Goal: Task Accomplishment & Management: Use online tool/utility

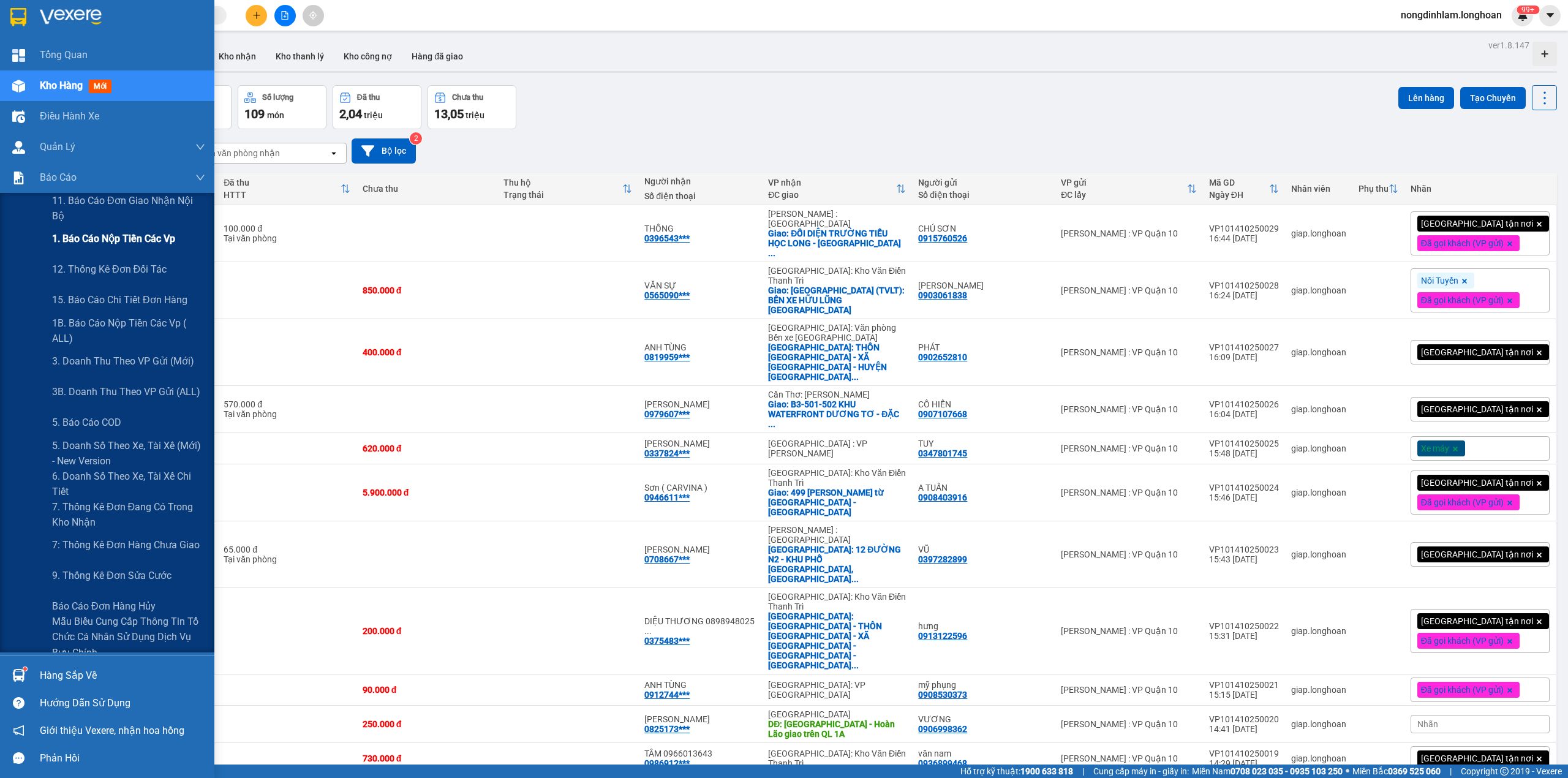
click at [105, 234] on span "1. Báo cáo nộp tiền các vp" at bounding box center [114, 239] width 123 height 16
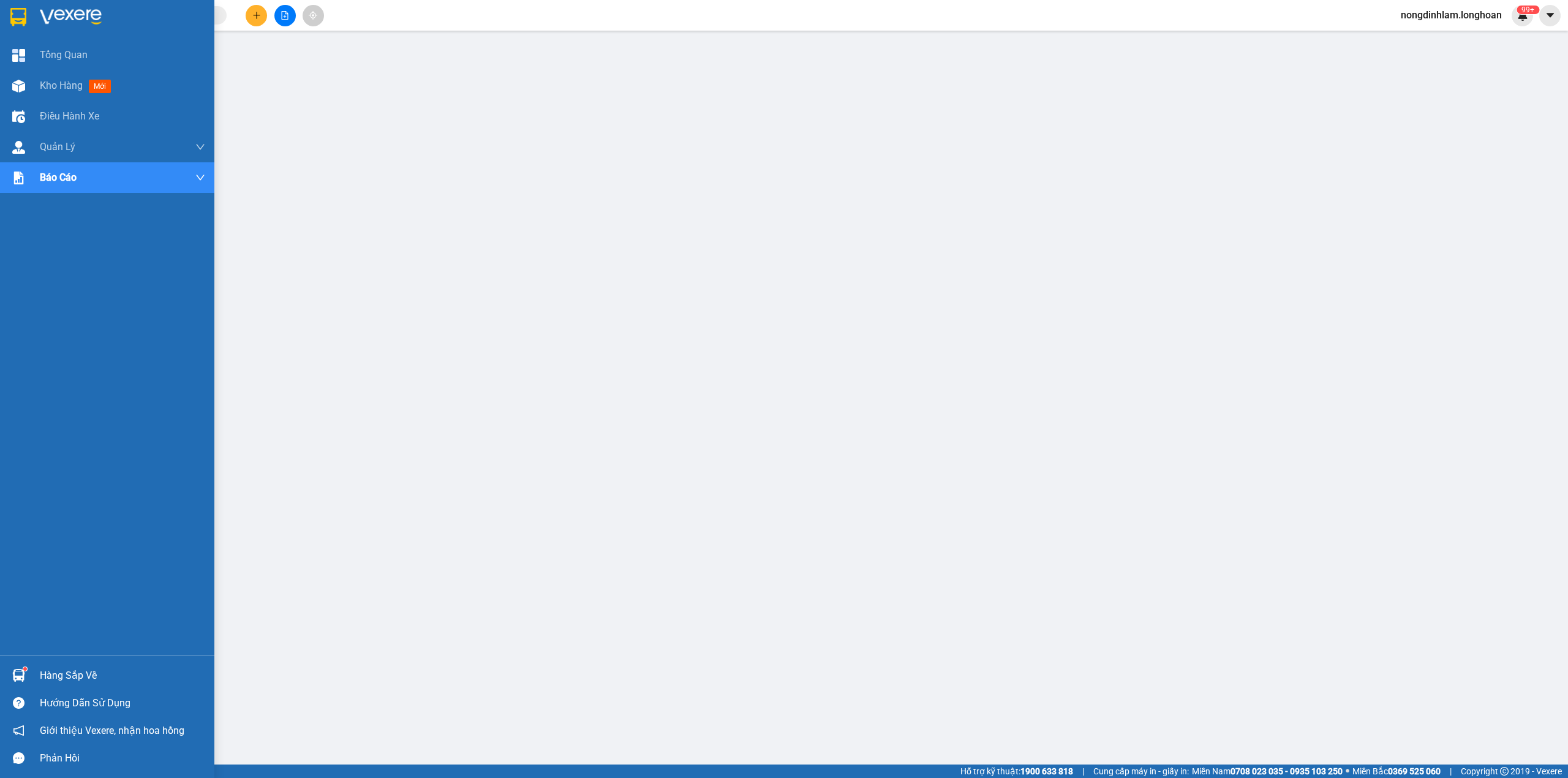
click at [1, 6] on div at bounding box center [107, 20] width 215 height 40
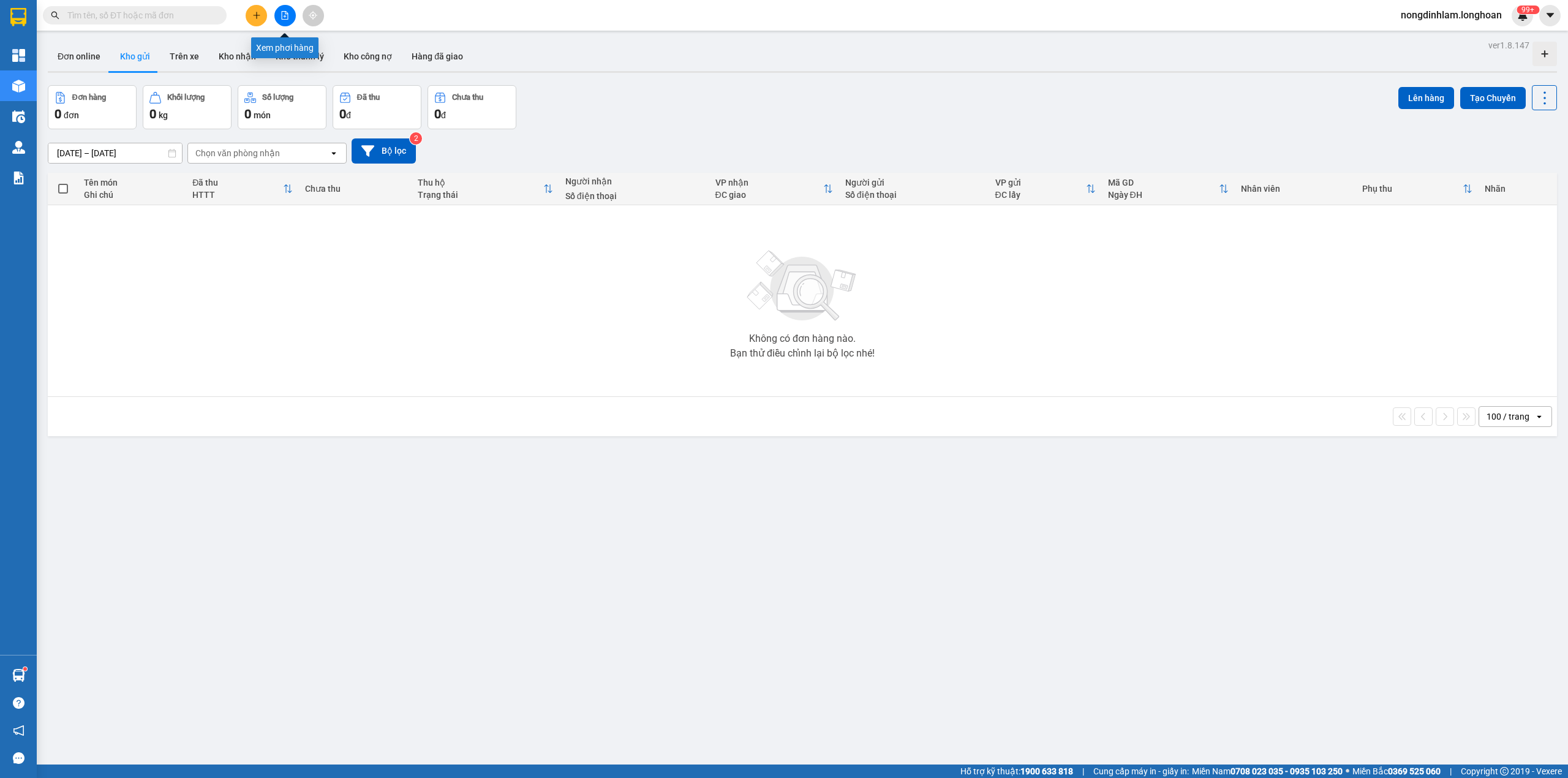
click at [288, 15] on icon "file-add" at bounding box center [285, 16] width 9 height 9
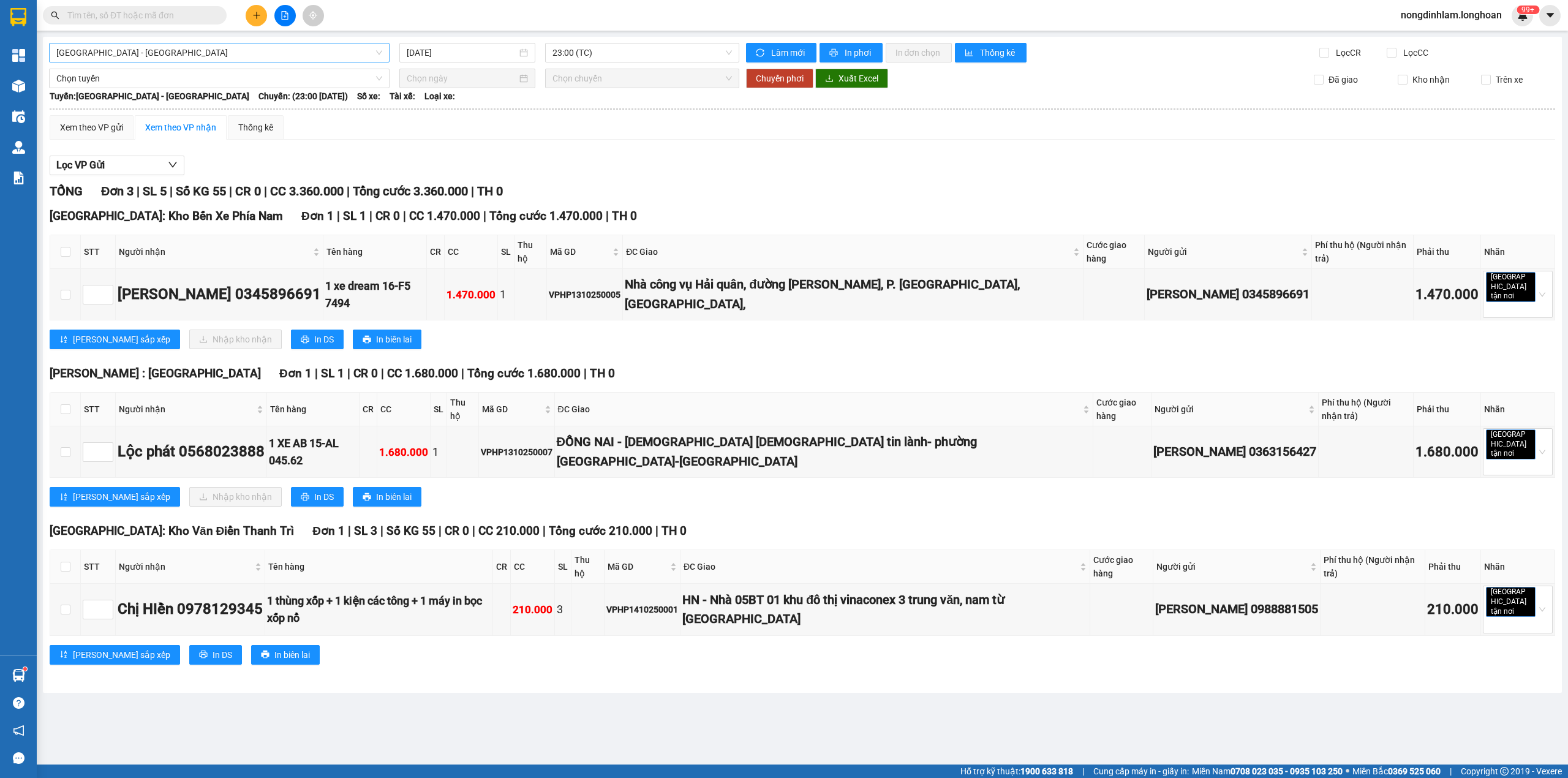
click at [264, 51] on span "[GEOGRAPHIC_DATA] - [GEOGRAPHIC_DATA]" at bounding box center [219, 53] width 326 height 19
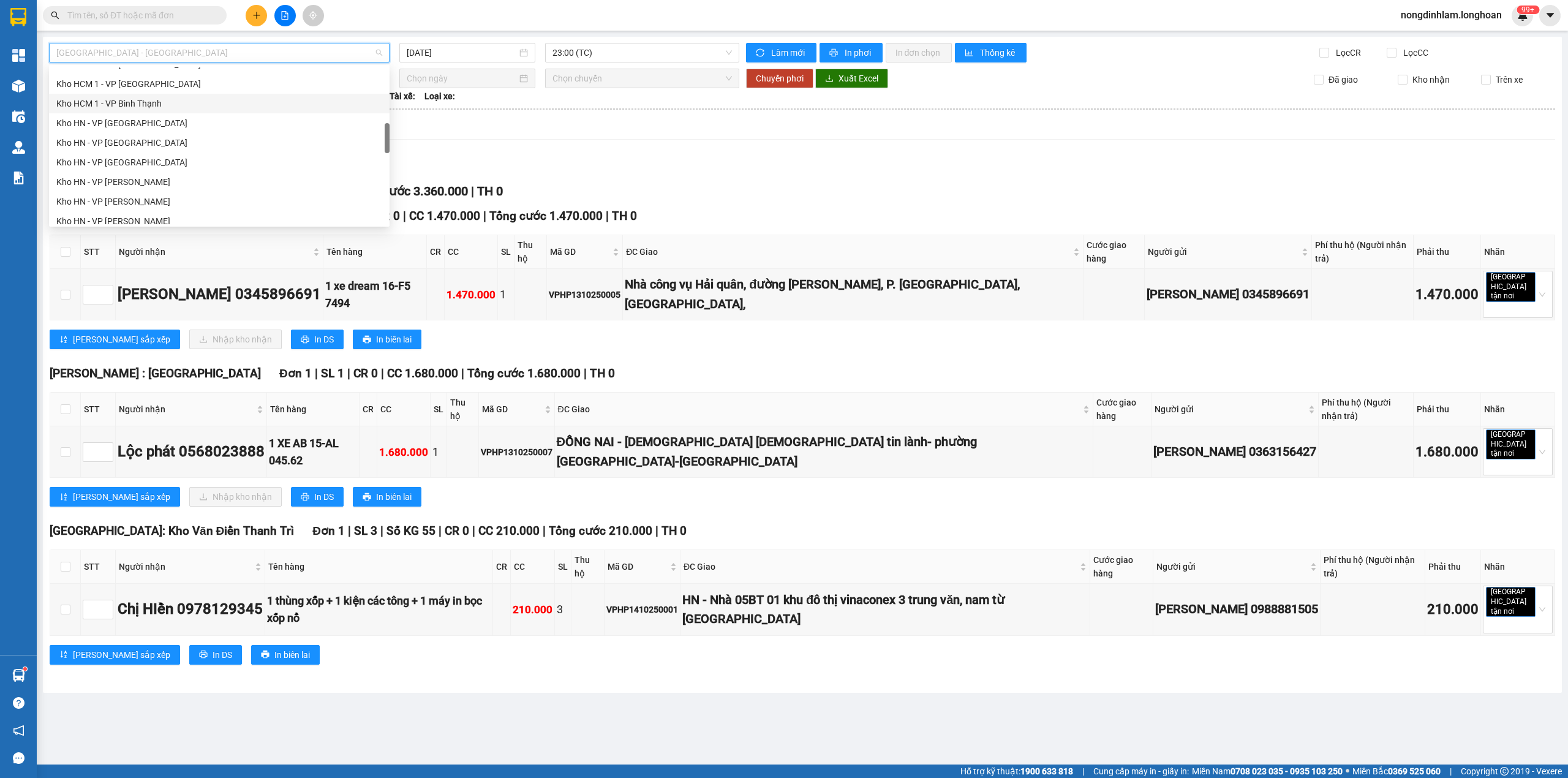
scroll to position [848, 0]
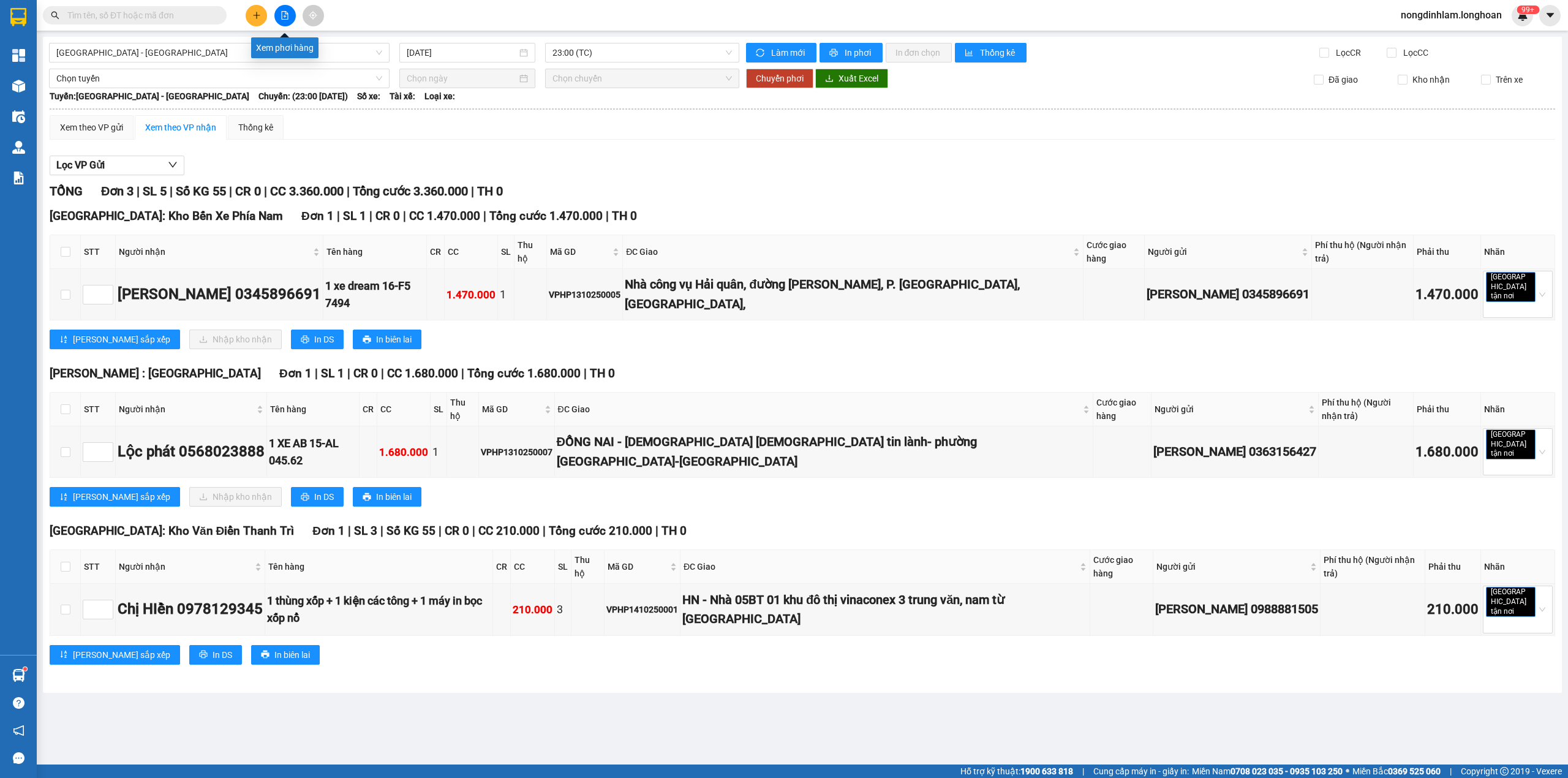
click at [288, 17] on icon "file-add" at bounding box center [285, 16] width 9 height 9
click at [186, 54] on span "[GEOGRAPHIC_DATA] - [GEOGRAPHIC_DATA]" at bounding box center [219, 53] width 326 height 19
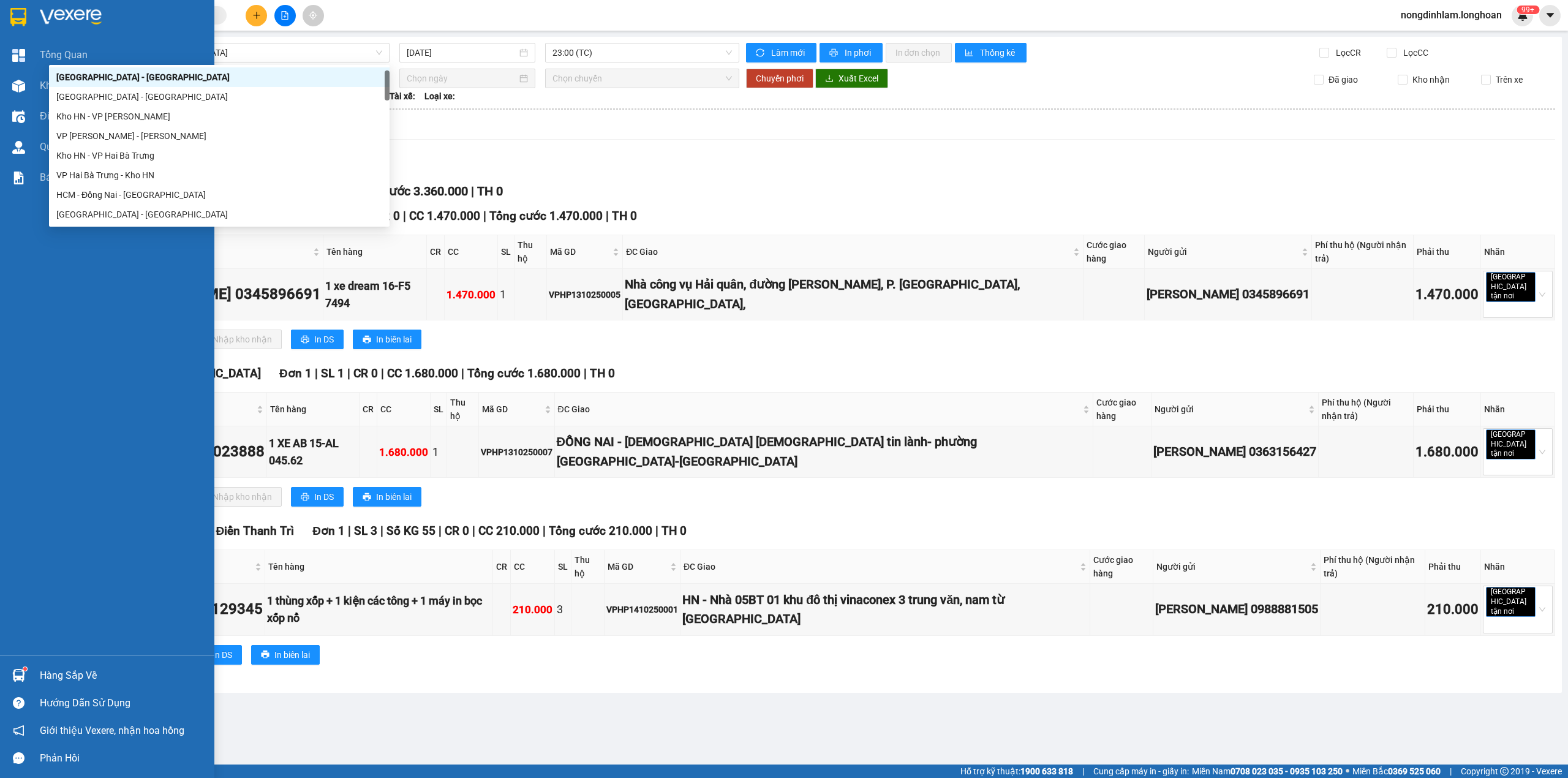
click at [0, 5] on div at bounding box center [107, 20] width 215 height 40
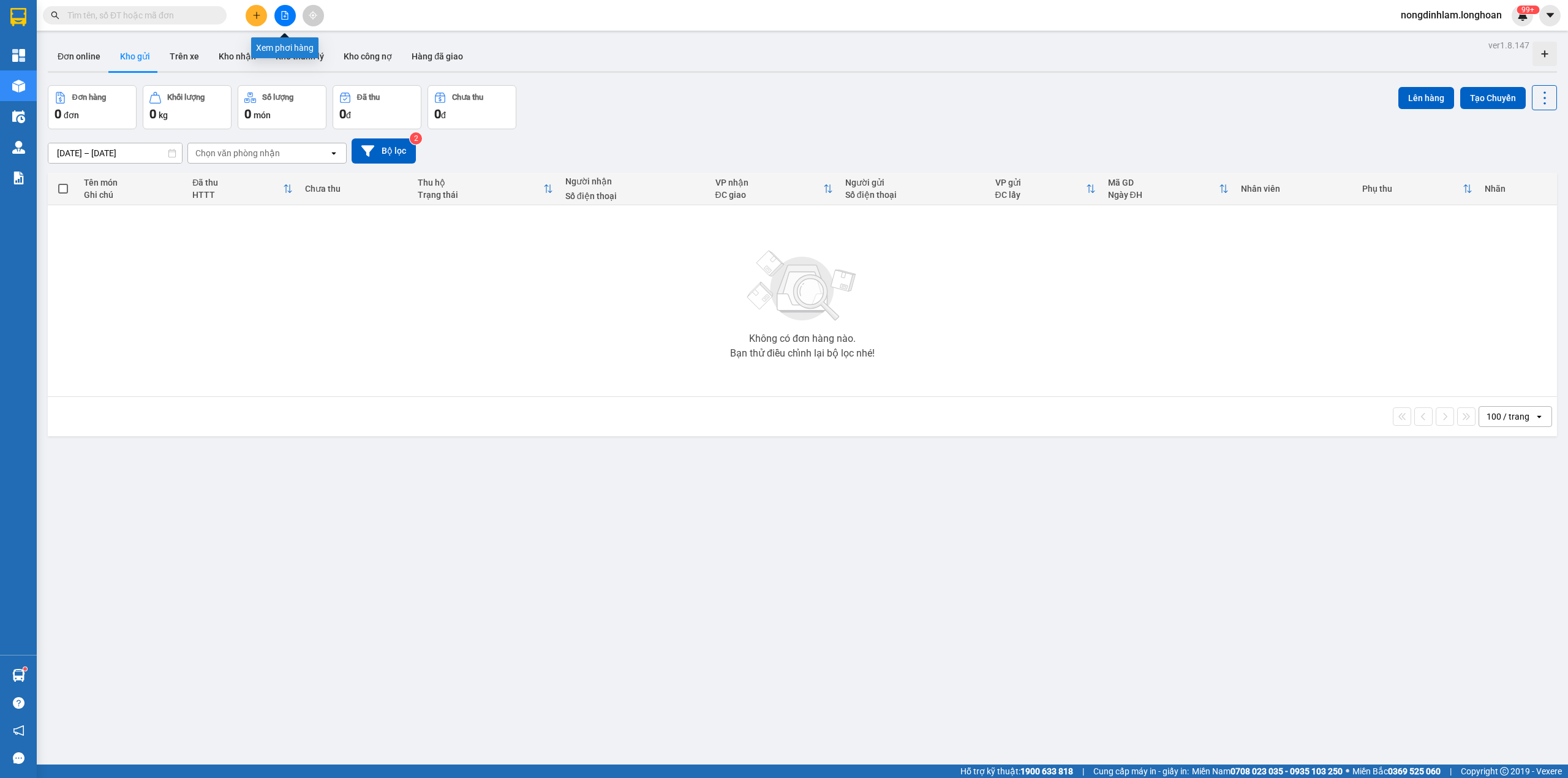
click at [278, 8] on button at bounding box center [284, 16] width 22 height 22
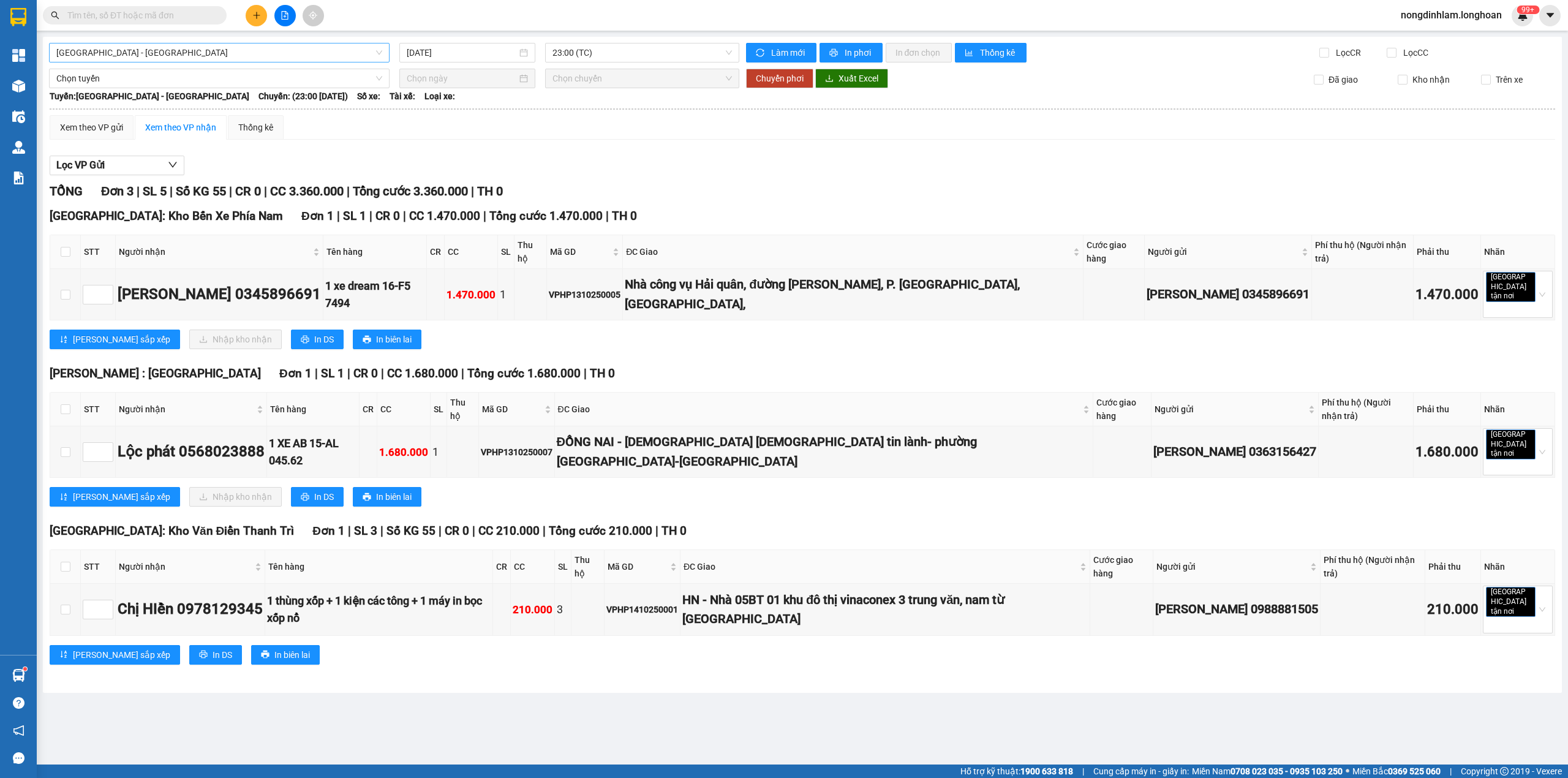
click at [102, 52] on span "[GEOGRAPHIC_DATA] - [GEOGRAPHIC_DATA]" at bounding box center [219, 53] width 326 height 19
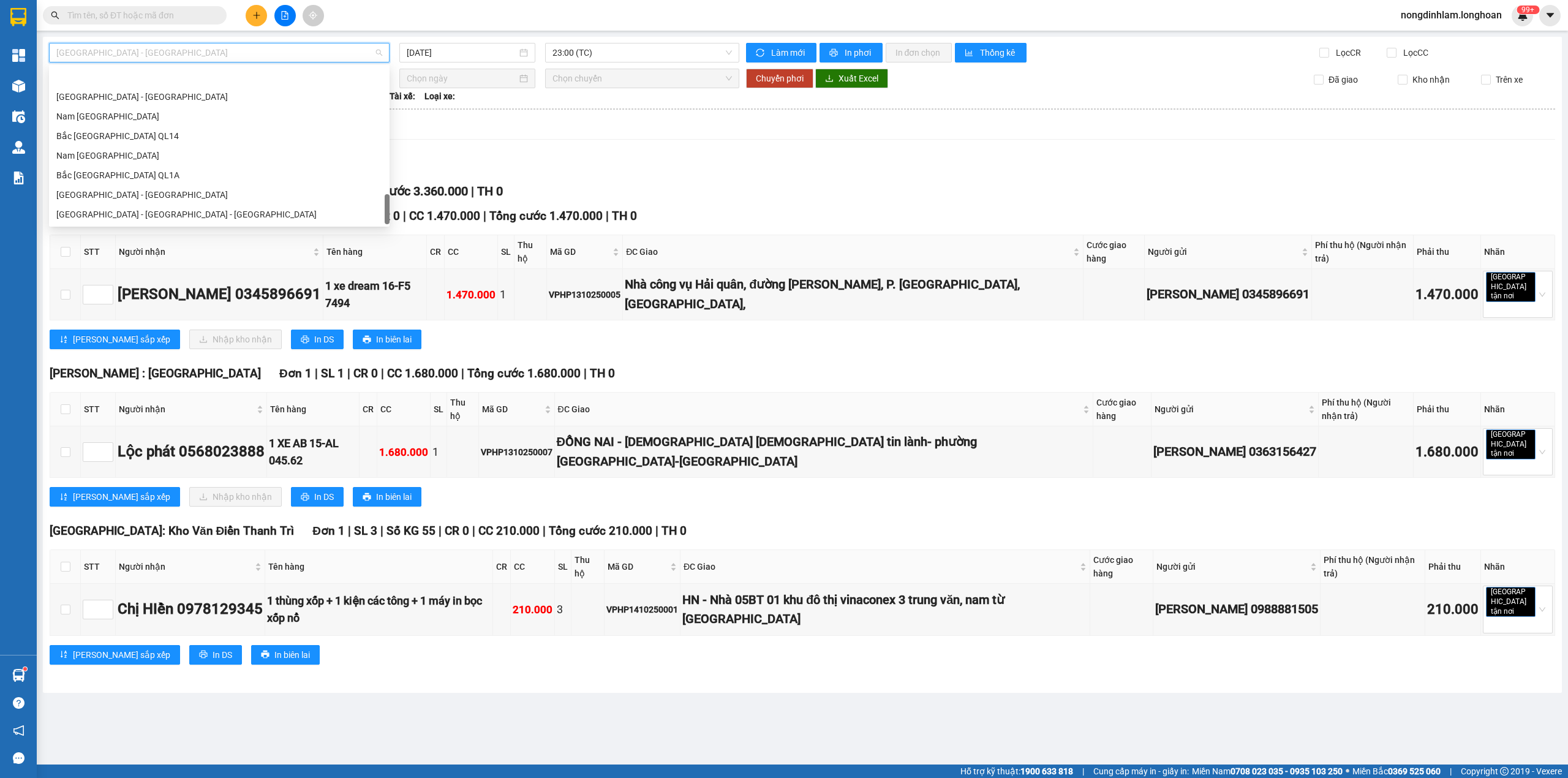
scroll to position [863, 0]
click at [166, 117] on div "Nam [GEOGRAPHIC_DATA]" at bounding box center [219, 117] width 326 height 13
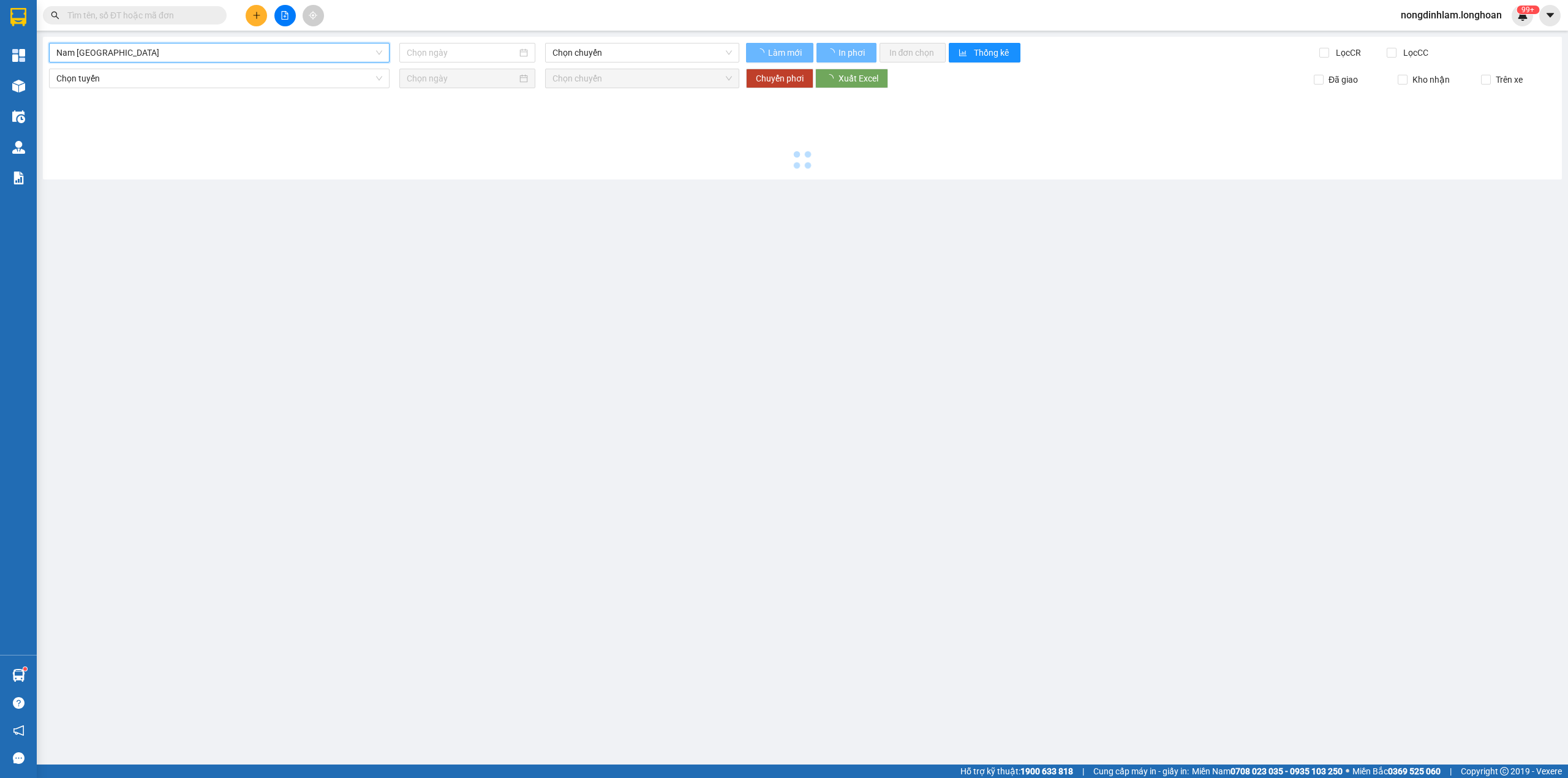
type input "[DATE]"
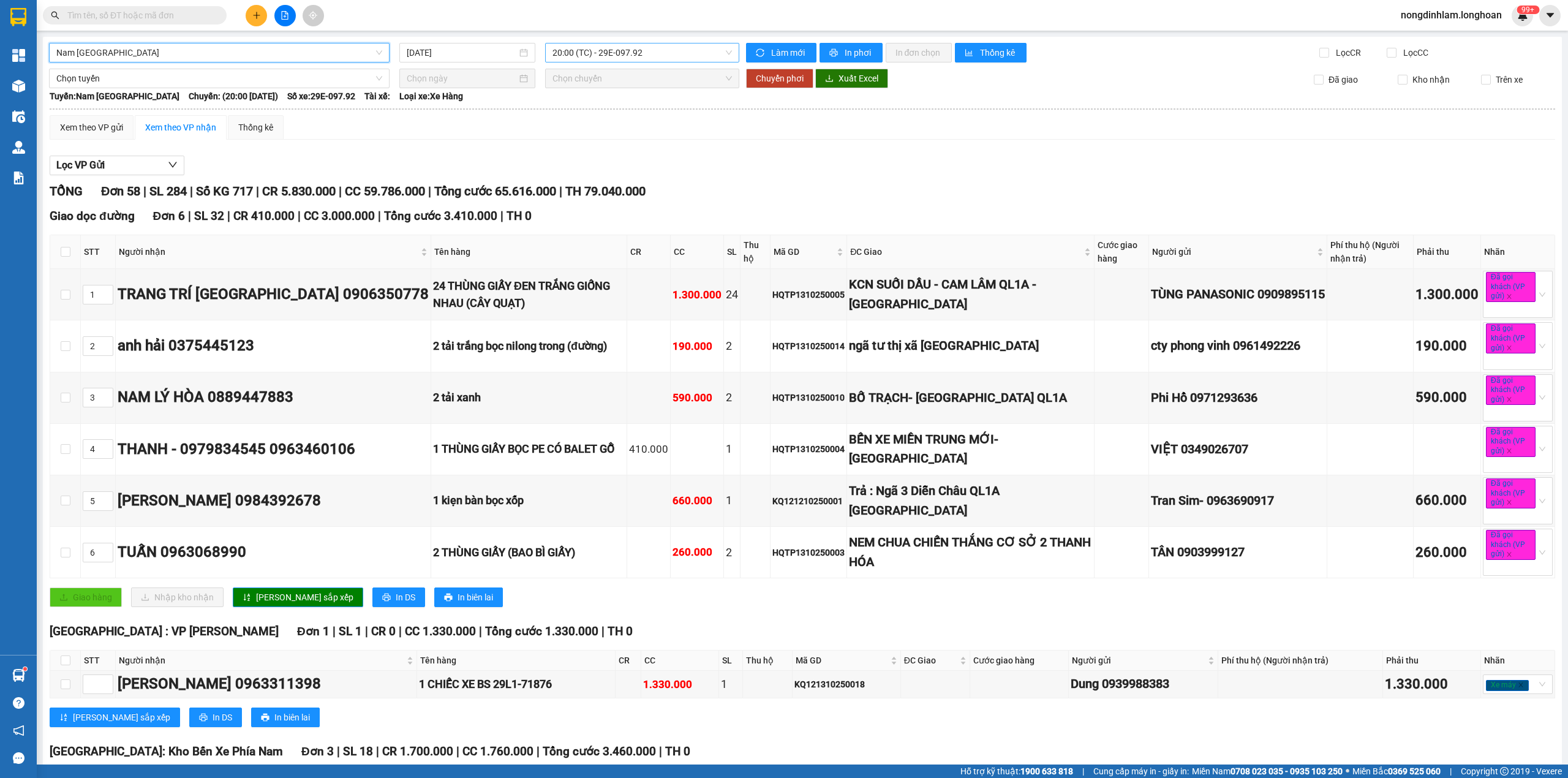
click at [600, 58] on span "20:00 (TC) - 29E-097.92" at bounding box center [643, 53] width 180 height 19
click at [600, 57] on span "20:00 (TC) - 29E-097.92" at bounding box center [643, 53] width 180 height 19
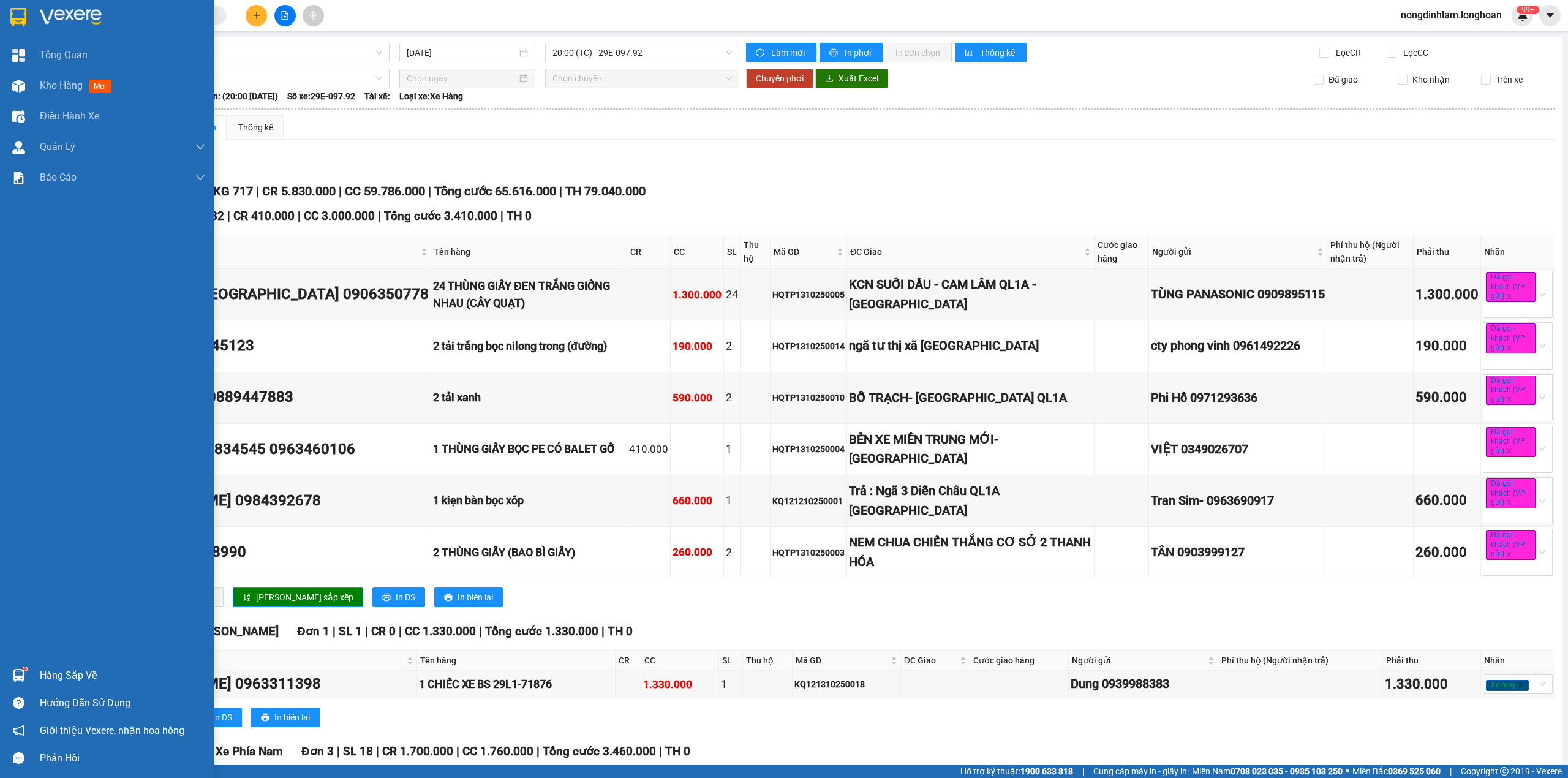
click at [0, 9] on div at bounding box center [107, 20] width 215 height 40
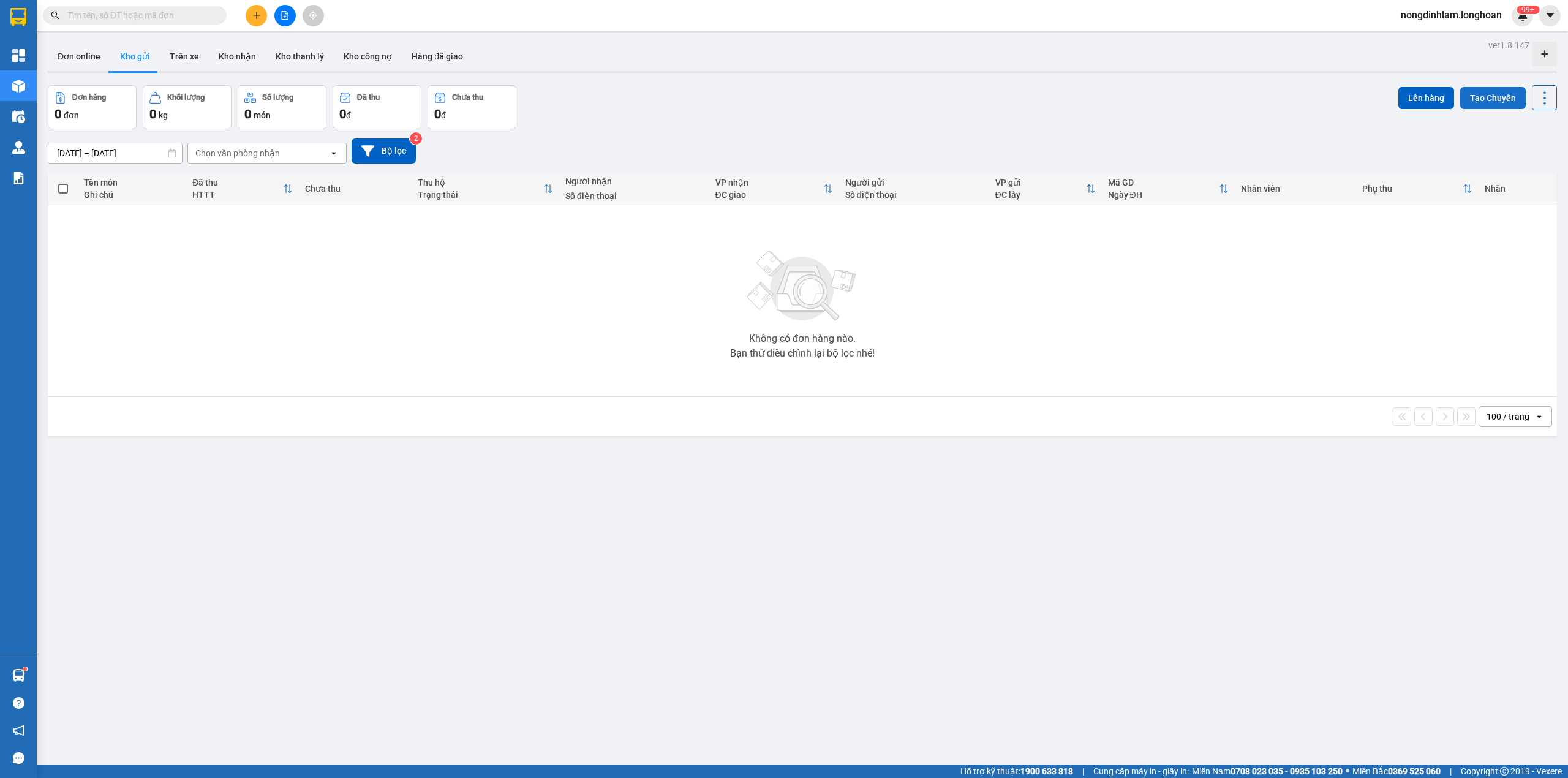
click at [1494, 87] on button "Tạo Chuyến" at bounding box center [1493, 98] width 65 height 22
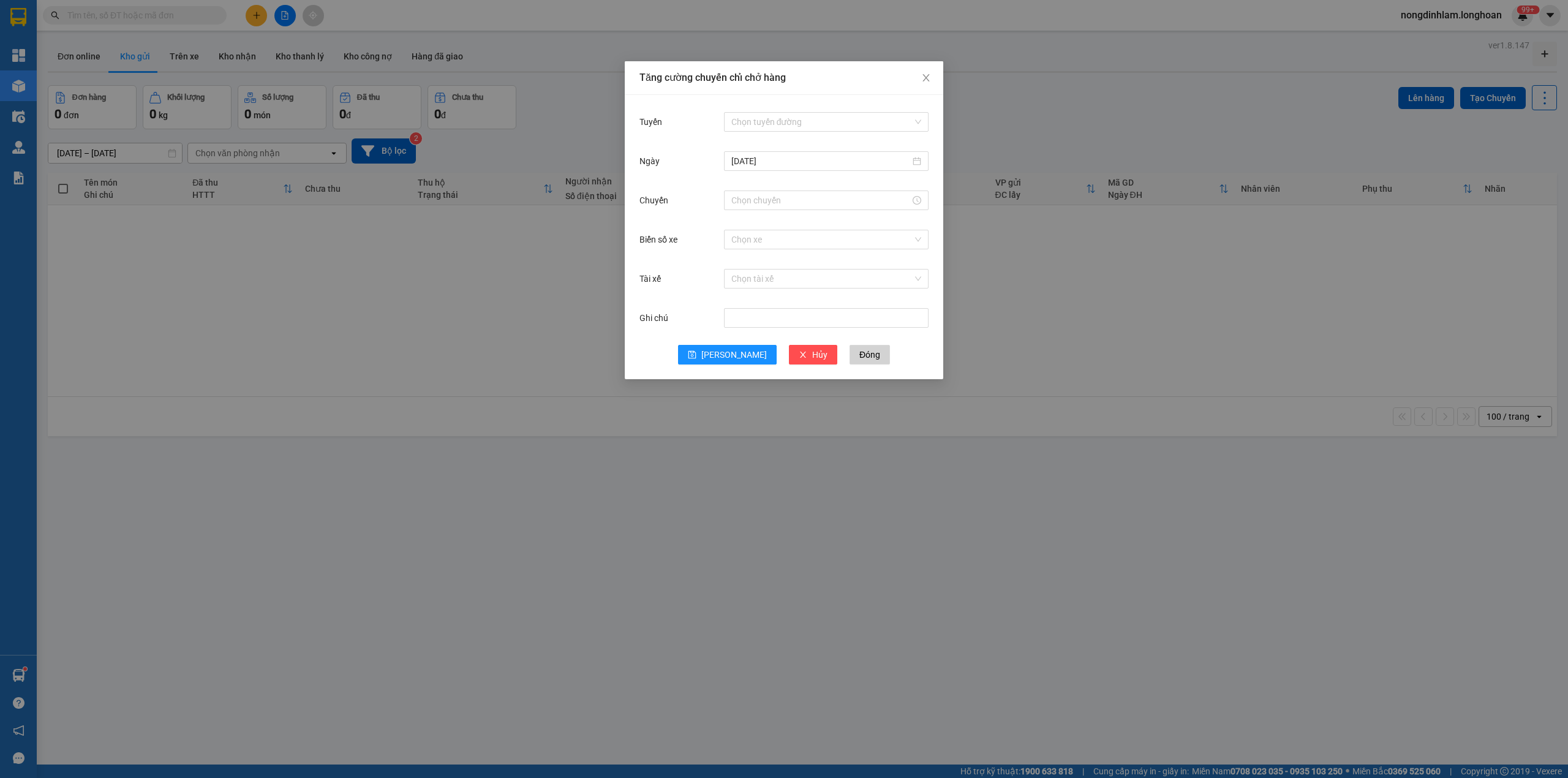
click at [816, 111] on div "Chọn tuyến đường" at bounding box center [826, 122] width 204 height 25
click at [792, 114] on input "Tuyến" at bounding box center [822, 122] width 181 height 19
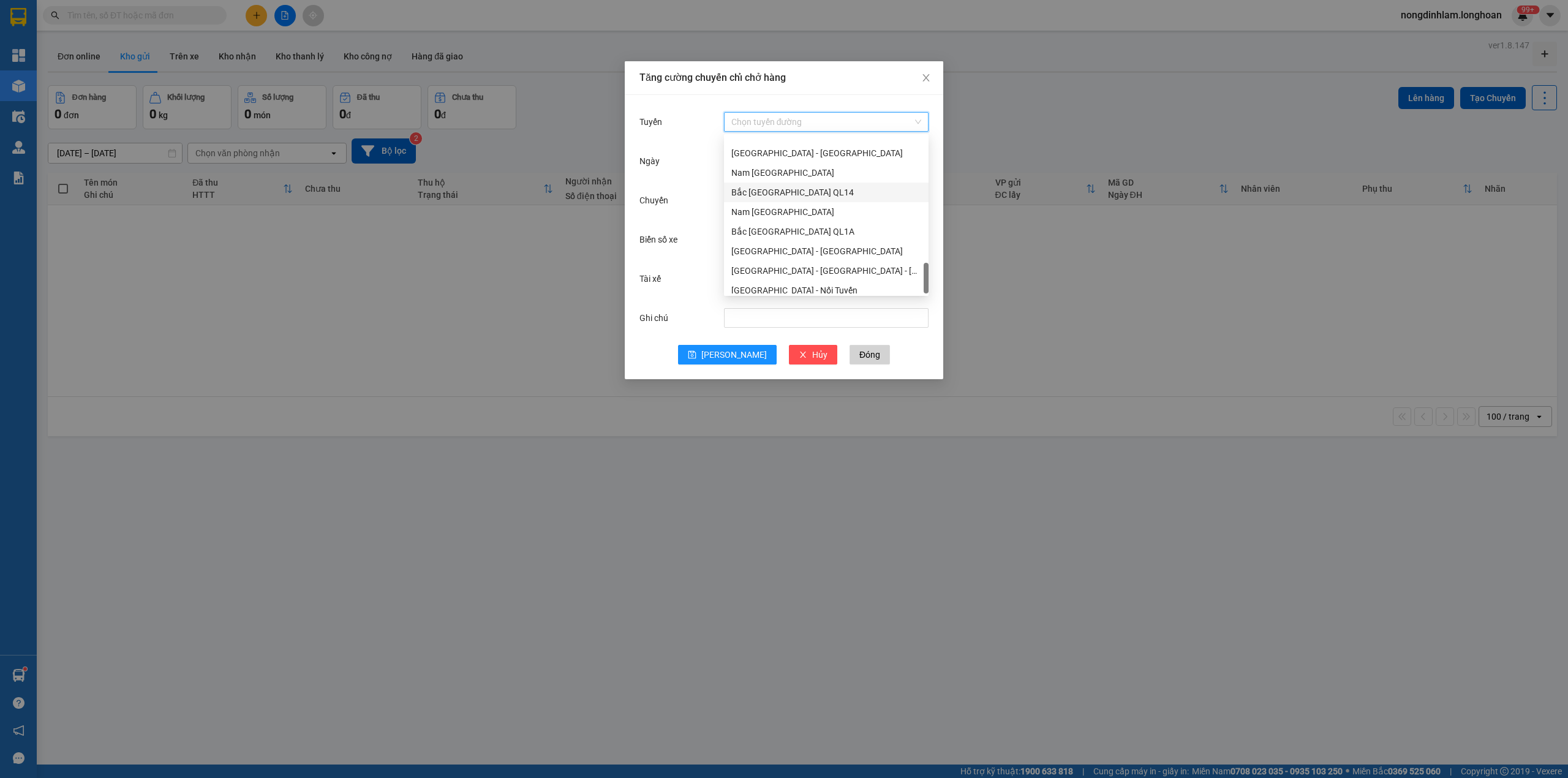
scroll to position [843, 0]
click at [779, 184] on div "Nam [GEOGRAPHIC_DATA]" at bounding box center [826, 186] width 190 height 13
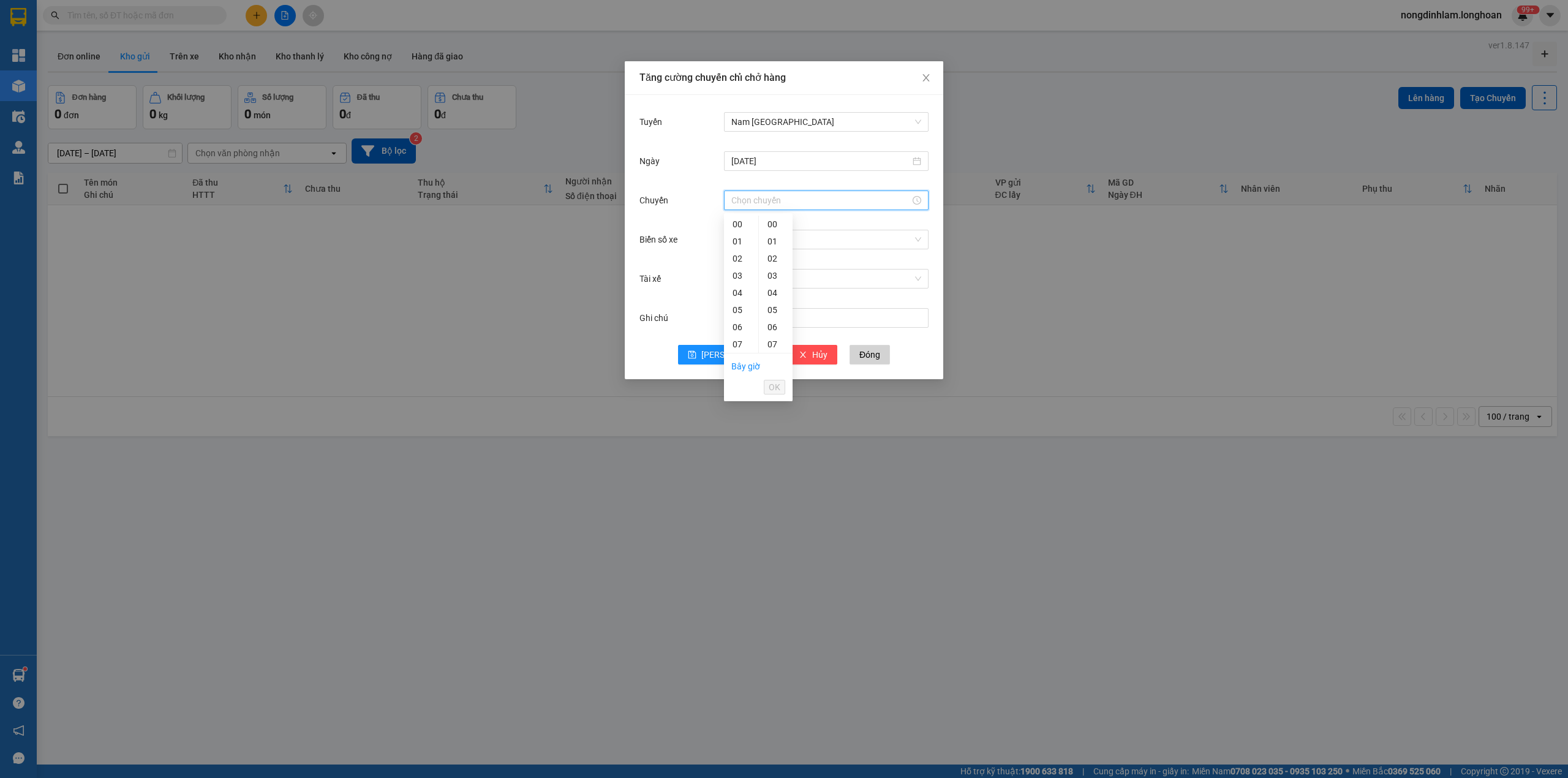
click at [752, 204] on input "Chuyến" at bounding box center [820, 201] width 179 height 13
click at [738, 275] on div "22" at bounding box center [741, 275] width 34 height 17
type input "22:00"
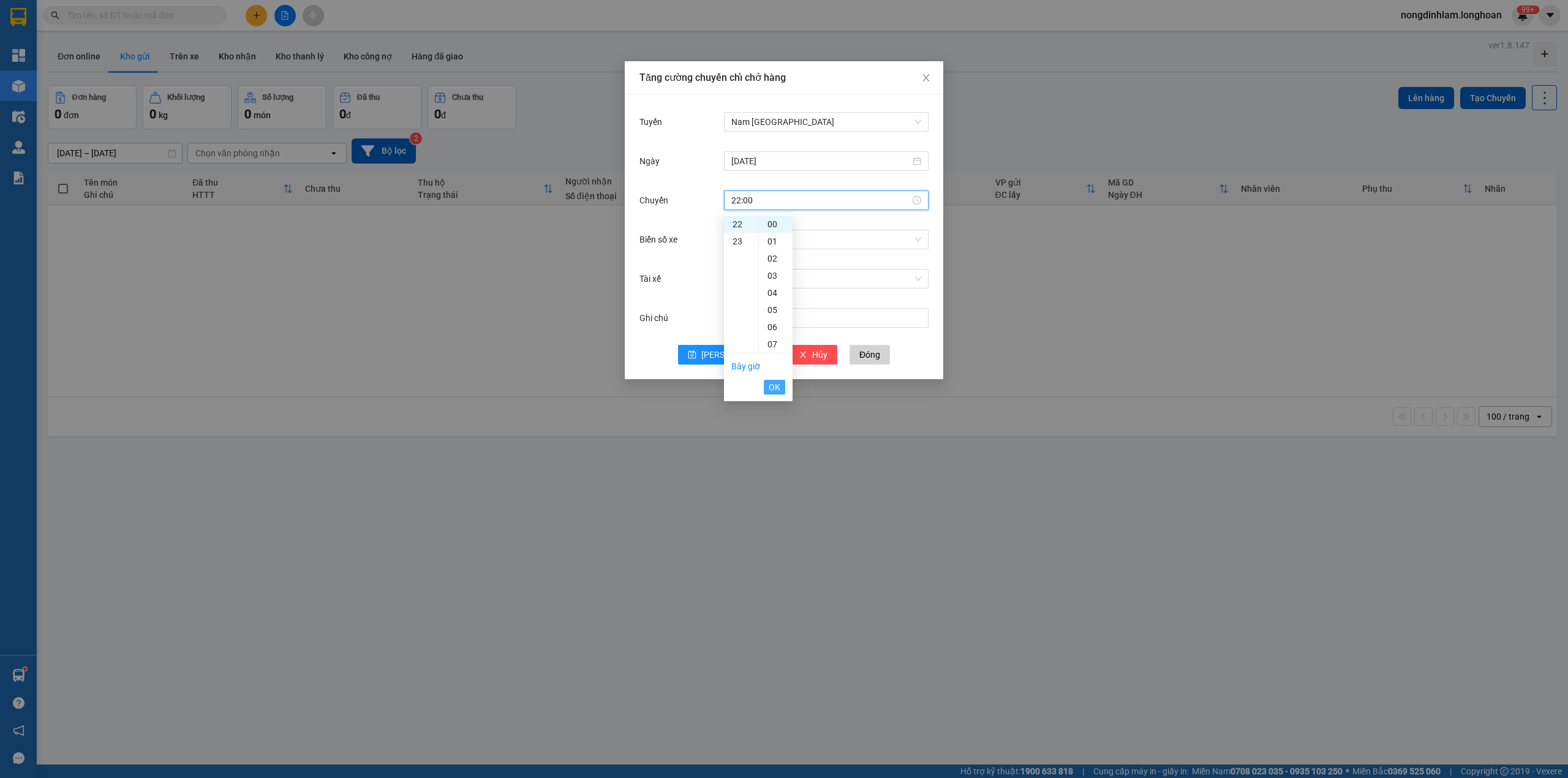
click at [772, 386] on span "OK" at bounding box center [775, 387] width 12 height 13
click at [763, 236] on input "Biển số xe" at bounding box center [822, 239] width 181 height 19
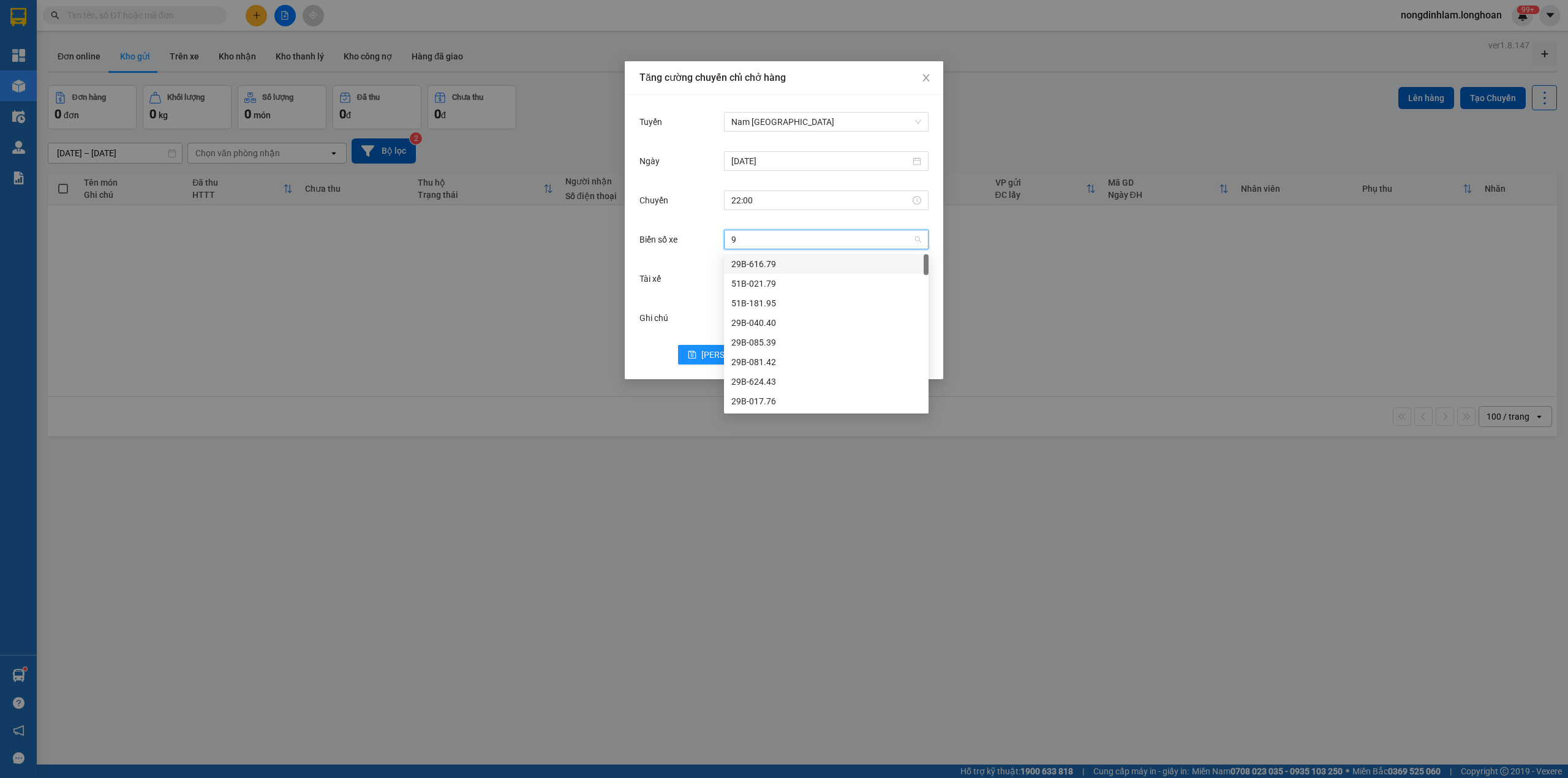
type input "95"
click at [784, 321] on div "29H-954.95" at bounding box center [826, 322] width 190 height 13
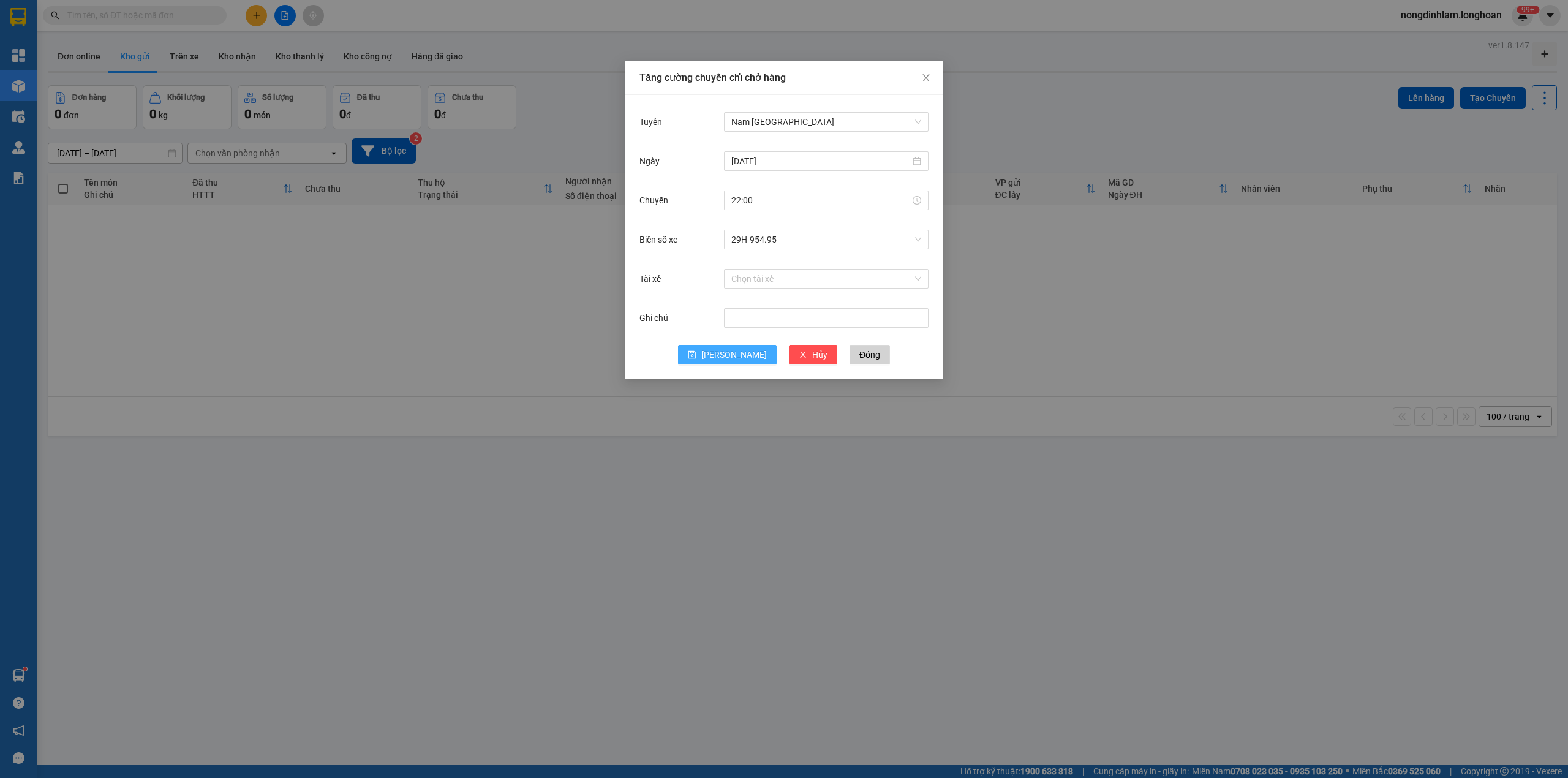
click at [726, 360] on span "[PERSON_NAME]" at bounding box center [734, 354] width 65 height 13
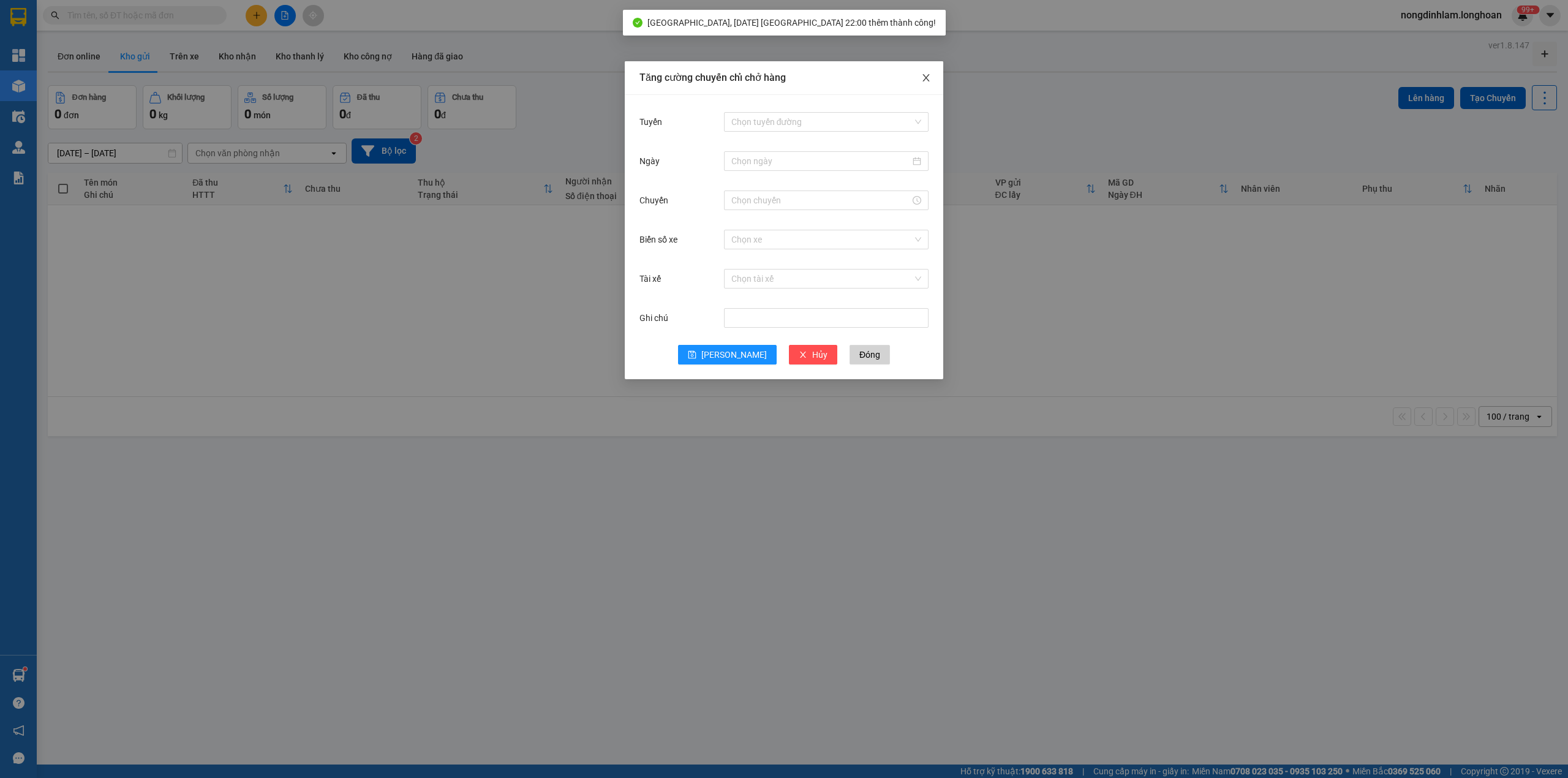
drag, startPoint x: 920, startPoint y: 79, endPoint x: 911, endPoint y: 77, distance: 9.2
click at [920, 77] on span "Close" at bounding box center [926, 78] width 34 height 34
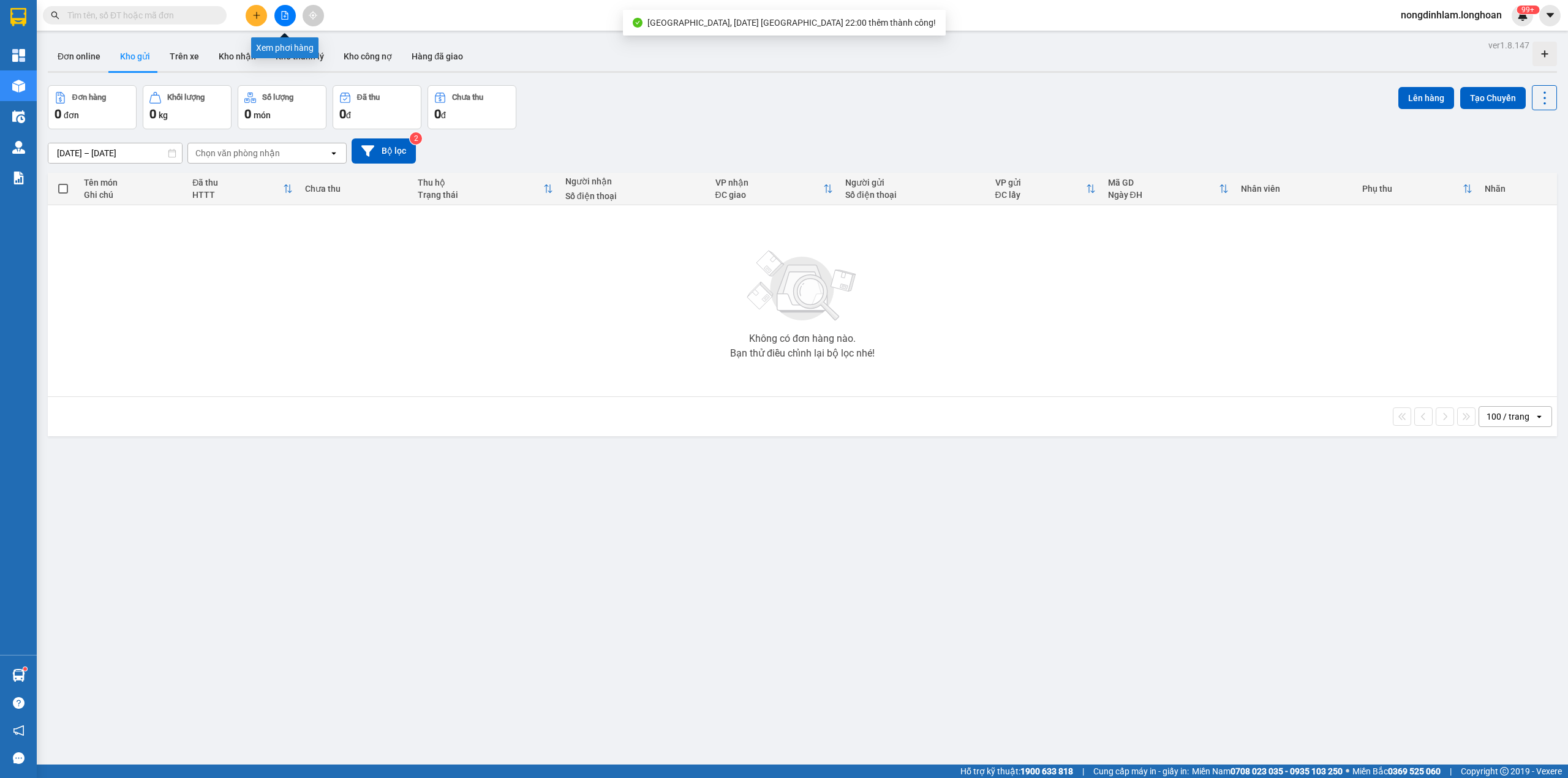
click at [283, 16] on icon "file-add" at bounding box center [285, 16] width 9 height 9
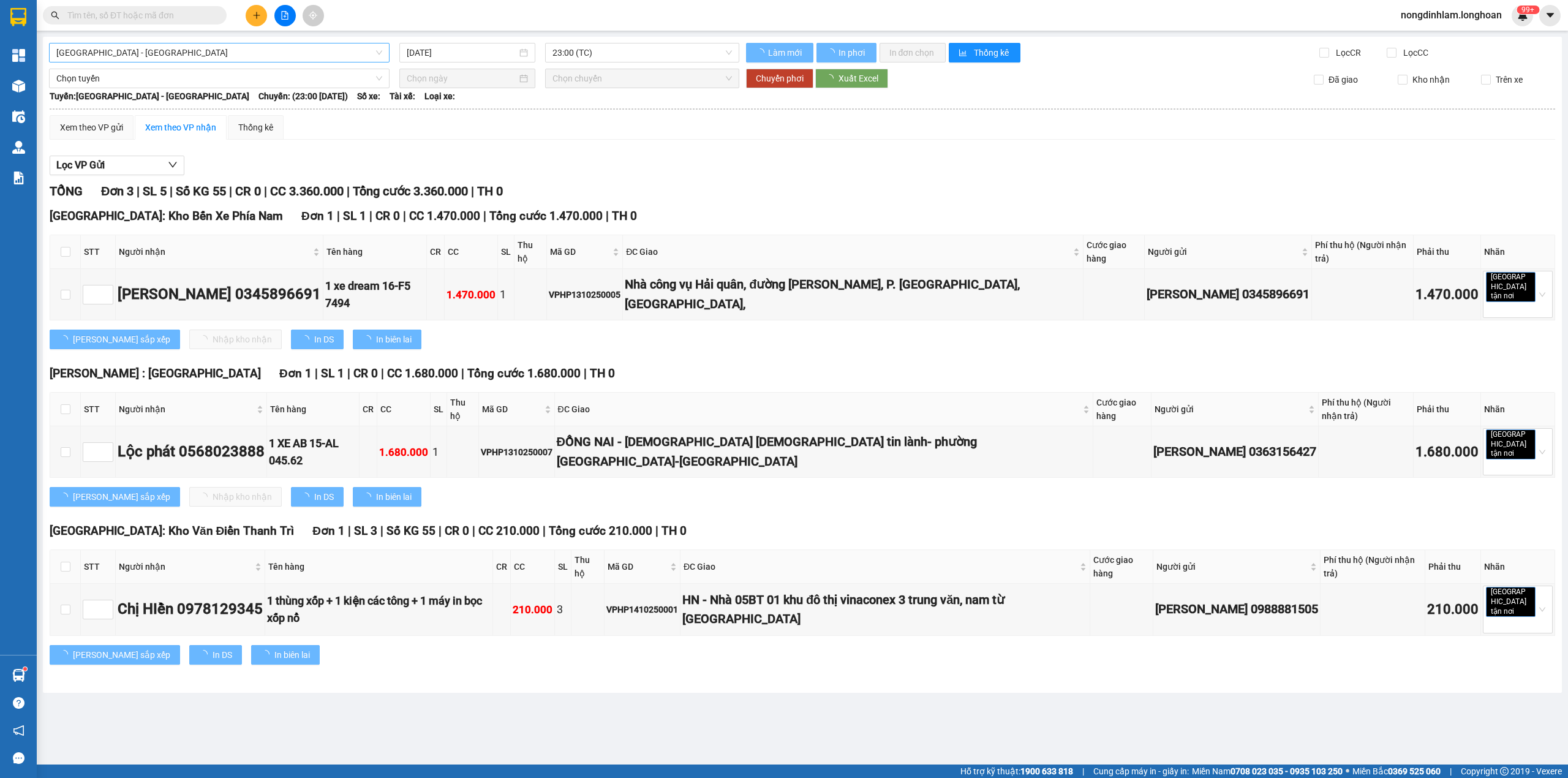
click at [165, 49] on span "[GEOGRAPHIC_DATA] - [GEOGRAPHIC_DATA]" at bounding box center [219, 53] width 326 height 19
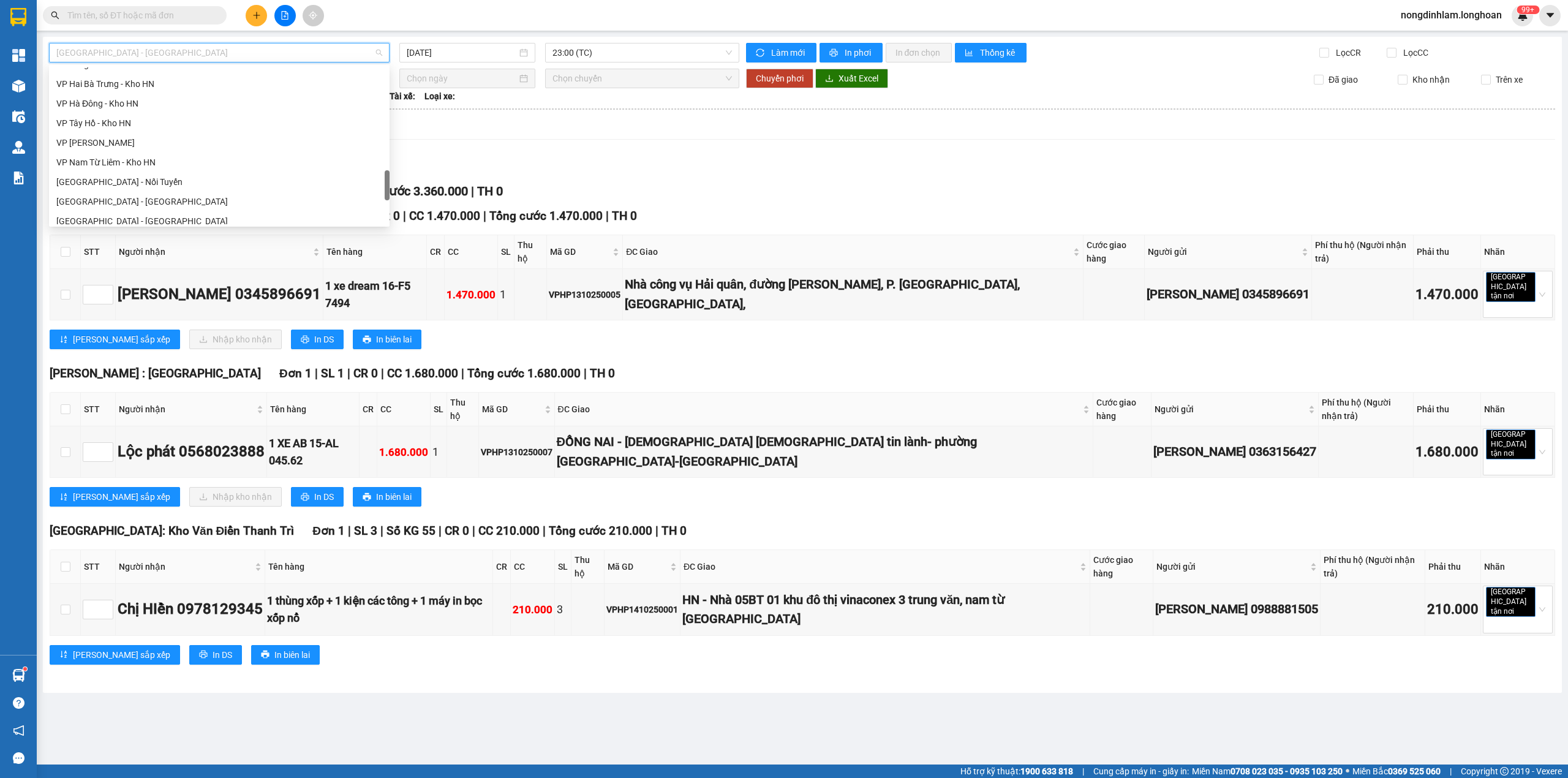
scroll to position [617, 0]
click at [134, 106] on div "VP Bình Thạnh - Kho HCM 1" at bounding box center [219, 106] width 326 height 13
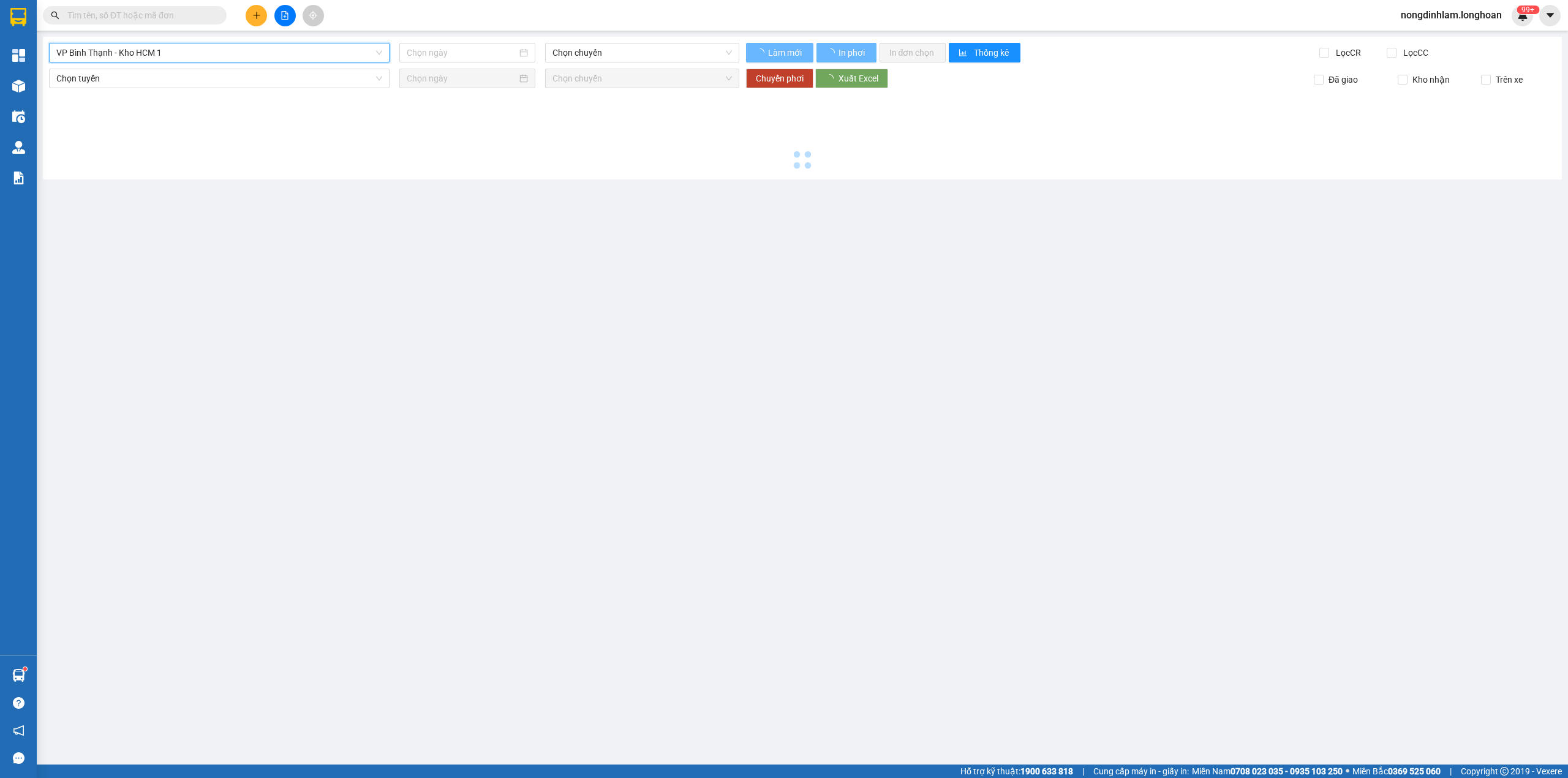
type input "[DATE]"
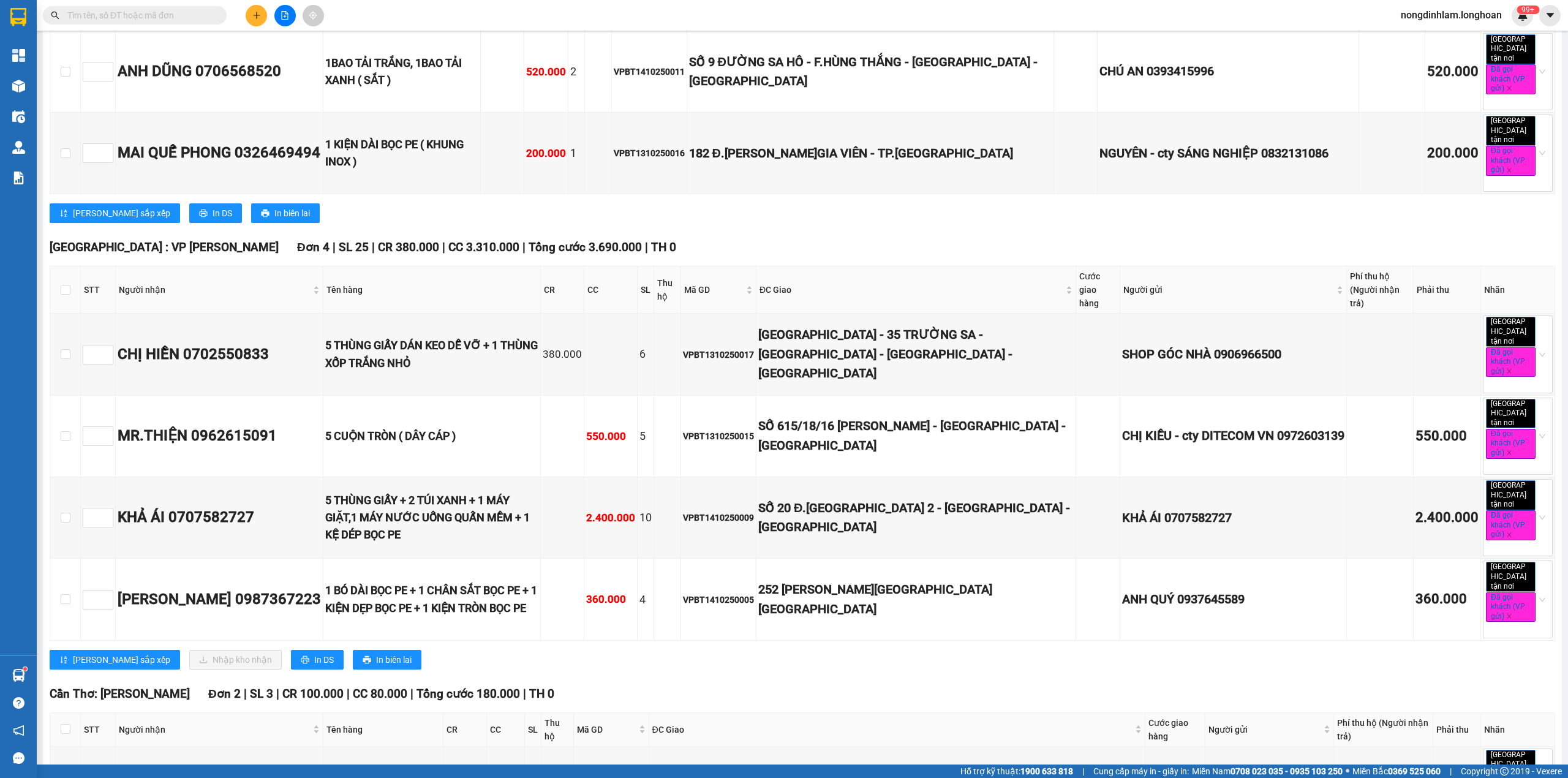
scroll to position [1062, 0]
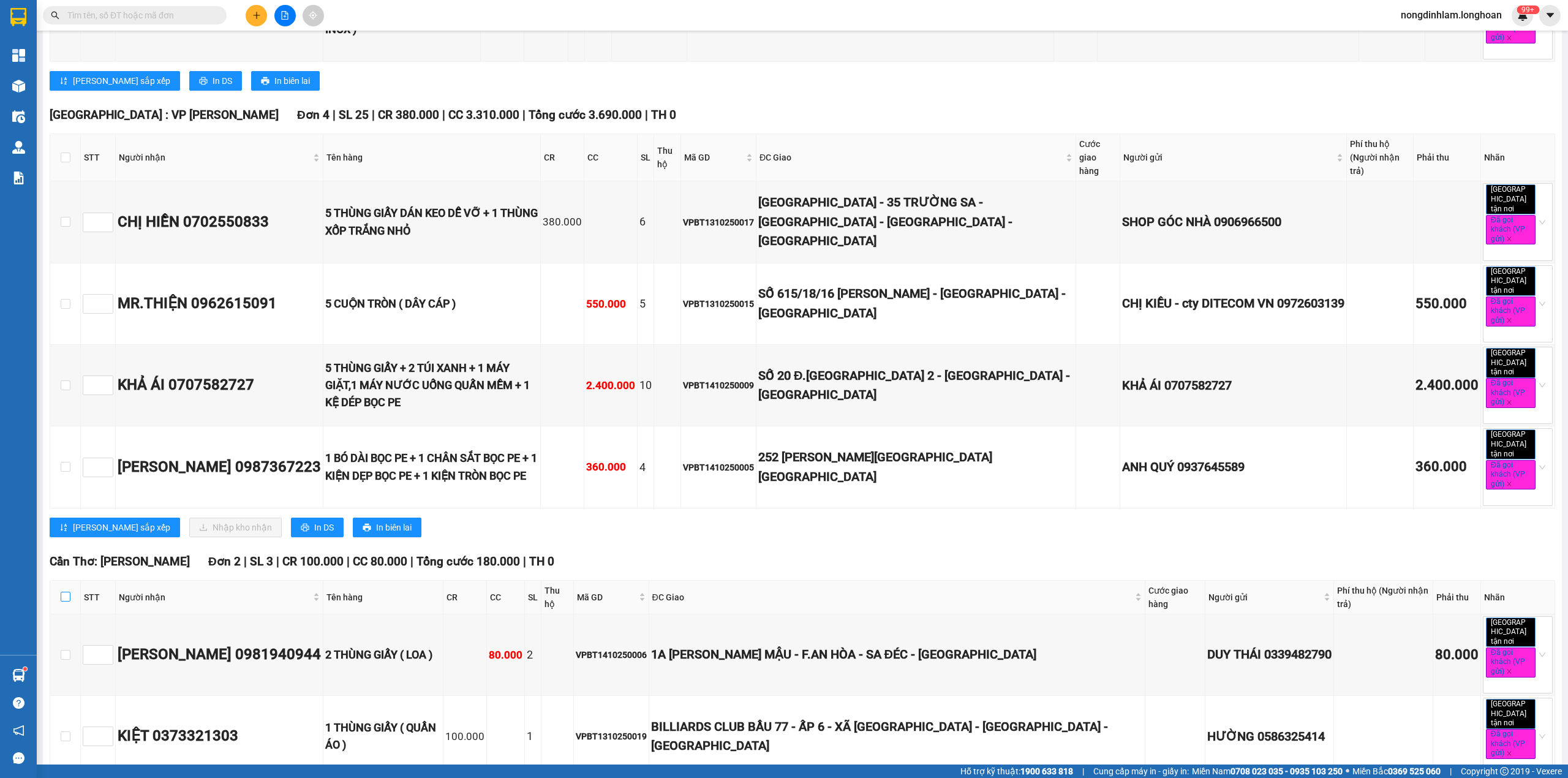
click at [62, 591] on input "checkbox" at bounding box center [65, 596] width 10 height 10
checkbox input "true"
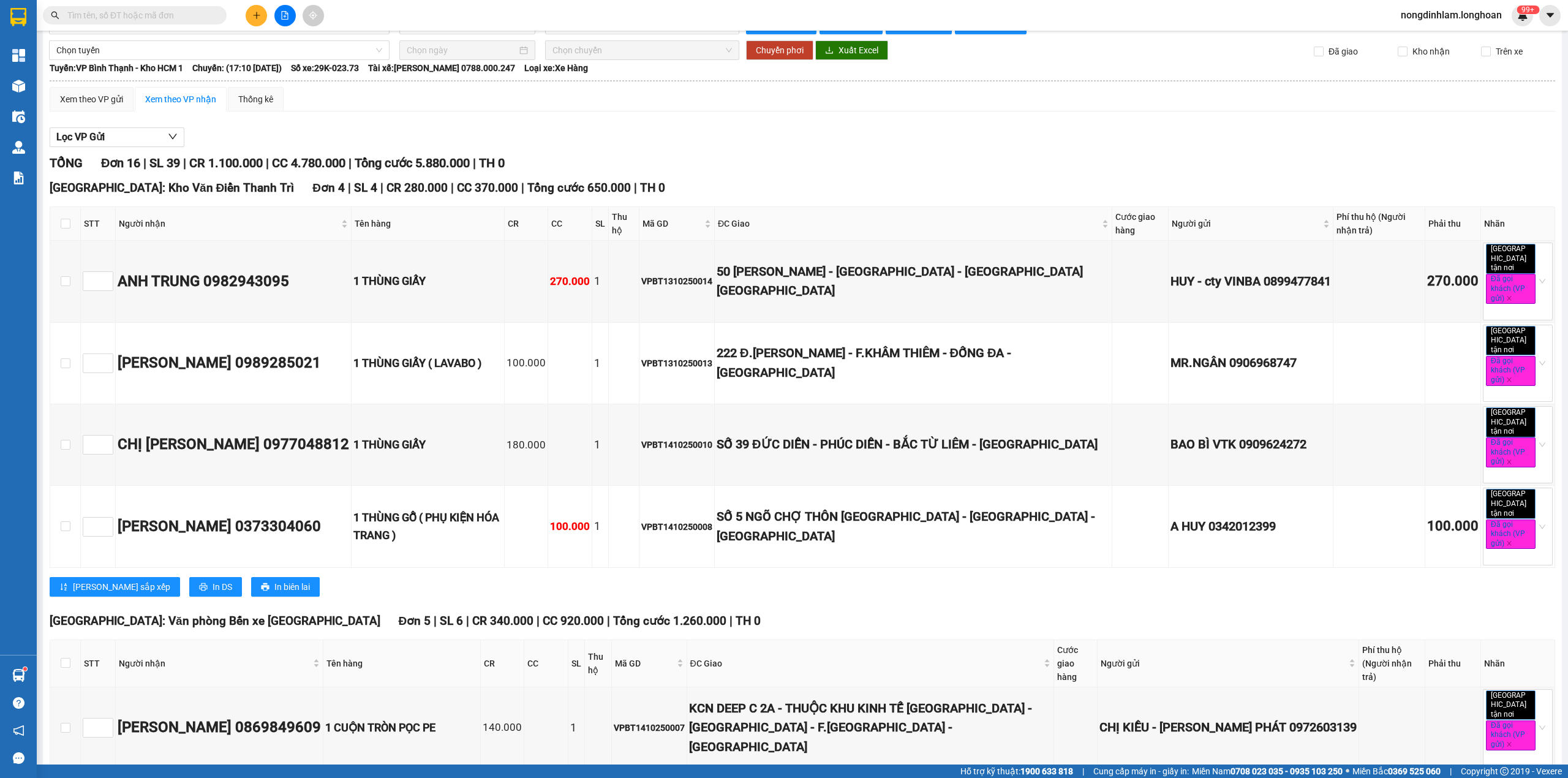
scroll to position [0, 0]
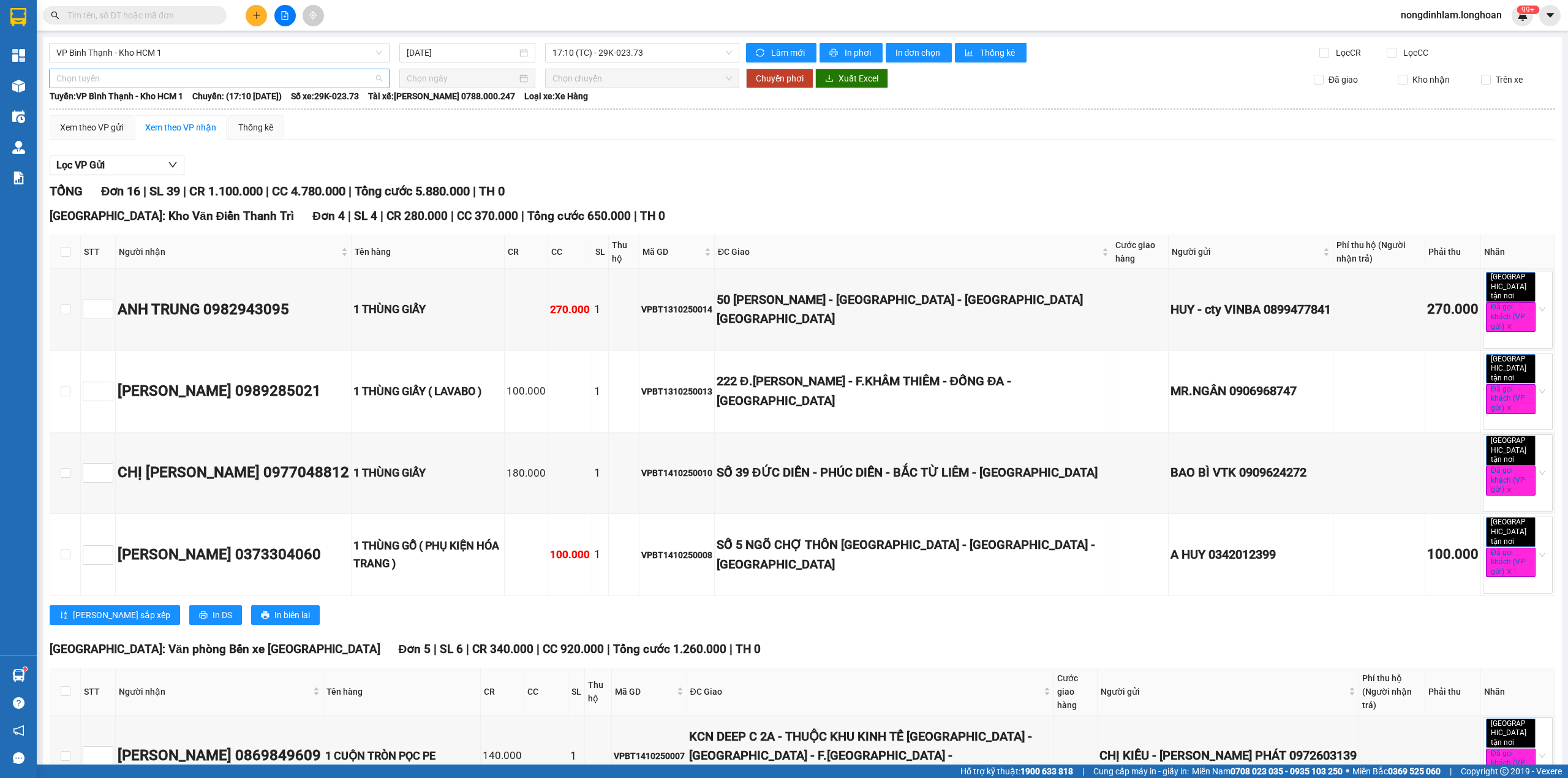
click at [138, 80] on span "Chọn tuyến" at bounding box center [219, 78] width 326 height 19
type input "cần"
click at [100, 145] on div "Kho HCM - Kho Cần Thơ" at bounding box center [218, 143] width 323 height 13
click at [464, 71] on div at bounding box center [467, 78] width 136 height 19
type input "[DATE]"
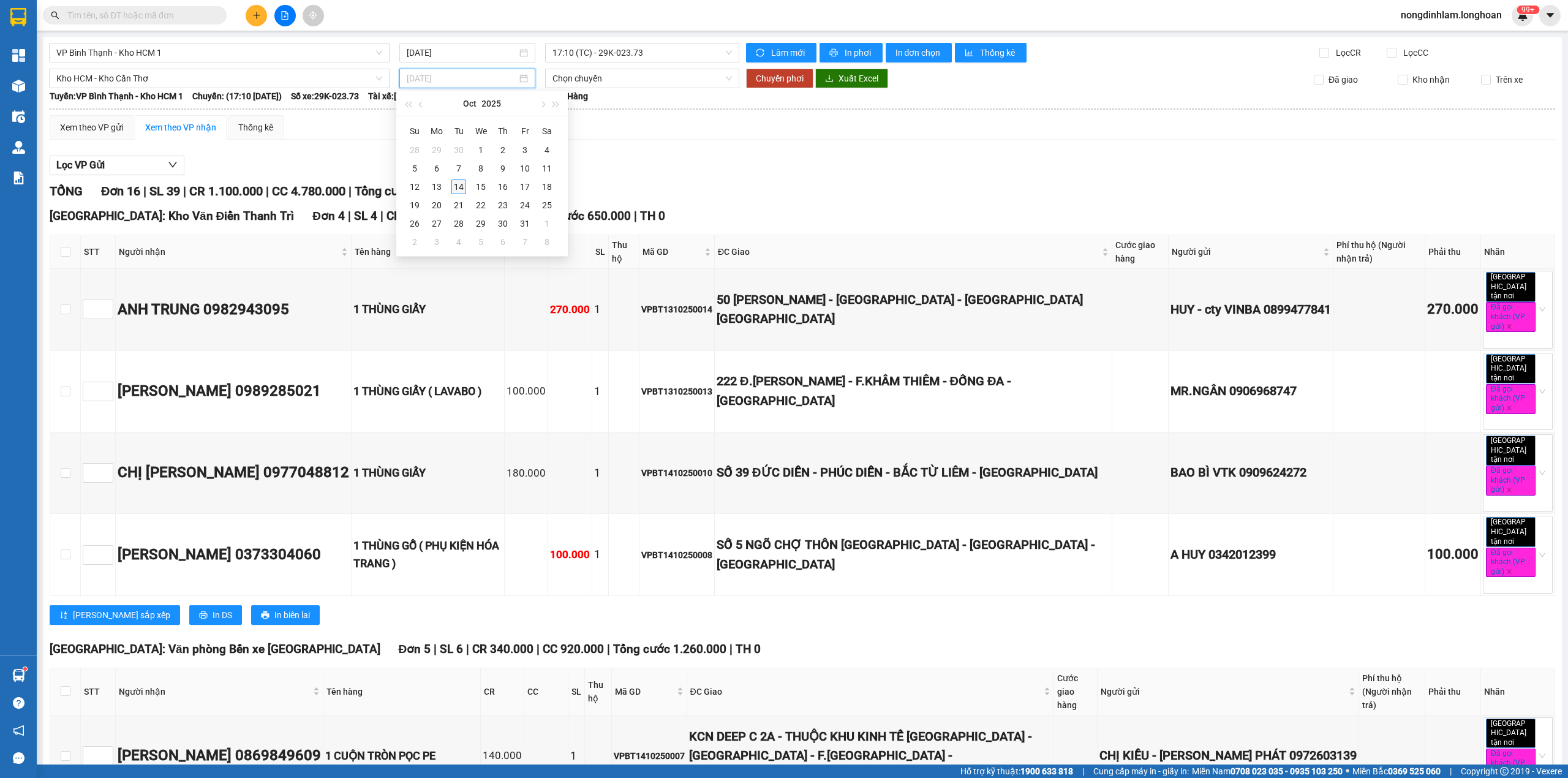
click at [459, 185] on div "14" at bounding box center [459, 187] width 15 height 15
type input "[DATE]"
click at [772, 81] on span "Chuyển phơi" at bounding box center [779, 78] width 48 height 13
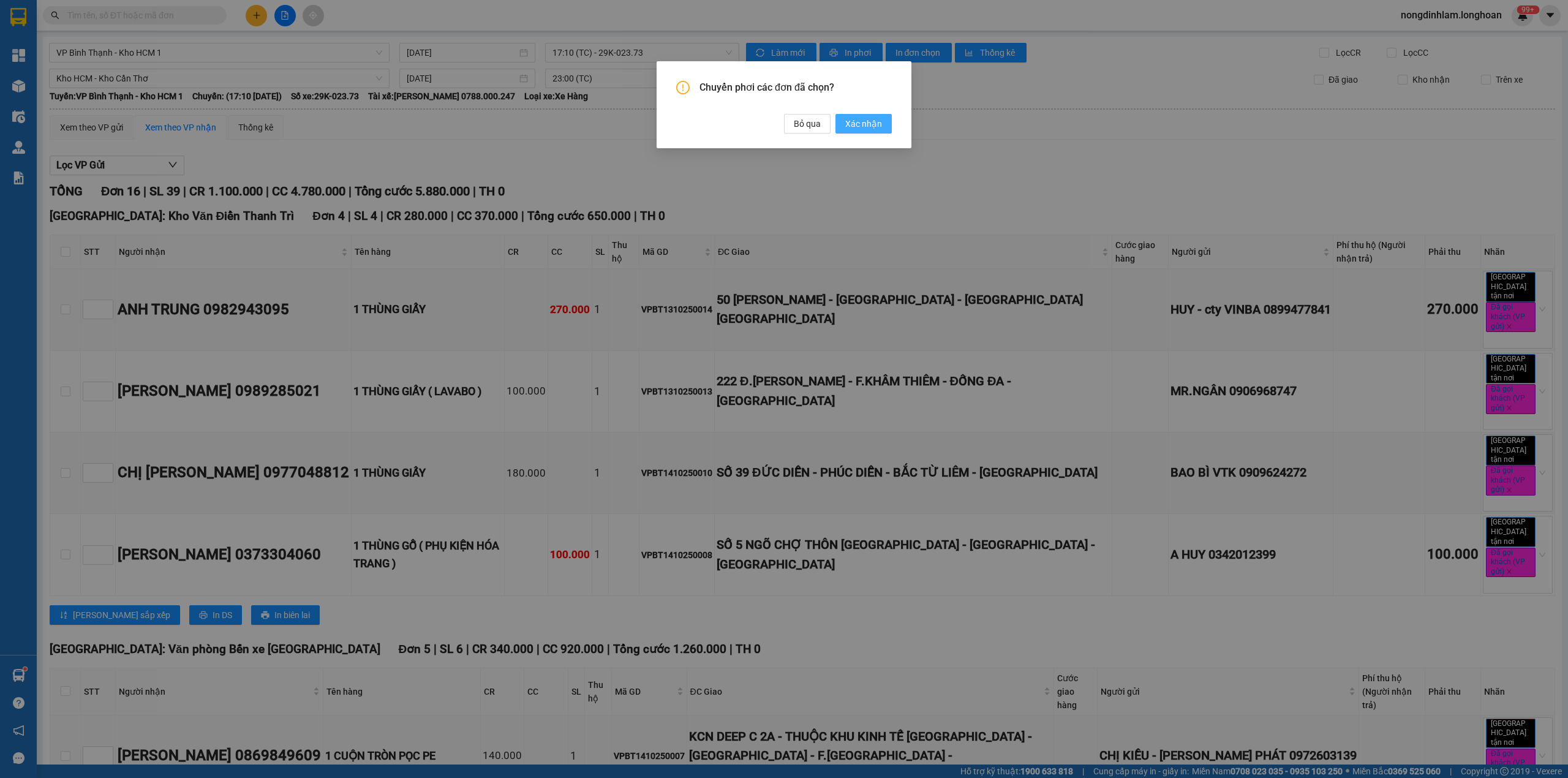
click at [855, 126] on span "Xác nhận" at bounding box center [863, 123] width 36 height 13
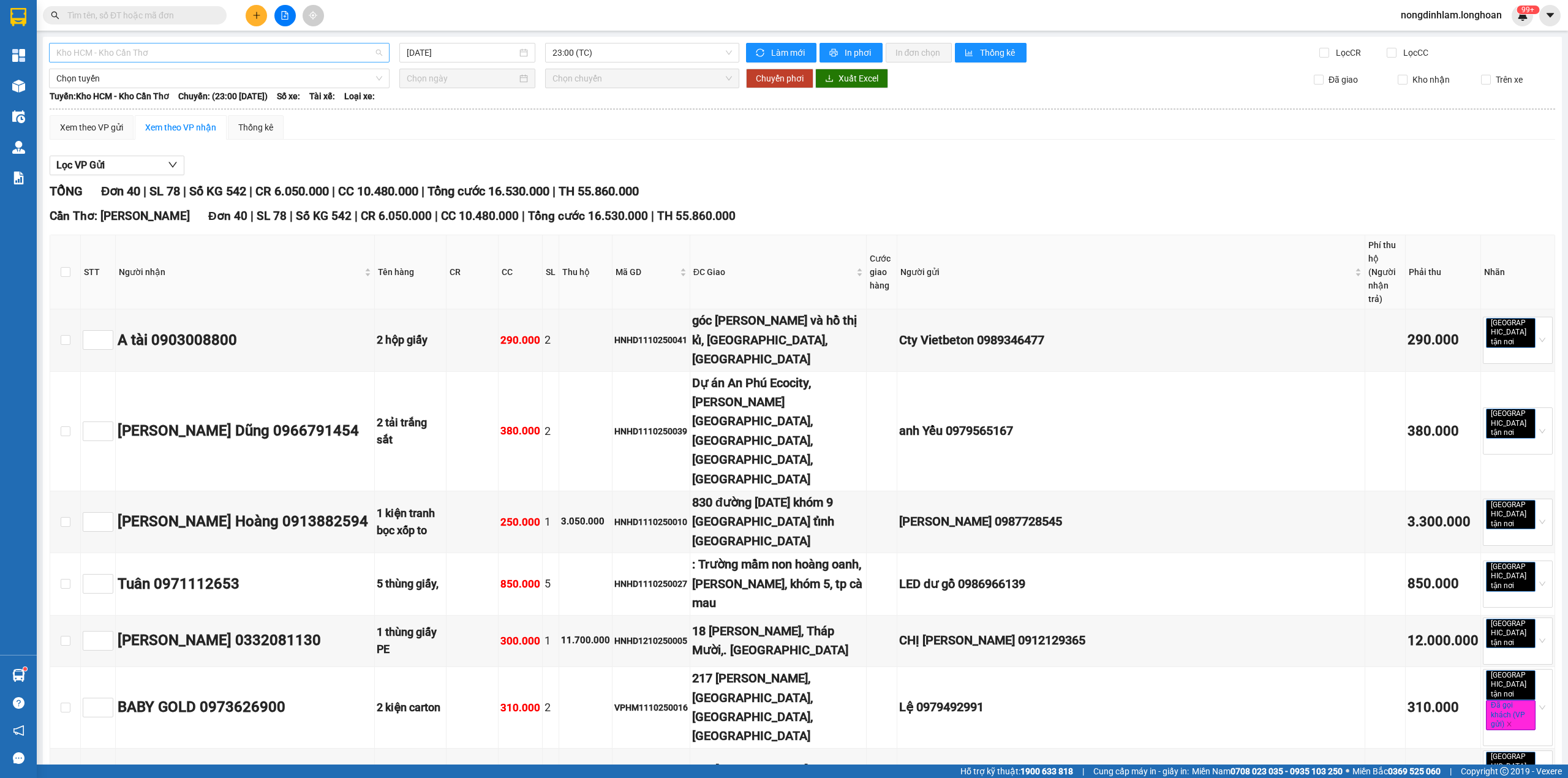
click at [119, 57] on span "Kho HCM - Kho Cần Thơ" at bounding box center [219, 53] width 326 height 19
type input "bình"
click at [116, 180] on div "VP Bình Thạnh - Kho HCM 1" at bounding box center [218, 175] width 323 height 13
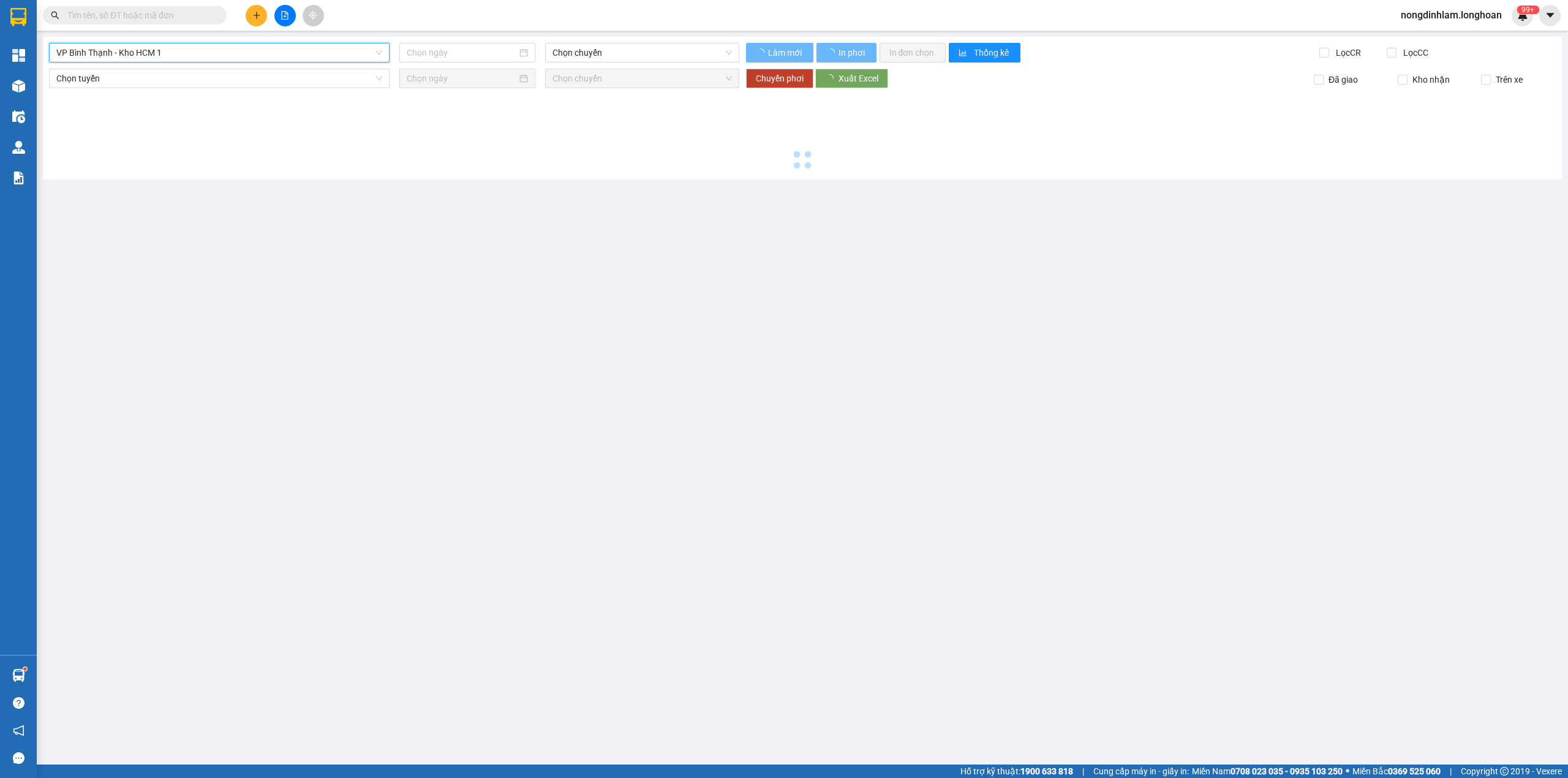
type input "[DATE]"
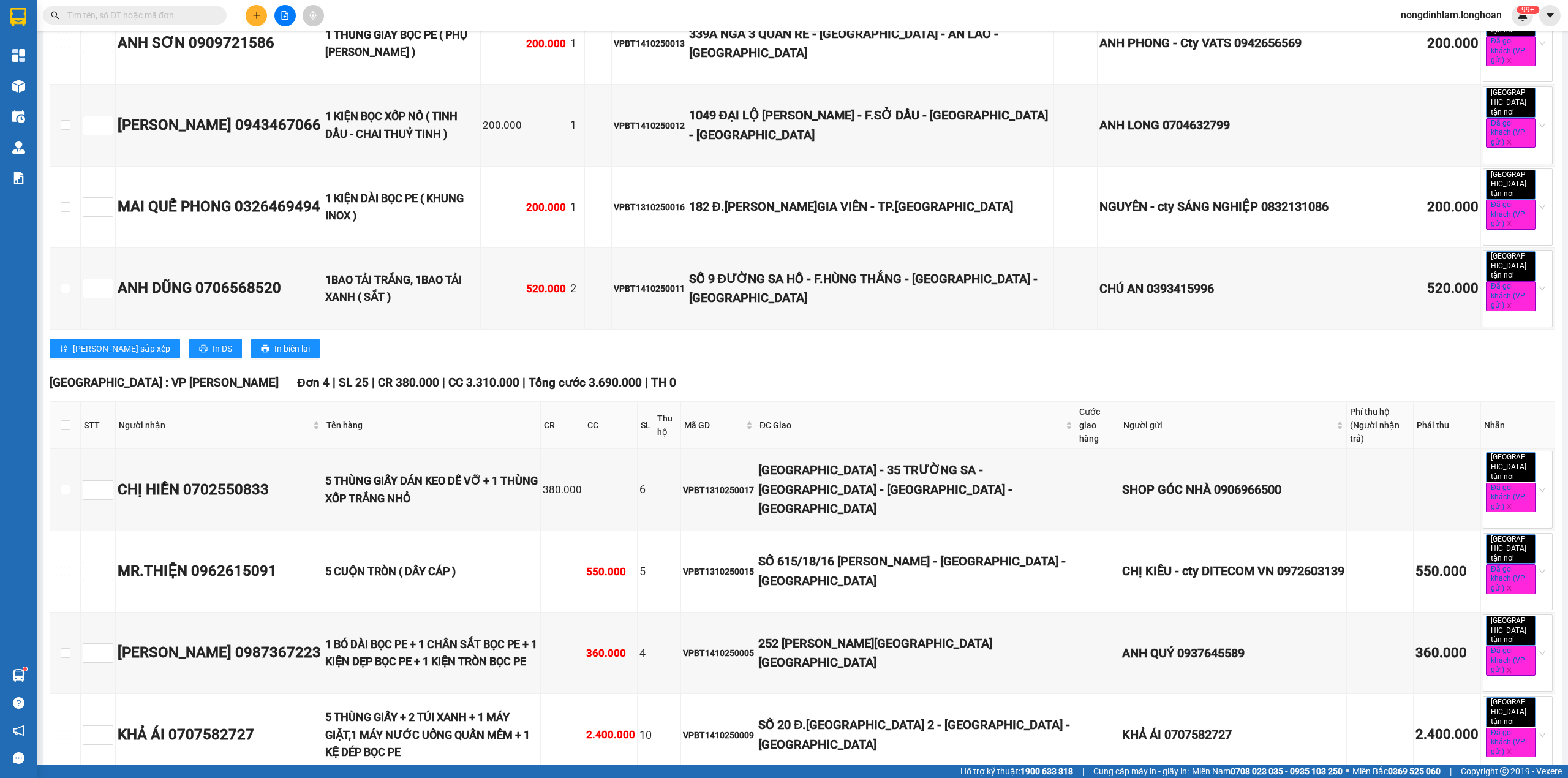
scroll to position [942, 0]
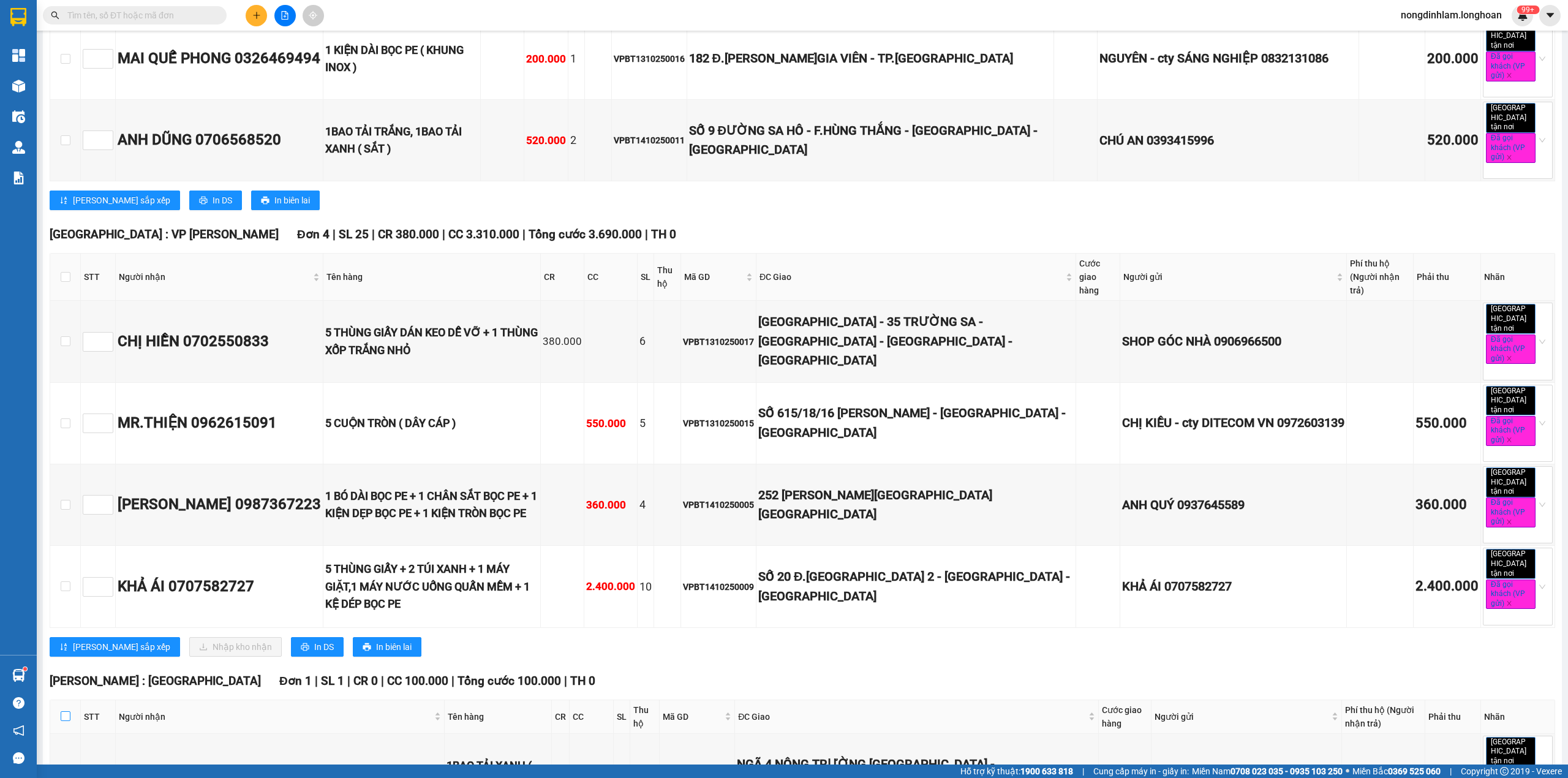
click at [65, 711] on input "checkbox" at bounding box center [65, 716] width 10 height 10
checkbox input "true"
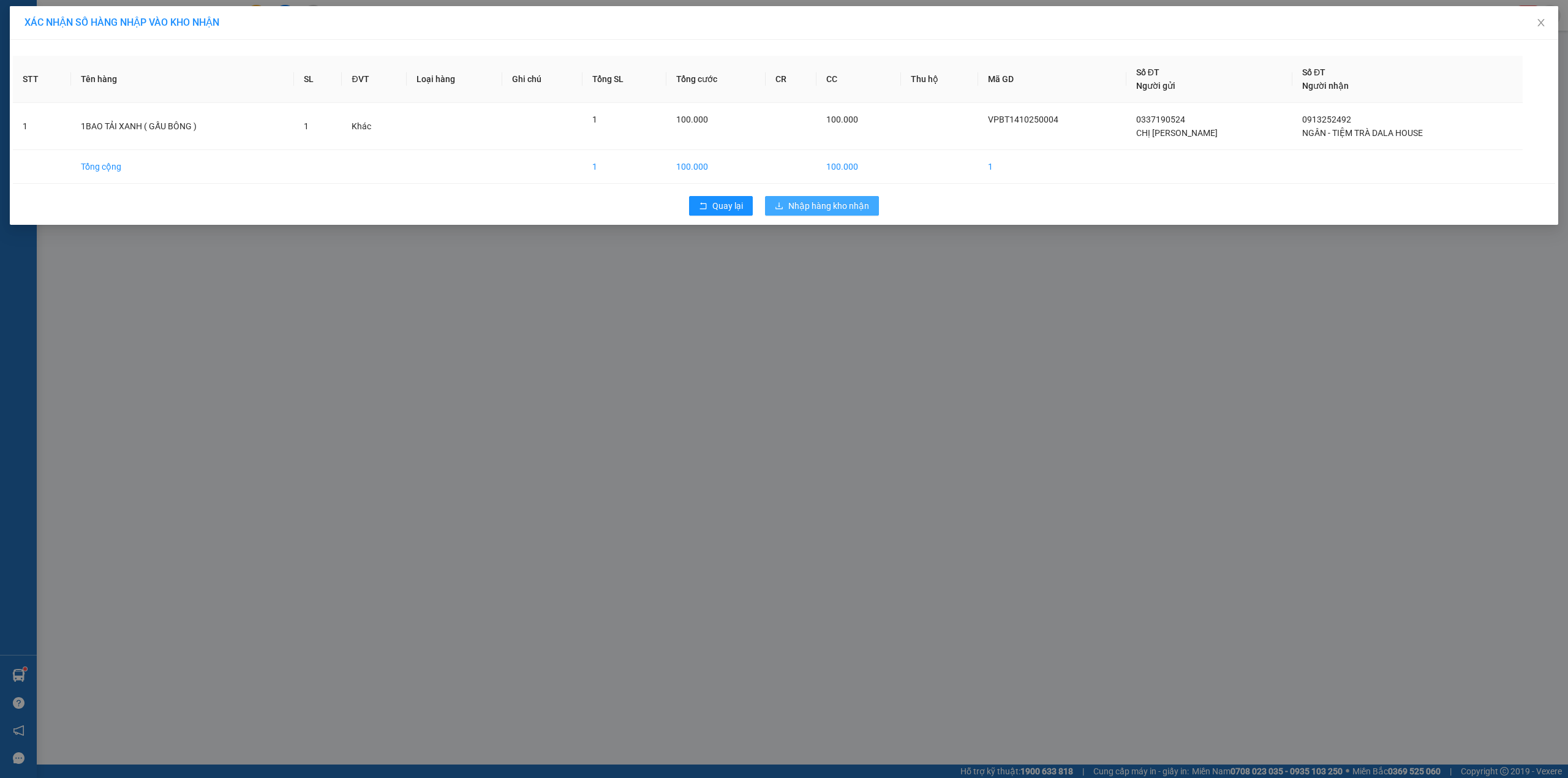
click at [785, 206] on button "Nhập hàng kho nhận" at bounding box center [822, 206] width 114 height 19
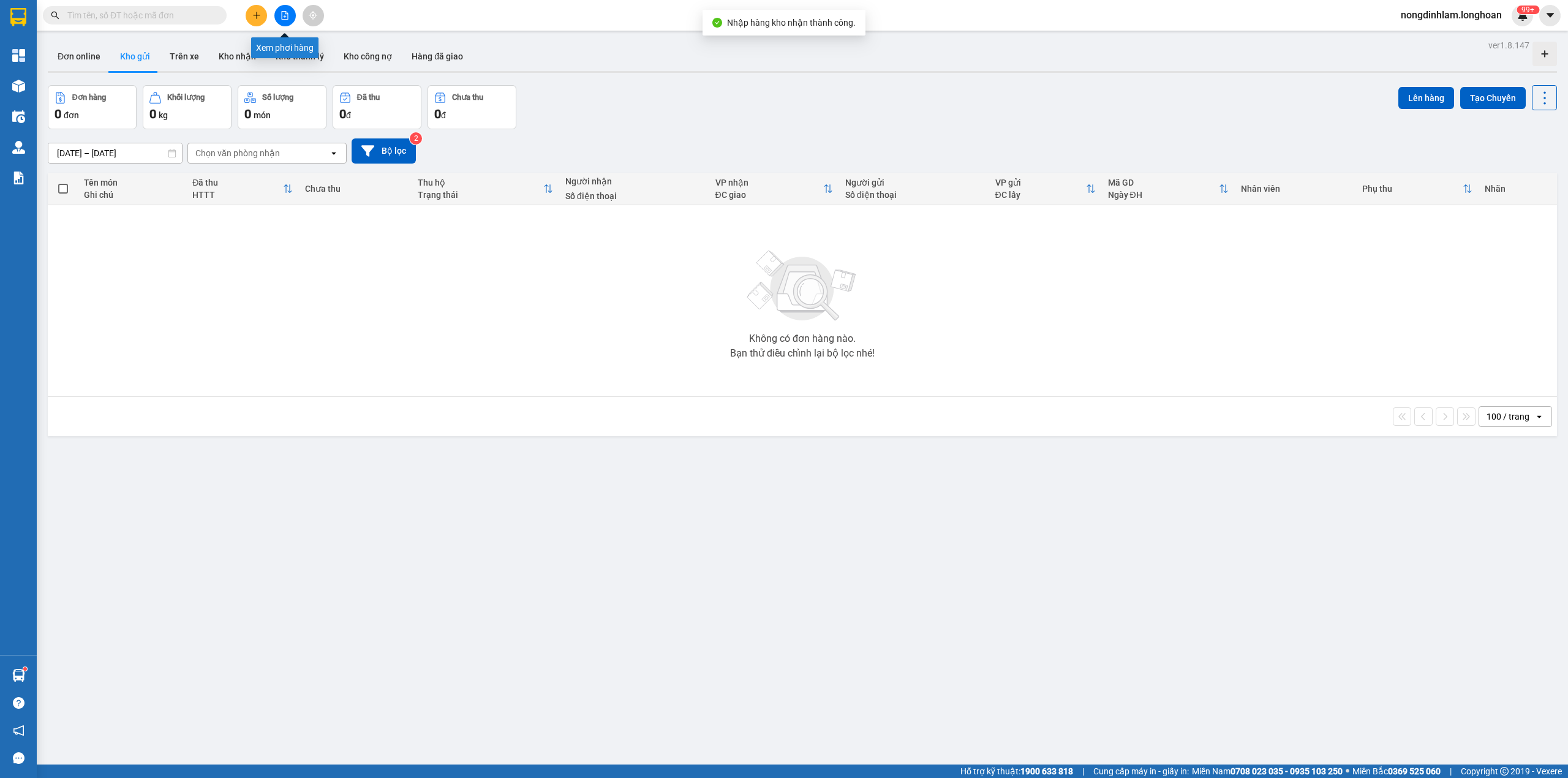
click at [285, 5] on button at bounding box center [284, 16] width 22 height 22
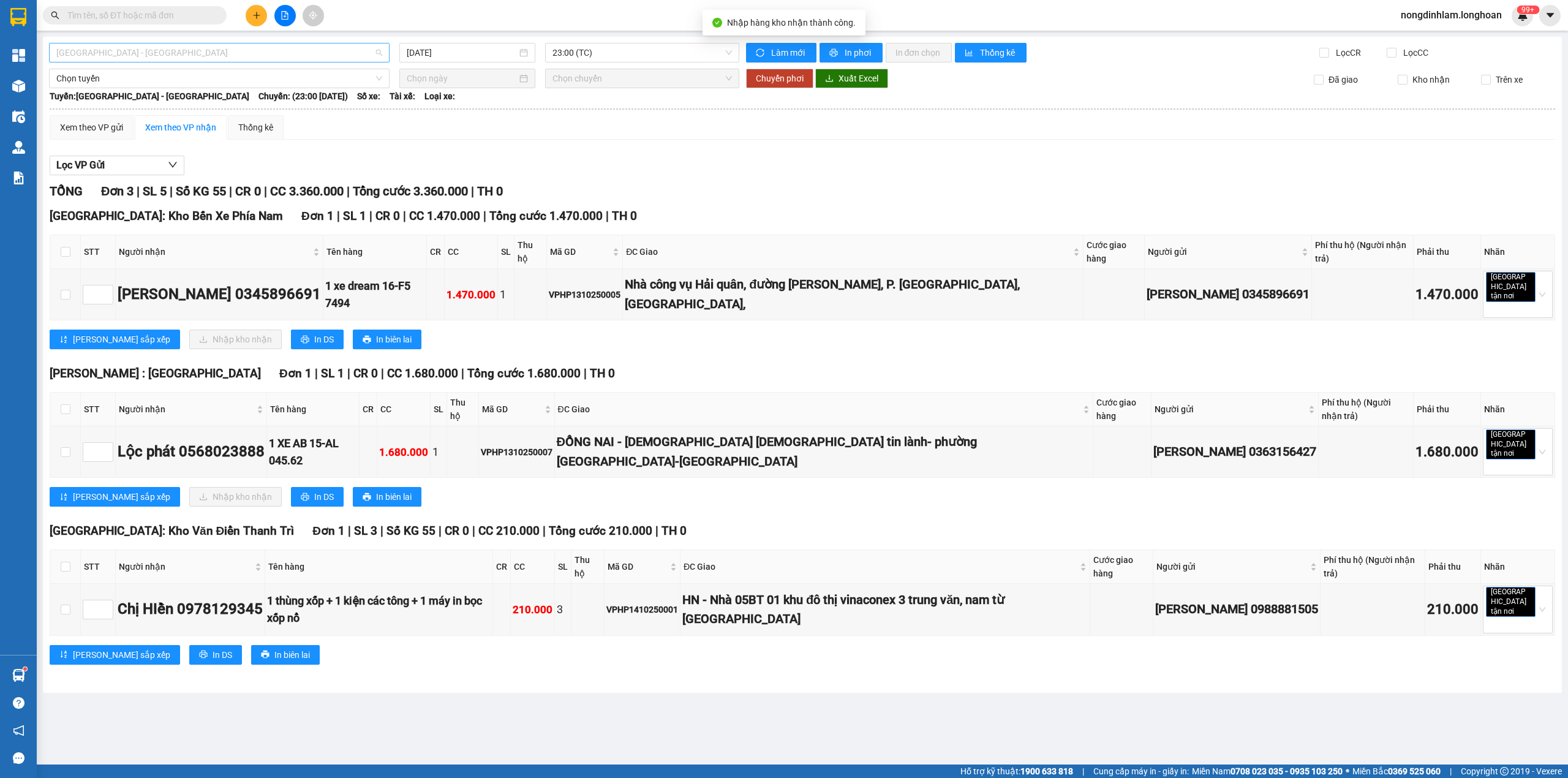
click at [172, 47] on span "[GEOGRAPHIC_DATA] - [GEOGRAPHIC_DATA]" at bounding box center [219, 53] width 326 height 19
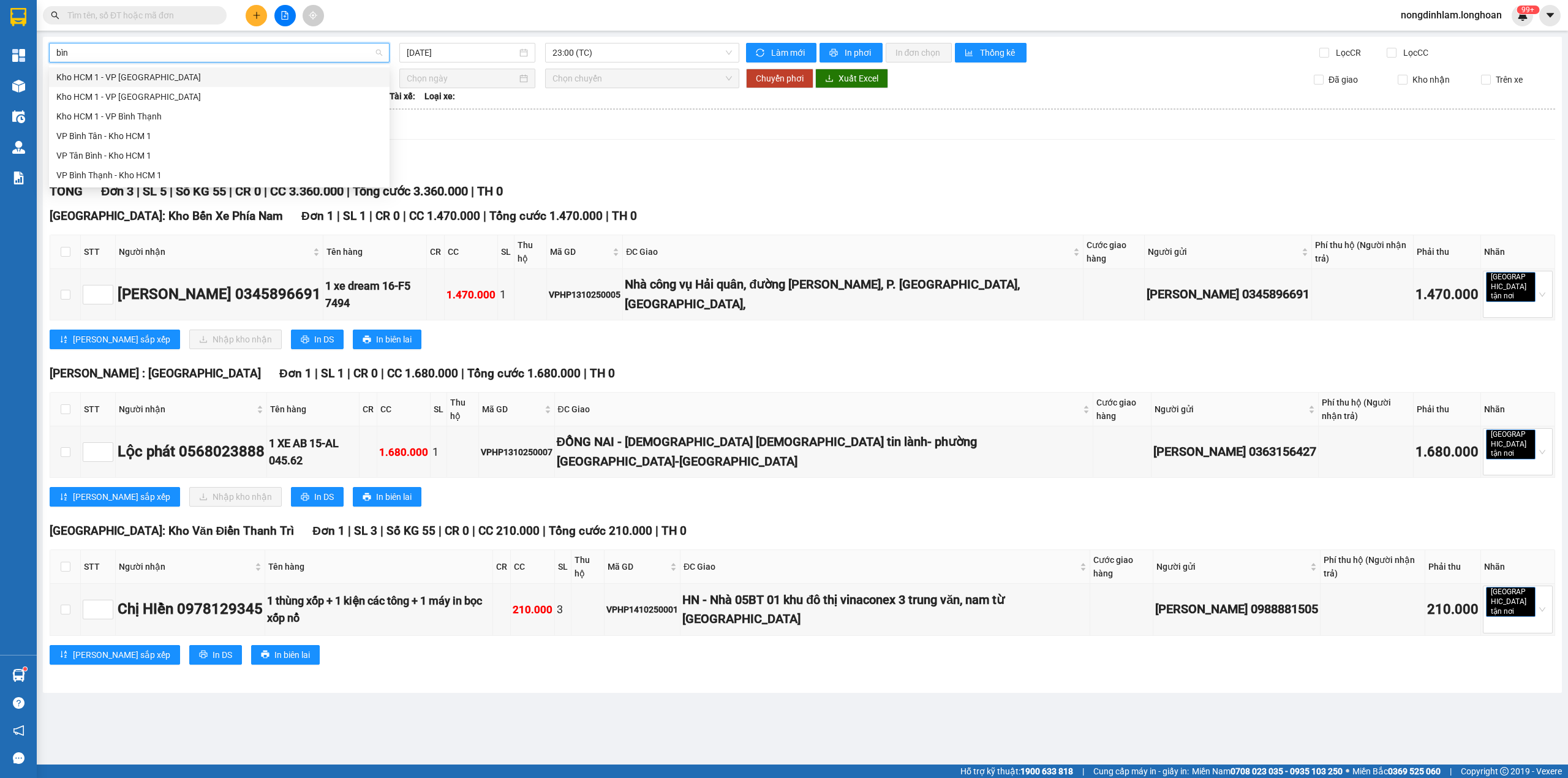
type input "bình"
click at [103, 176] on div "VP Bình Thạnh - Kho HCM 1" at bounding box center [219, 175] width 326 height 13
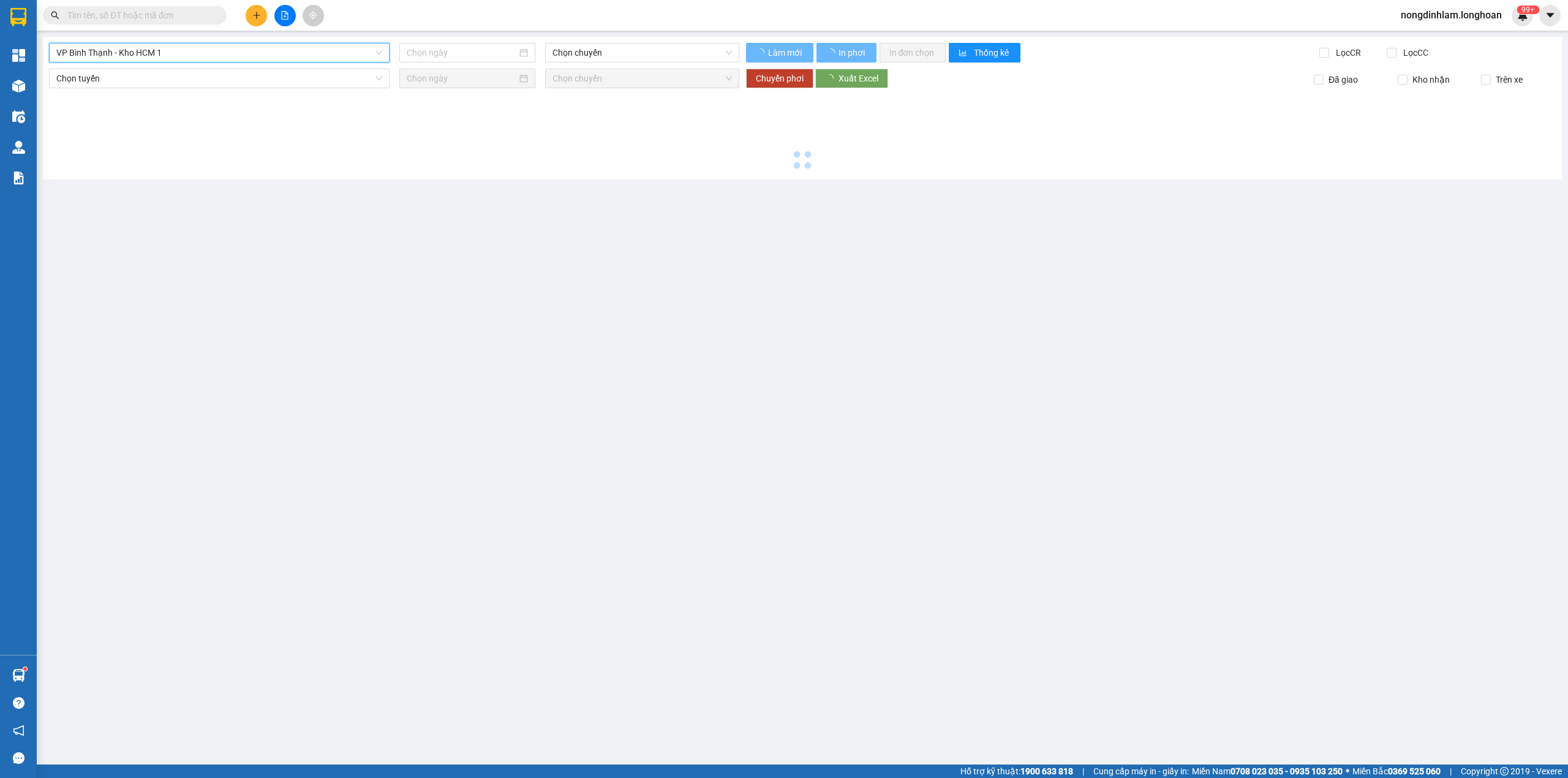
type input "[DATE]"
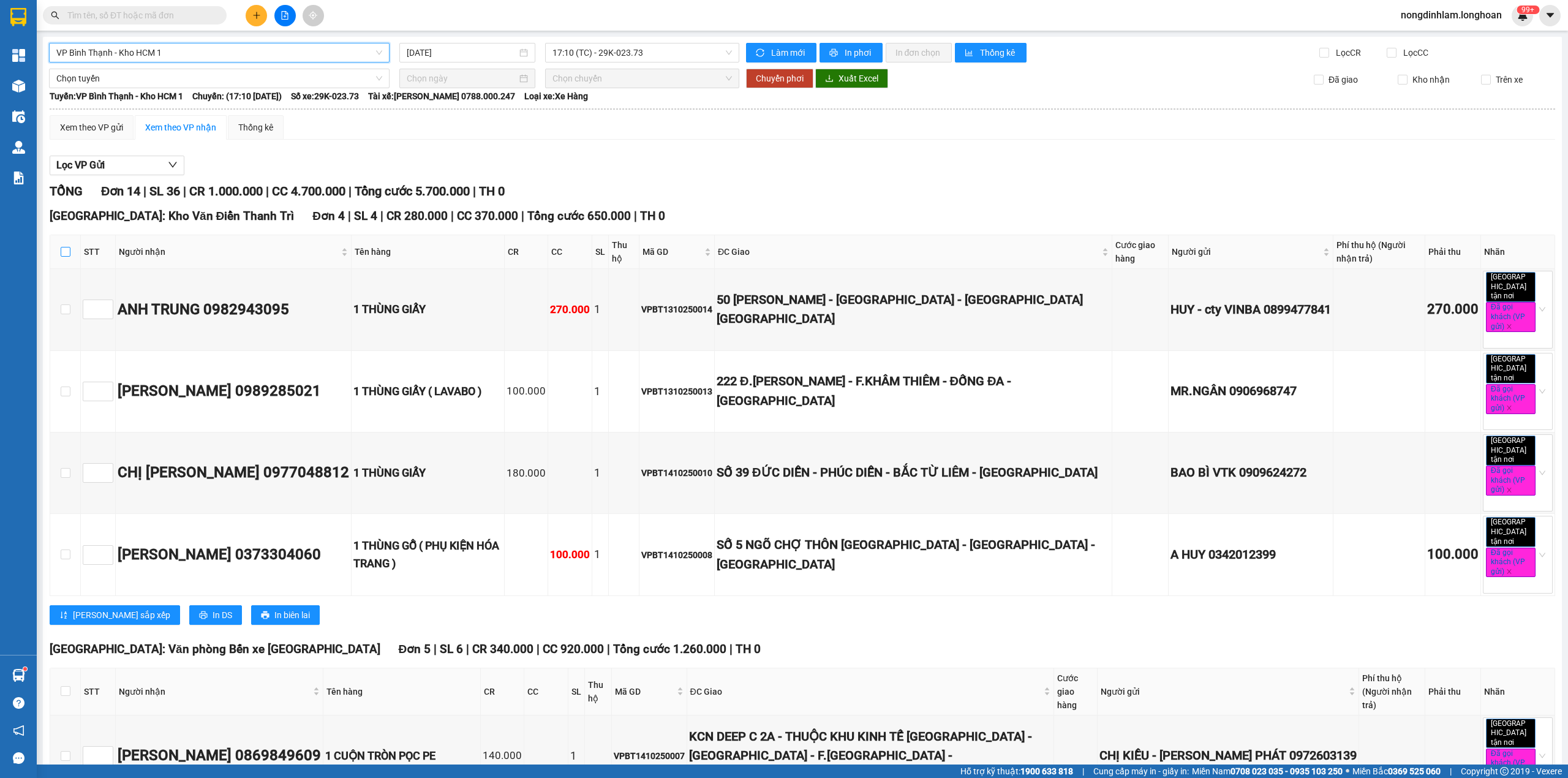
click at [65, 259] on label at bounding box center [65, 252] width 10 height 13
click at [65, 256] on input "checkbox" at bounding box center [65, 251] width 10 height 10
checkbox input "true"
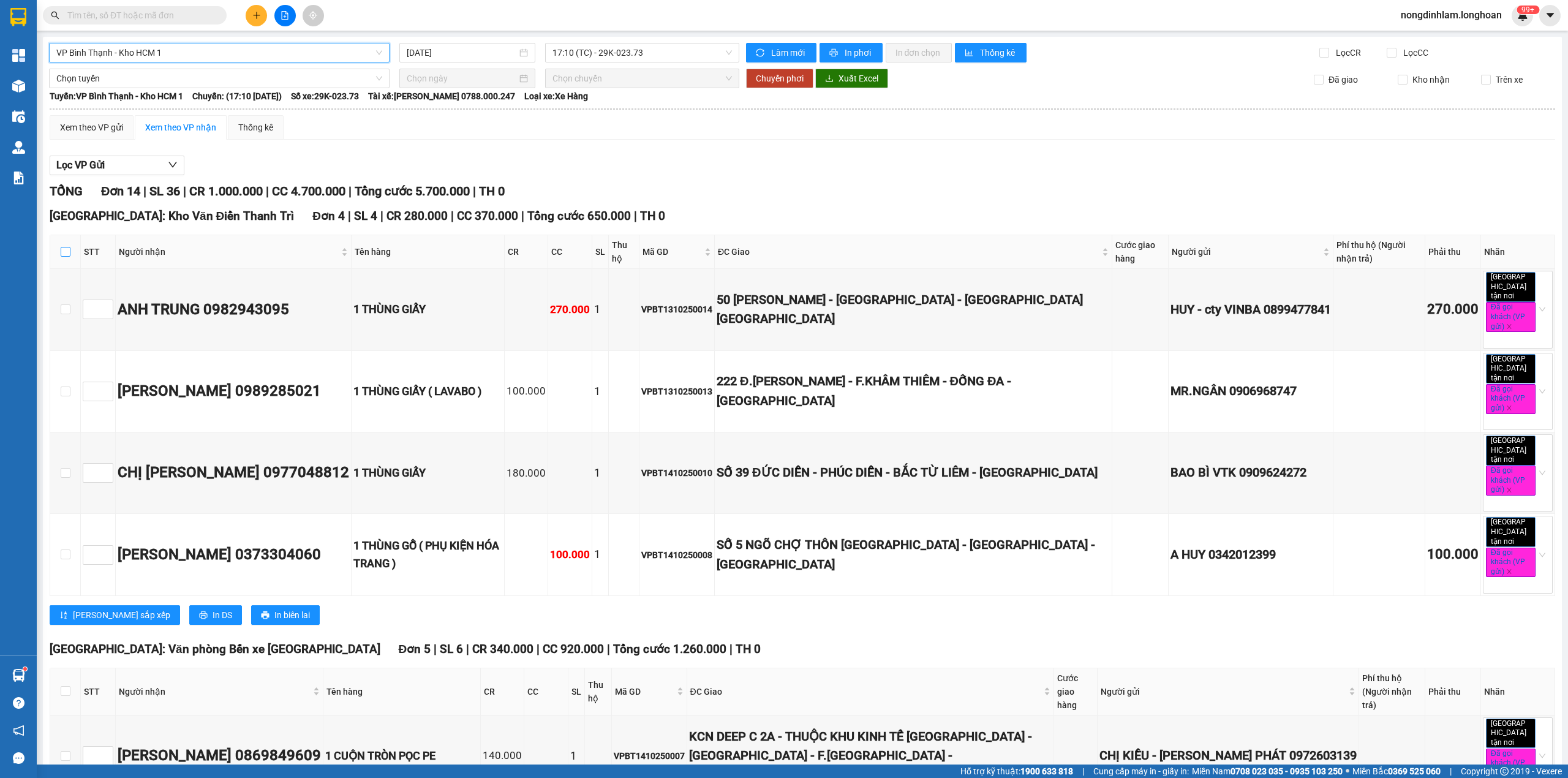
checkbox input "true"
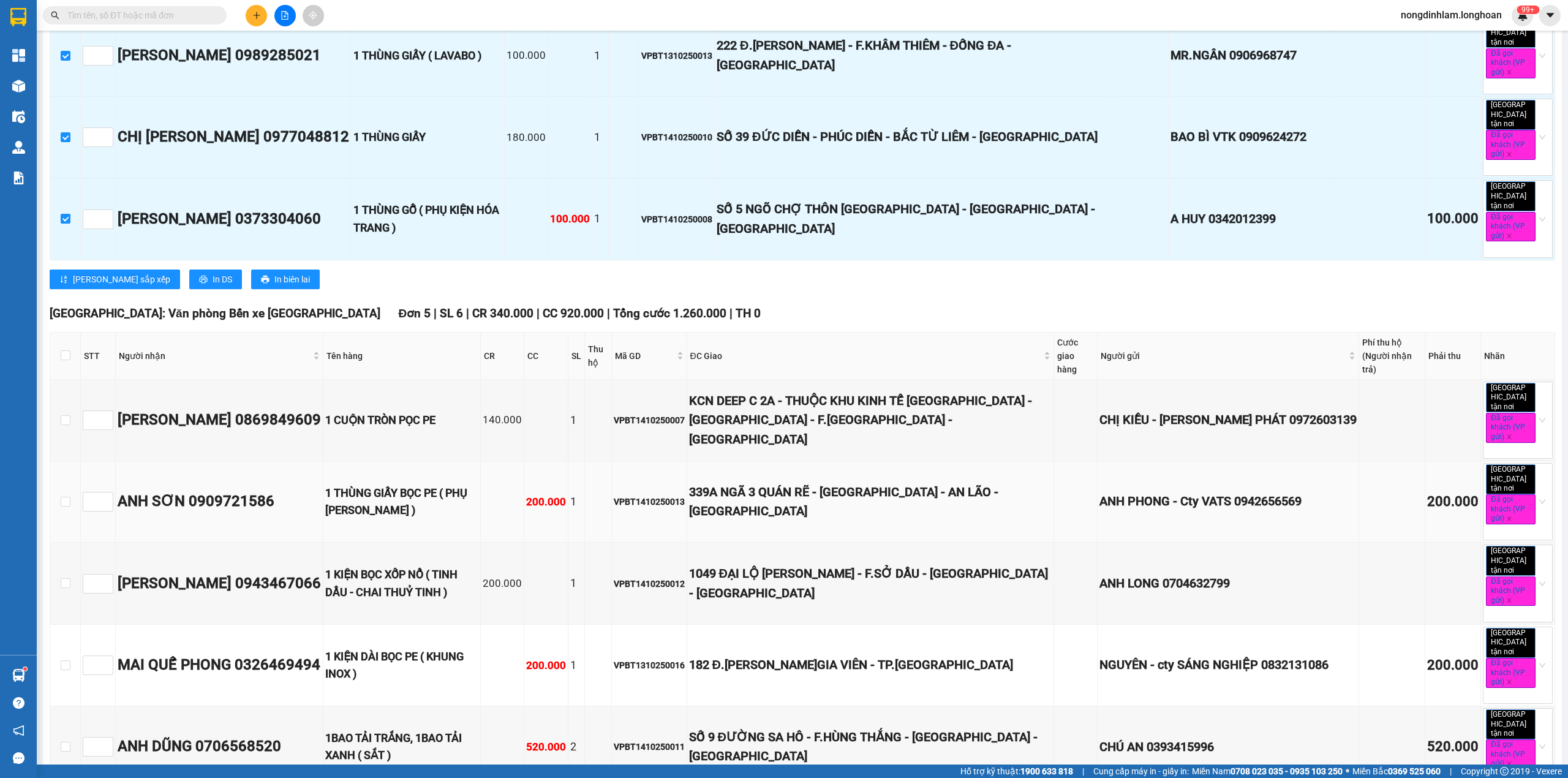
scroll to position [408, 0]
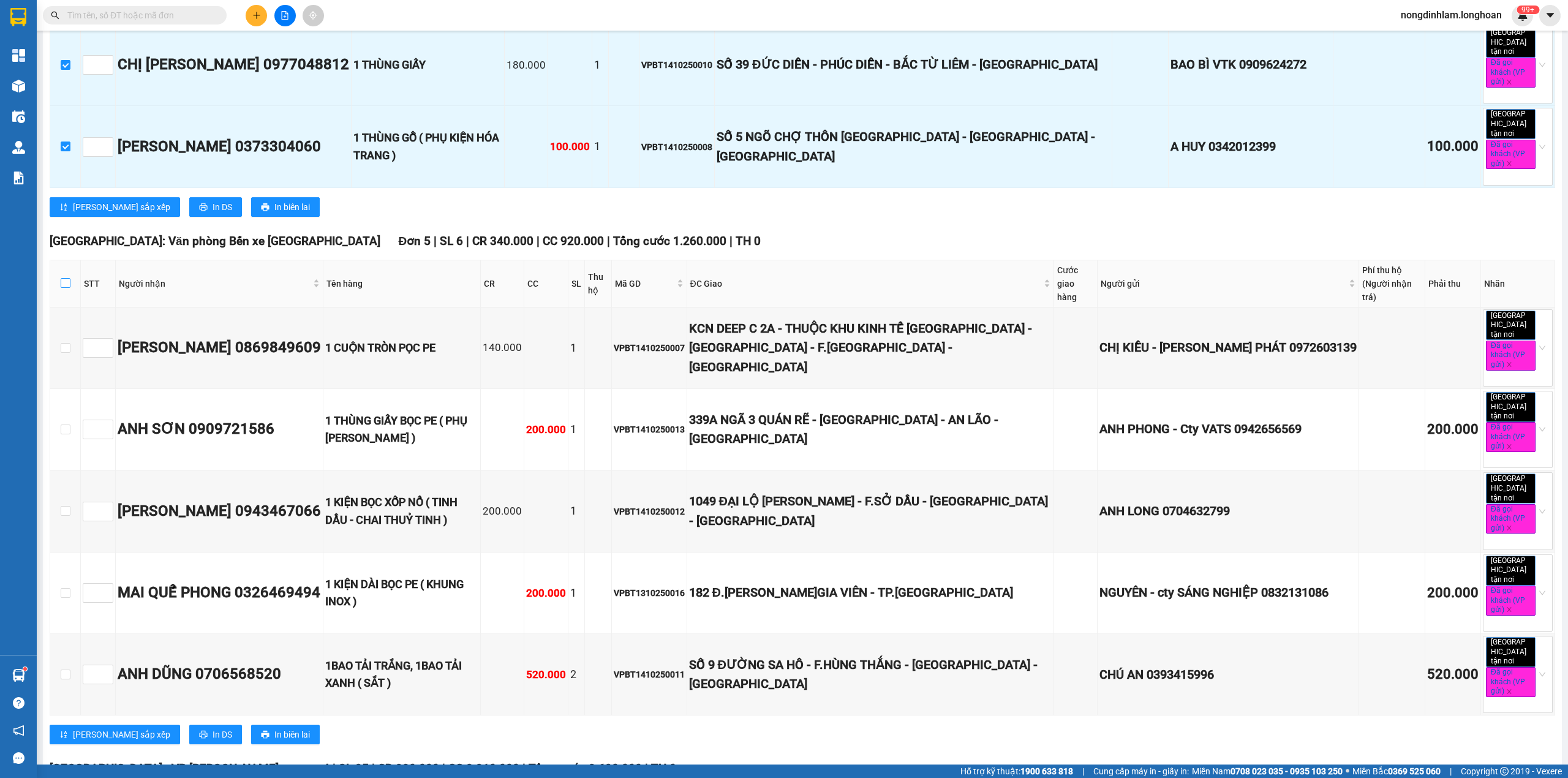
click at [62, 278] on input "checkbox" at bounding box center [65, 282] width 10 height 10
checkbox input "true"
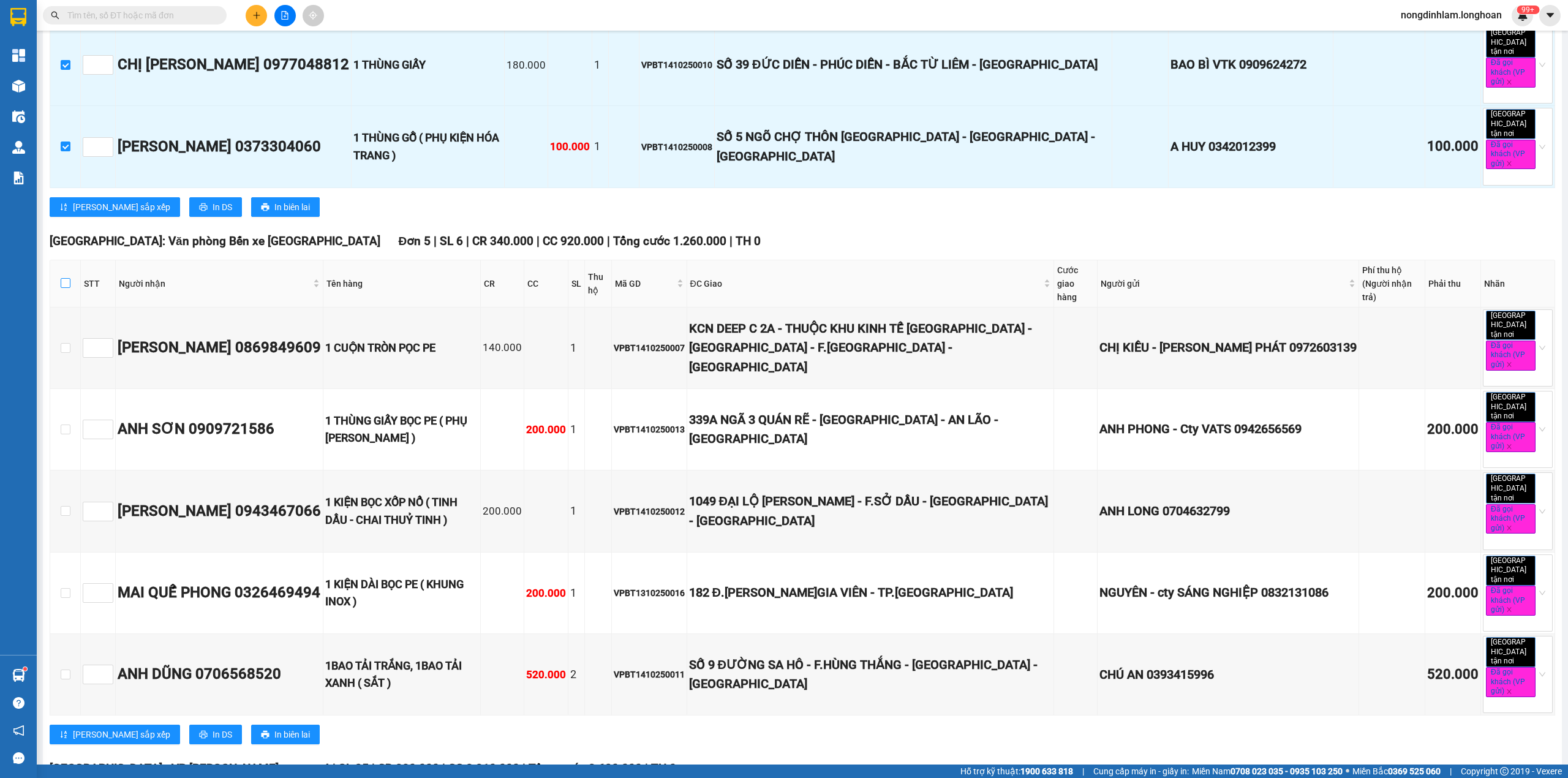
checkbox input "true"
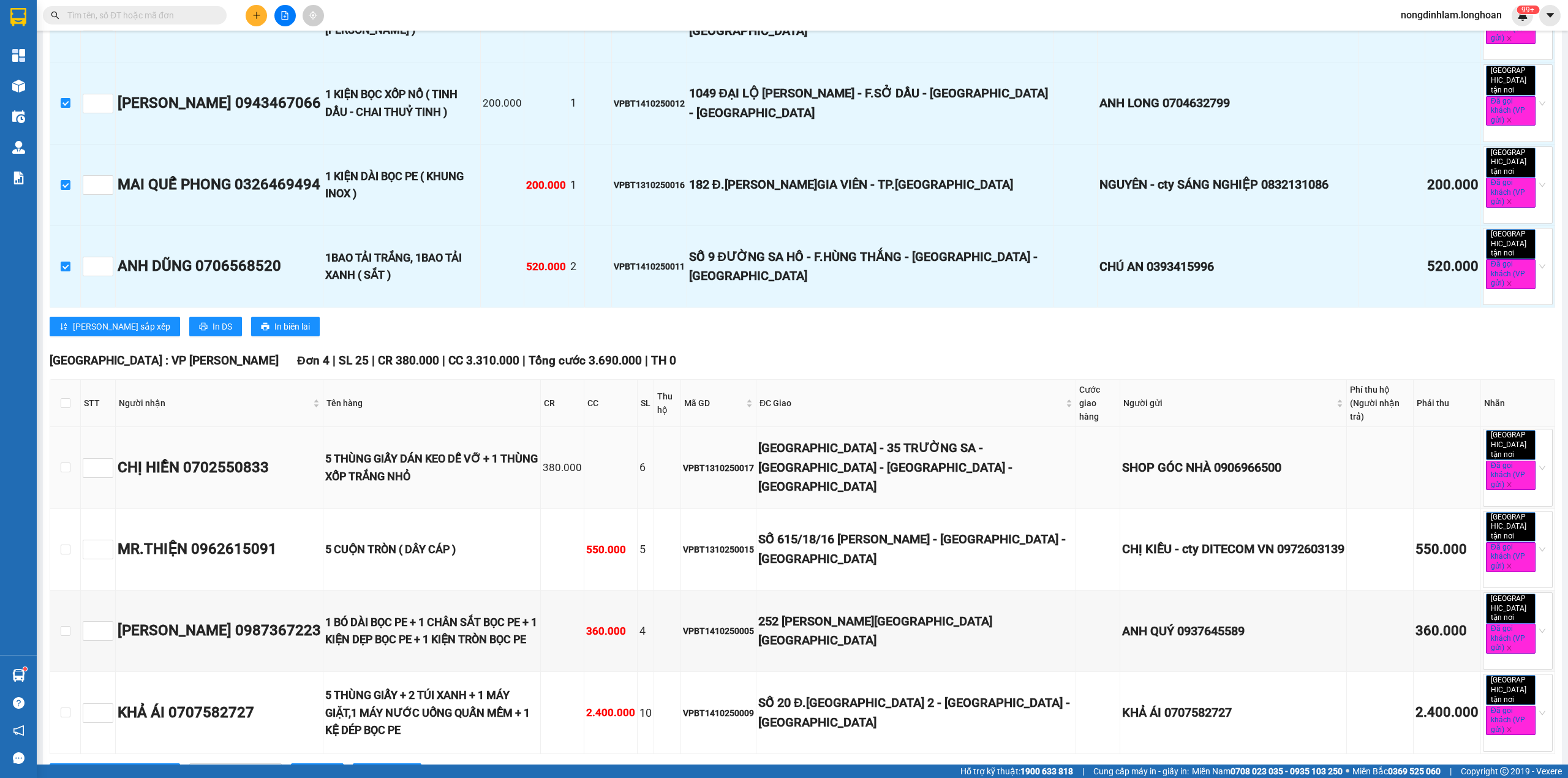
scroll to position [817, 0]
click at [68, 398] on input "checkbox" at bounding box center [65, 402] width 10 height 10
checkbox input "true"
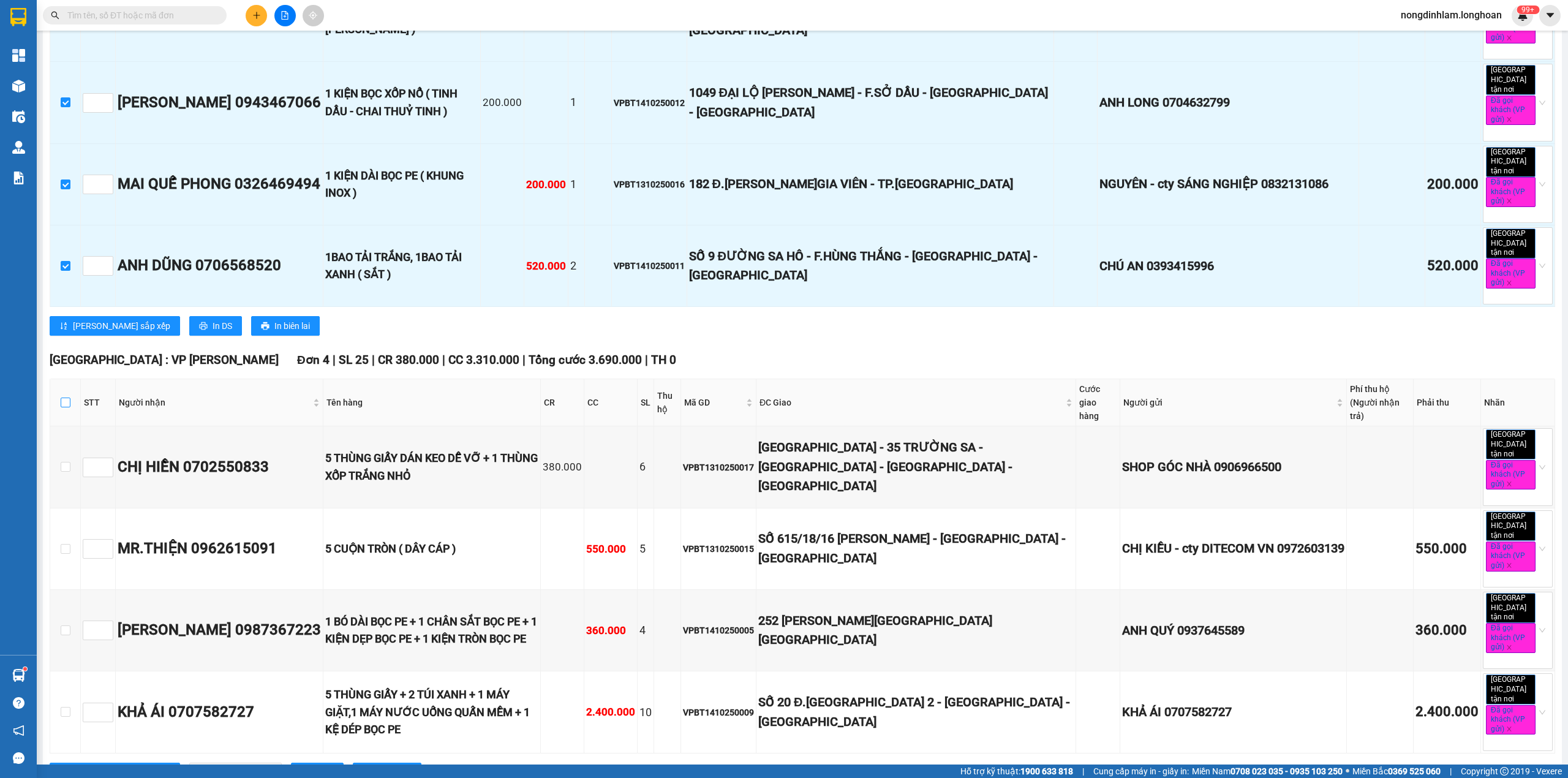
checkbox input "true"
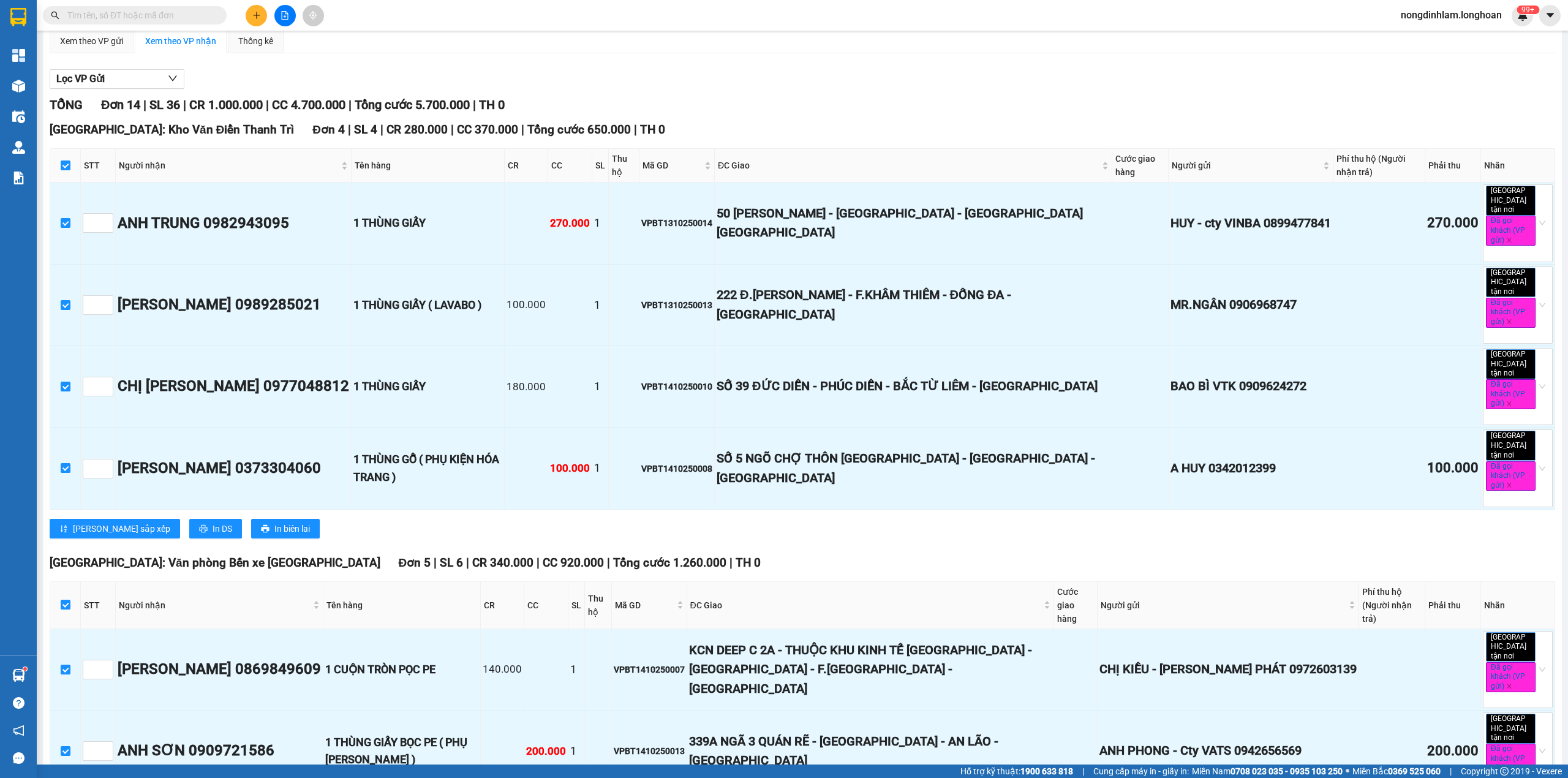
scroll to position [0, 0]
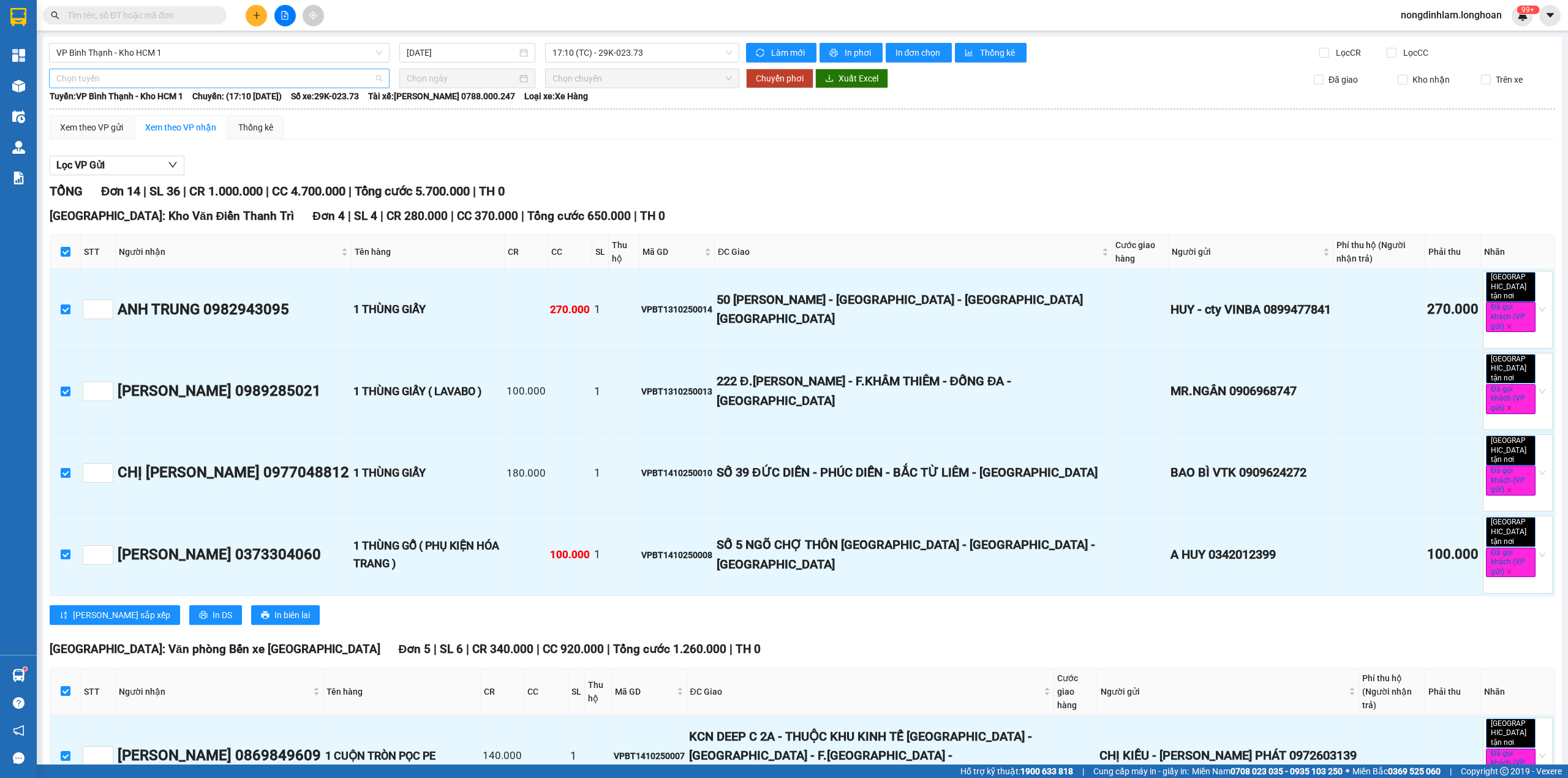
click at [133, 77] on span "Chọn tuyến" at bounding box center [219, 78] width 326 height 19
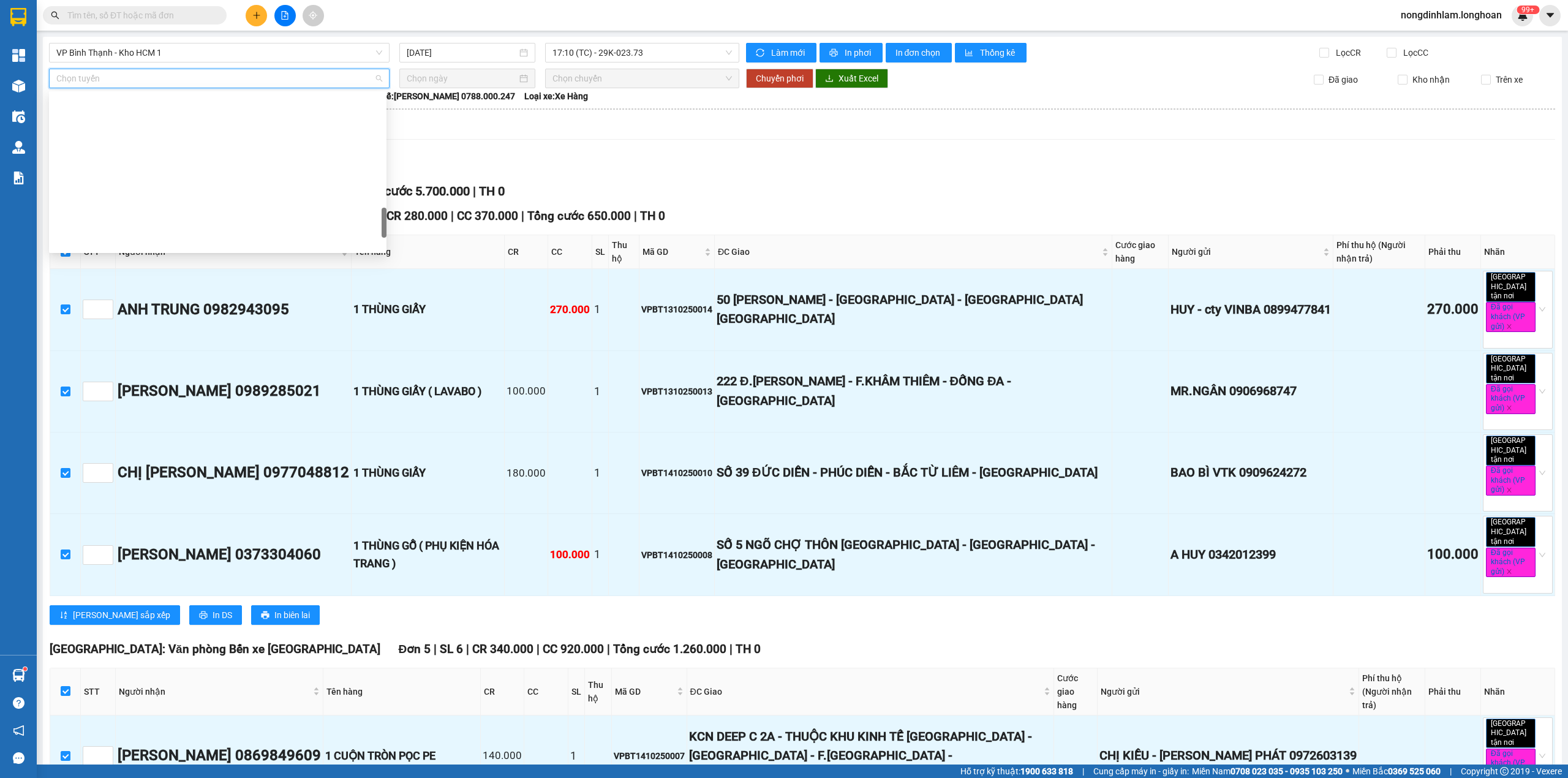
scroll to position [863, 0]
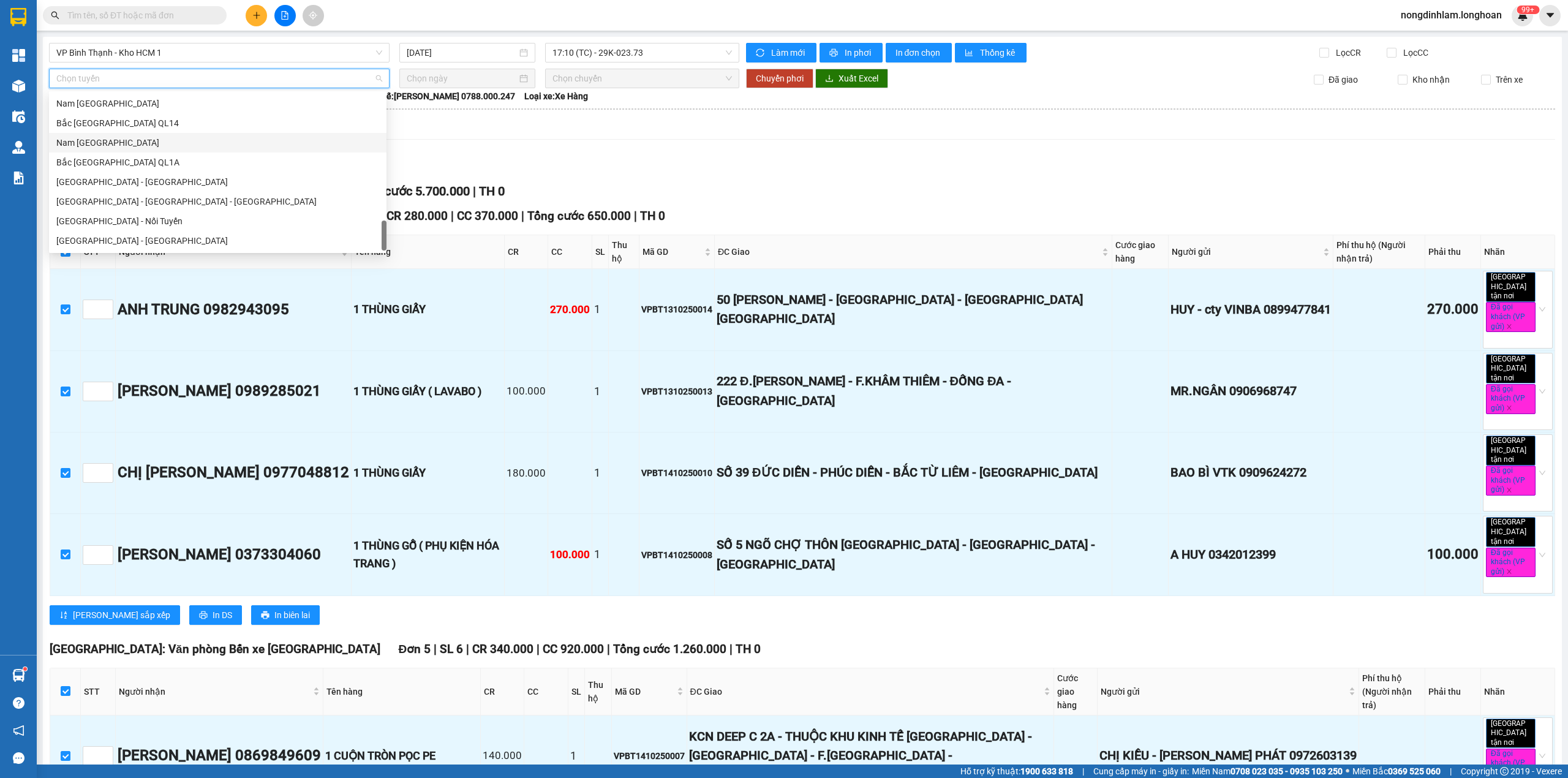
click at [134, 149] on div "Nam [GEOGRAPHIC_DATA]" at bounding box center [218, 143] width 323 height 13
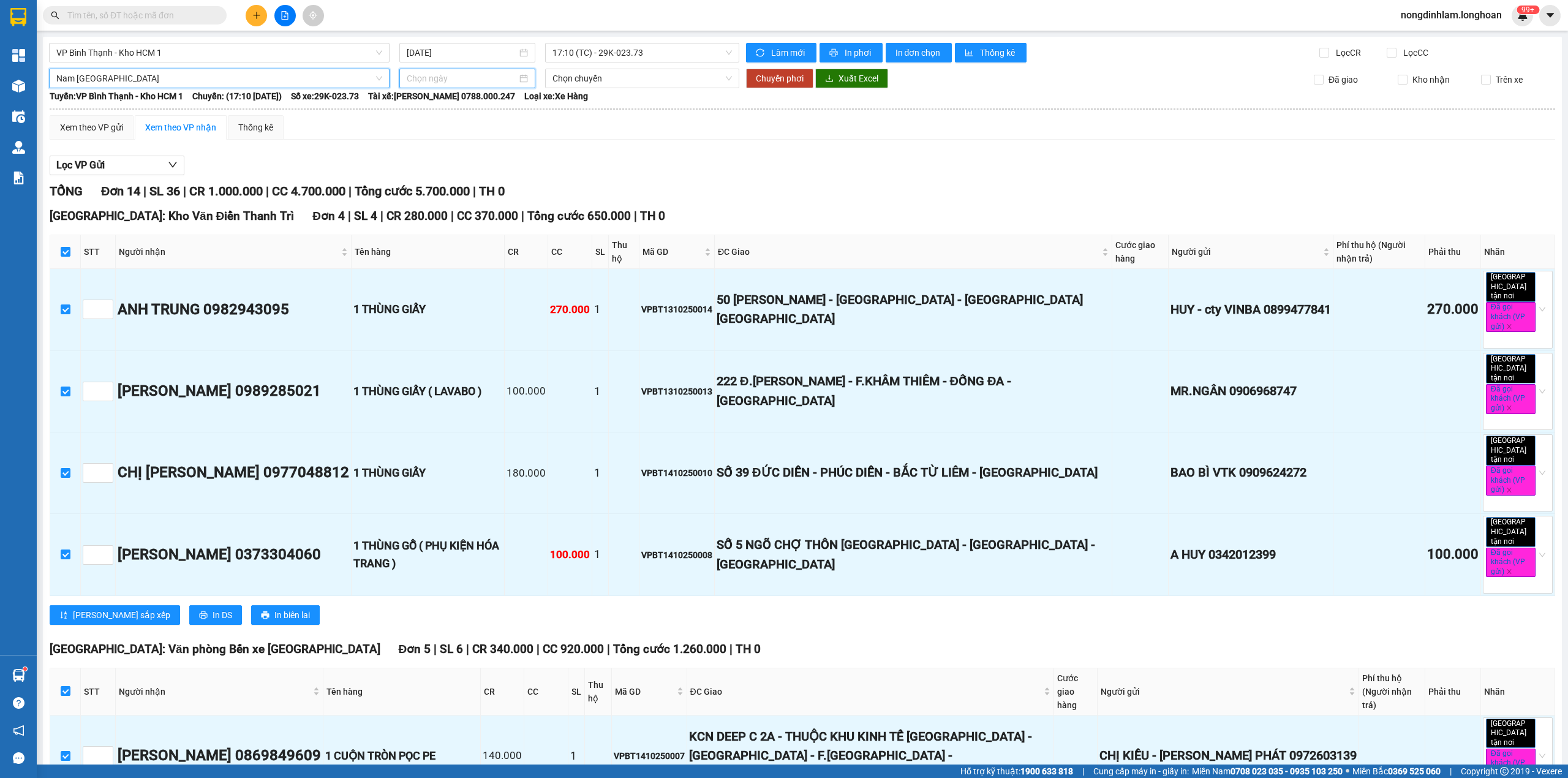
click at [447, 76] on input at bounding box center [461, 78] width 110 height 13
type input "[DATE]"
click at [459, 187] on div "14" at bounding box center [459, 187] width 15 height 15
type input "[DATE]"
click at [602, 81] on span "20:00 (TC) - 29E-097.92" at bounding box center [643, 78] width 180 height 19
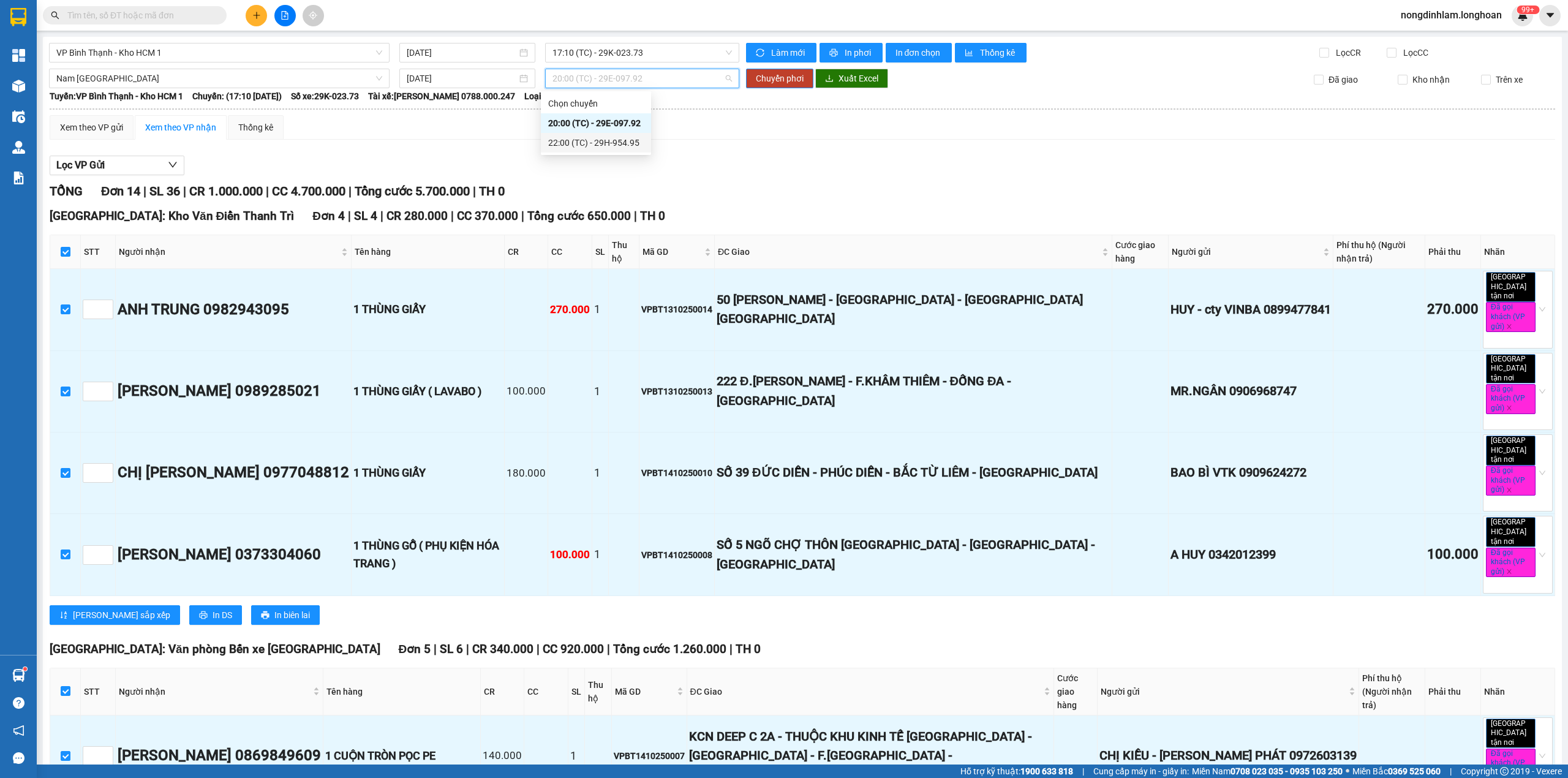
click at [610, 145] on div "22:00 (TC) - 29H-954.95" at bounding box center [596, 143] width 96 height 13
click at [775, 74] on span "Chuyển phơi" at bounding box center [779, 78] width 48 height 13
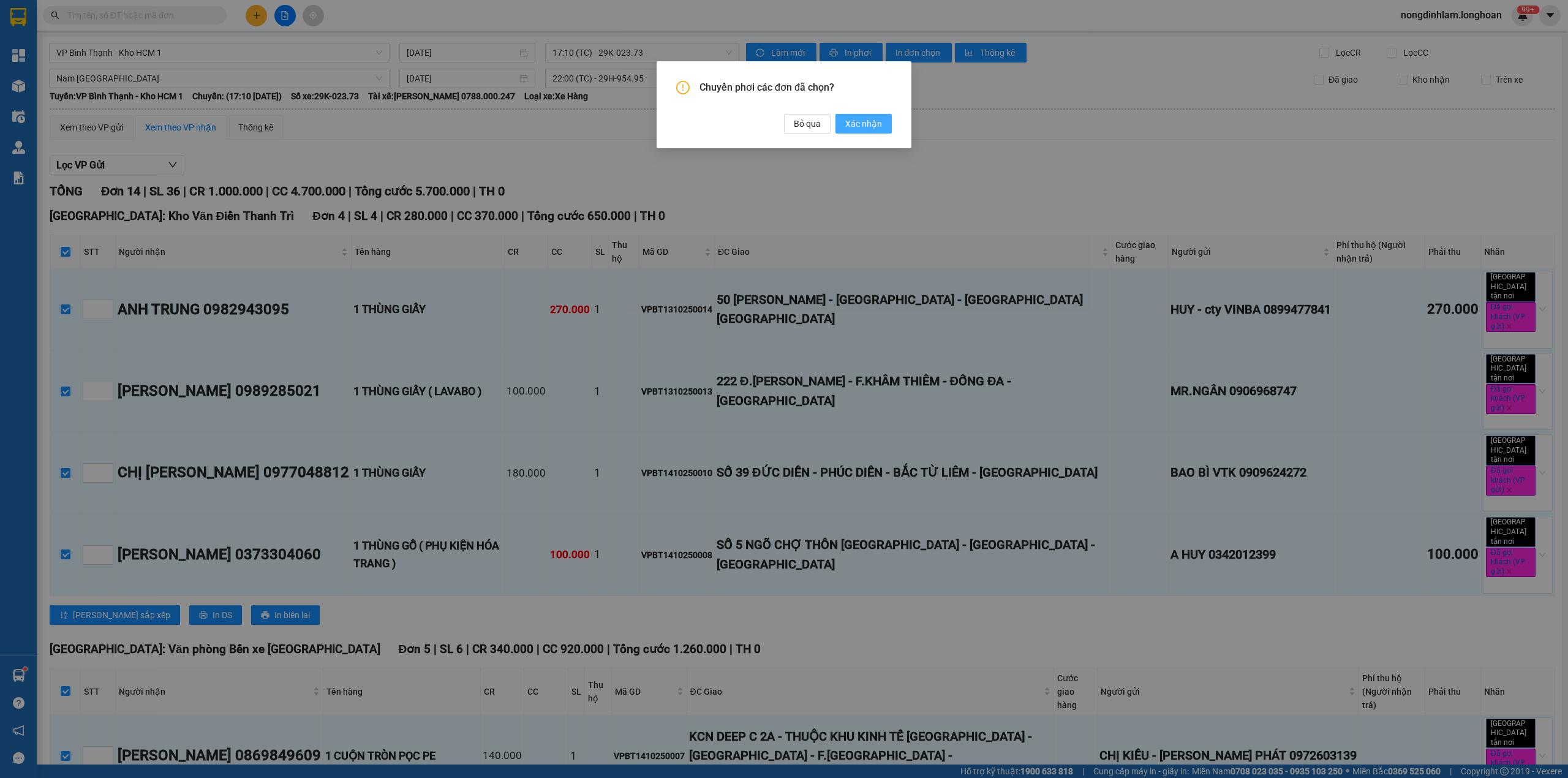
click at [857, 128] on span "Xác nhận" at bounding box center [863, 123] width 36 height 13
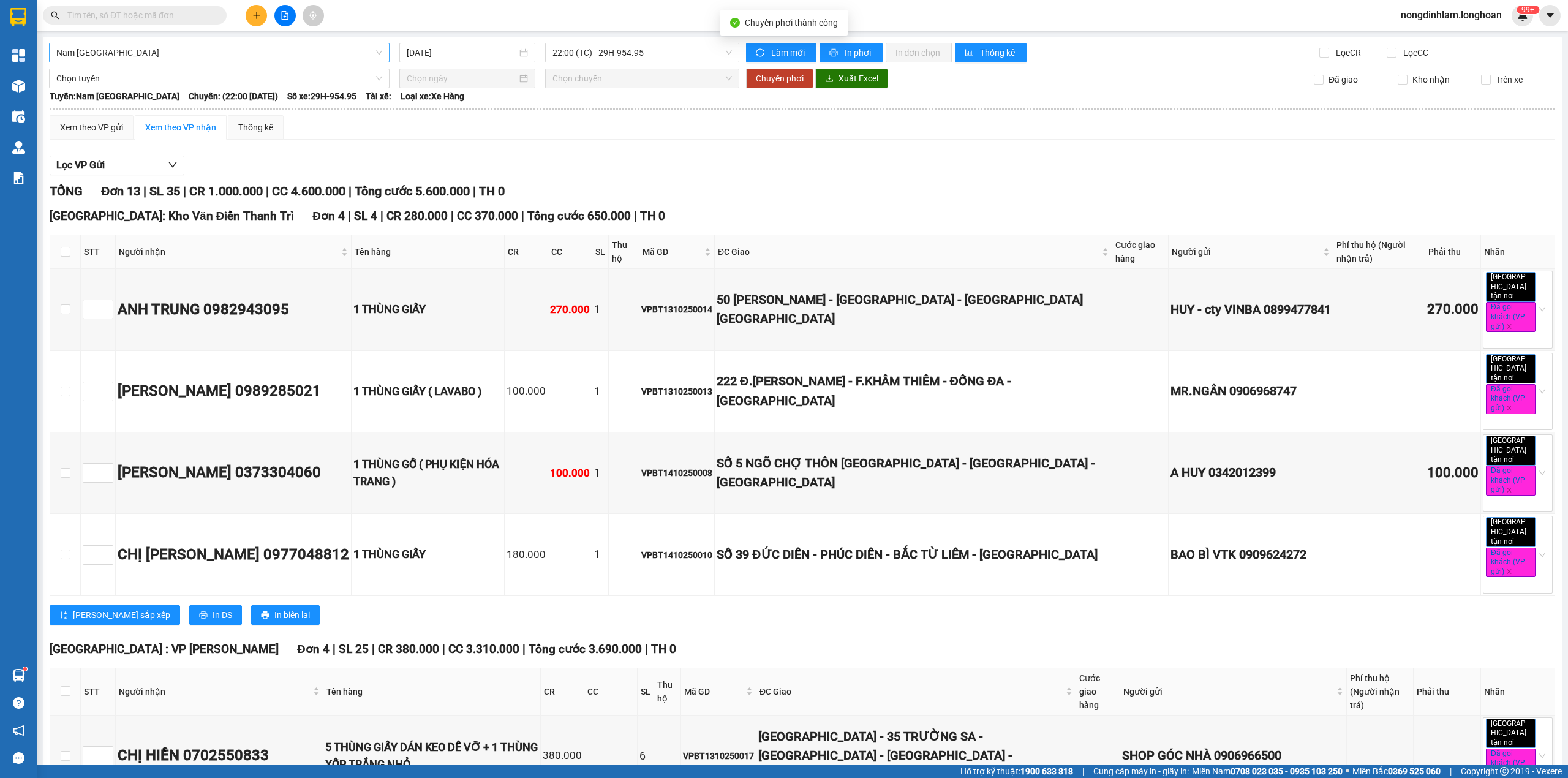
checkbox input "false"
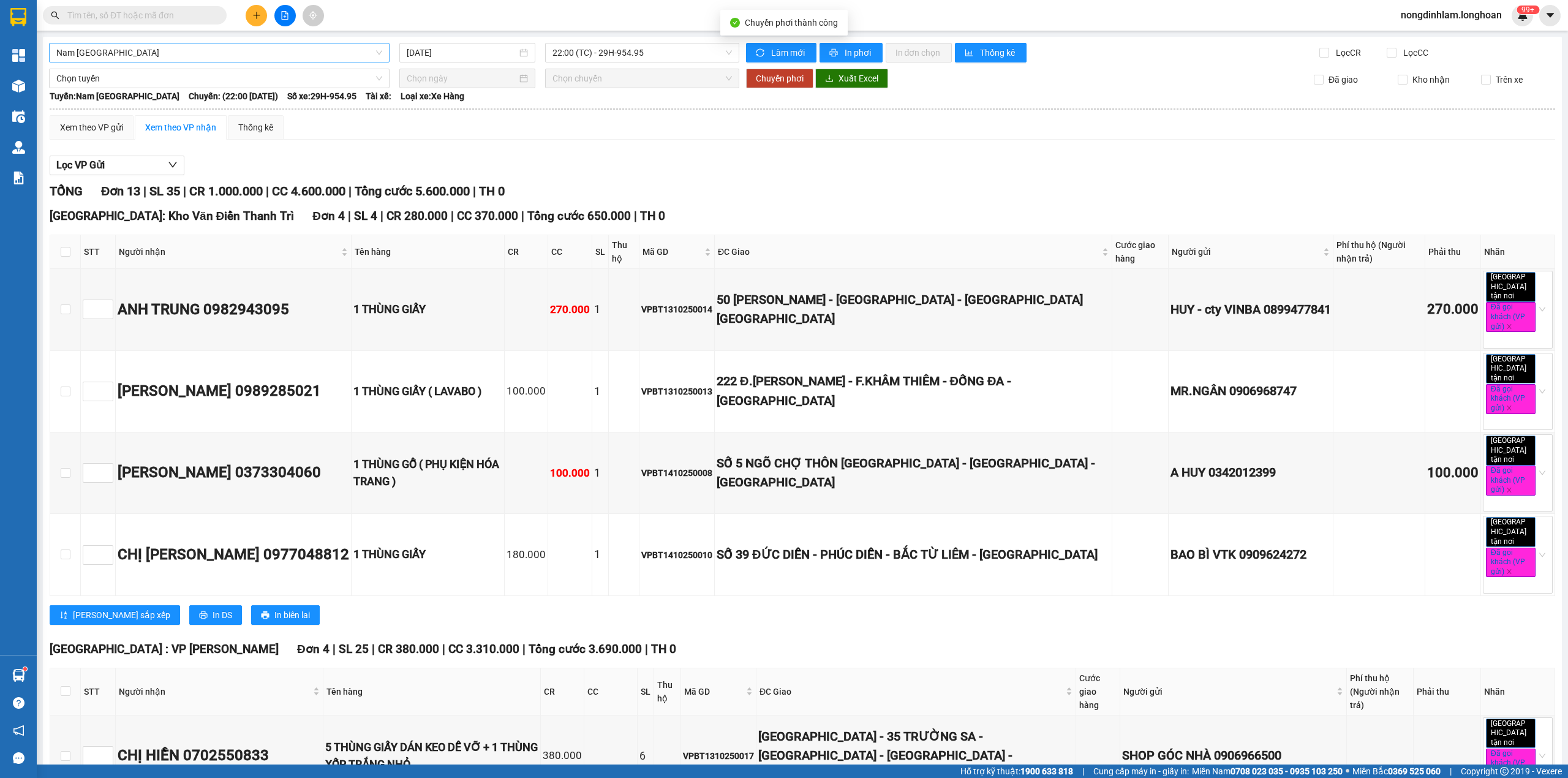
click at [114, 48] on span "Nam [GEOGRAPHIC_DATA]" at bounding box center [219, 53] width 326 height 19
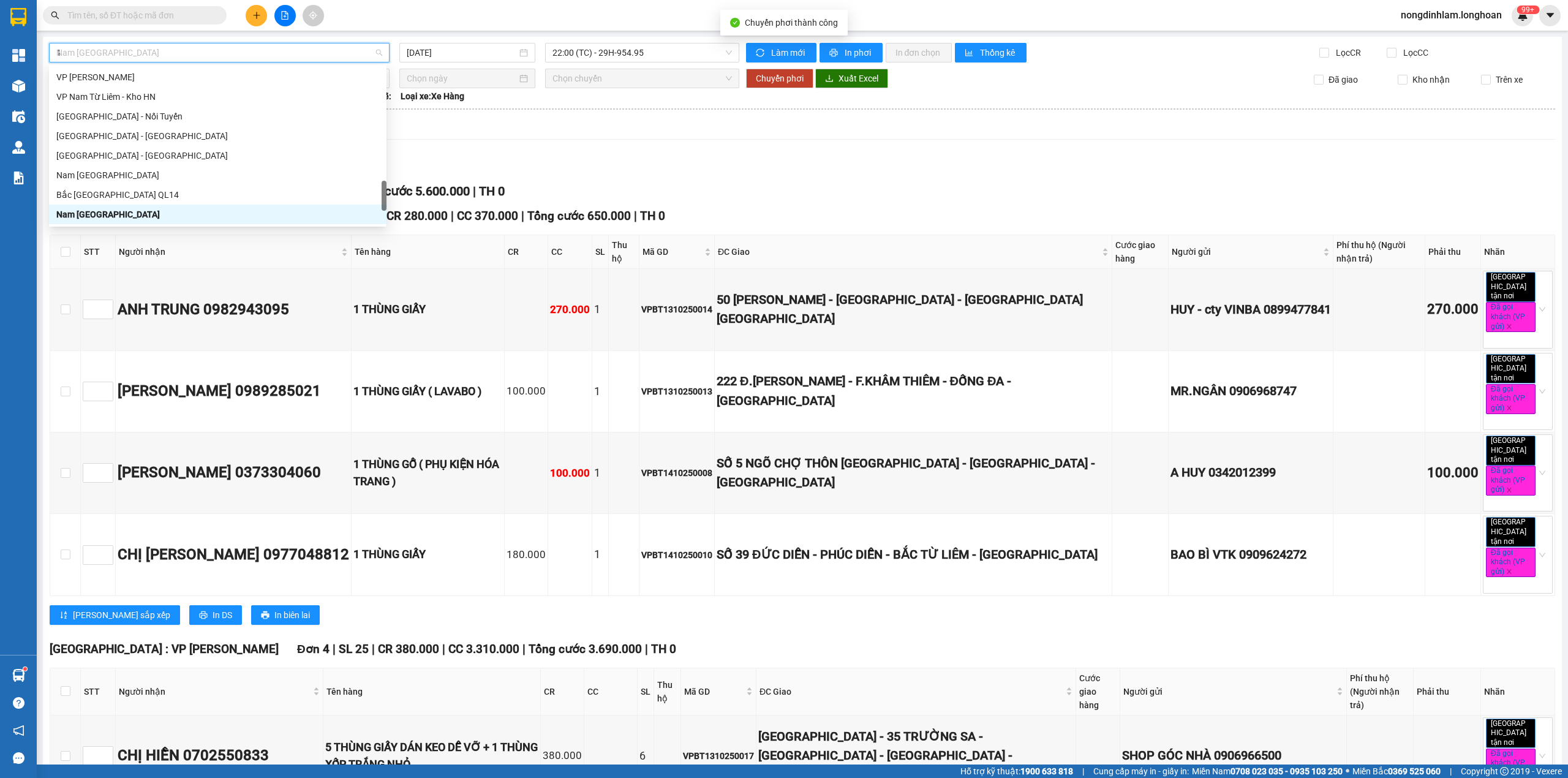
scroll to position [166, 0]
type input "10"
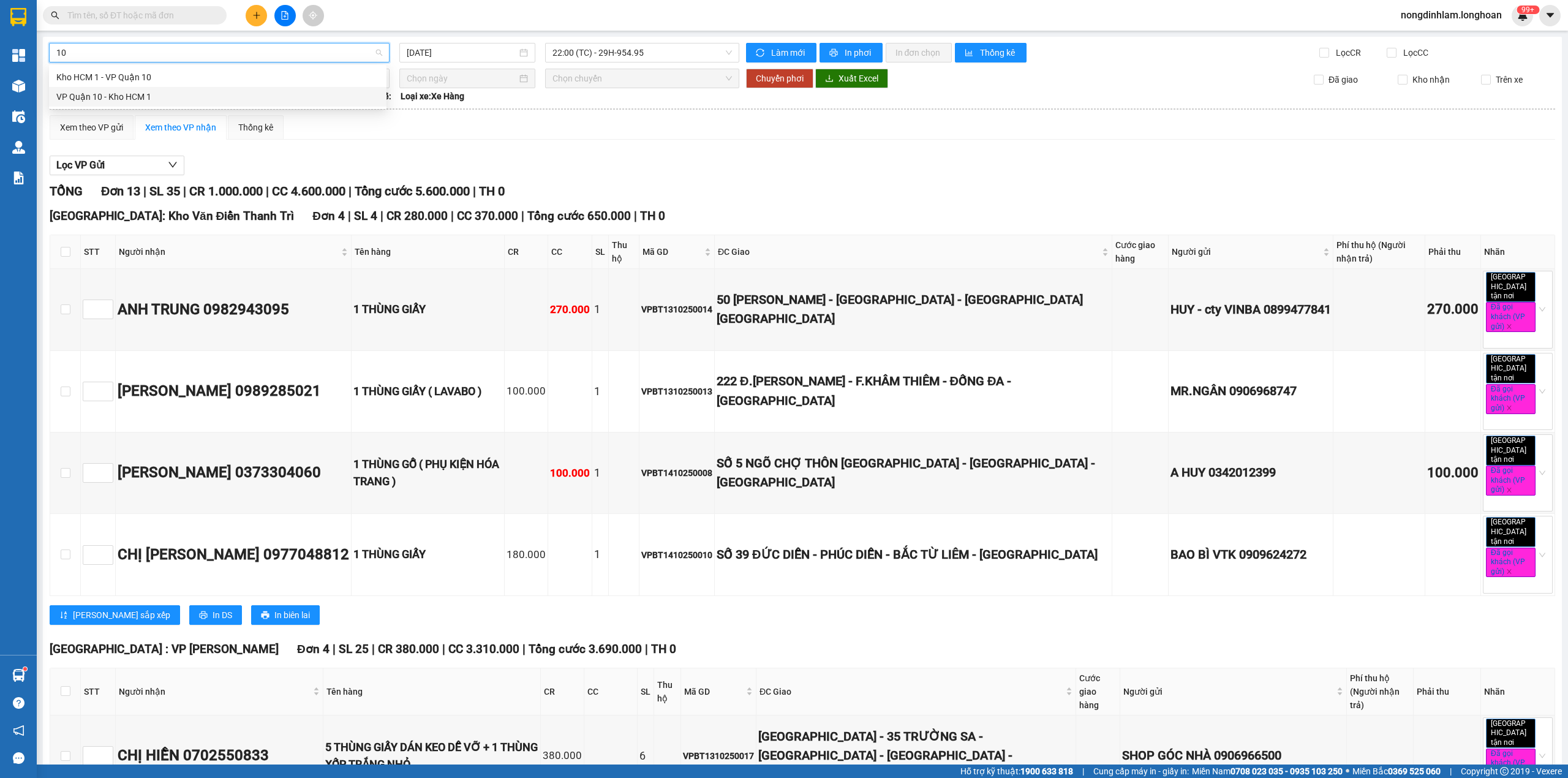
click at [114, 91] on div "VP Quận 10 - Kho HCM 1" at bounding box center [218, 97] width 323 height 13
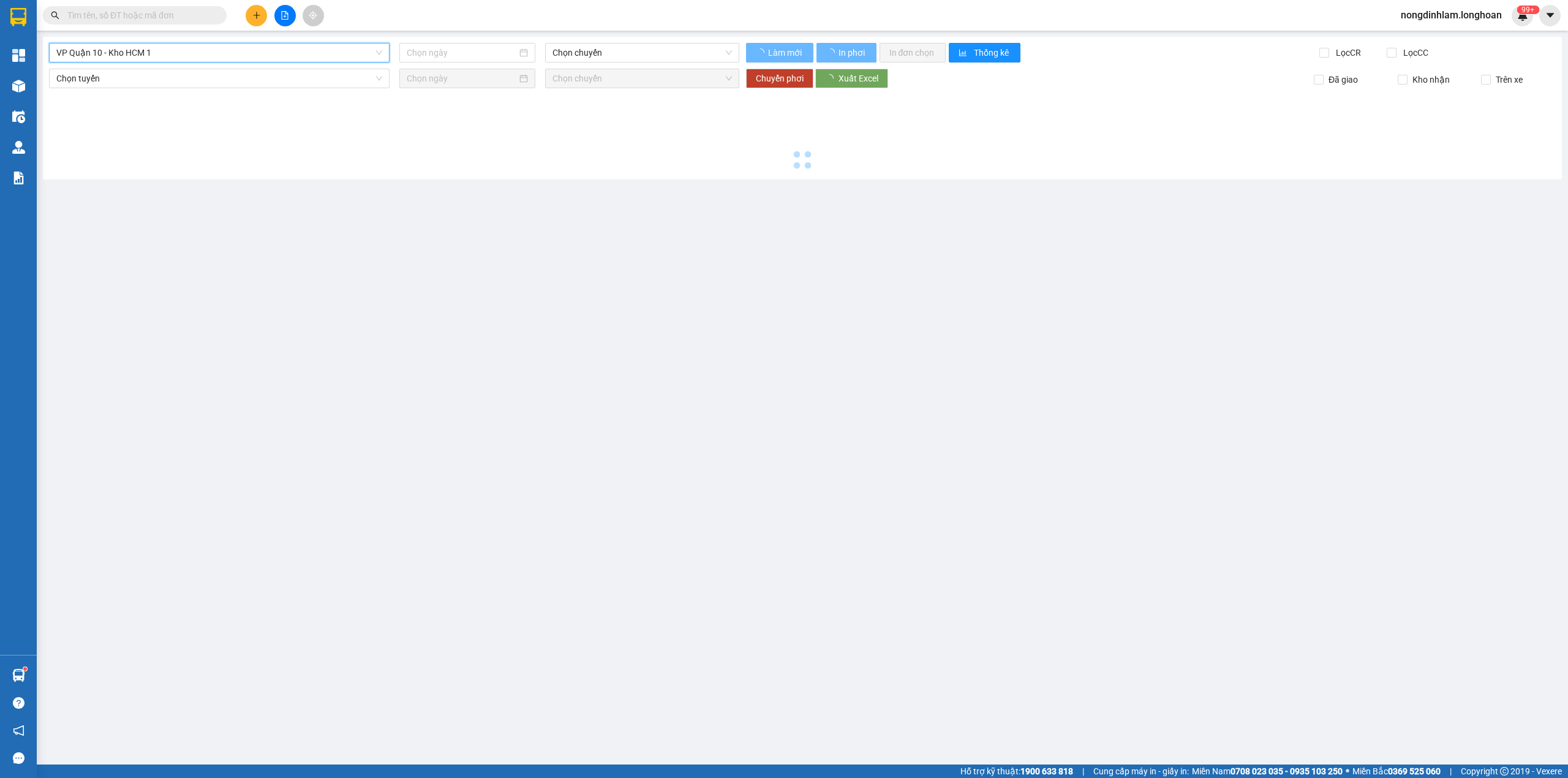
type input "[DATE]"
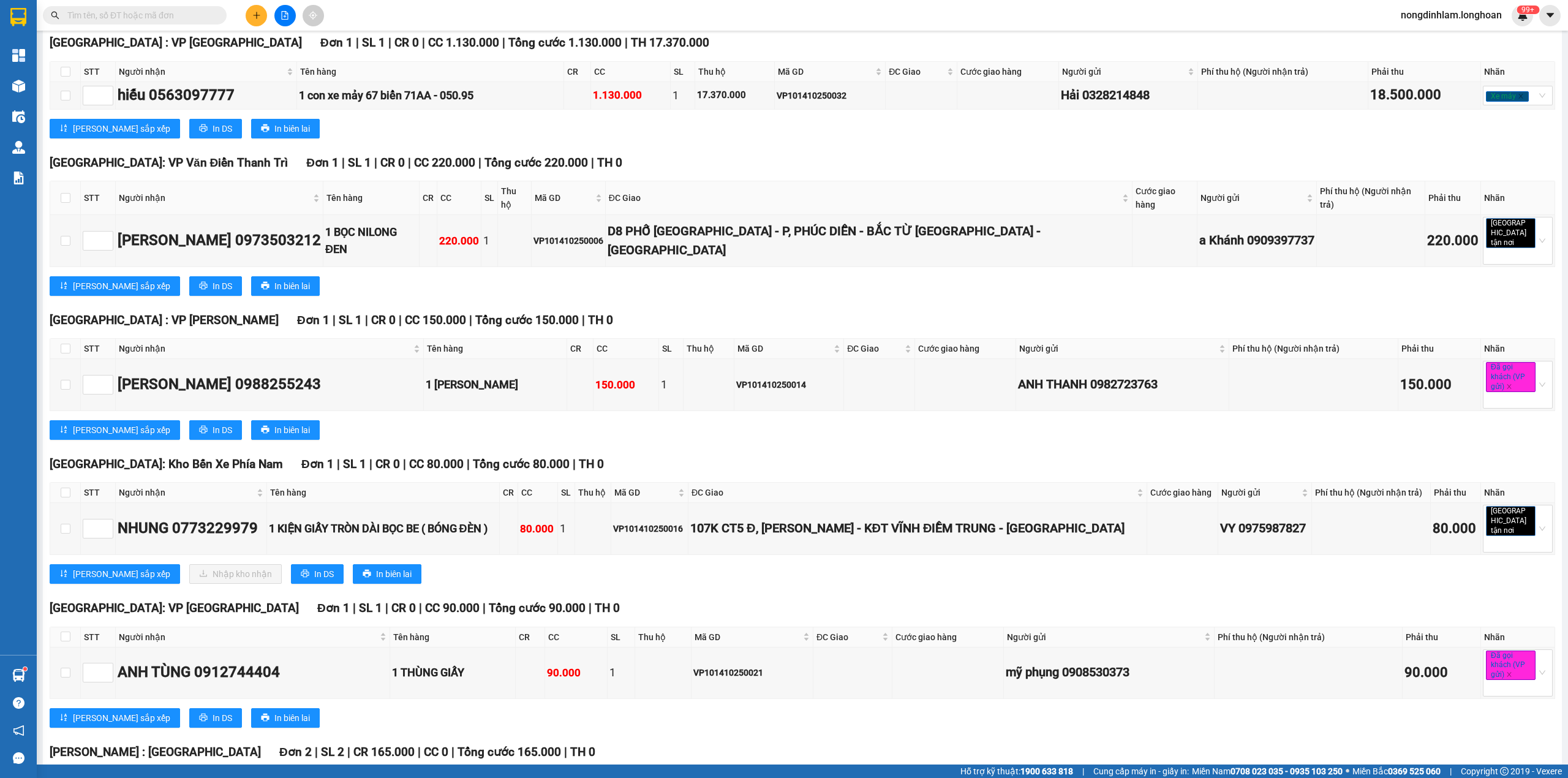
scroll to position [2351, 0]
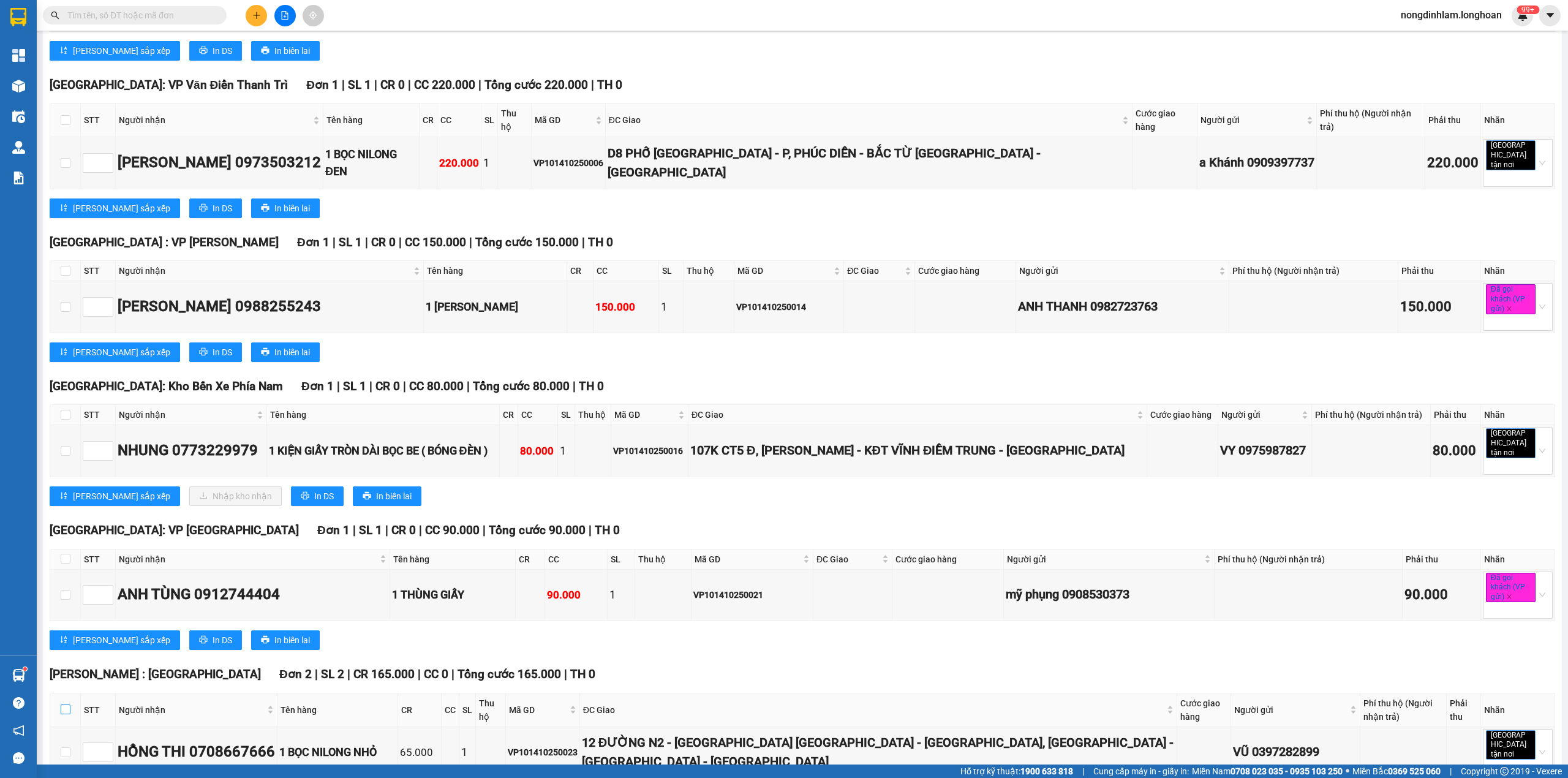
click at [67, 704] on input "checkbox" at bounding box center [65, 709] width 10 height 10
checkbox input "true"
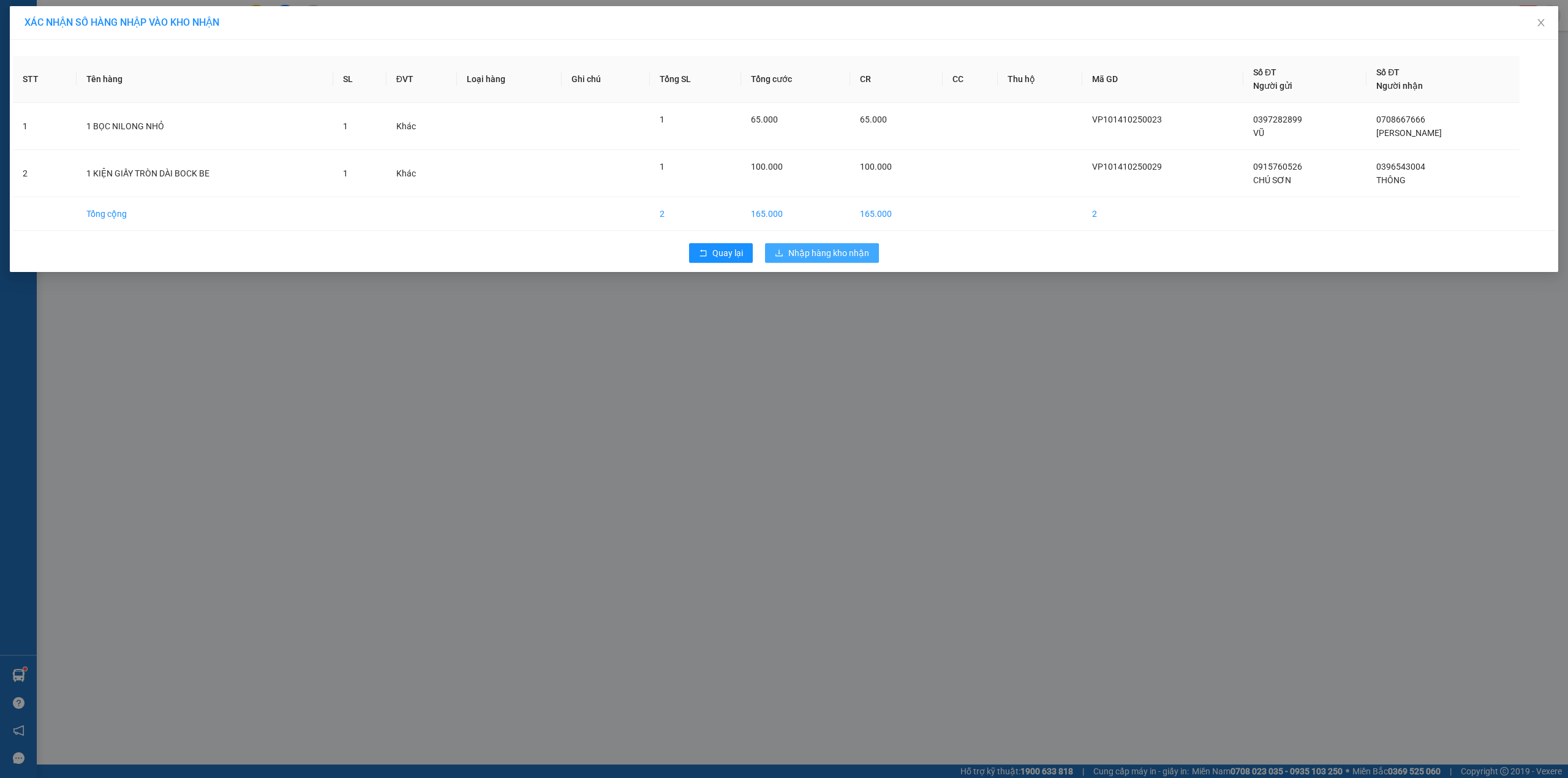
click at [791, 255] on span "Nhập hàng kho nhận" at bounding box center [828, 253] width 81 height 13
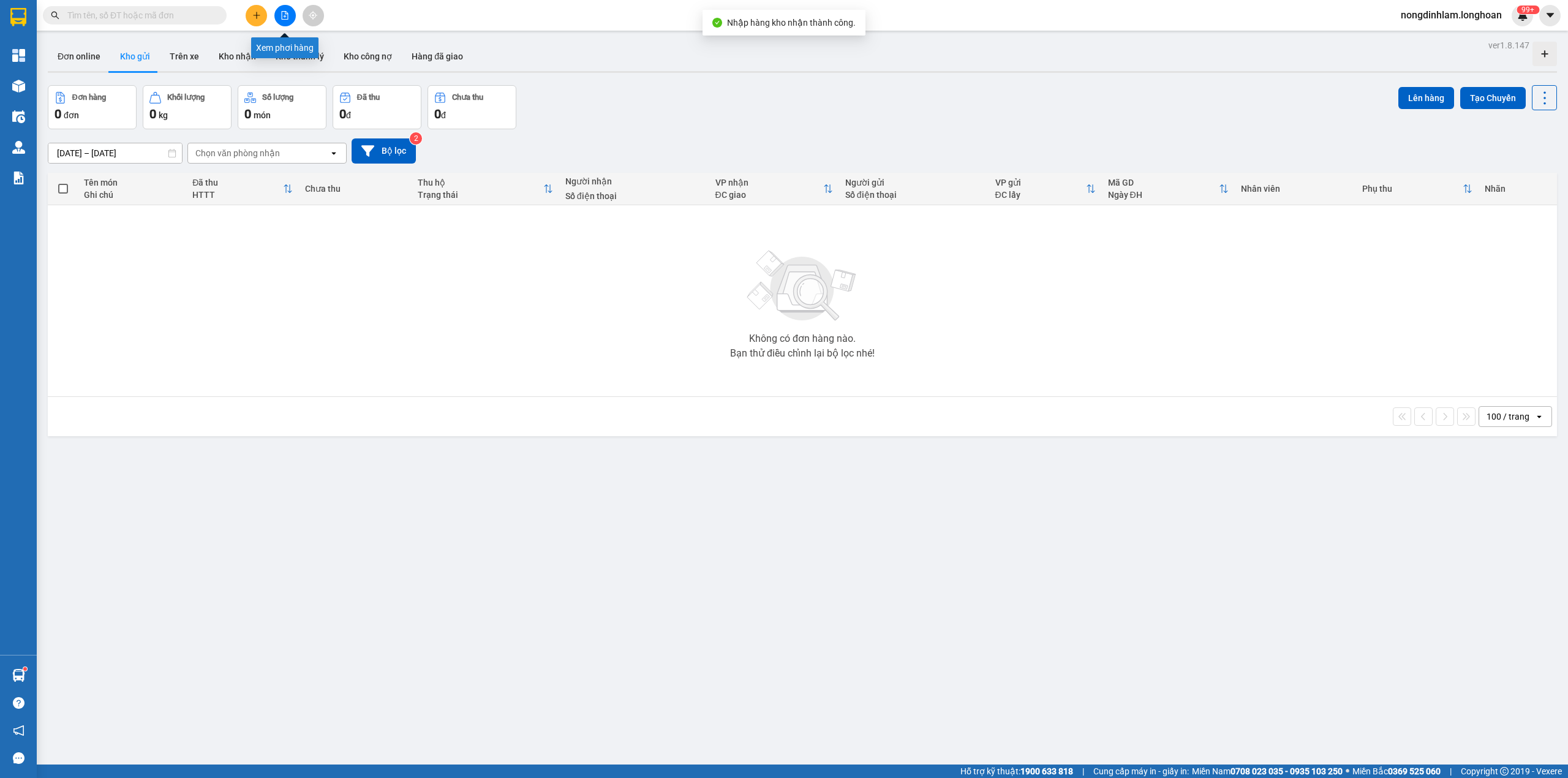
click at [287, 12] on icon "file-add" at bounding box center [284, 16] width 7 height 9
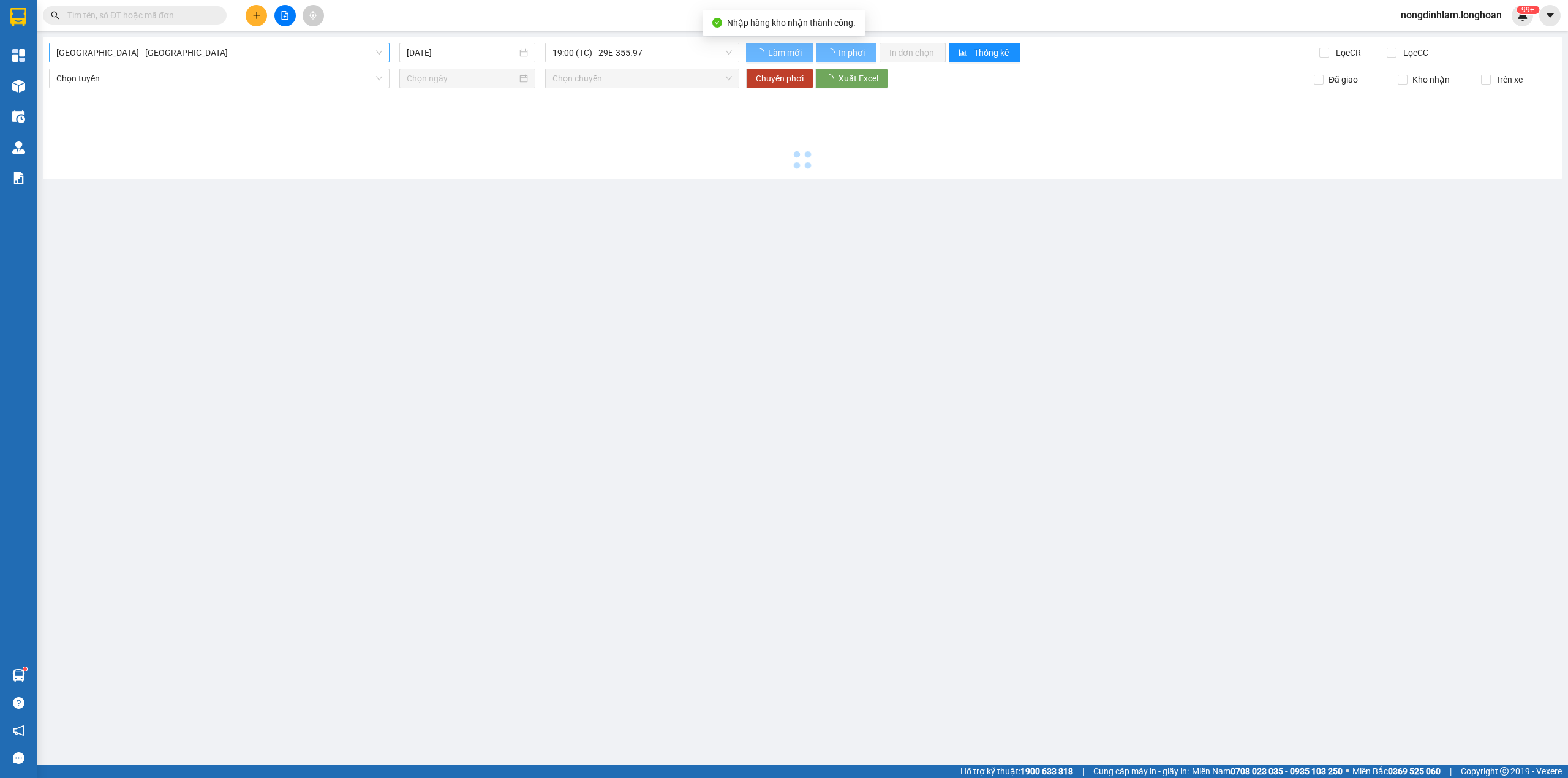
click at [165, 59] on span "[GEOGRAPHIC_DATA] - [GEOGRAPHIC_DATA]" at bounding box center [219, 53] width 326 height 19
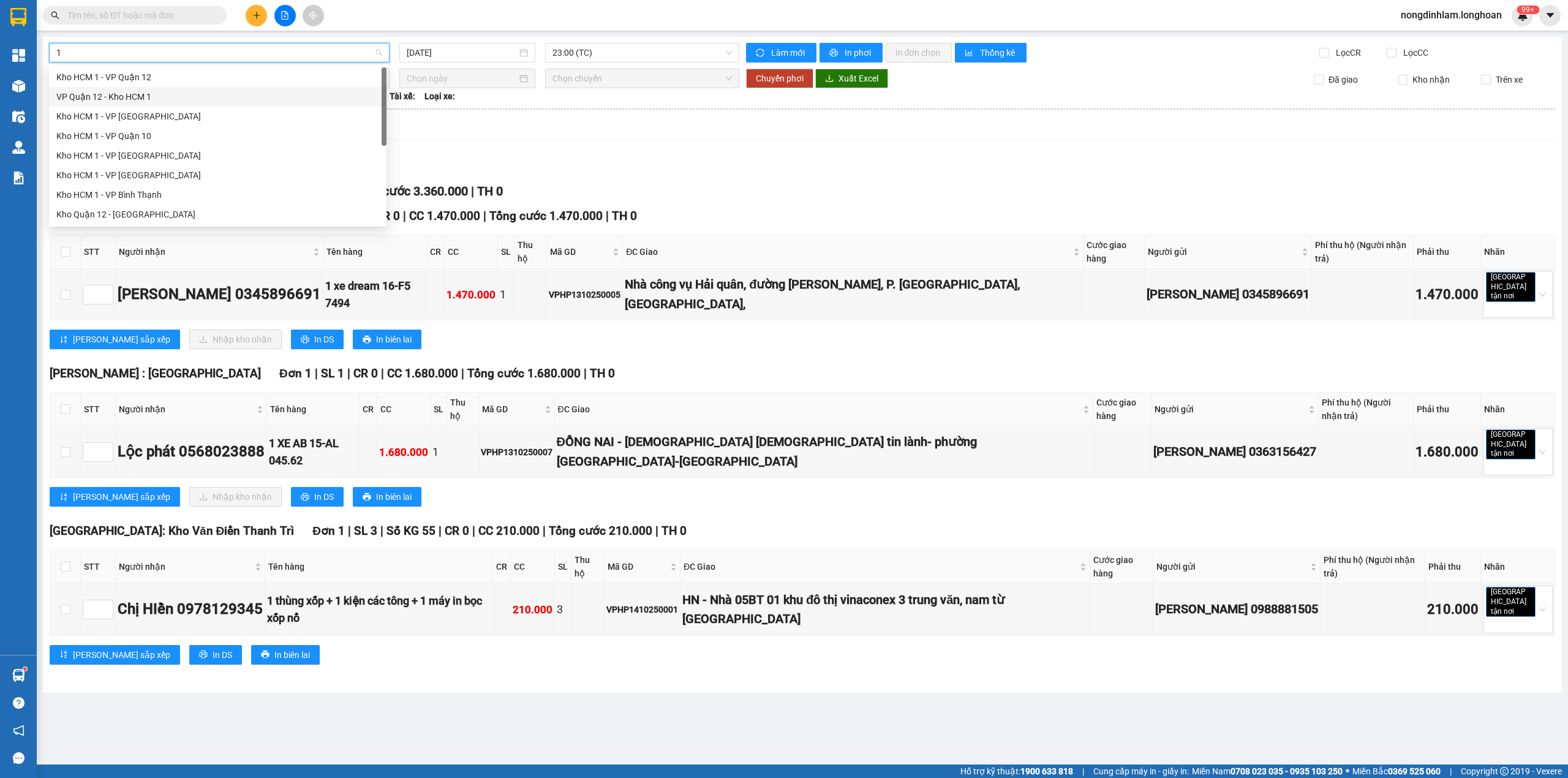
type input "10"
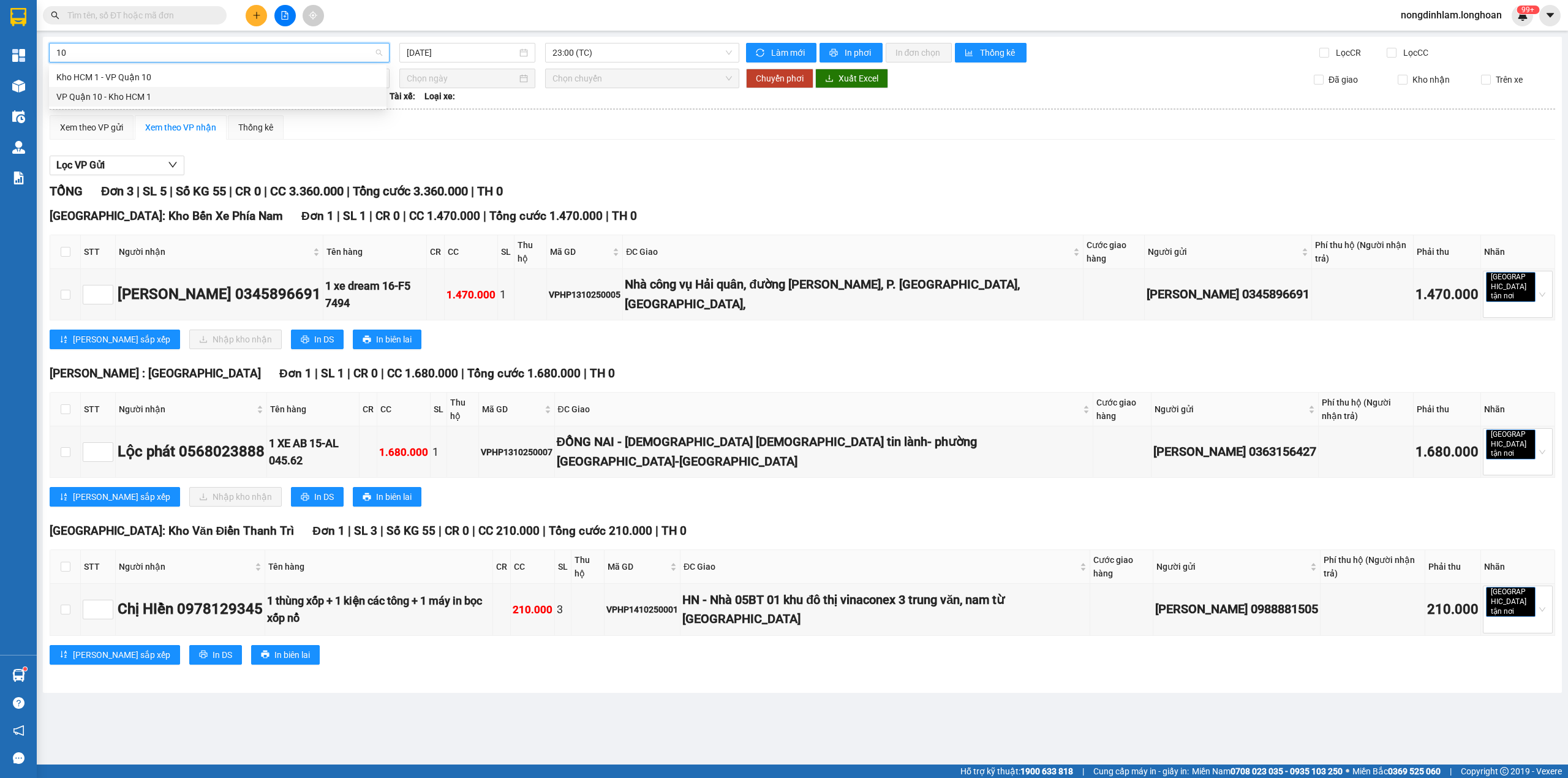
click at [125, 100] on div "VP Quận 10 - Kho HCM 1" at bounding box center [218, 97] width 323 height 13
type input "[DATE]"
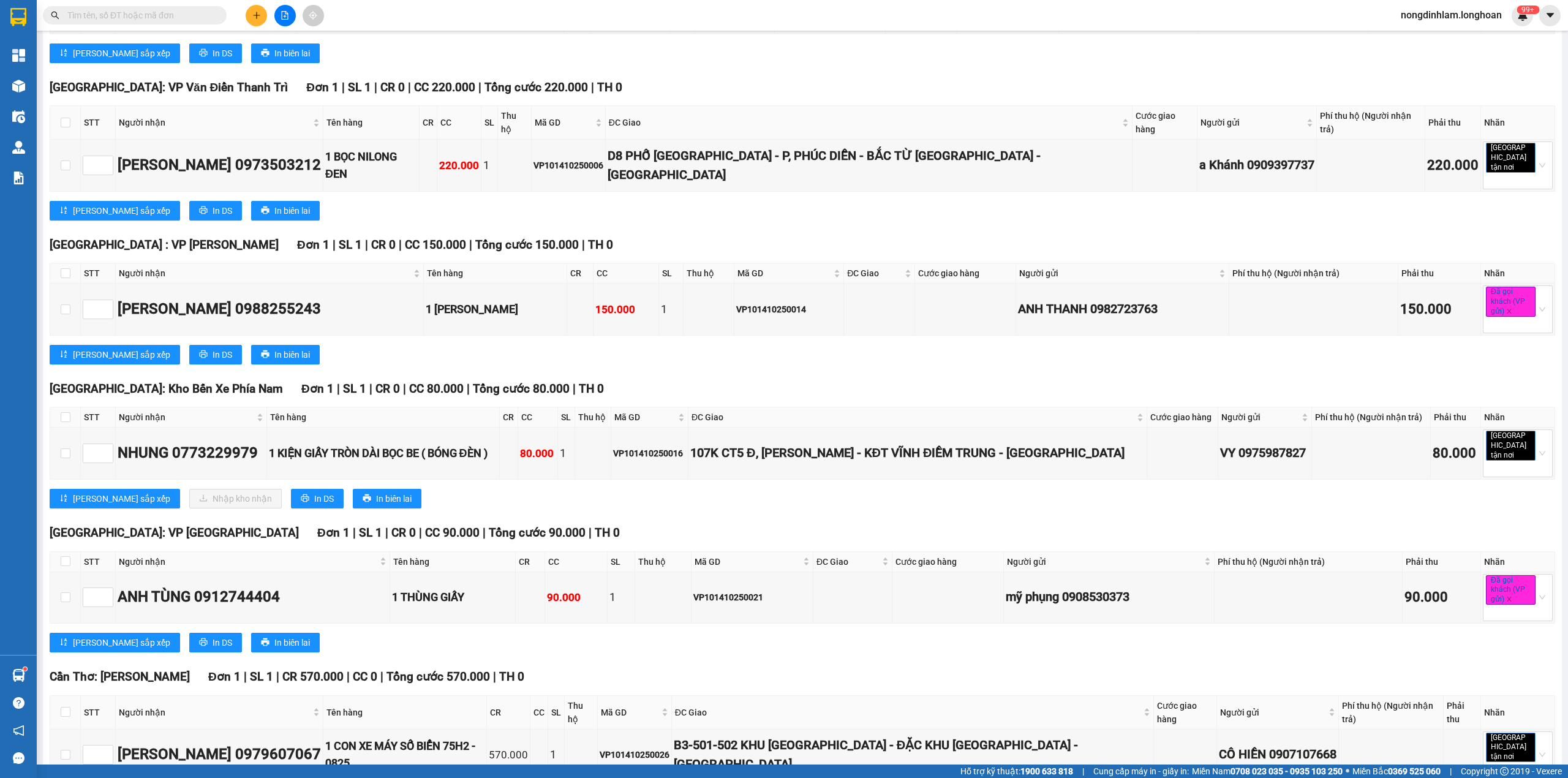
scroll to position [2351, 0]
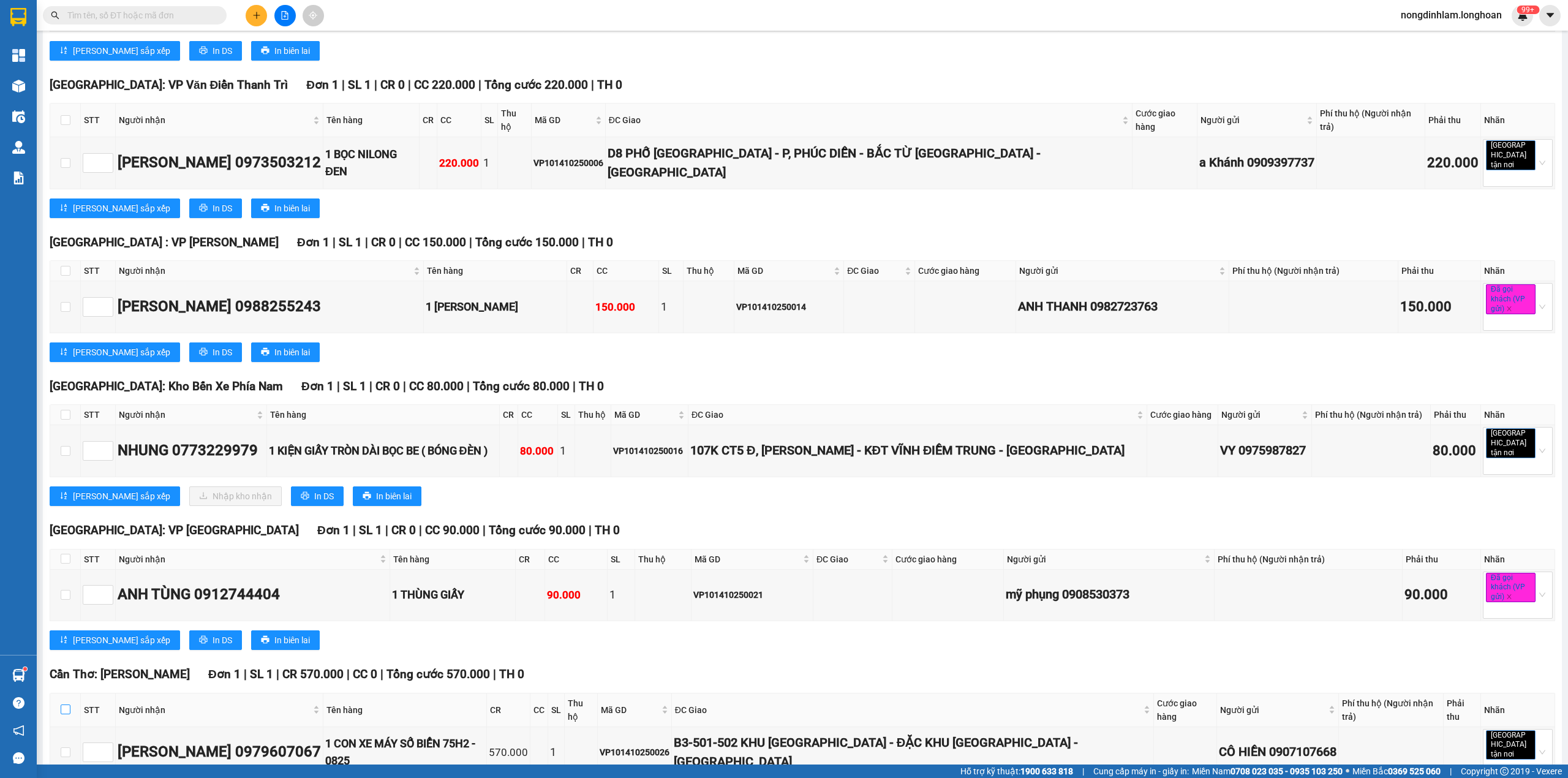
click at [65, 704] on label at bounding box center [65, 710] width 10 height 13
click at [65, 704] on input "checkbox" at bounding box center [65, 709] width 10 height 10
checkbox input "true"
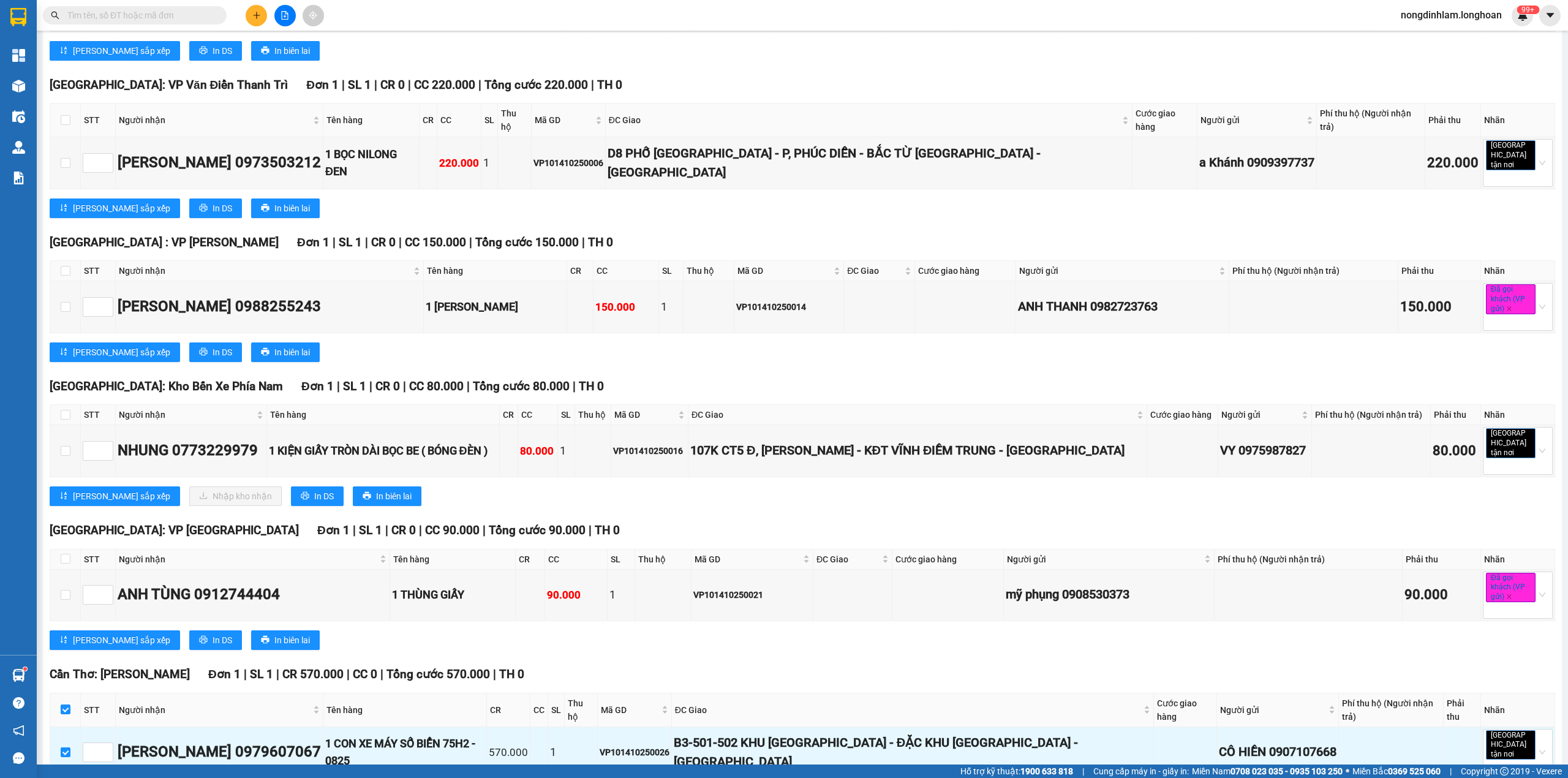
scroll to position [0, 0]
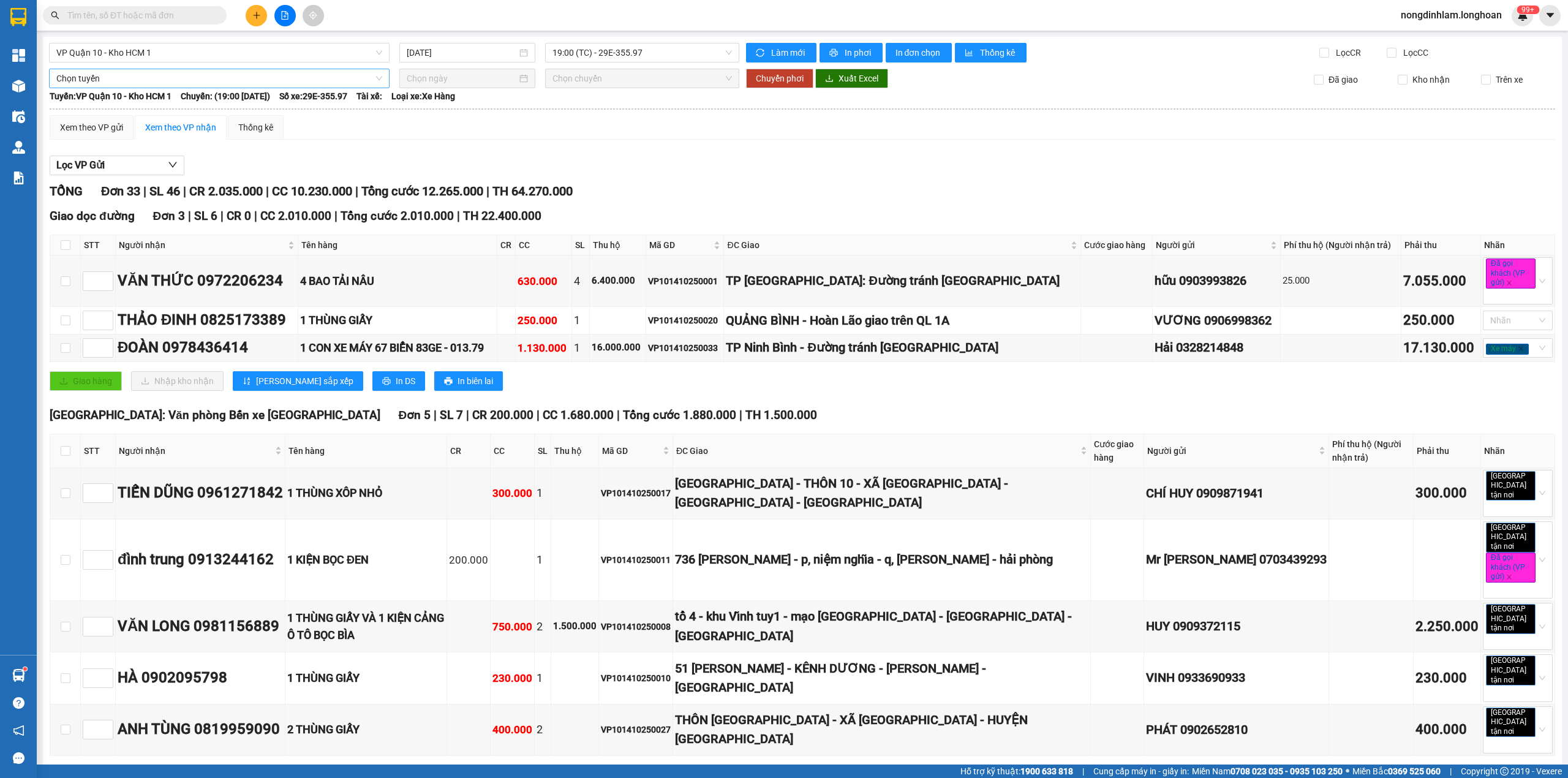
click at [121, 86] on span "Chọn tuyến" at bounding box center [219, 78] width 326 height 19
type input "cần"
click at [101, 142] on div "Kho HCM - Kho Cần Thơ" at bounding box center [218, 143] width 323 height 13
click at [483, 84] on input at bounding box center [461, 78] width 110 height 13
type input "[DATE]"
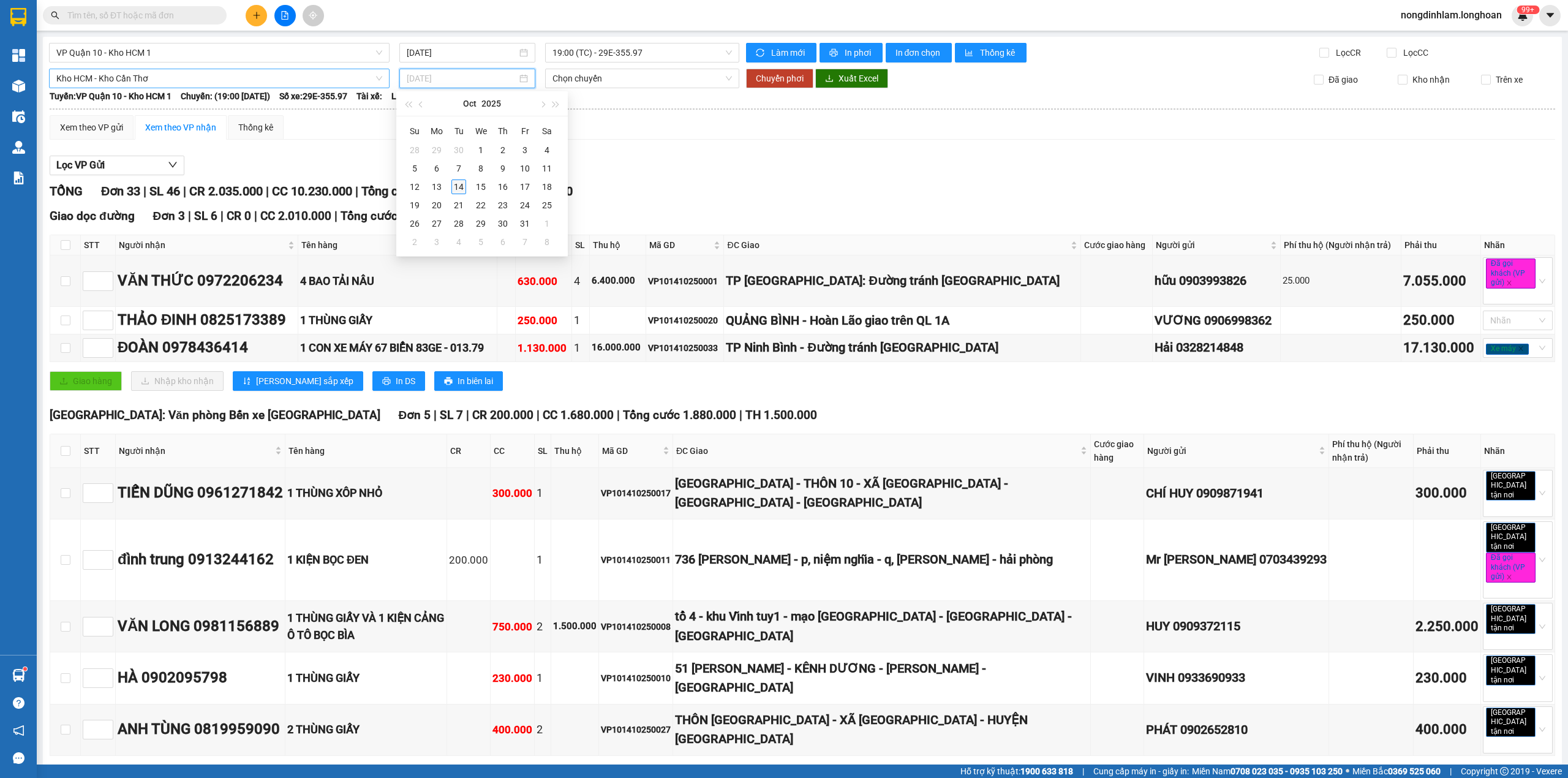
click at [461, 181] on div "14" at bounding box center [459, 187] width 15 height 15
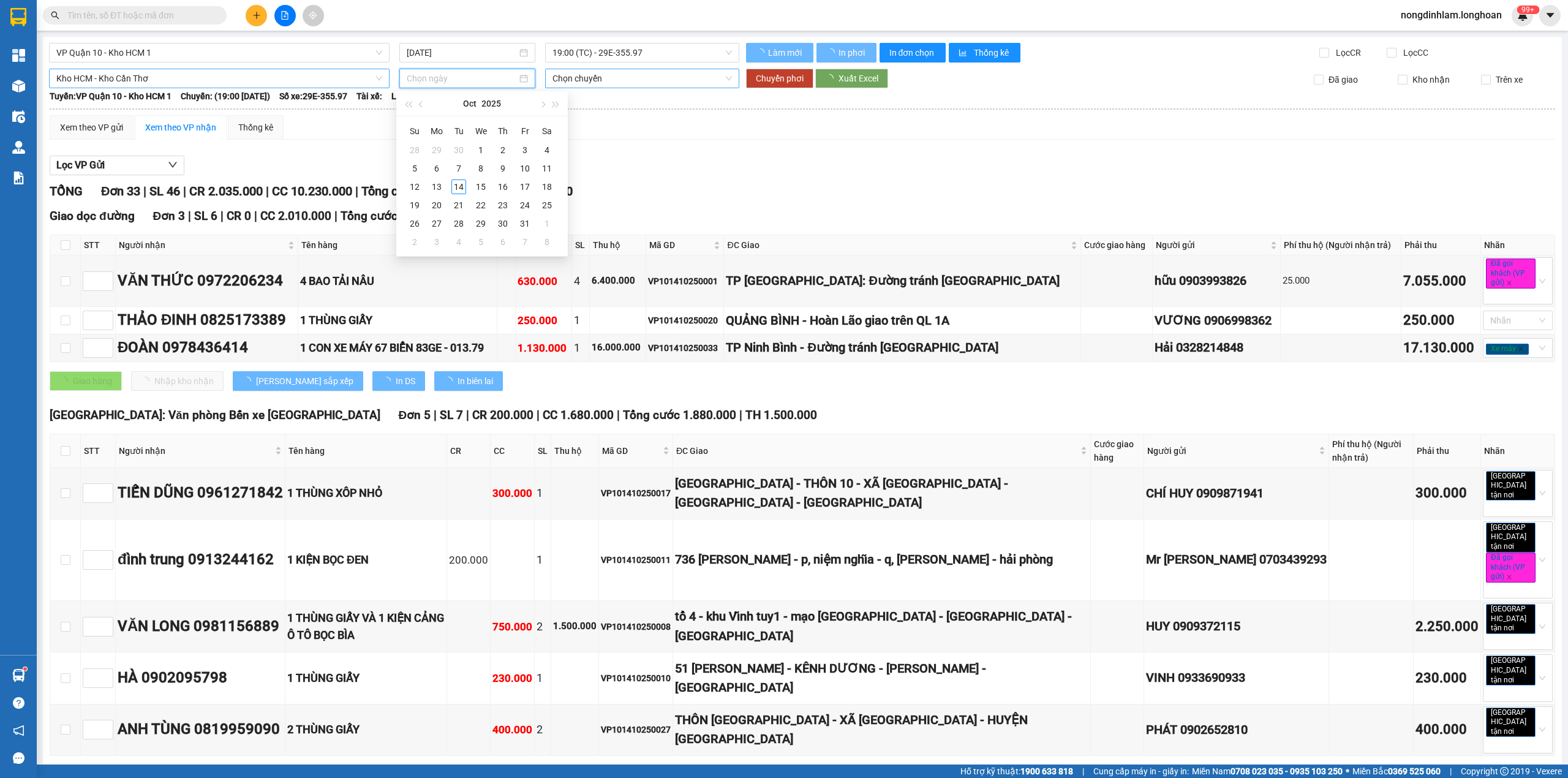
type input "[DATE]"
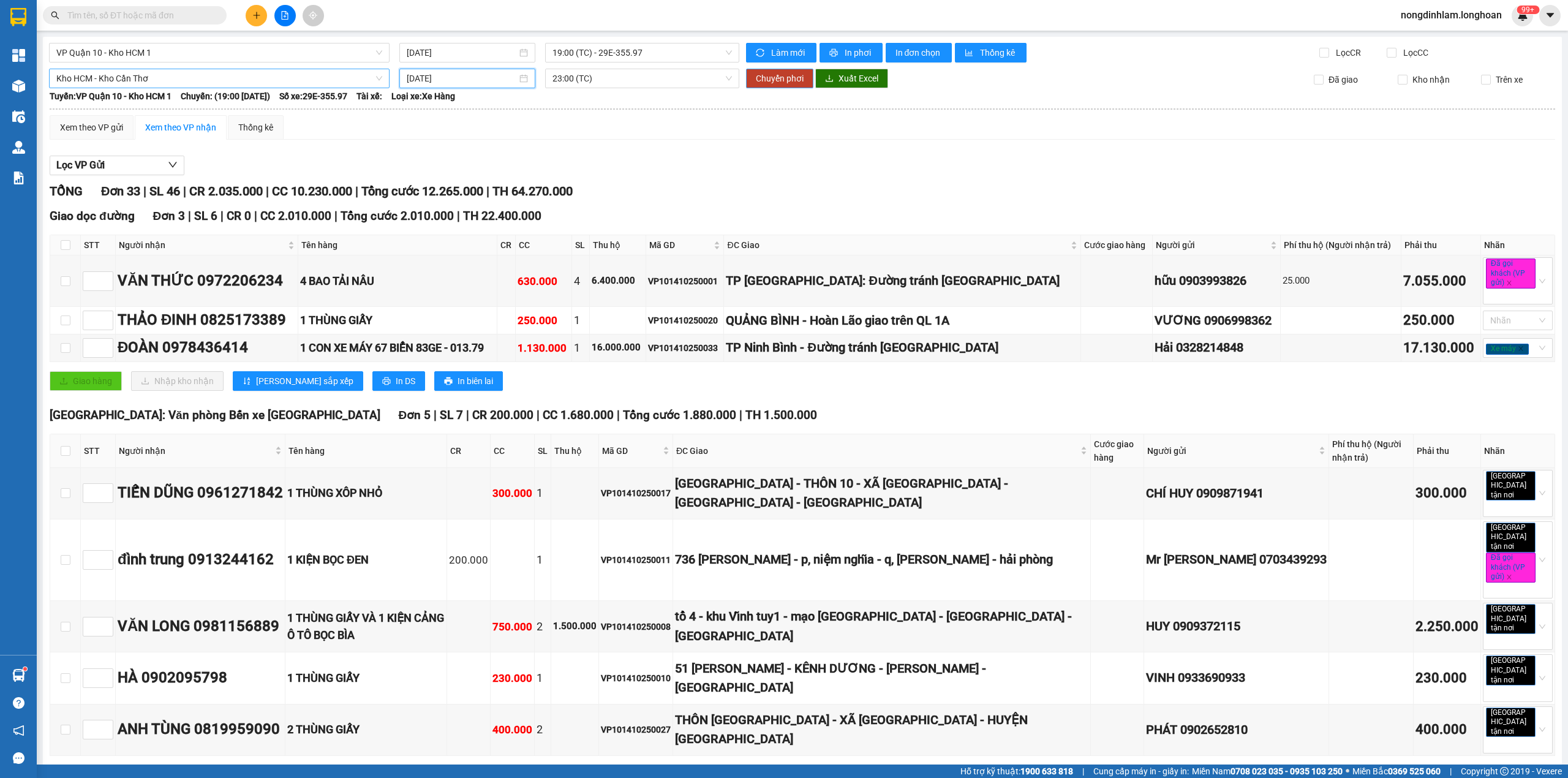
click at [772, 79] on span "Chuyển phơi" at bounding box center [779, 78] width 48 height 13
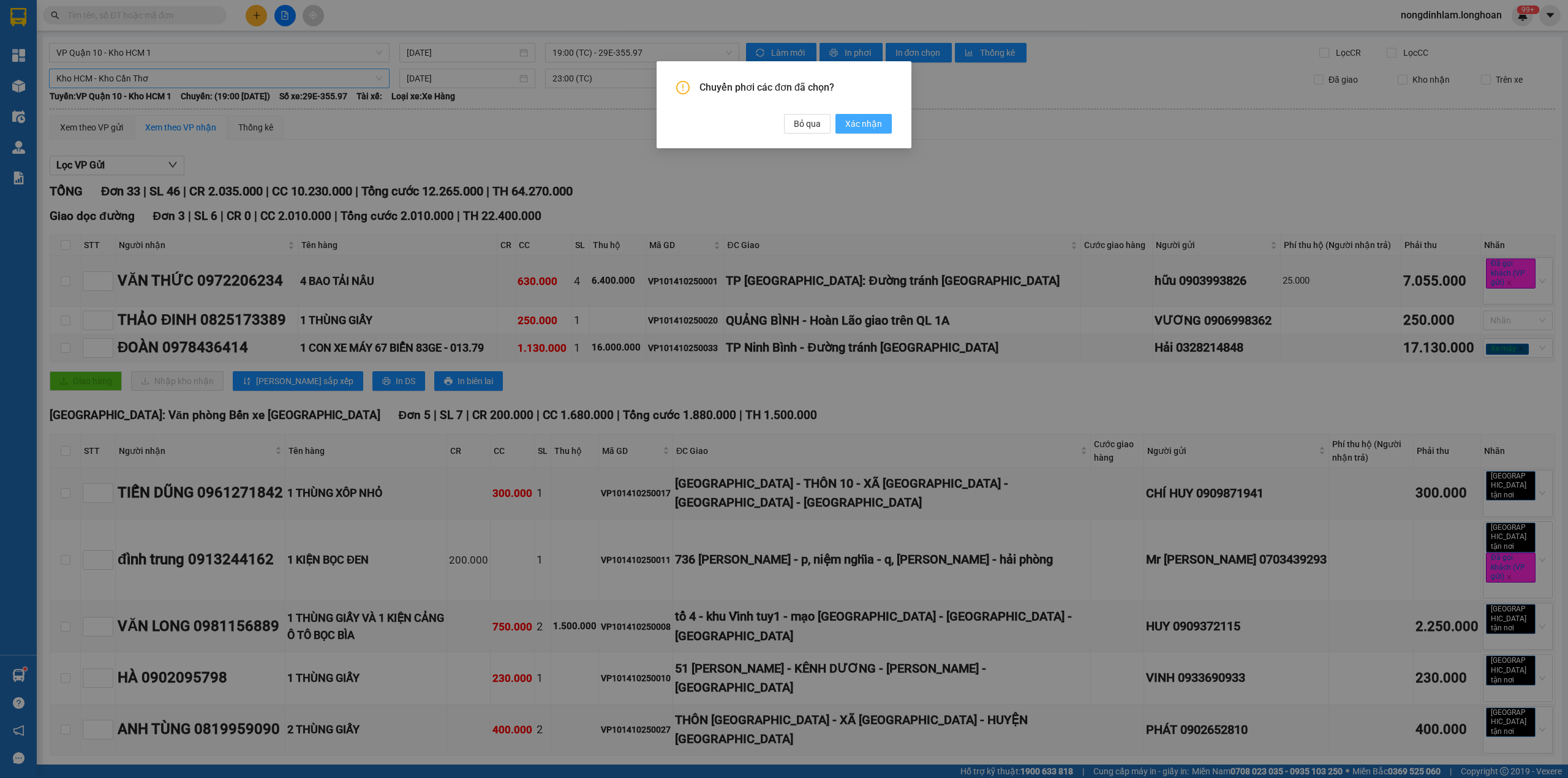
click at [858, 119] on span "Xác nhận" at bounding box center [863, 123] width 36 height 13
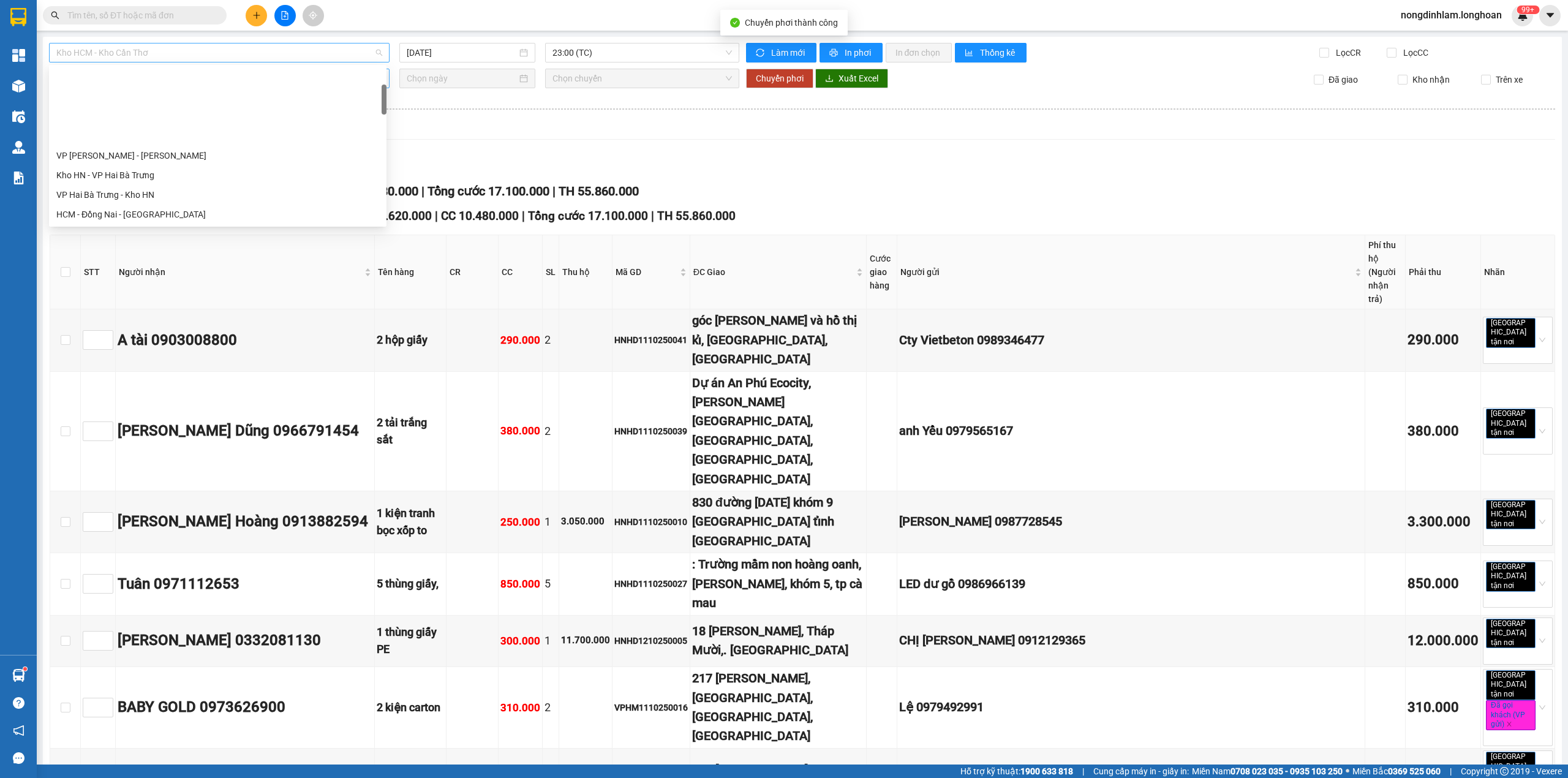
click at [146, 47] on span "Kho HCM - Kho Cần Thơ" at bounding box center [219, 53] width 326 height 19
type input "10"
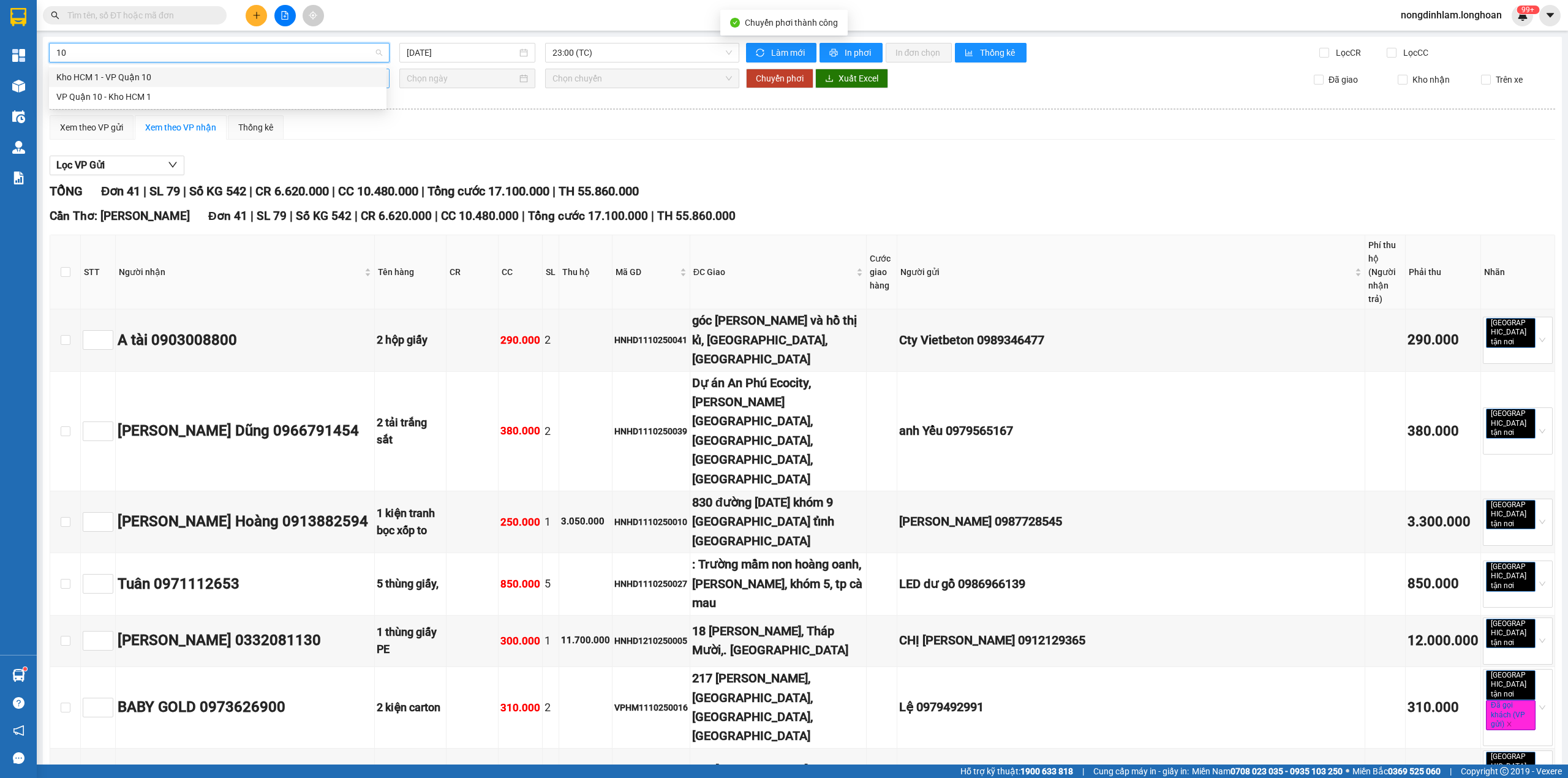
scroll to position [0, 0]
click at [114, 93] on div "VP Quận 10 - Kho HCM 1" at bounding box center [218, 97] width 323 height 13
type input "[DATE]"
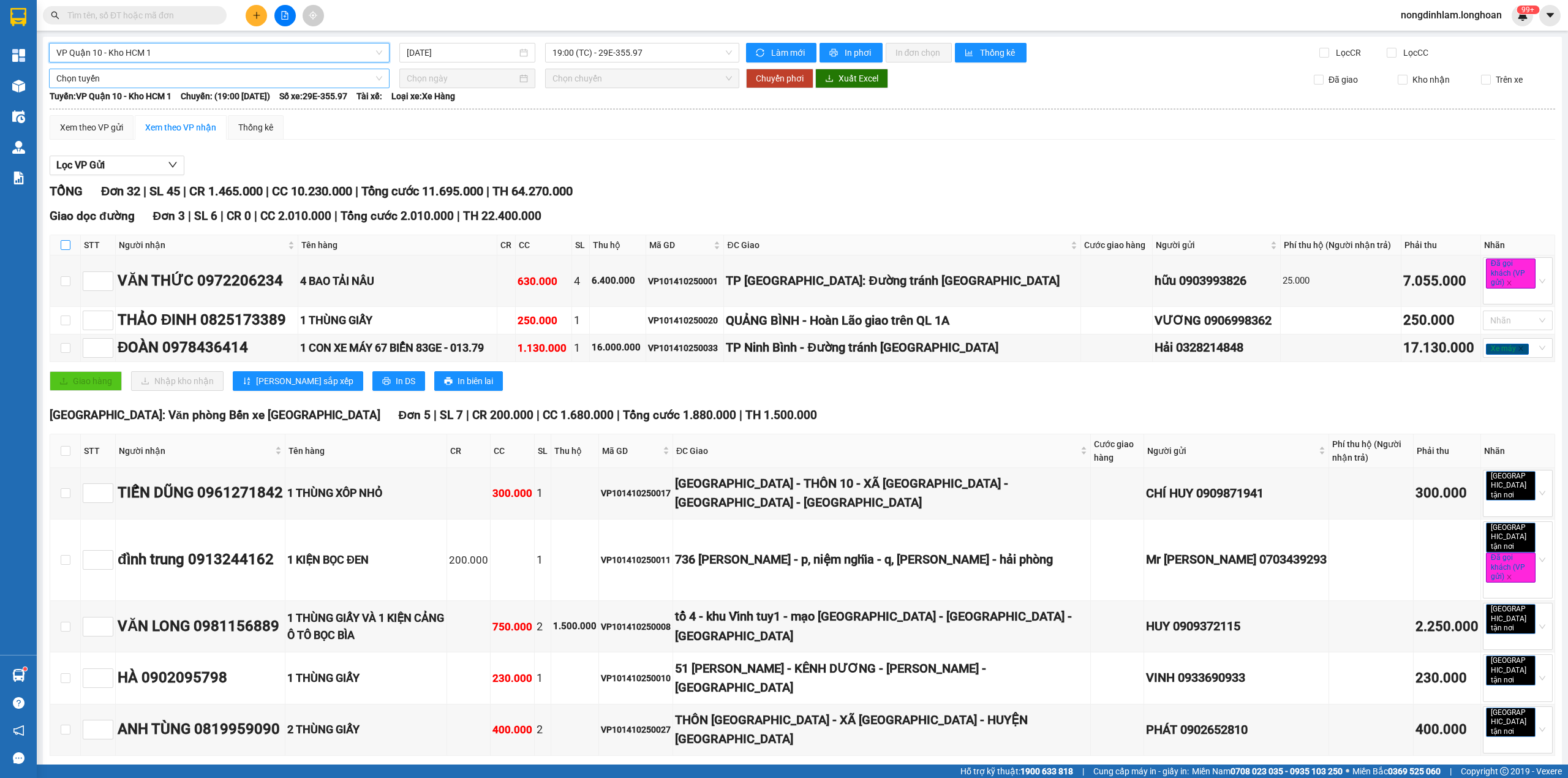
click at [65, 247] on input "checkbox" at bounding box center [65, 244] width 10 height 10
checkbox input "true"
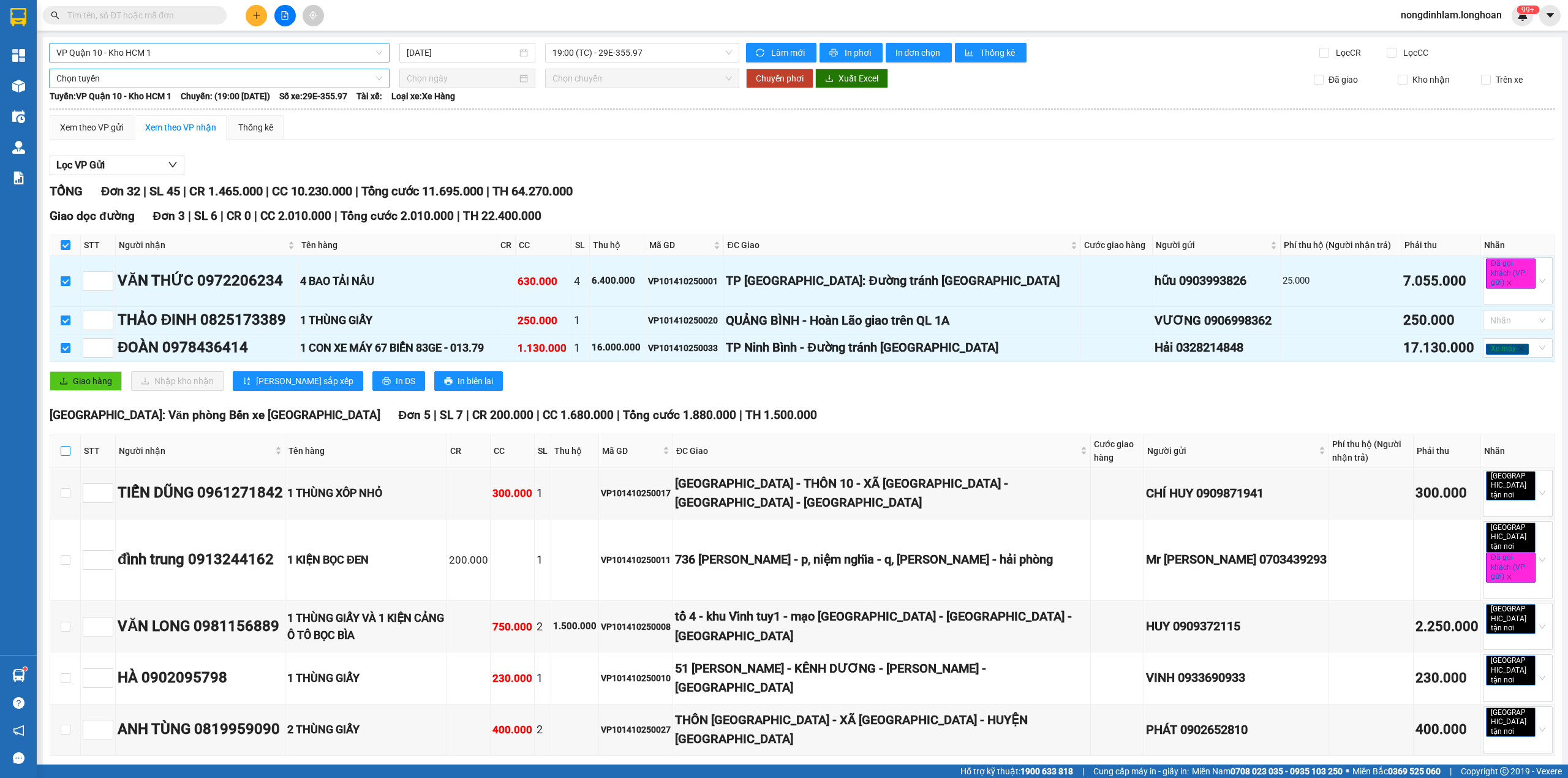
click at [67, 456] on input "checkbox" at bounding box center [65, 450] width 10 height 10
checkbox input "true"
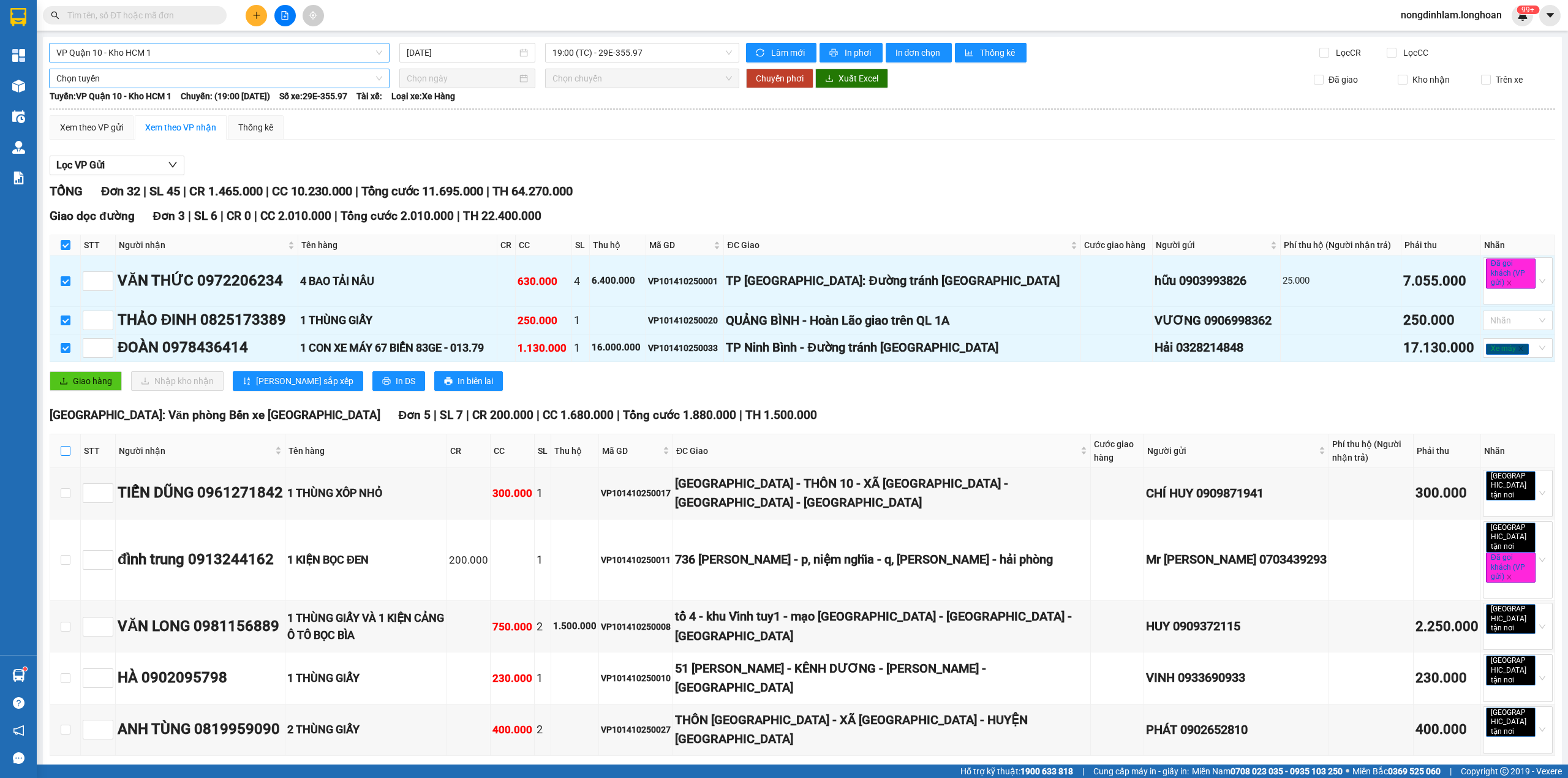
checkbox input "true"
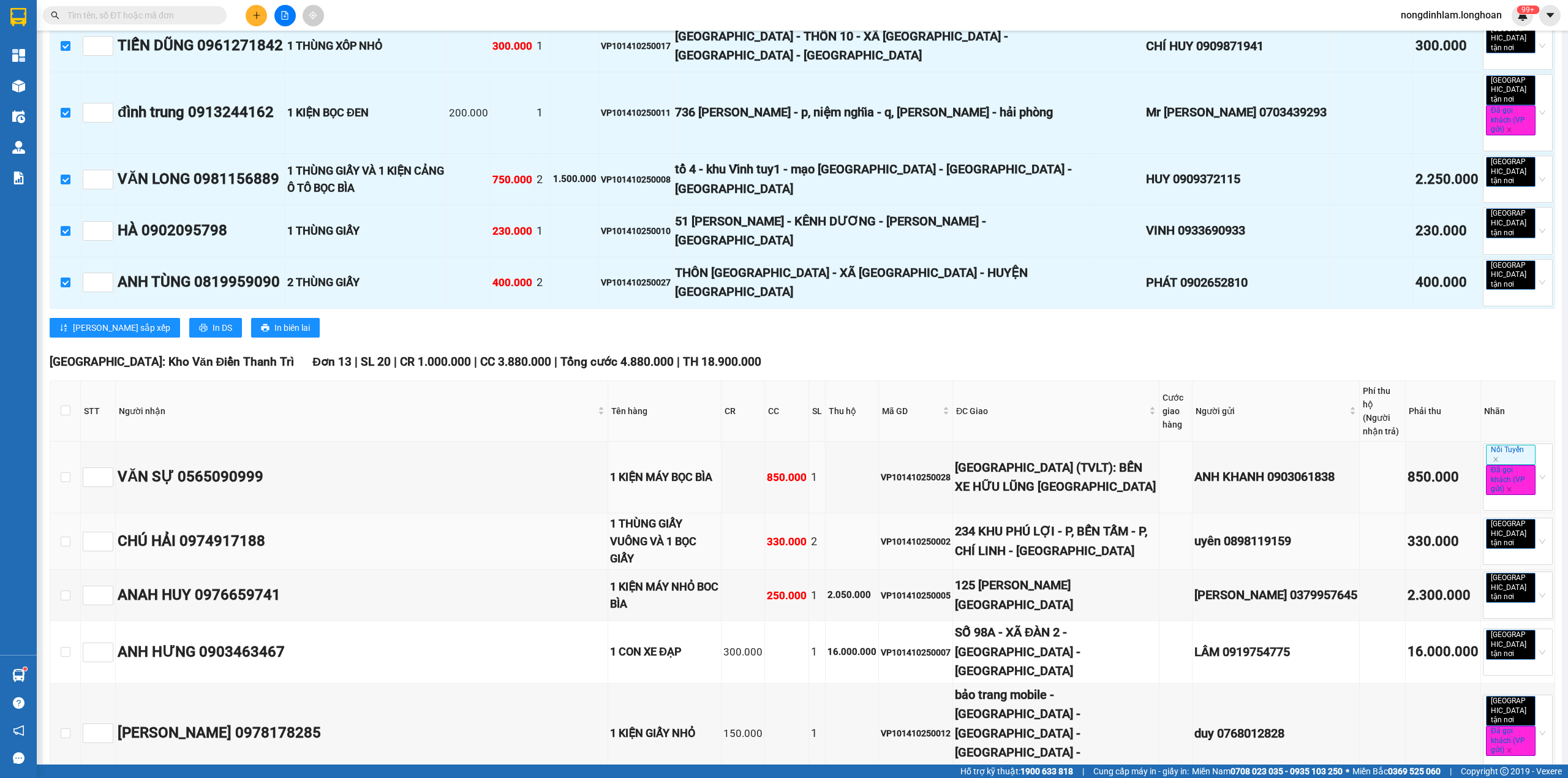
scroll to position [490, 0]
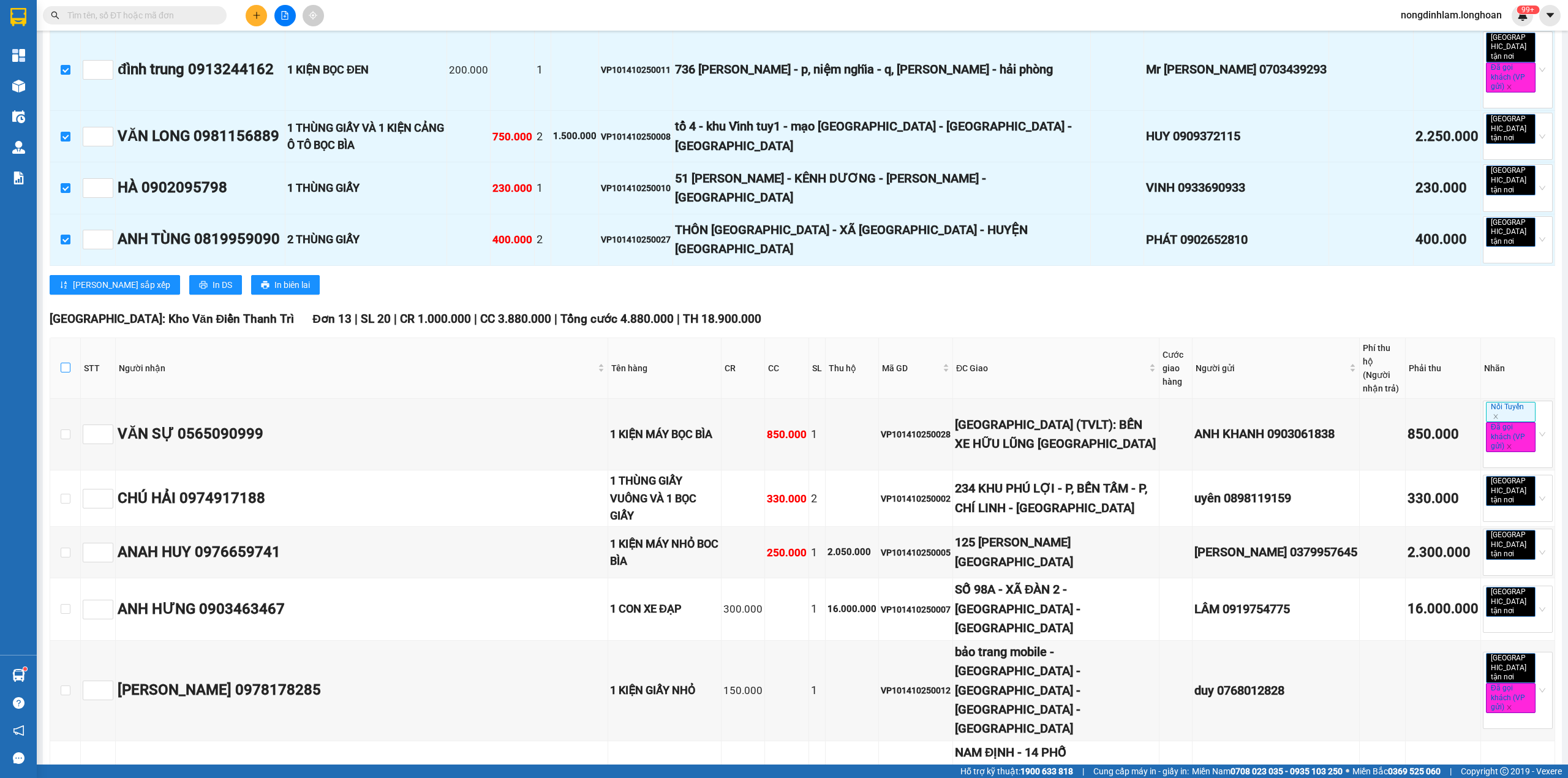
click at [64, 363] on input "checkbox" at bounding box center [65, 367] width 10 height 10
checkbox input "true"
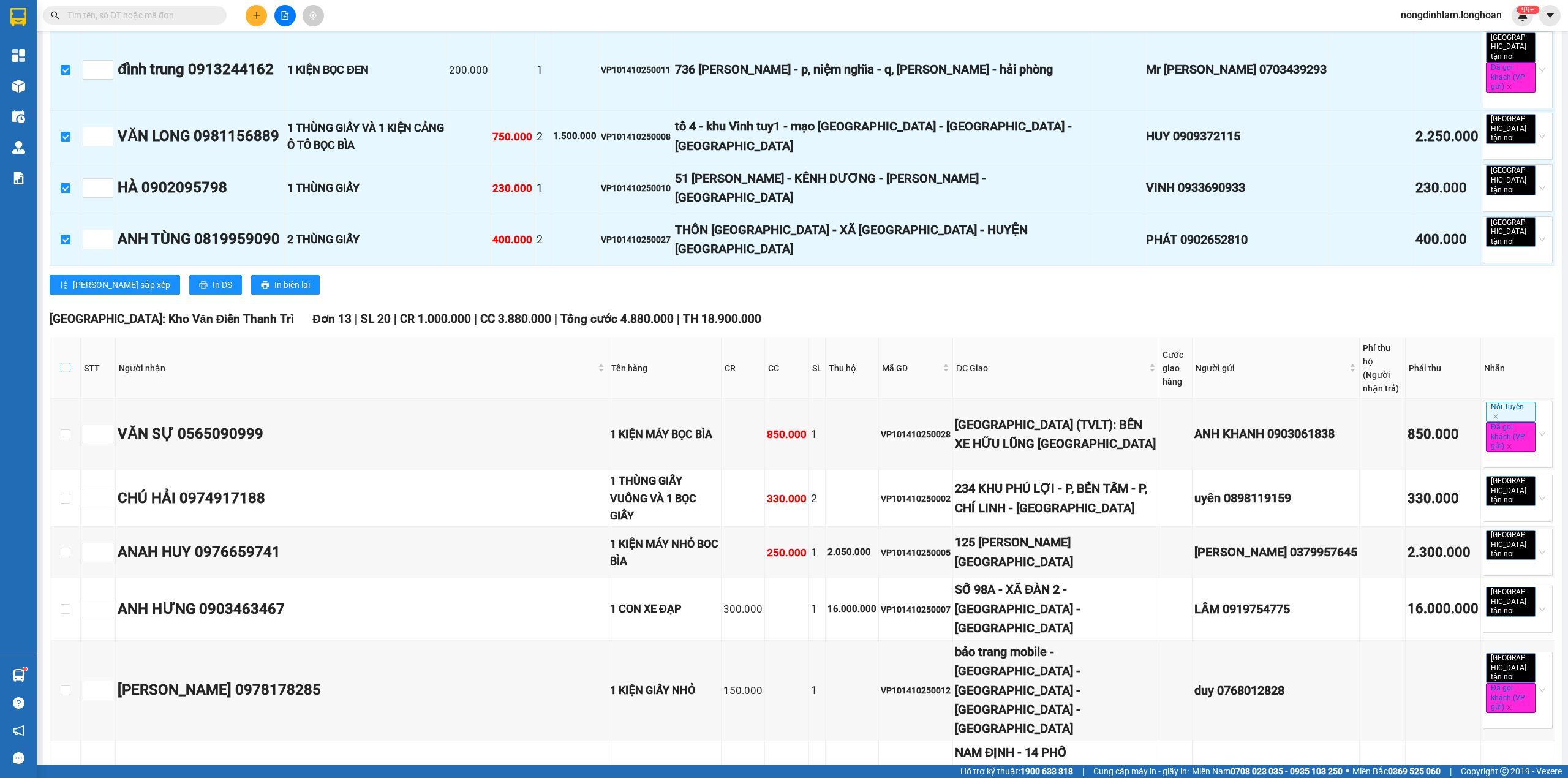
checkbox input "true"
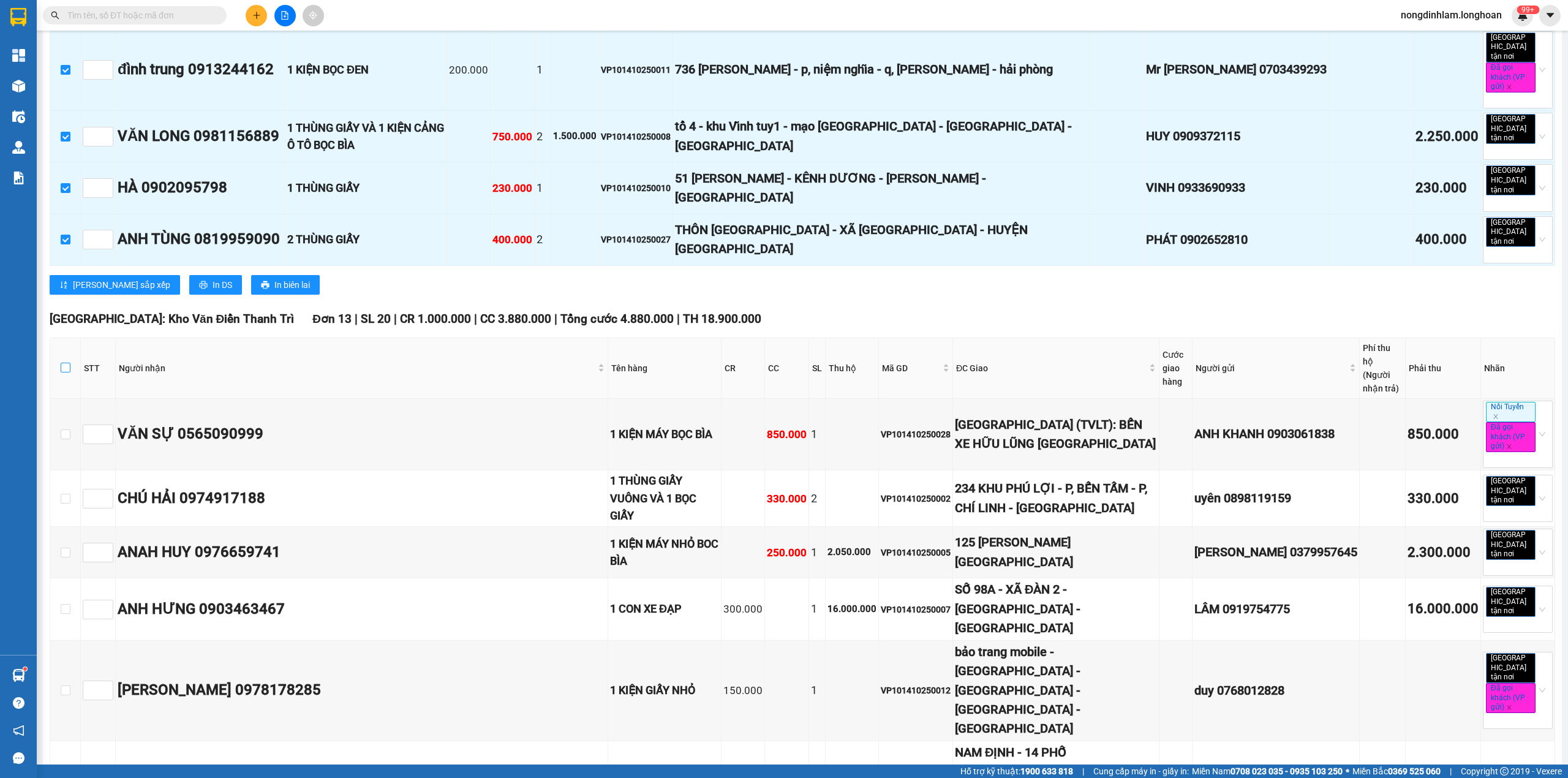
checkbox input "true"
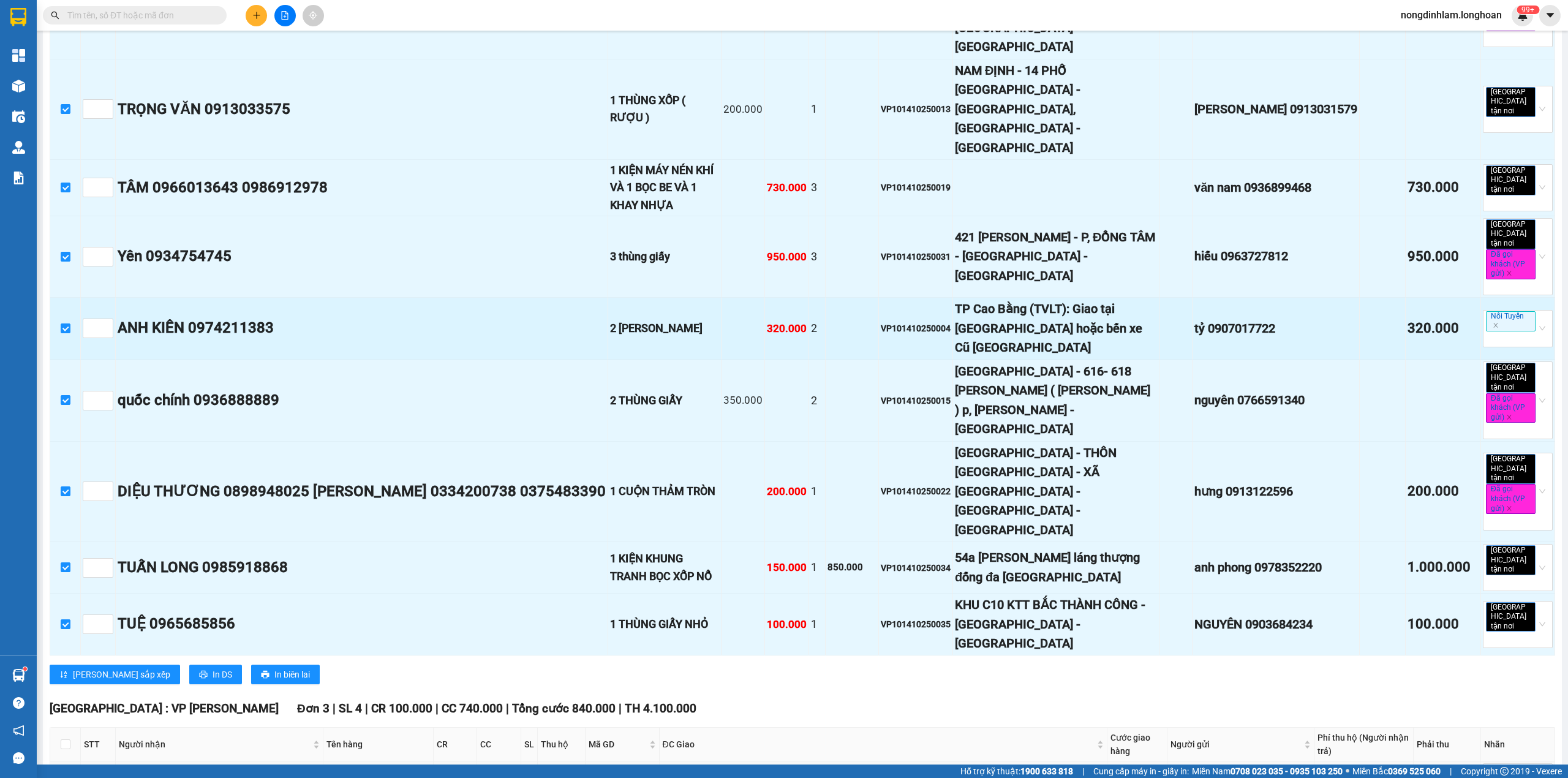
scroll to position [1388, 0]
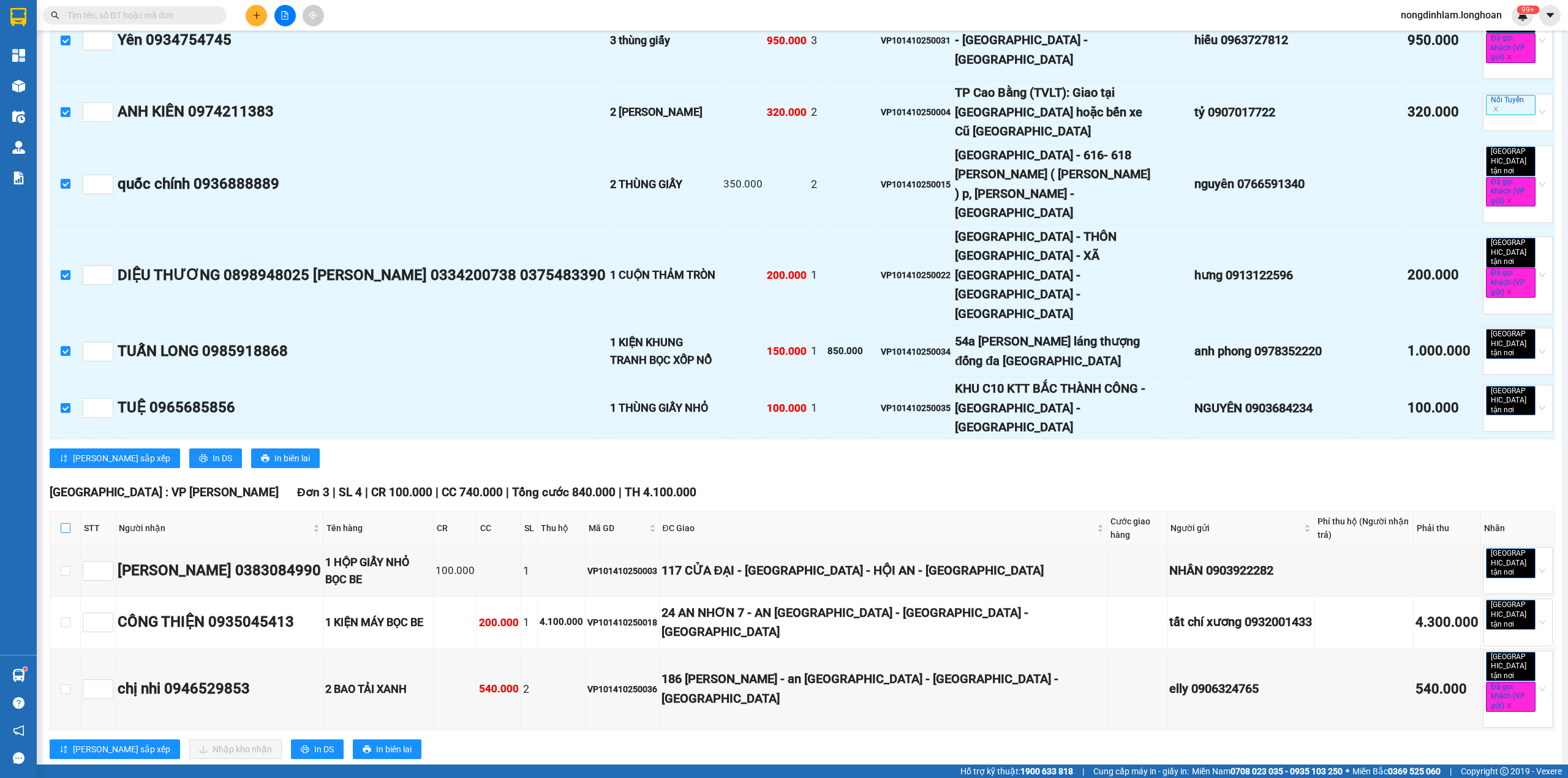
click at [69, 522] on label at bounding box center [65, 528] width 10 height 13
click at [69, 523] on input "checkbox" at bounding box center [65, 528] width 10 height 10
checkbox input "true"
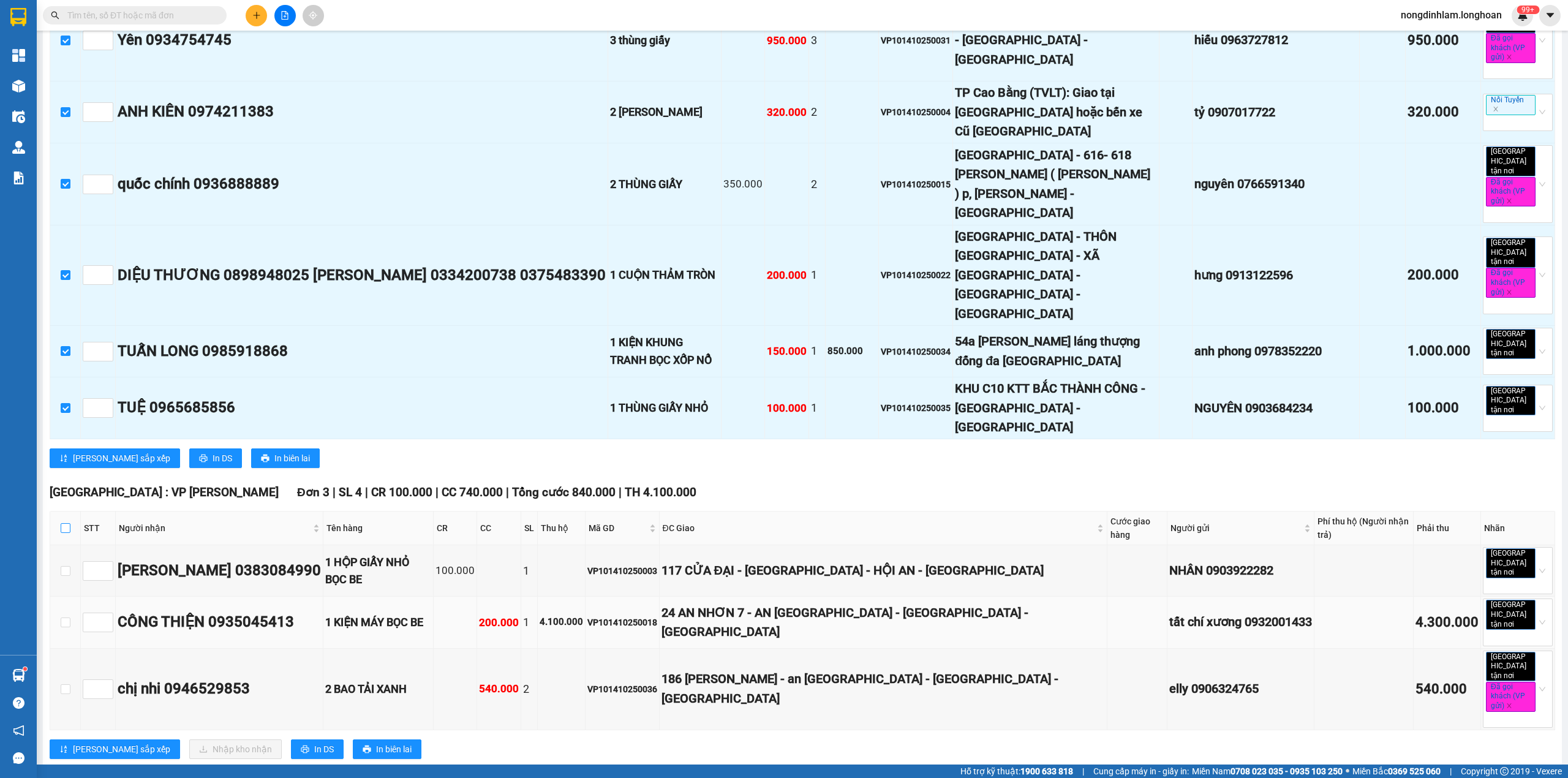
checkbox input "true"
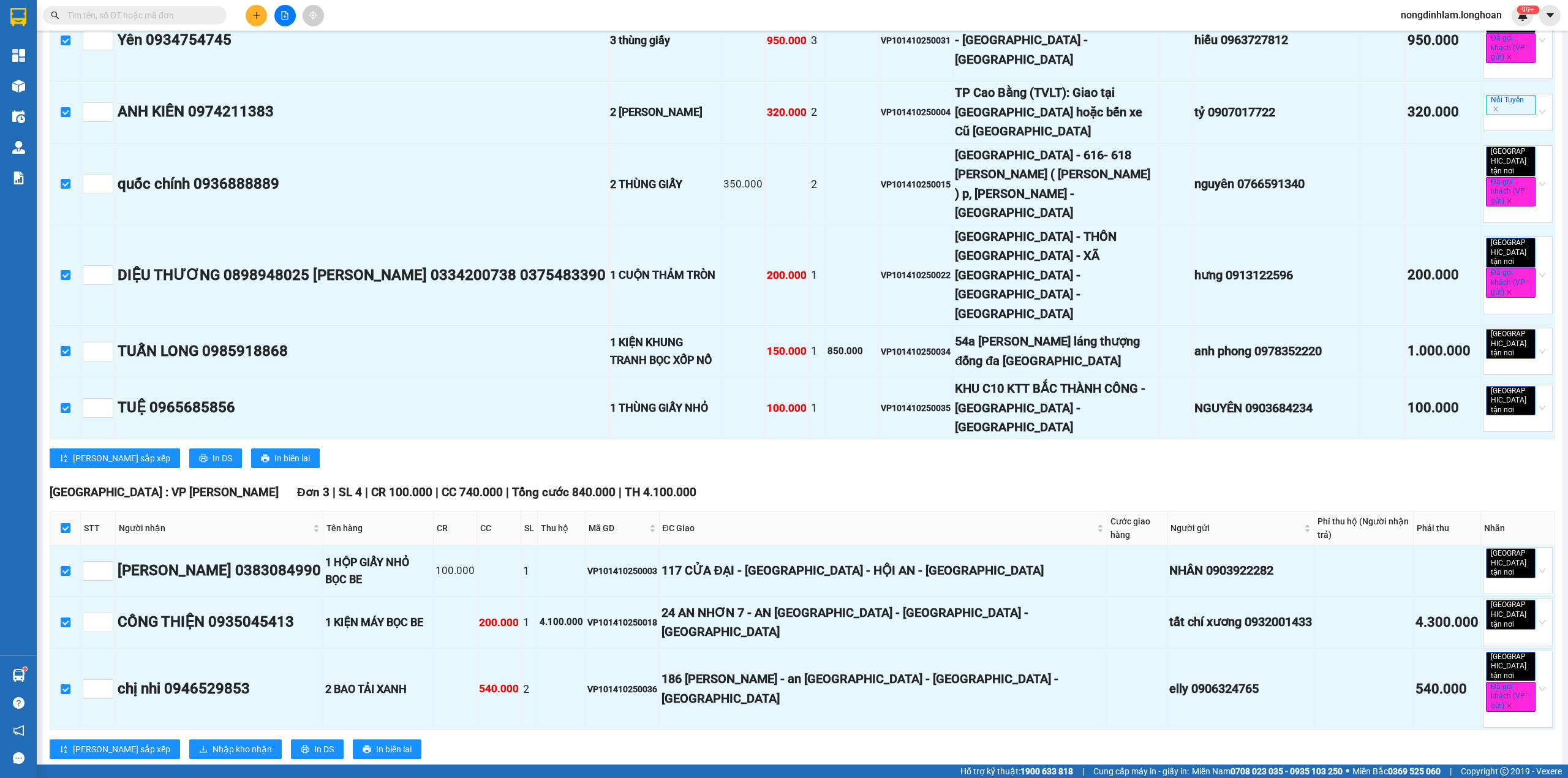
checkbox input "true"
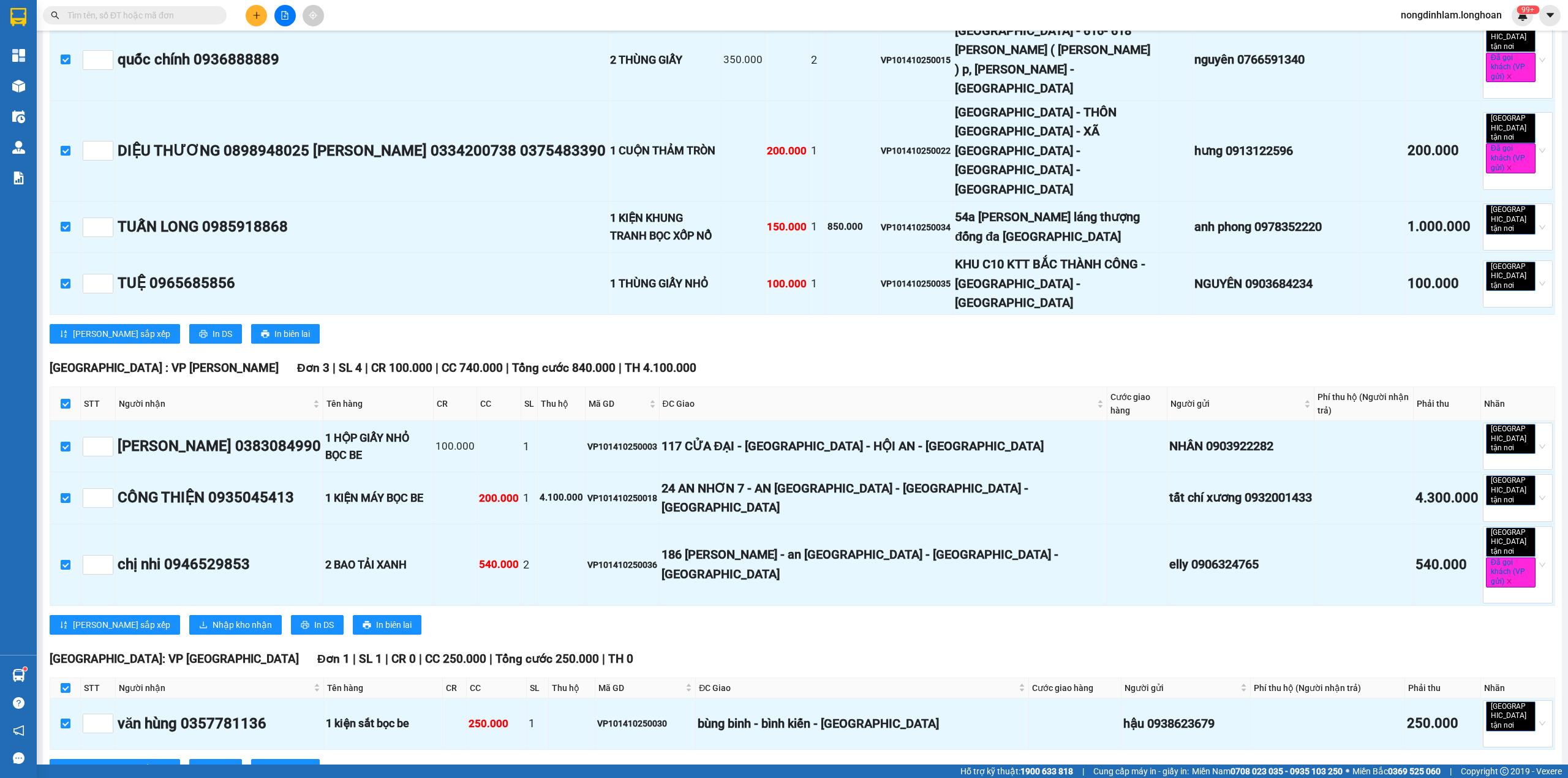
scroll to position [1552, 0]
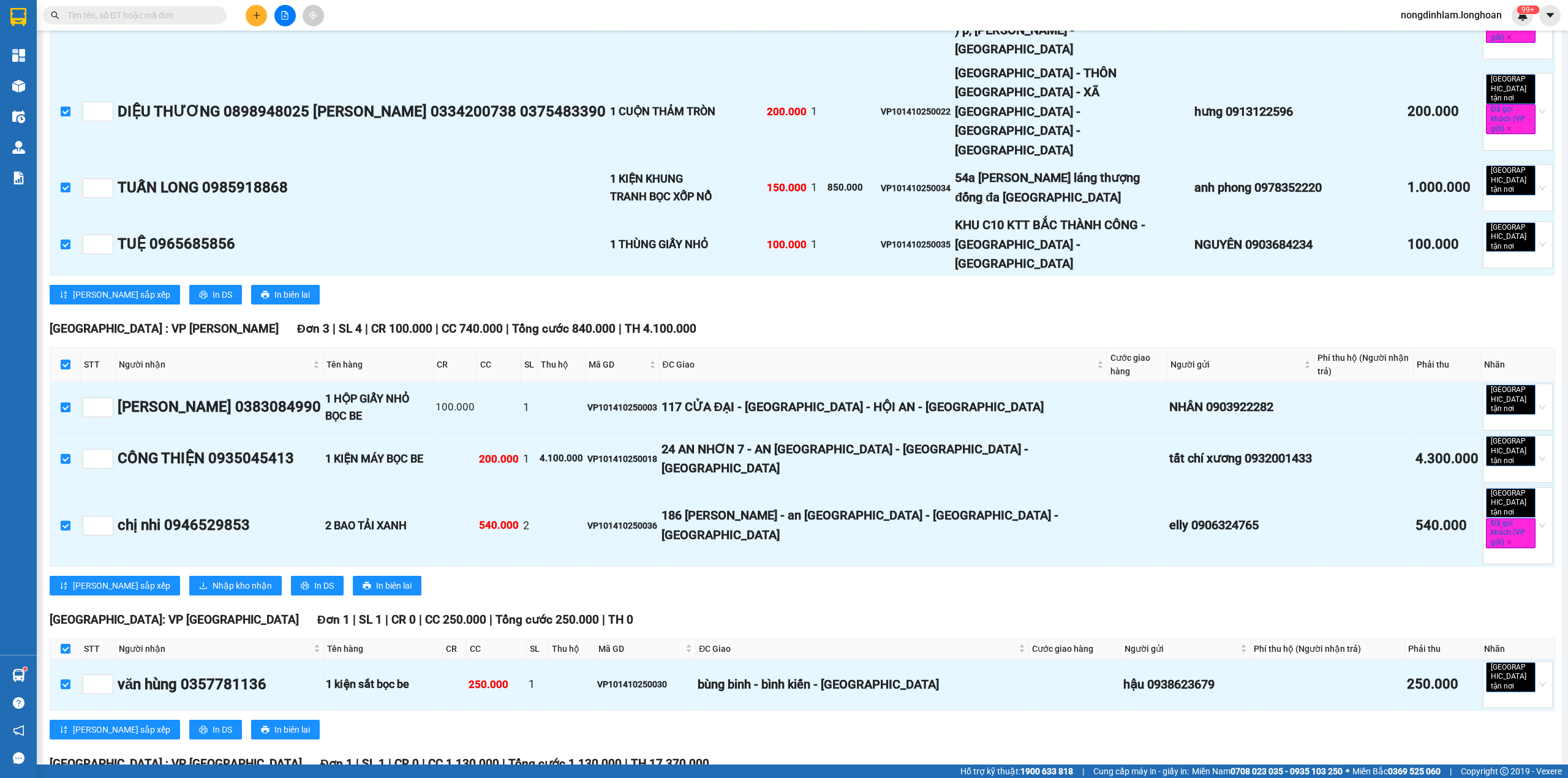
click at [65, 777] on input "checkbox" at bounding box center [65, 792] width 10 height 10
checkbox input "true"
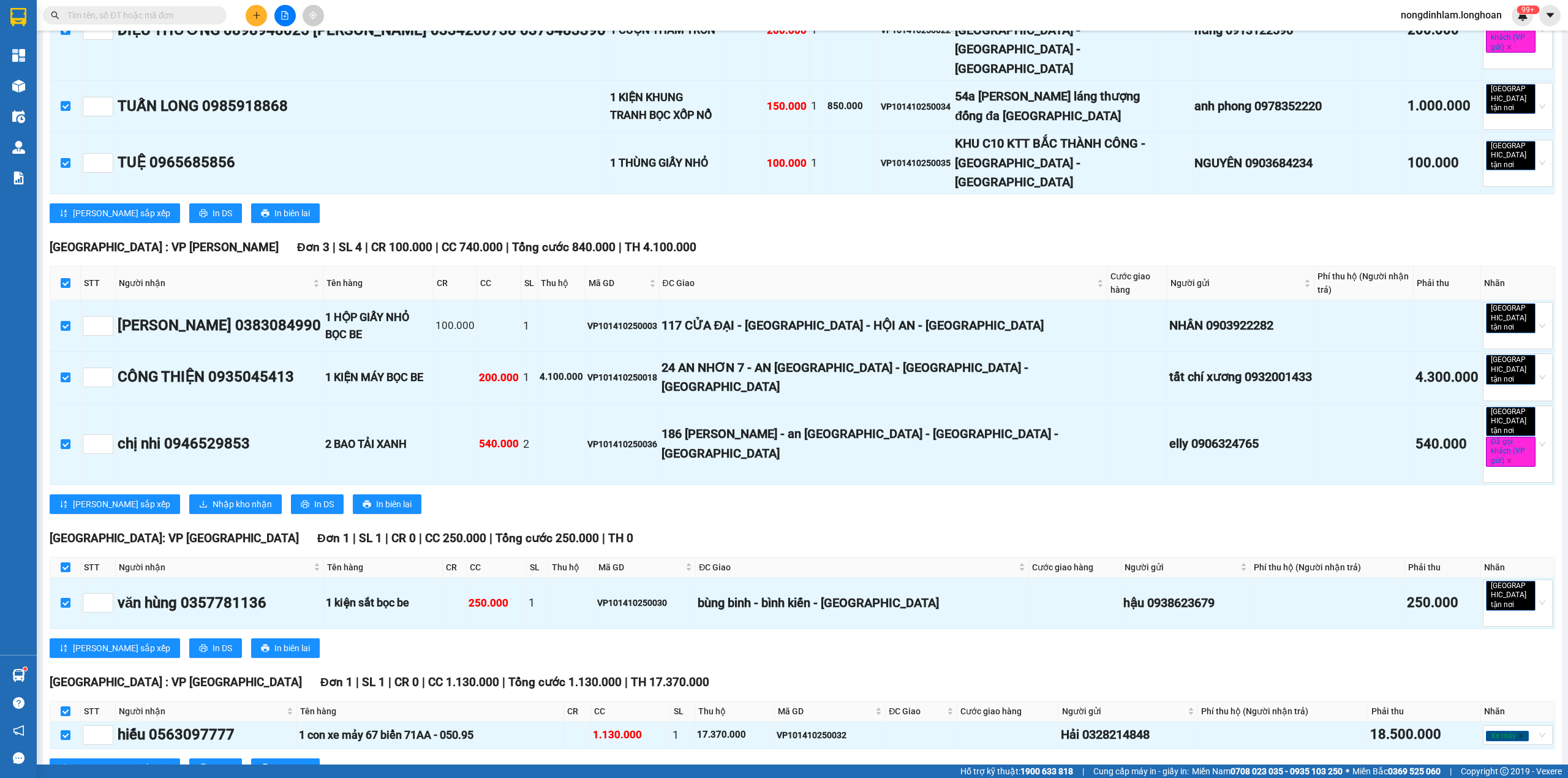
checkbox input "true"
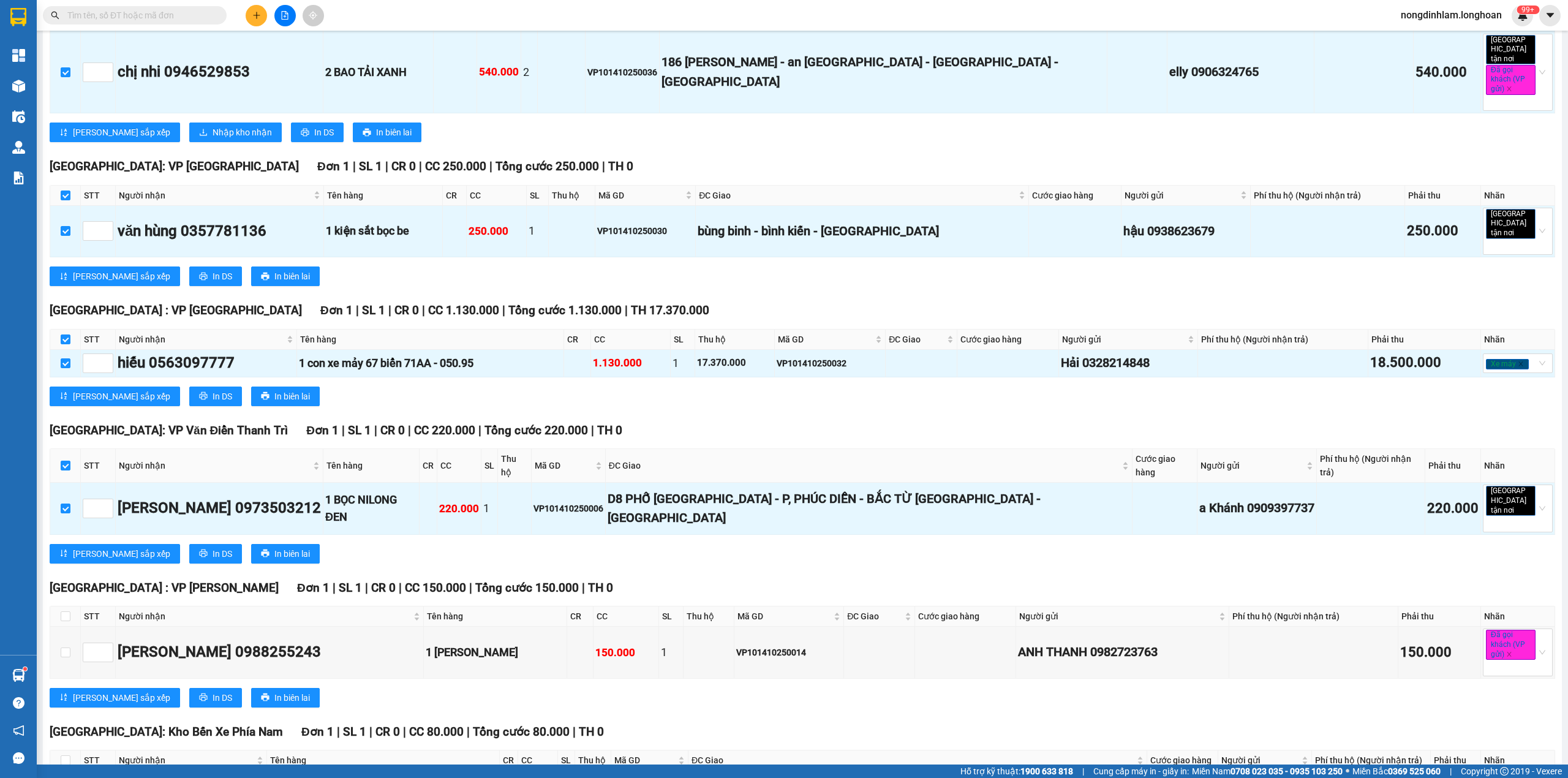
scroll to position [2042, 0]
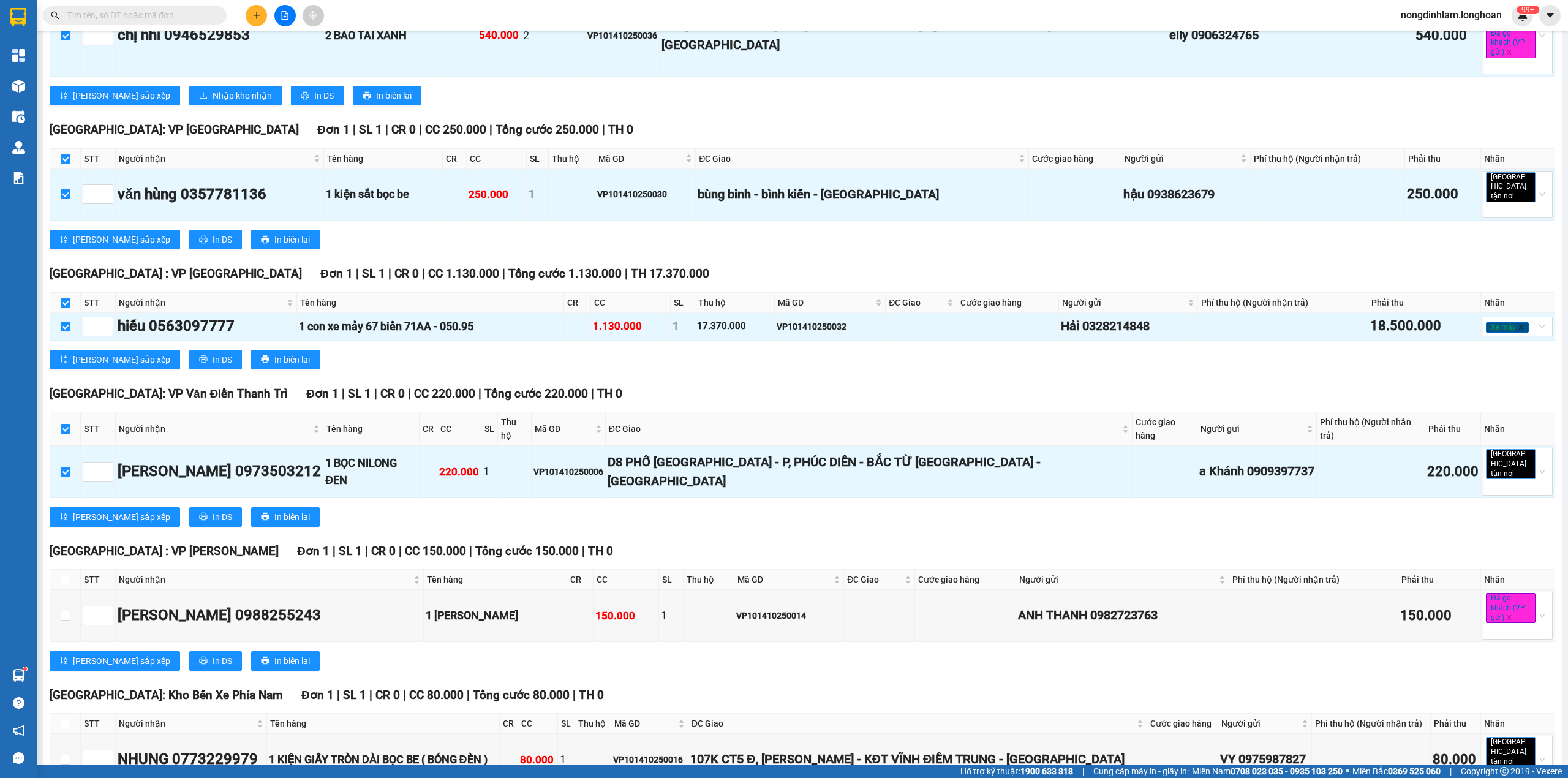
click at [70, 570] on th at bounding box center [65, 580] width 30 height 20
click at [65, 574] on input "checkbox" at bounding box center [65, 579] width 10 height 10
checkbox input "true"
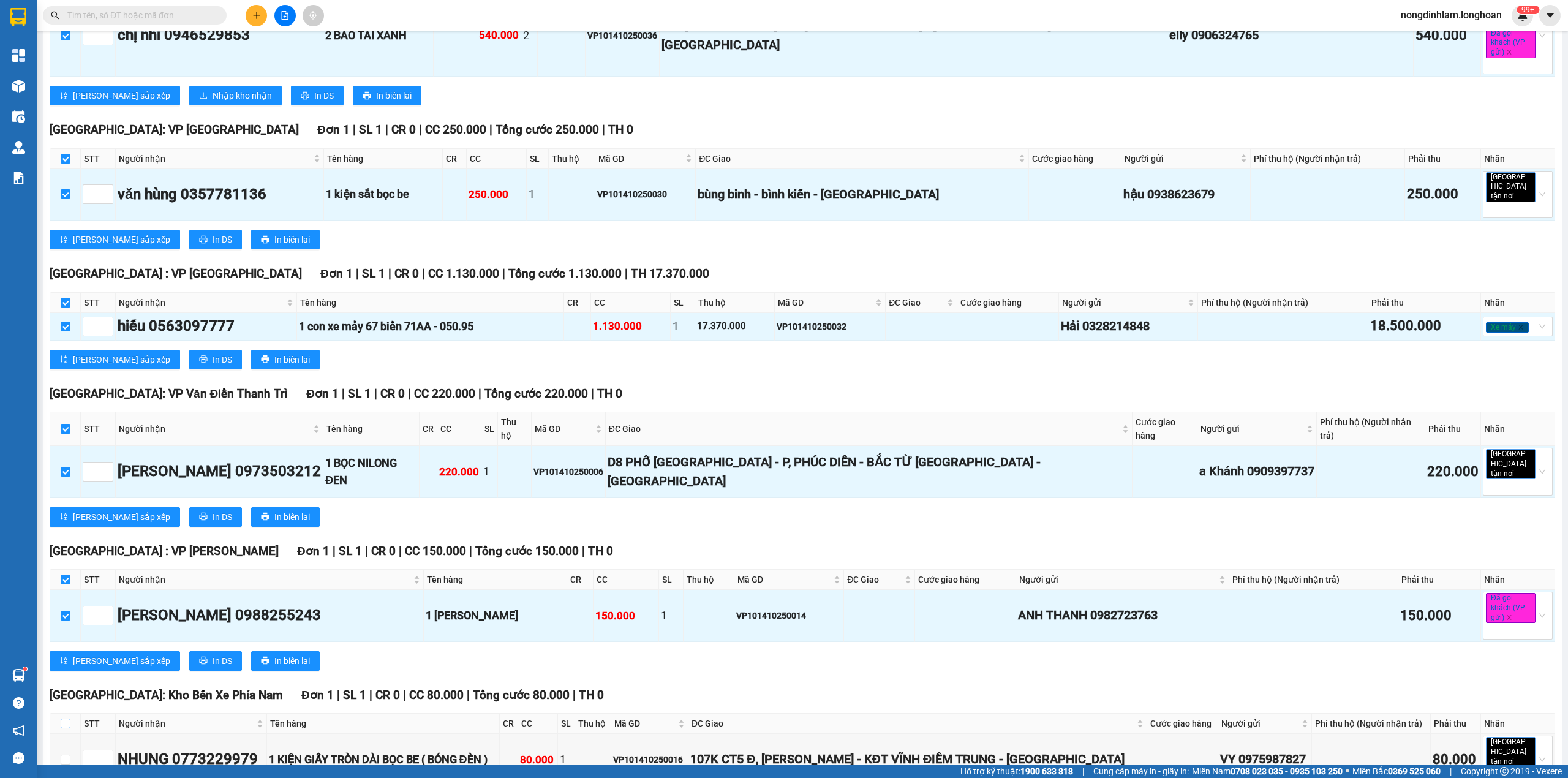
click at [69, 719] on input "checkbox" at bounding box center [65, 723] width 10 height 10
checkbox input "true"
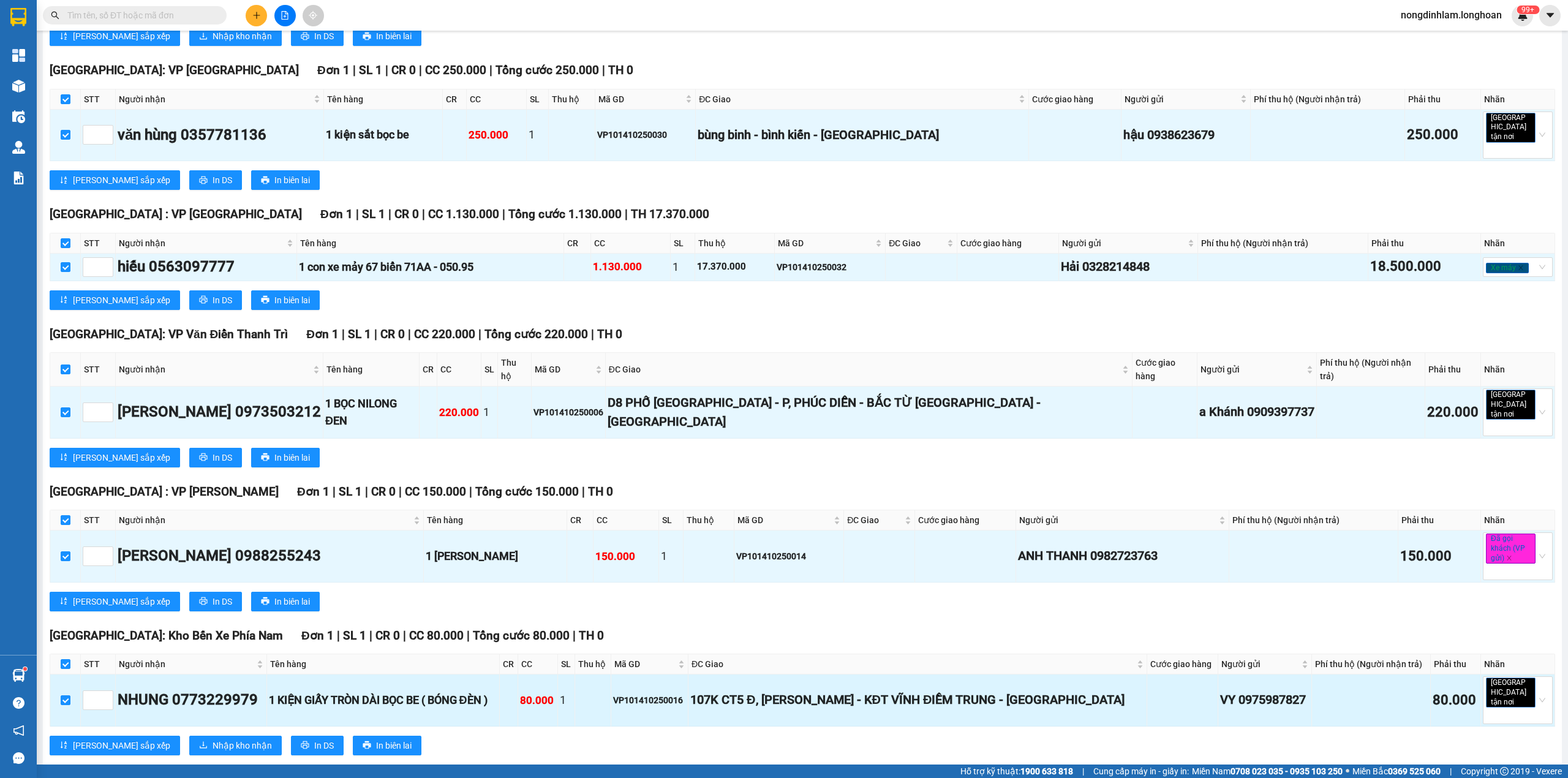
scroll to position [2202, 0]
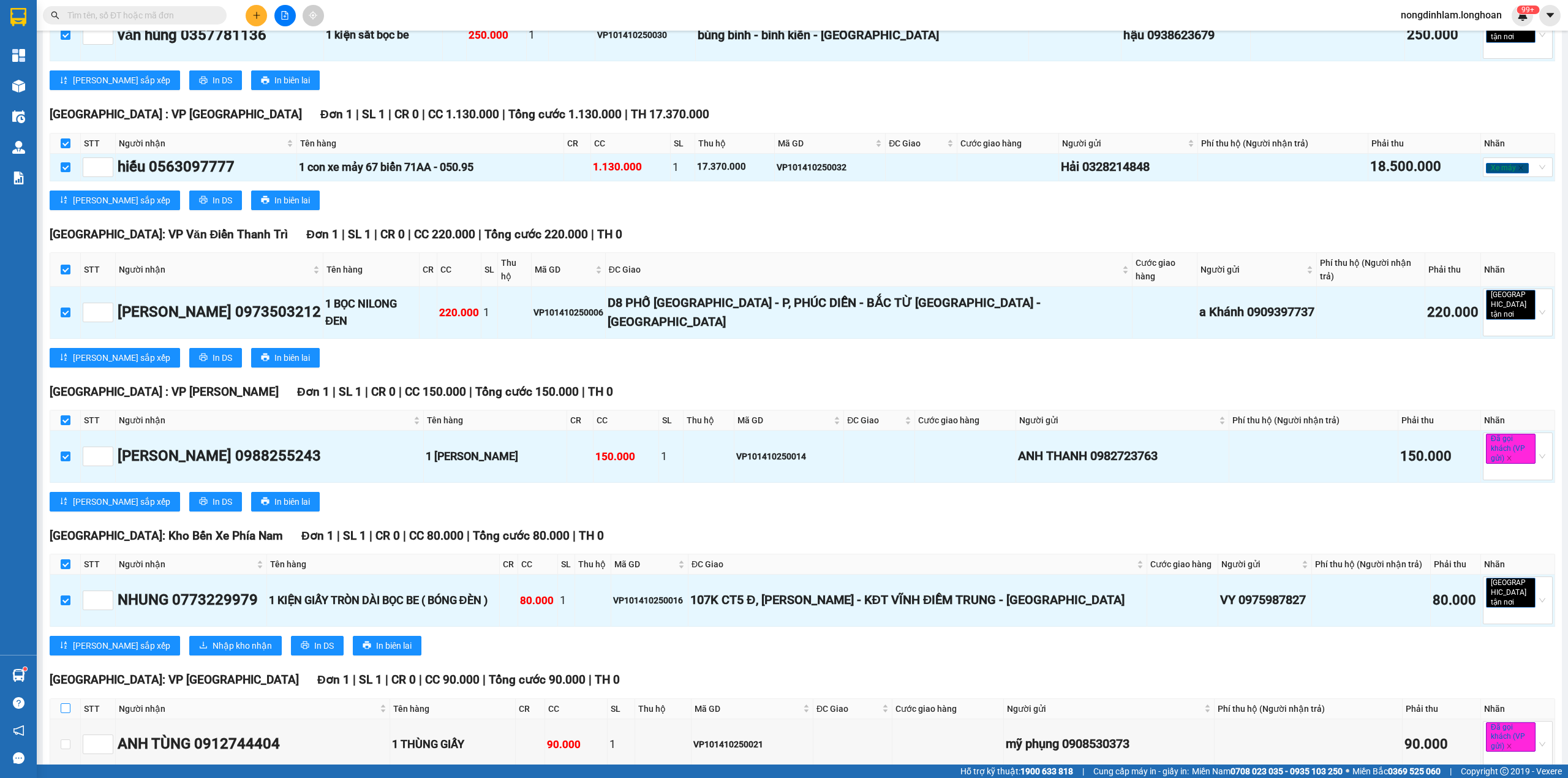
click at [62, 704] on input "checkbox" at bounding box center [65, 708] width 10 height 10
checkbox input "true"
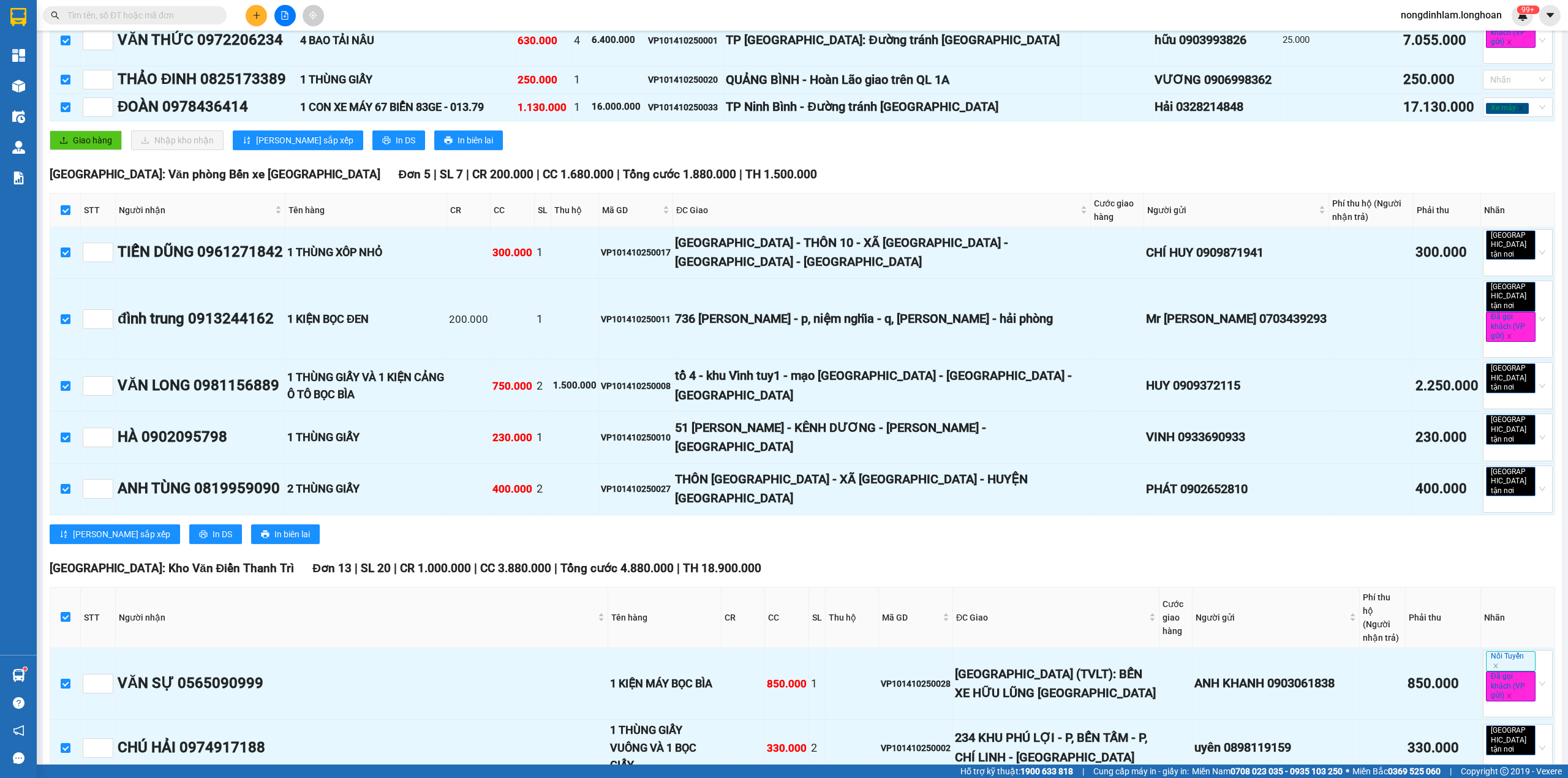
scroll to position [0, 0]
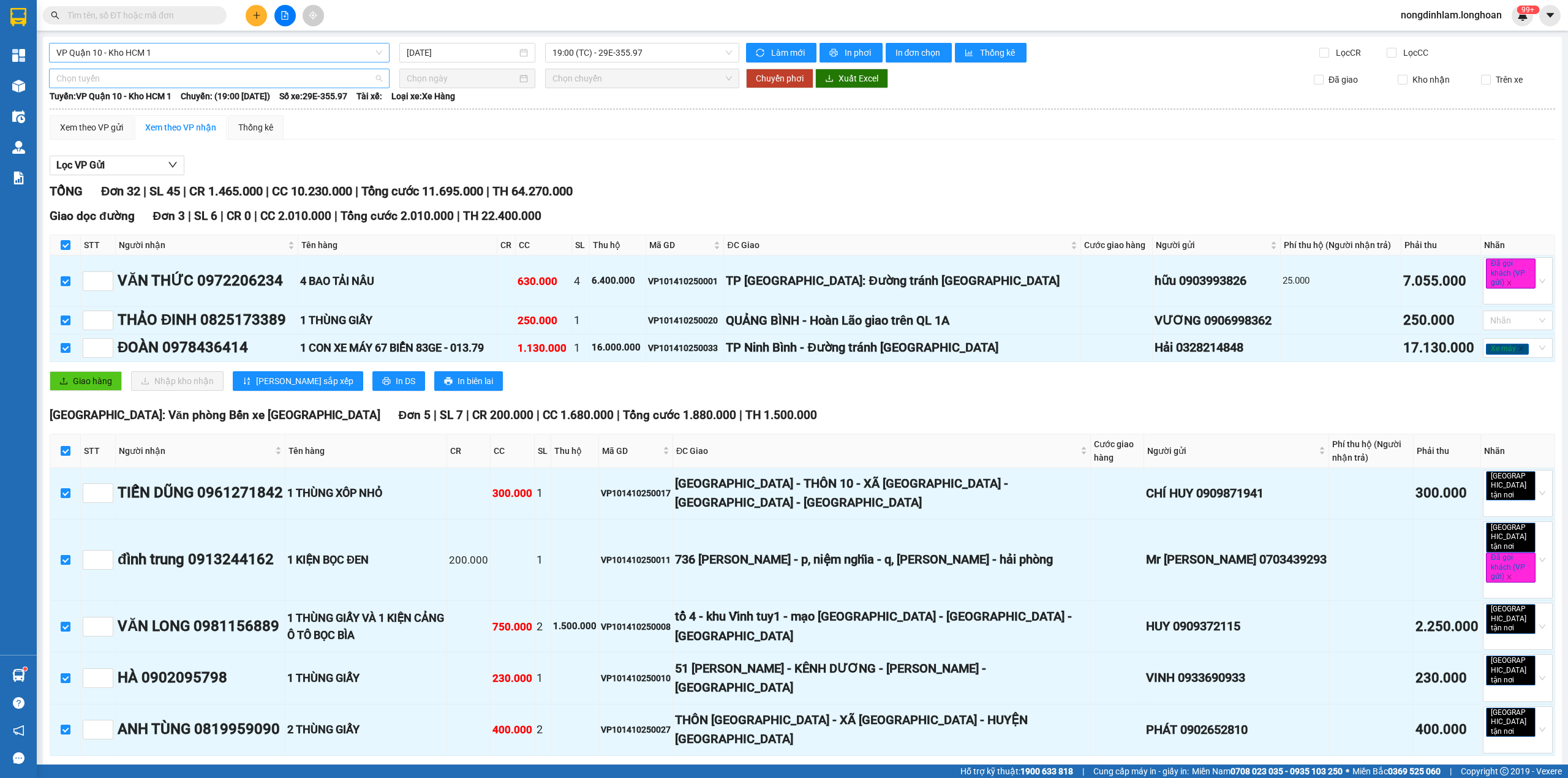
click at [207, 76] on span "Chọn tuyến" at bounding box center [219, 78] width 326 height 19
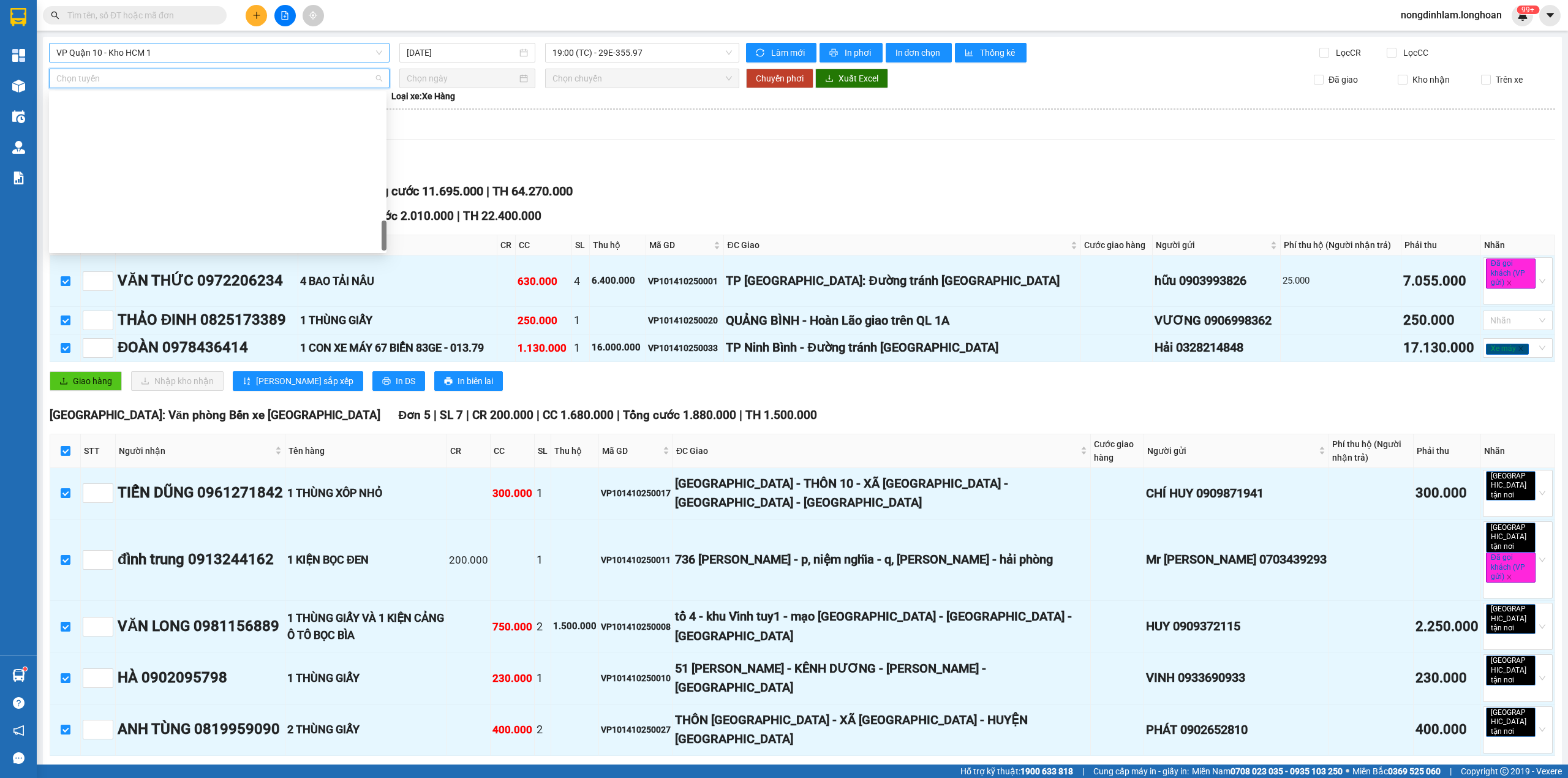
scroll to position [863, 0]
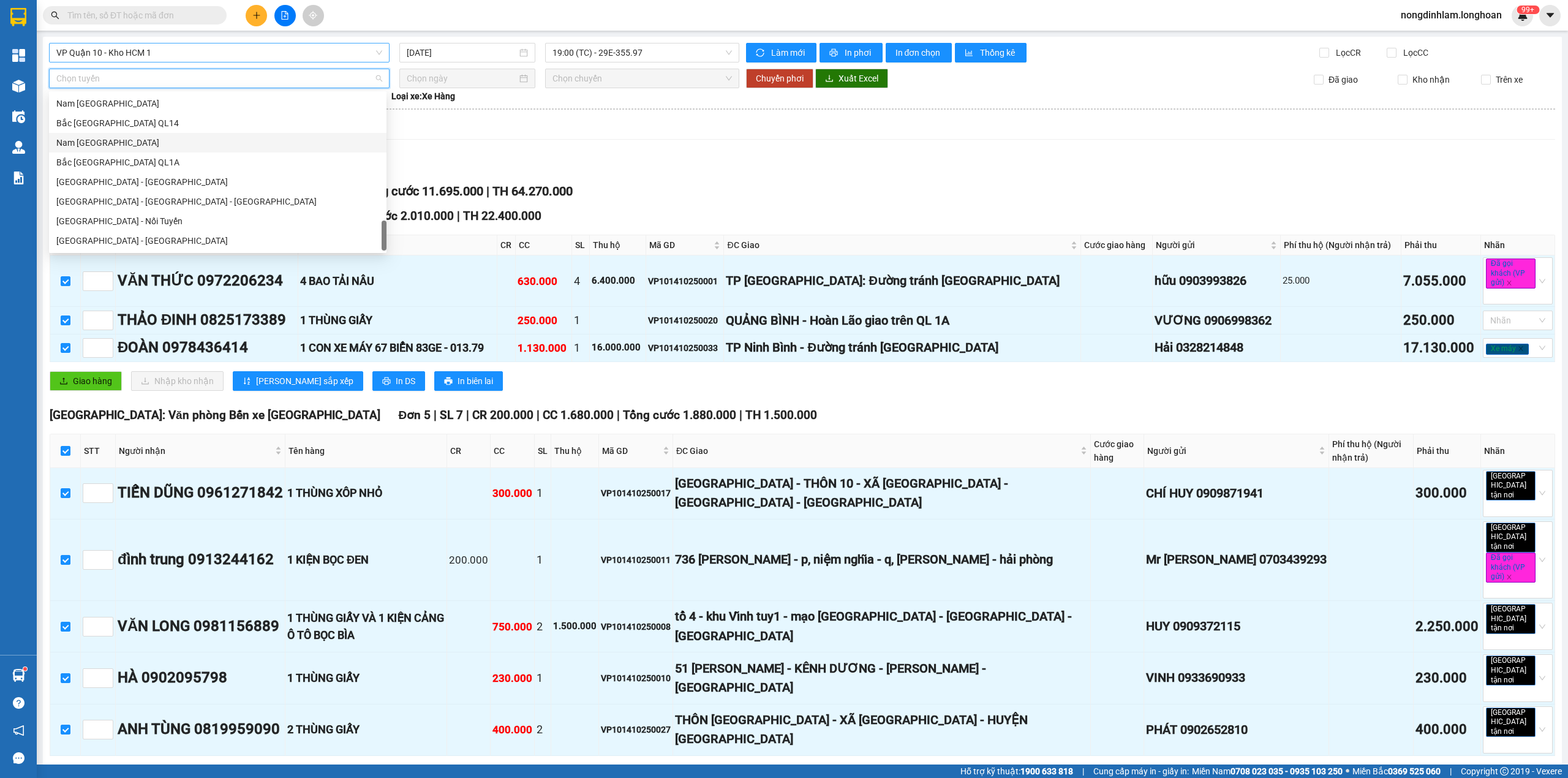
click at [135, 140] on div "Nam [GEOGRAPHIC_DATA]" at bounding box center [218, 143] width 323 height 13
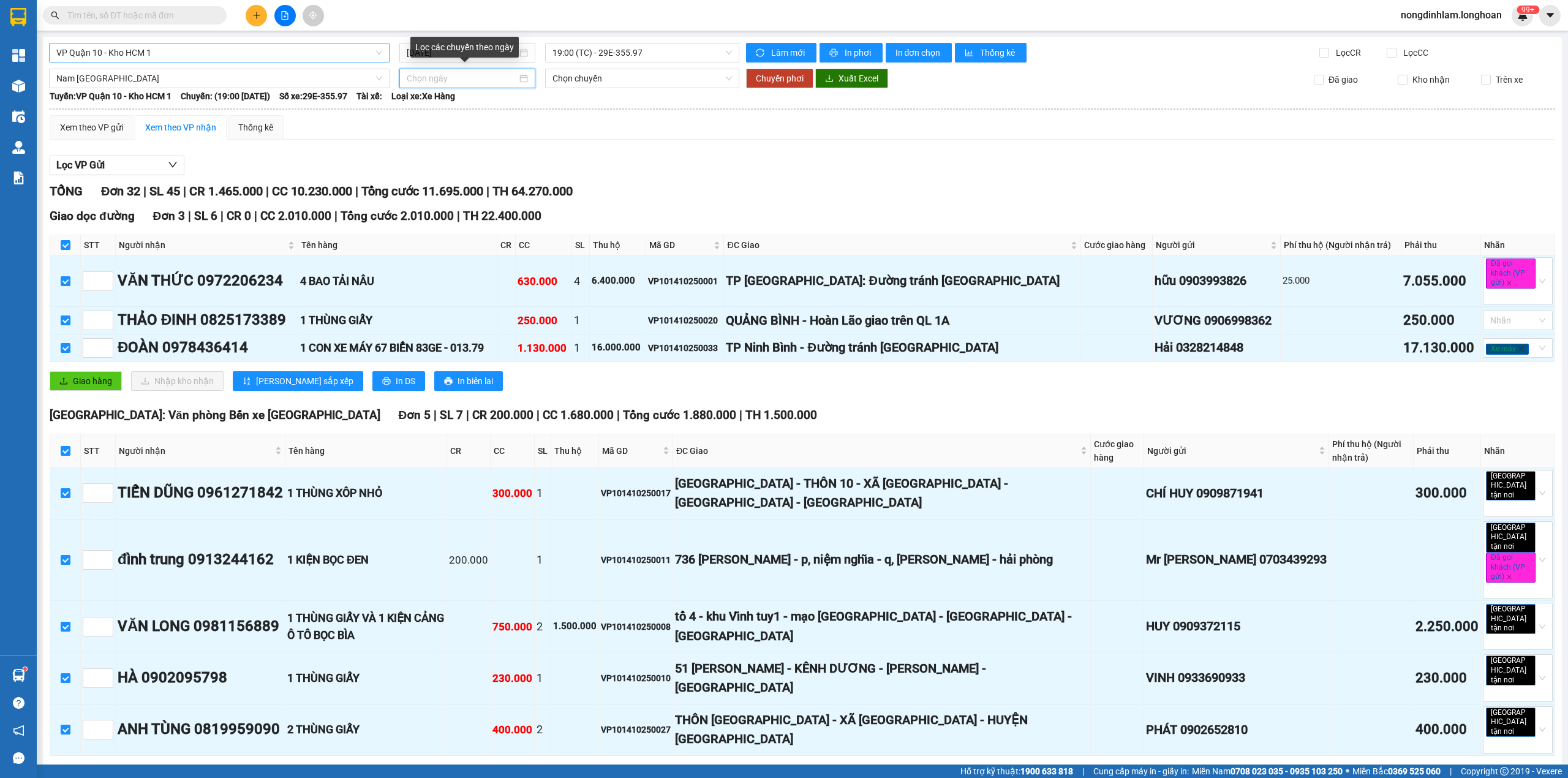
click at [455, 77] on input at bounding box center [461, 78] width 110 height 13
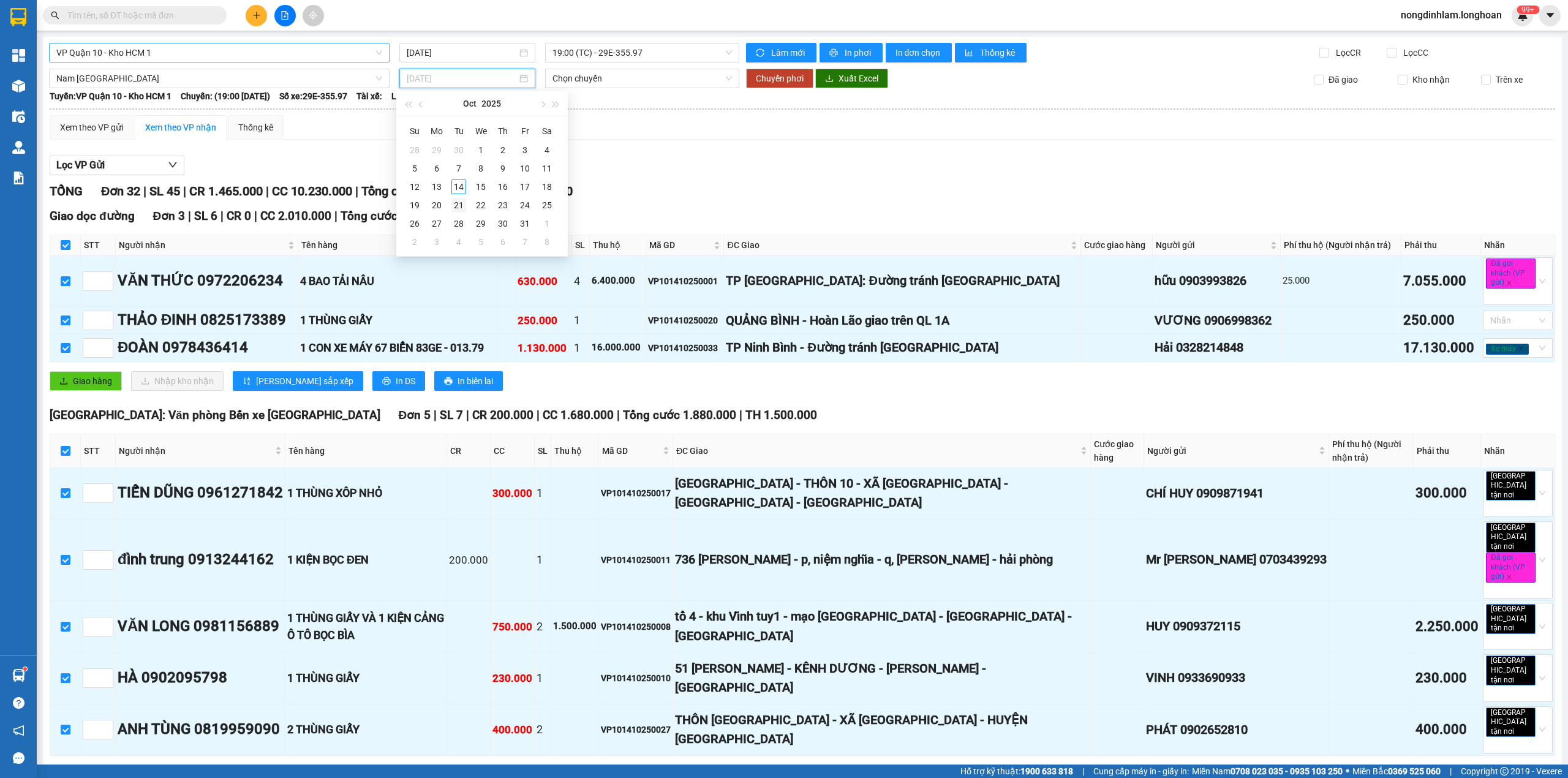
type input "[DATE]"
click at [456, 196] on td "21" at bounding box center [459, 205] width 22 height 19
click at [458, 76] on input "[DATE]" at bounding box center [461, 78] width 110 height 13
click at [461, 185] on div "14" at bounding box center [459, 187] width 15 height 15
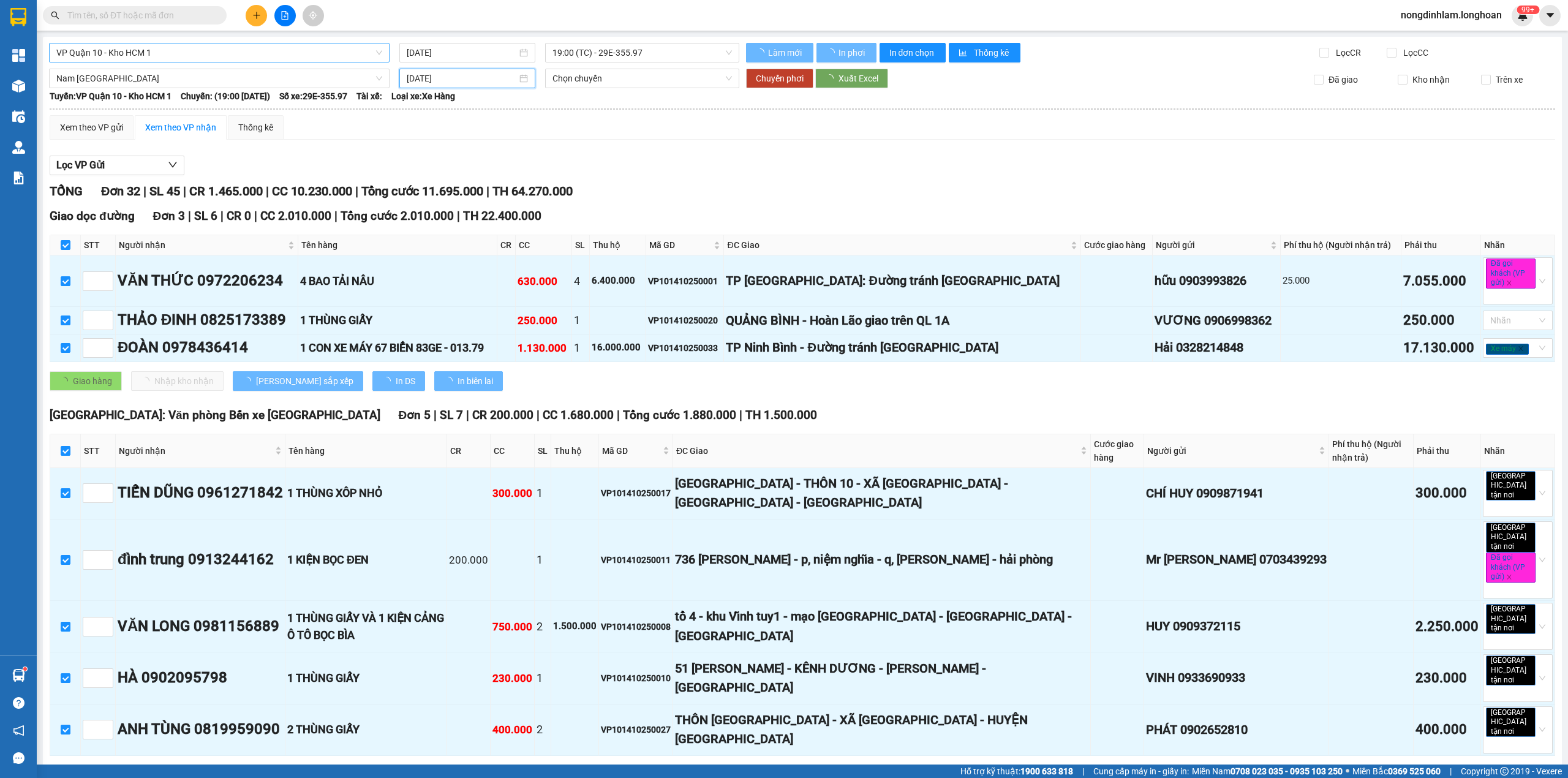
type input "[DATE]"
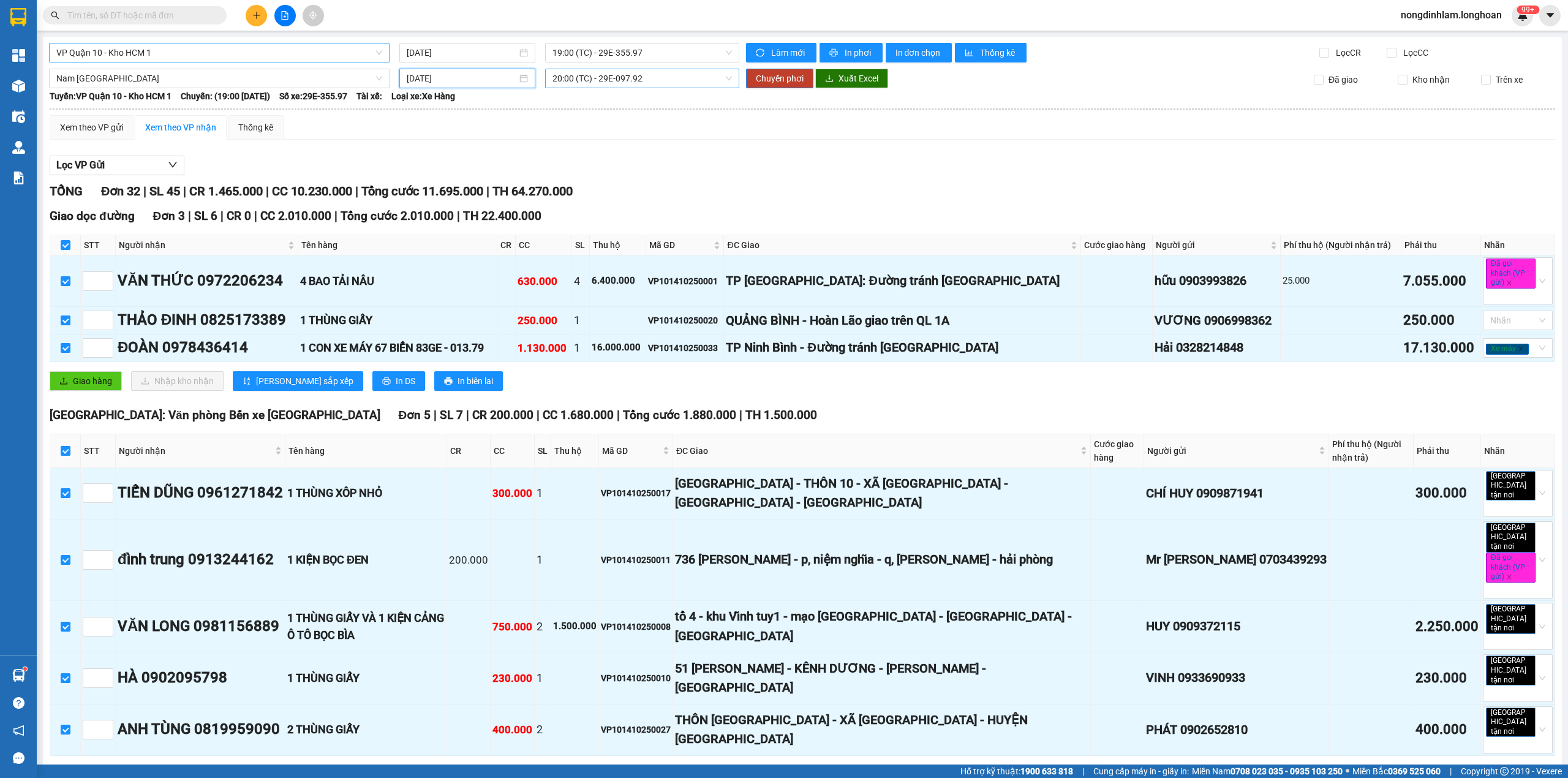
click at [589, 75] on span "20:00 (TC) - 29E-097.92" at bounding box center [643, 78] width 180 height 19
click at [595, 151] on div "22:00 (TC) - 29H-954.95" at bounding box center [596, 143] width 110 height 19
click at [767, 75] on span "Chuyển phơi" at bounding box center [779, 78] width 48 height 13
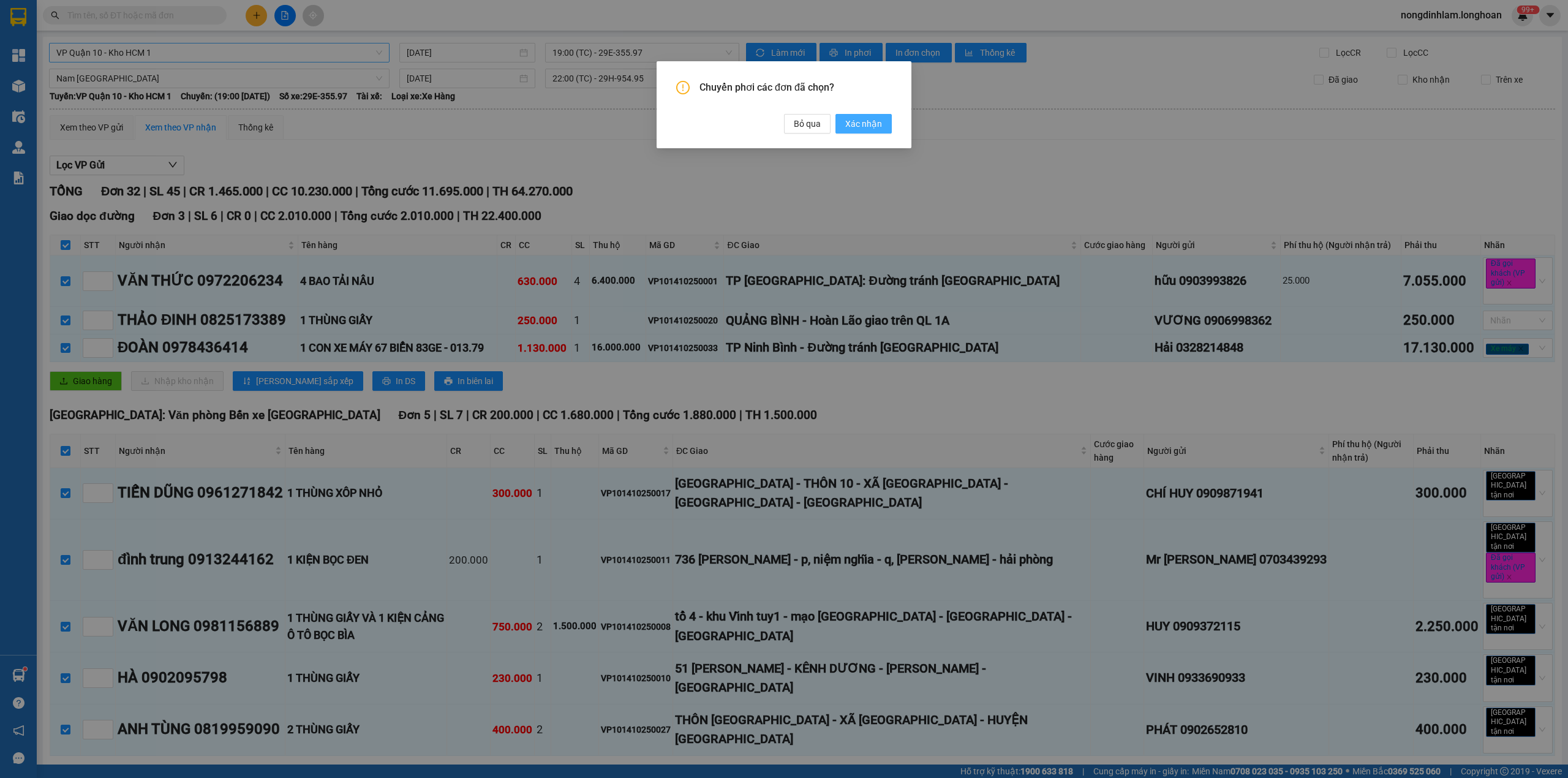
click at [853, 120] on span "Xác nhận" at bounding box center [863, 123] width 36 height 13
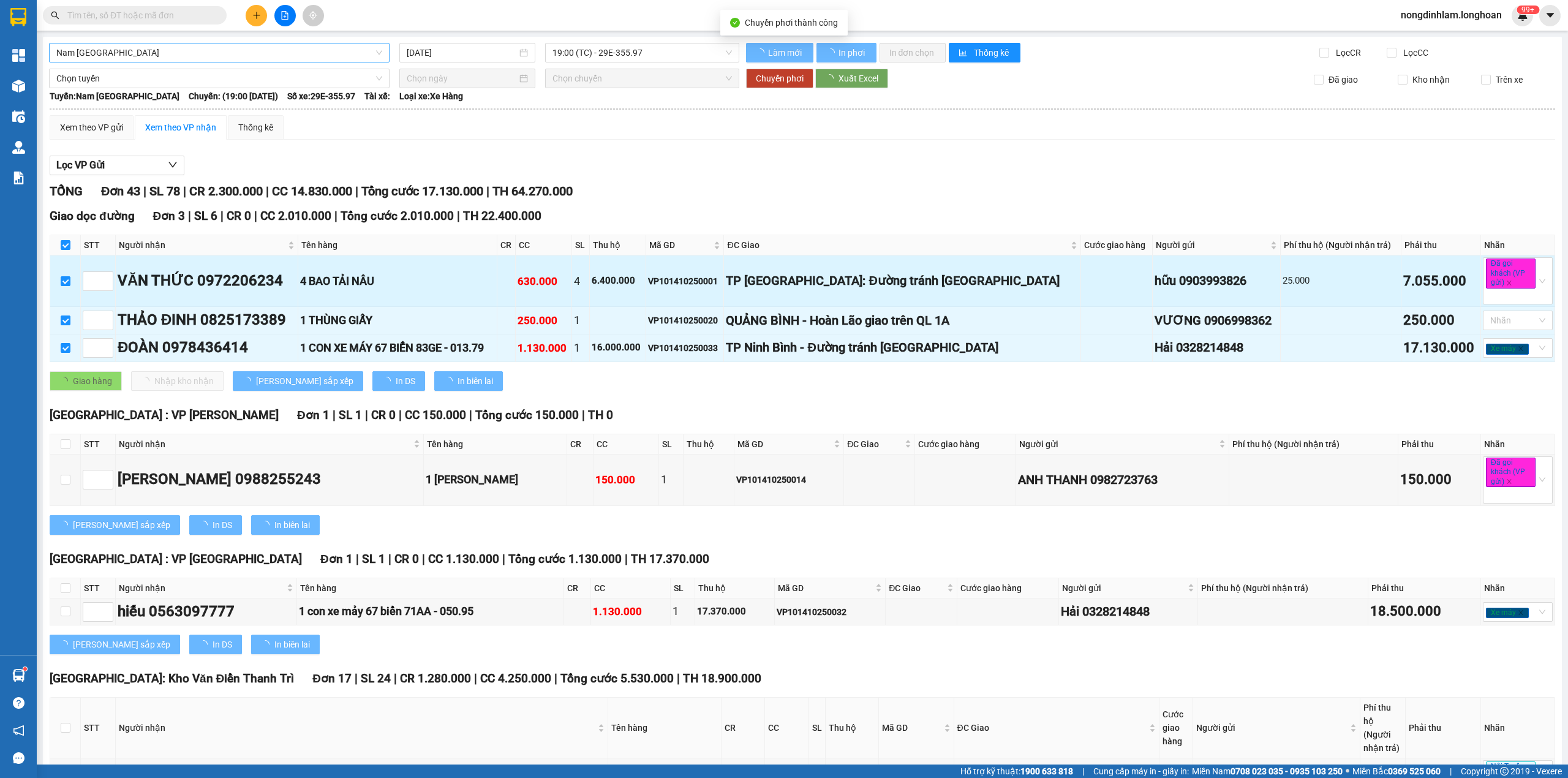
checkbox input "false"
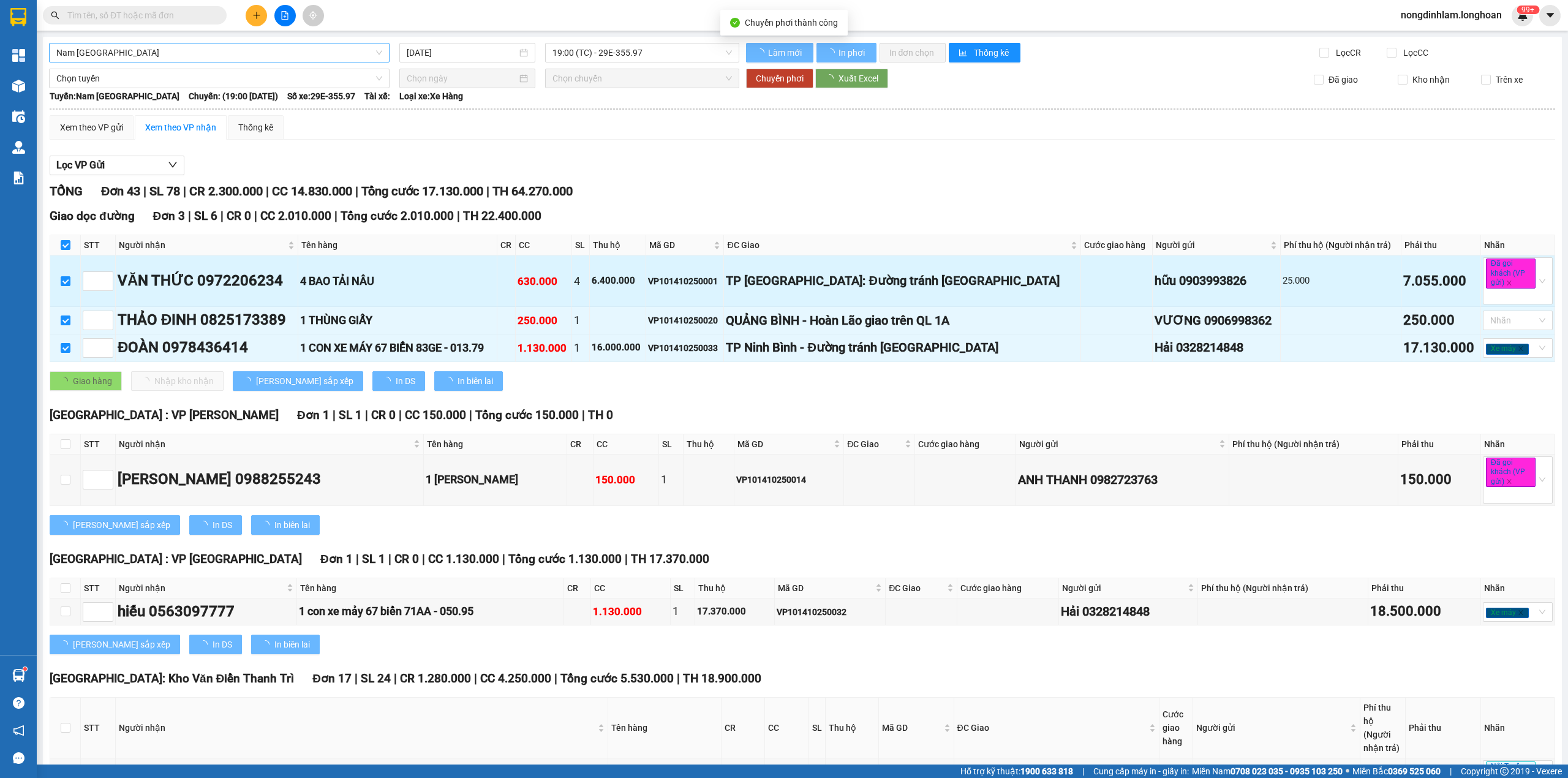
checkbox input "false"
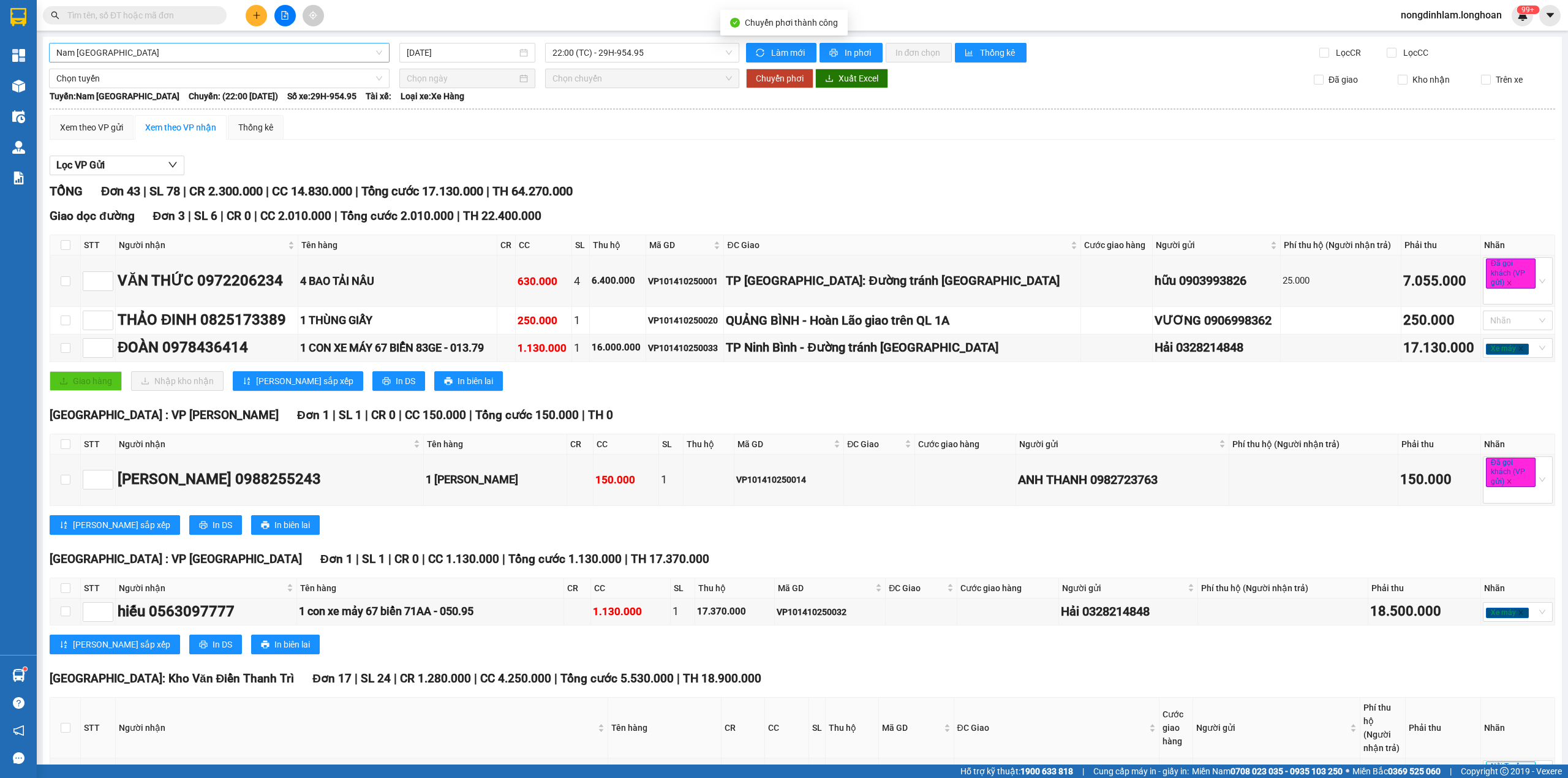
click at [167, 57] on span "Nam [GEOGRAPHIC_DATA]" at bounding box center [219, 53] width 326 height 19
type input "thủ"
click at [120, 99] on div "VP Thủ Đức - Kho HCM 1" at bounding box center [218, 97] width 323 height 13
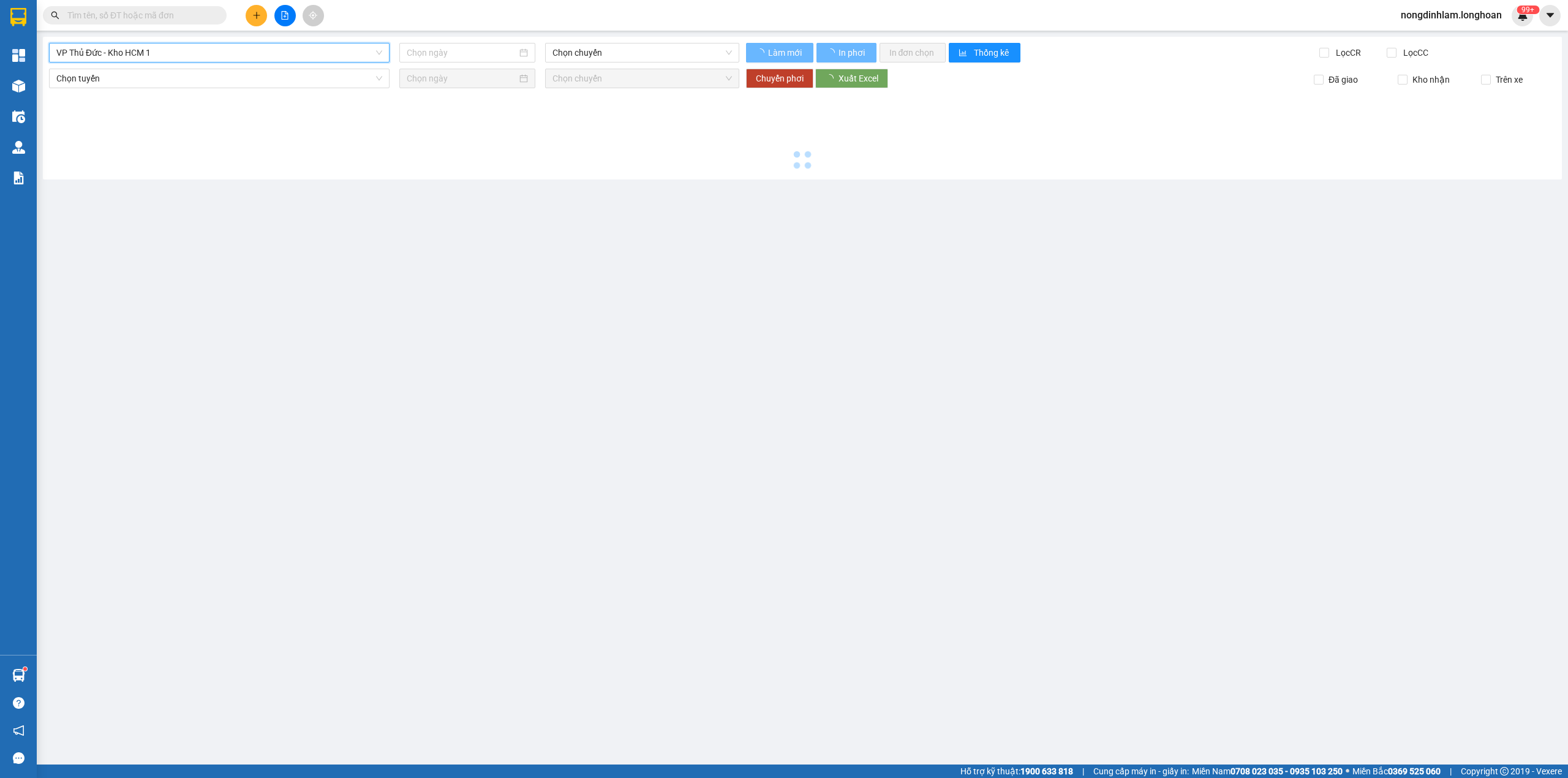
type input "[DATE]"
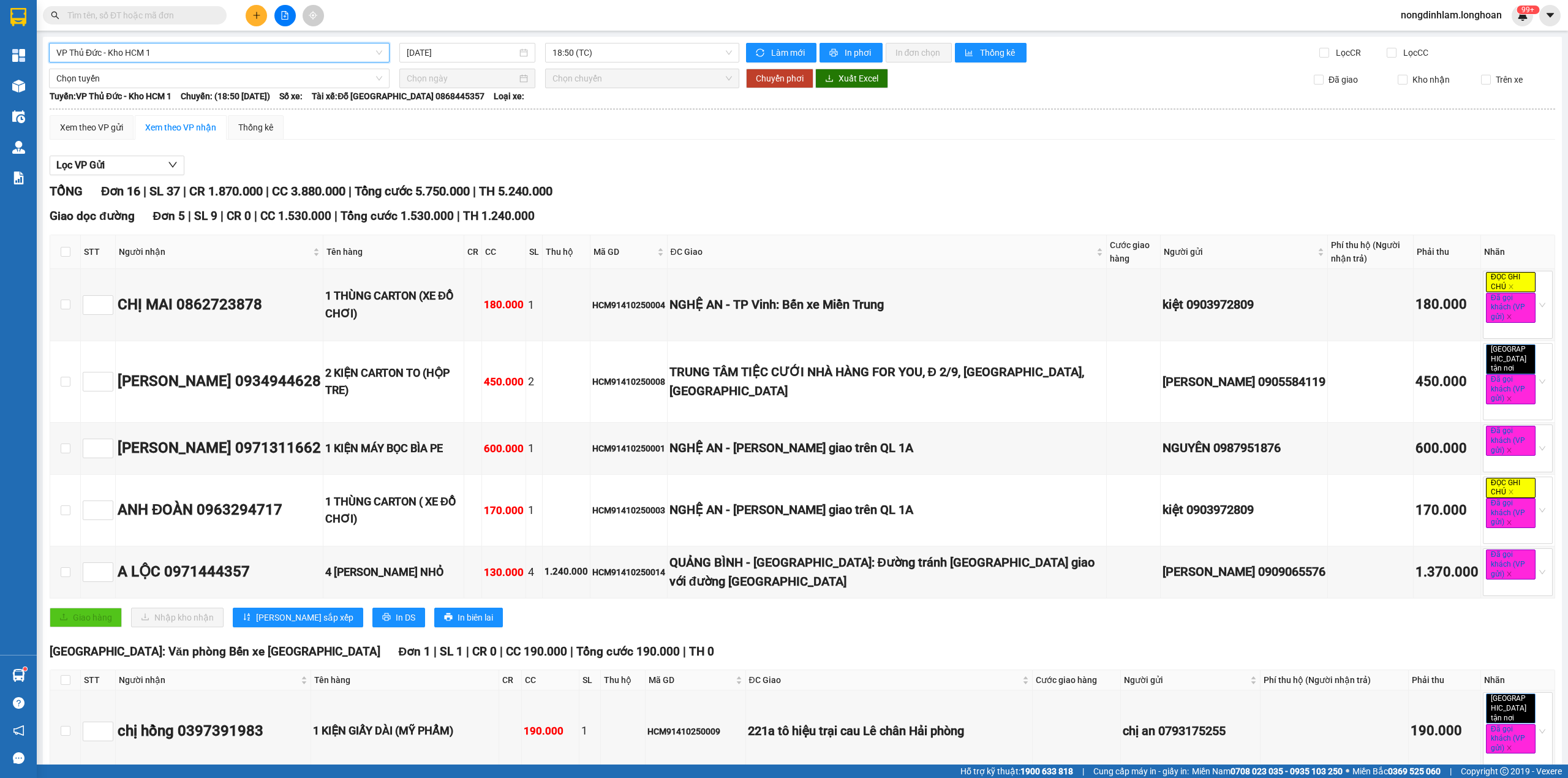
scroll to position [571, 0]
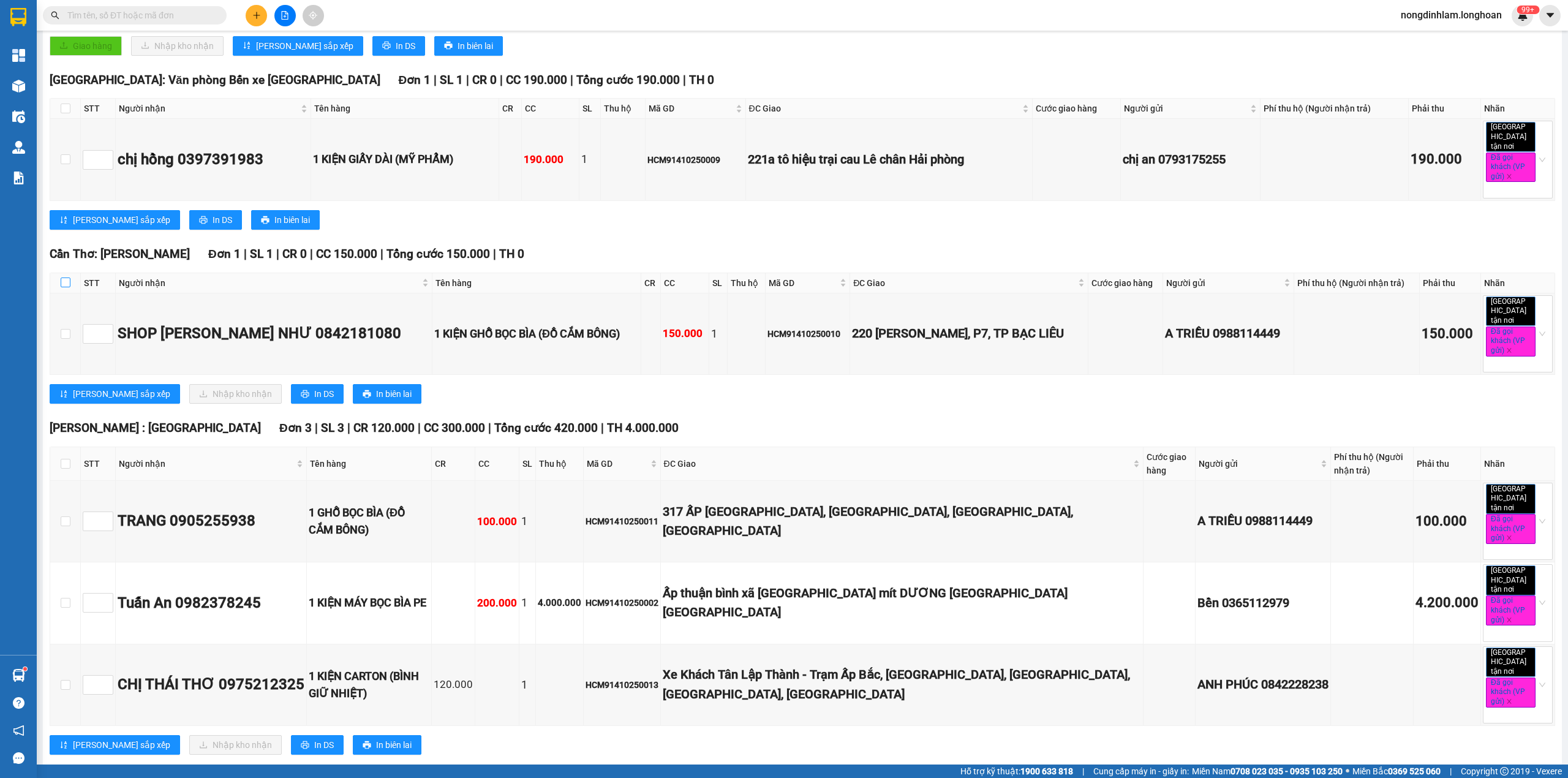
click at [65, 278] on input "checkbox" at bounding box center [65, 282] width 10 height 10
checkbox input "true"
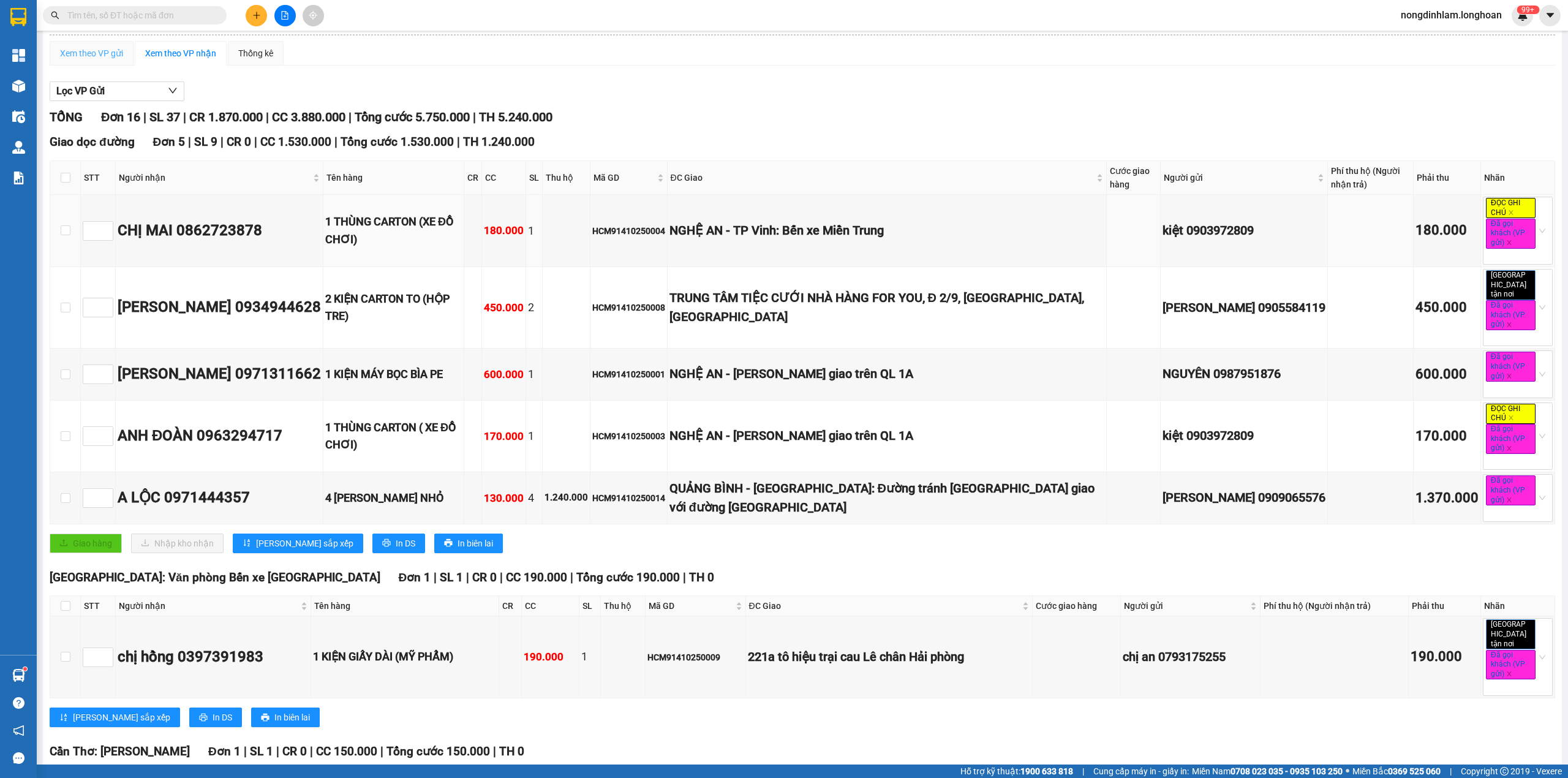
scroll to position [0, 0]
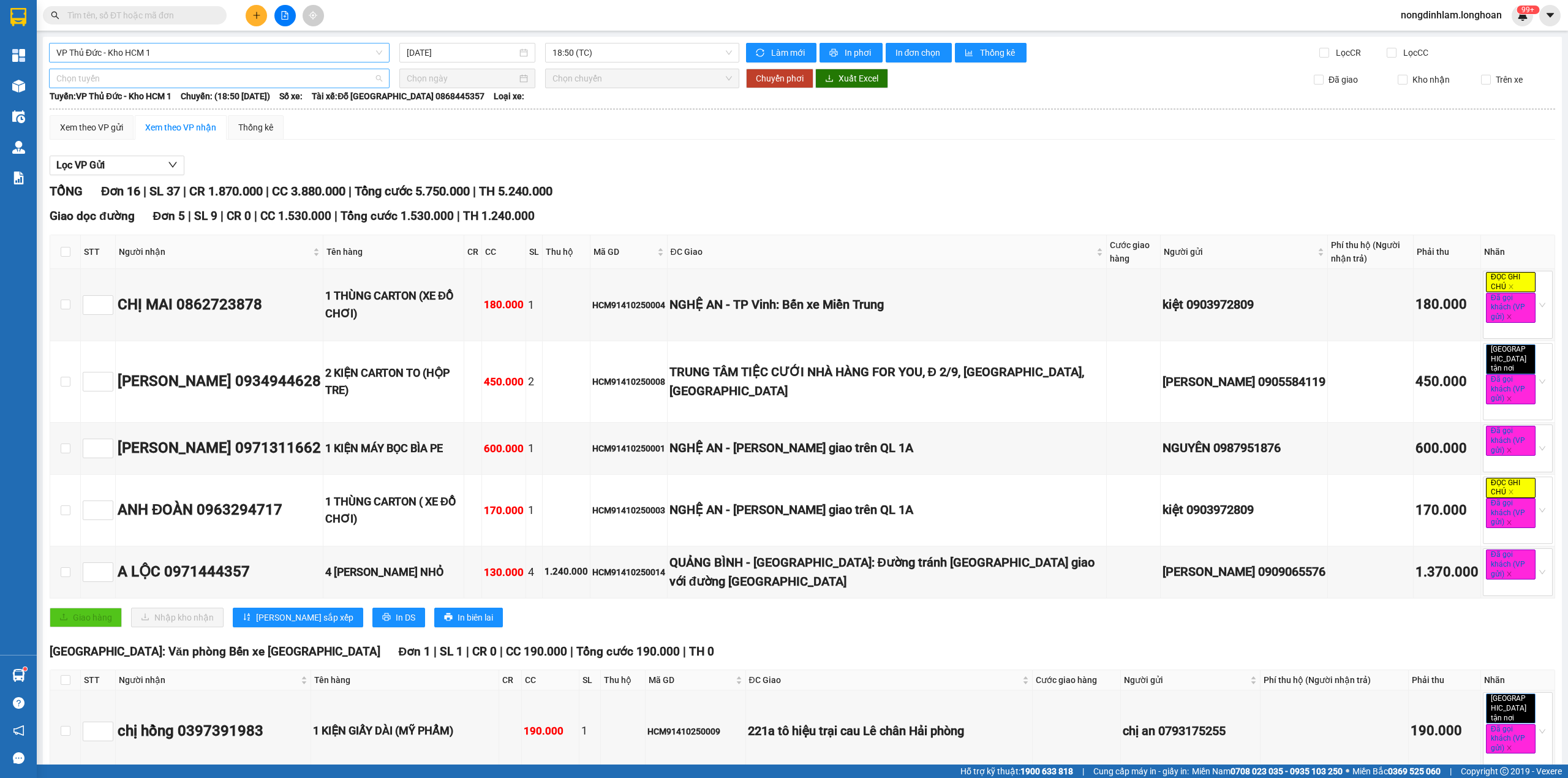
click at [155, 82] on span "Chọn tuyến" at bounding box center [219, 78] width 326 height 19
type input "cần"
click at [140, 143] on div "Kho HCM - Kho Cần Thơ" at bounding box center [218, 143] width 323 height 13
click at [422, 86] on div at bounding box center [467, 78] width 136 height 19
type input "[DATE]"
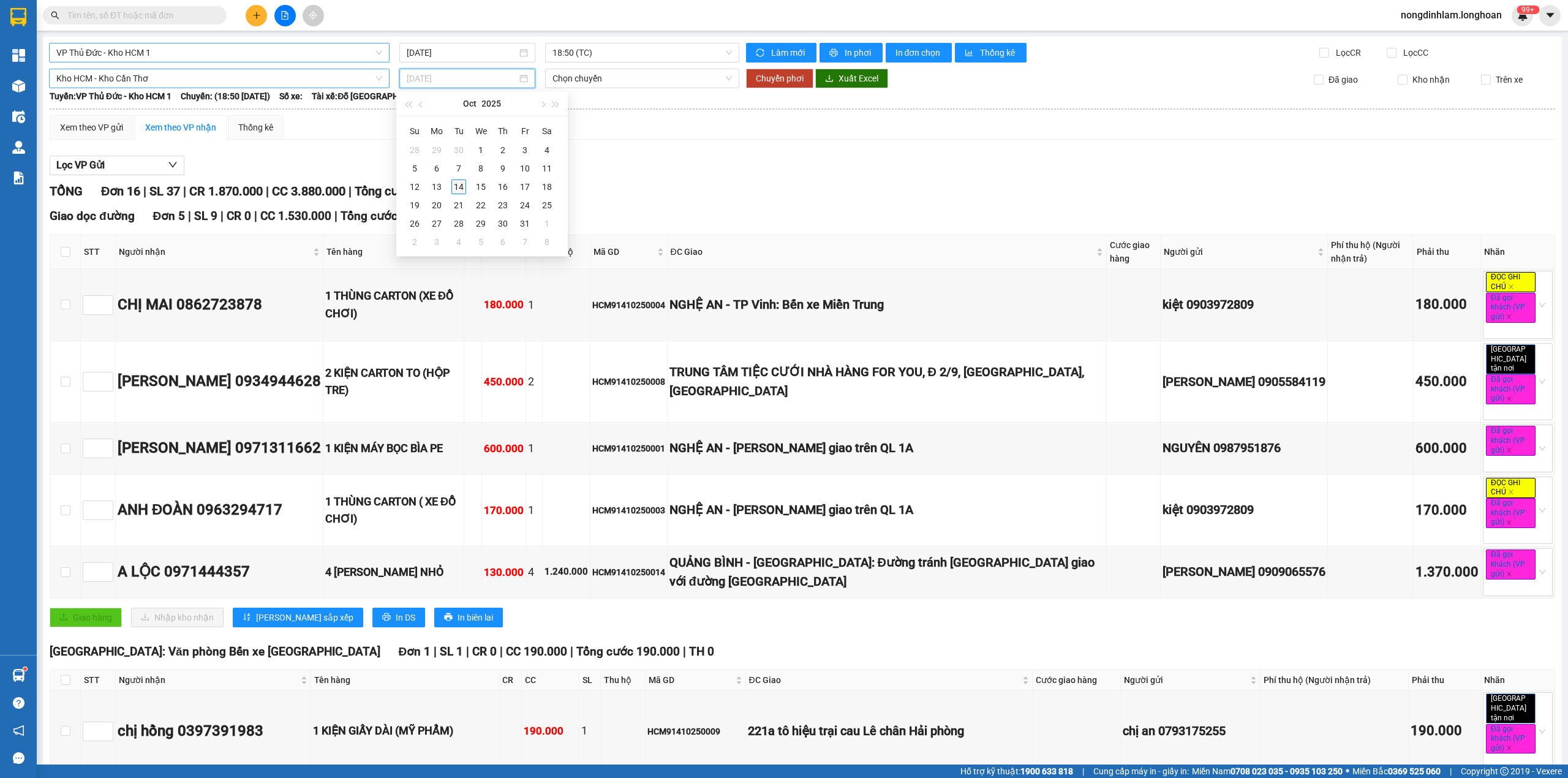
click at [461, 184] on div "14" at bounding box center [459, 187] width 15 height 15
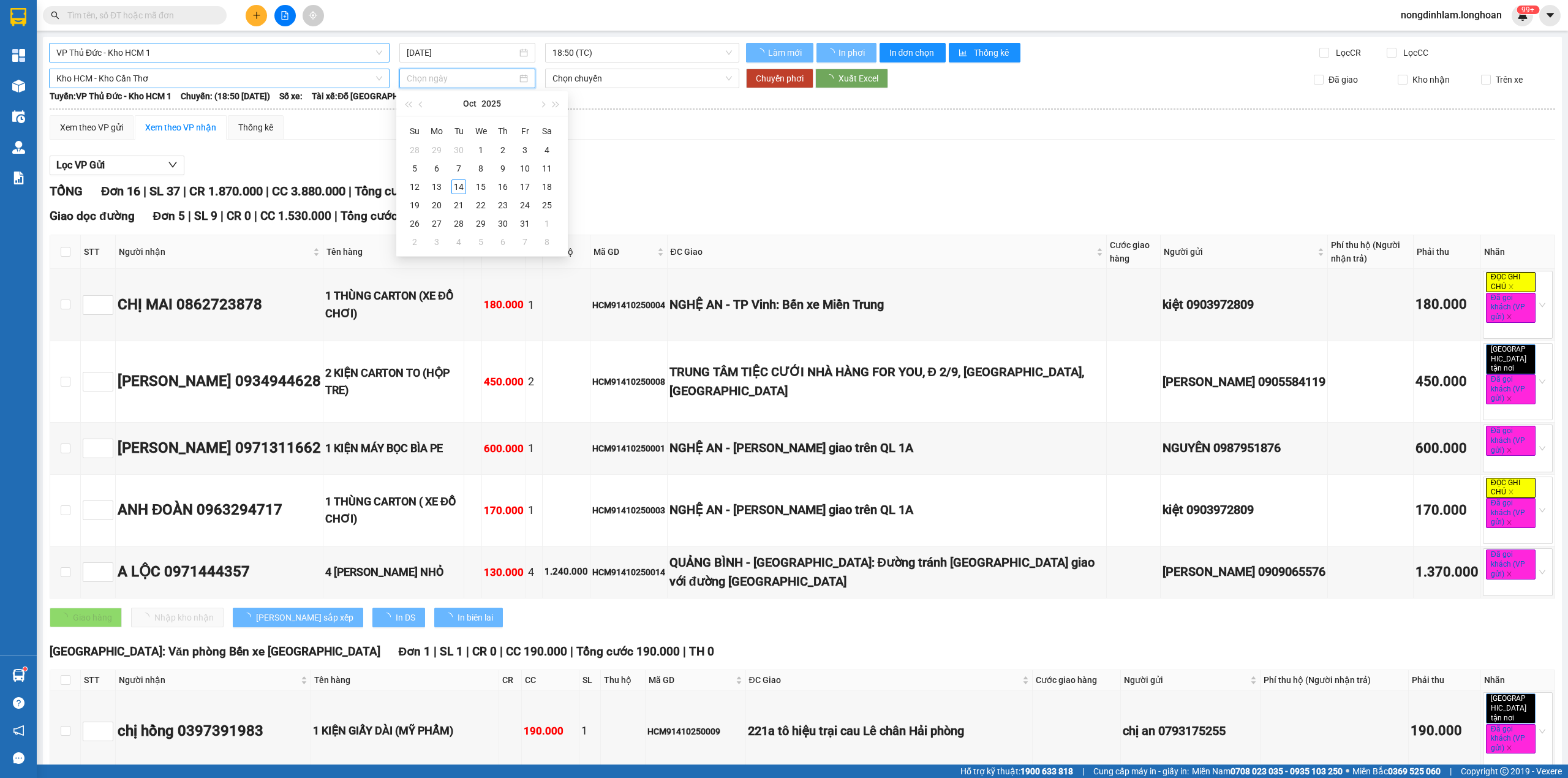
type input "[DATE]"
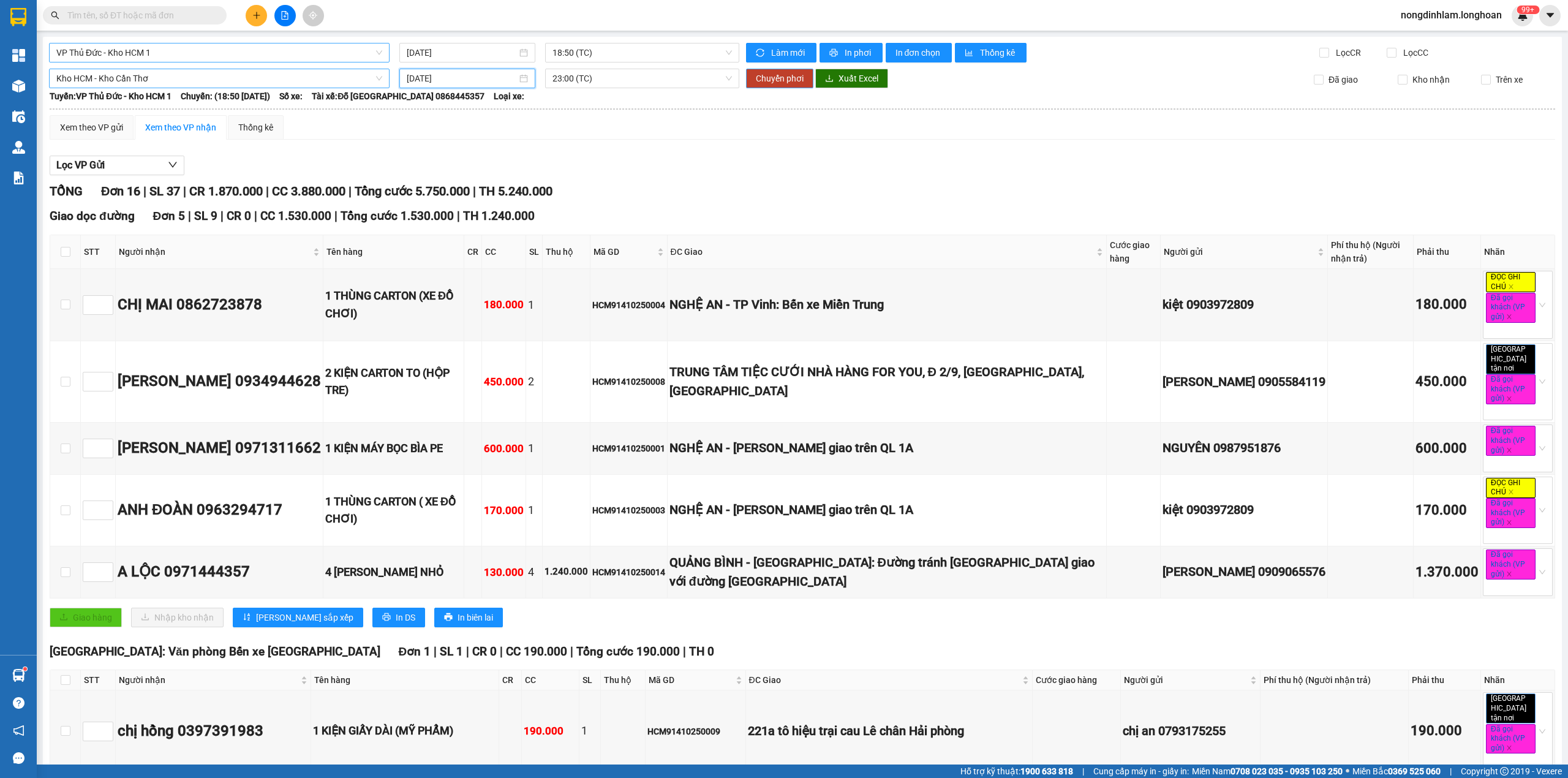
click at [775, 77] on span "Chuyển phơi" at bounding box center [779, 78] width 48 height 13
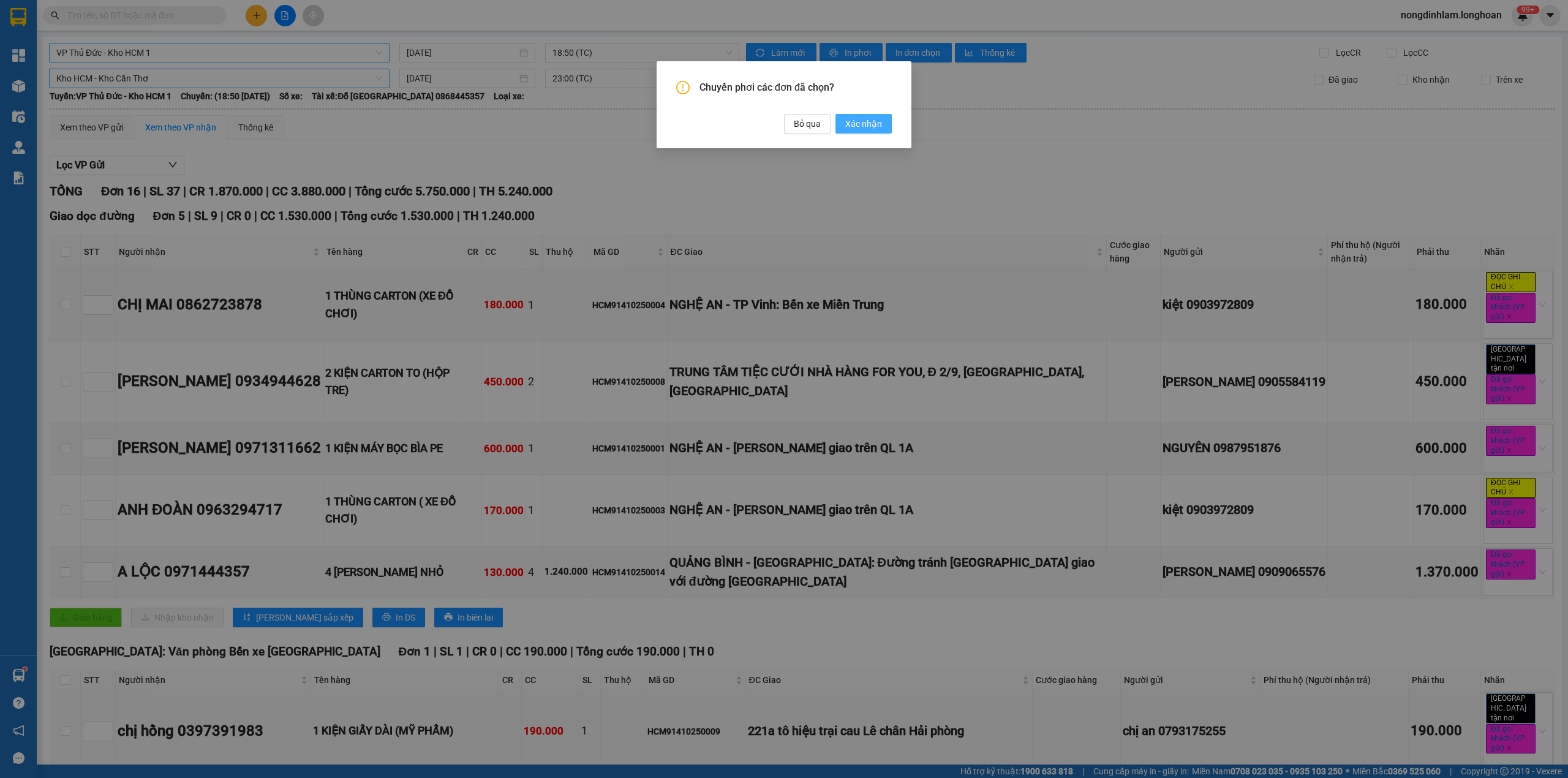
click at [857, 131] on span "Xác nhận" at bounding box center [863, 123] width 36 height 13
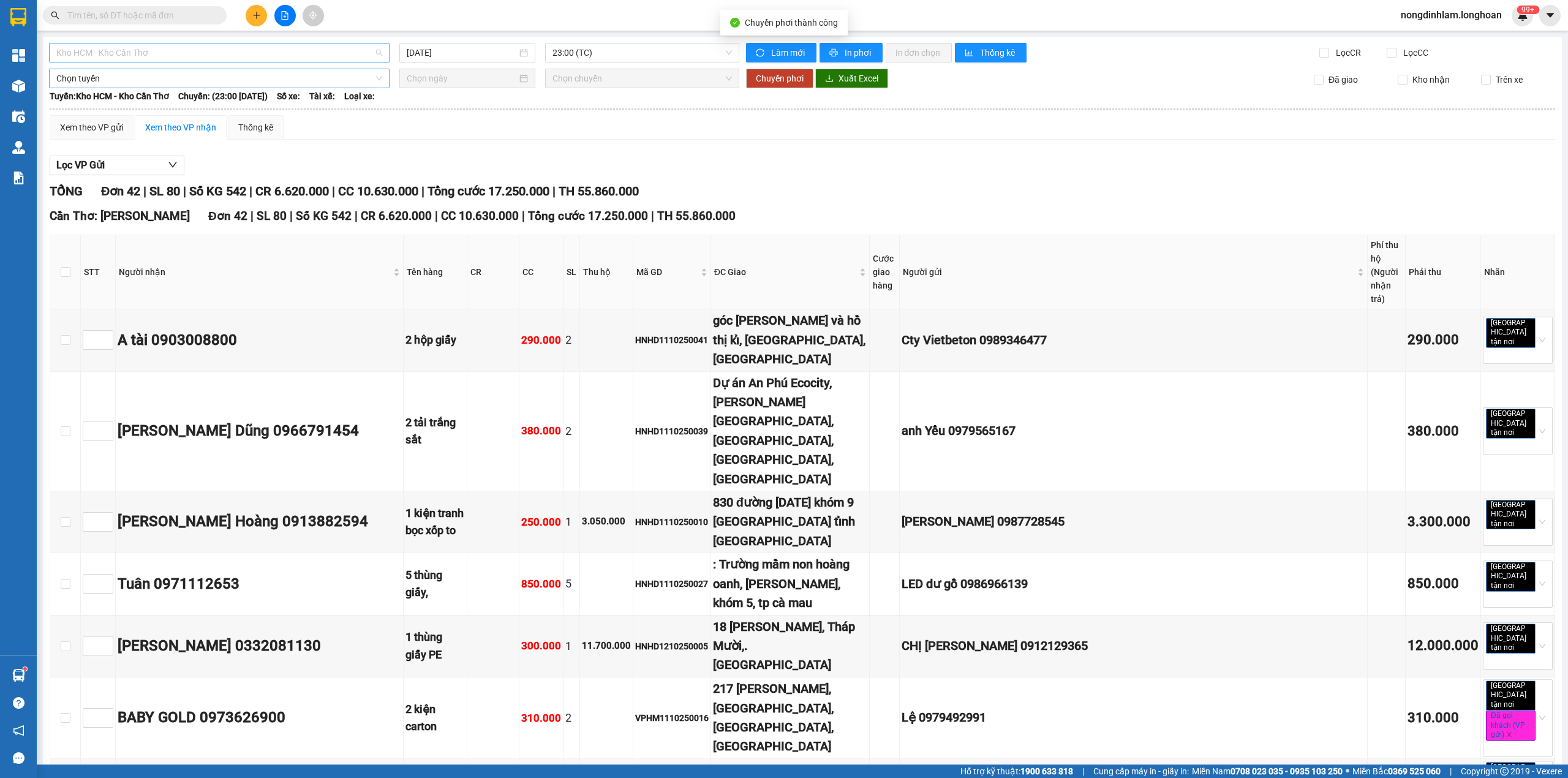
click at [118, 54] on span "Kho HCM - Kho Cần Thơ" at bounding box center [219, 53] width 326 height 19
type input "thủ"
click at [134, 91] on div "VP Thủ Đức - Kho HCM 1" at bounding box center [218, 97] width 323 height 13
type input "[DATE]"
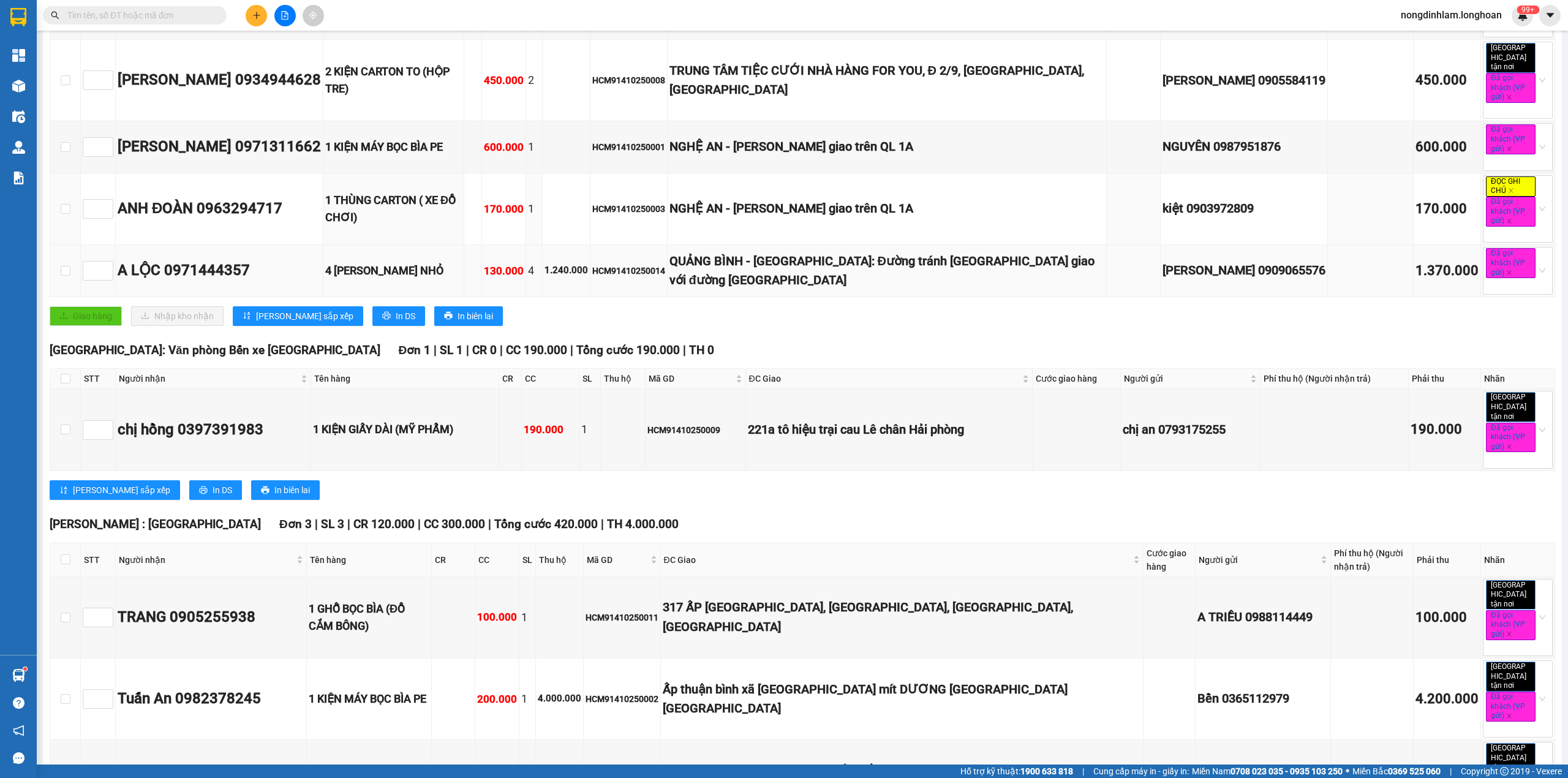
scroll to position [571, 0]
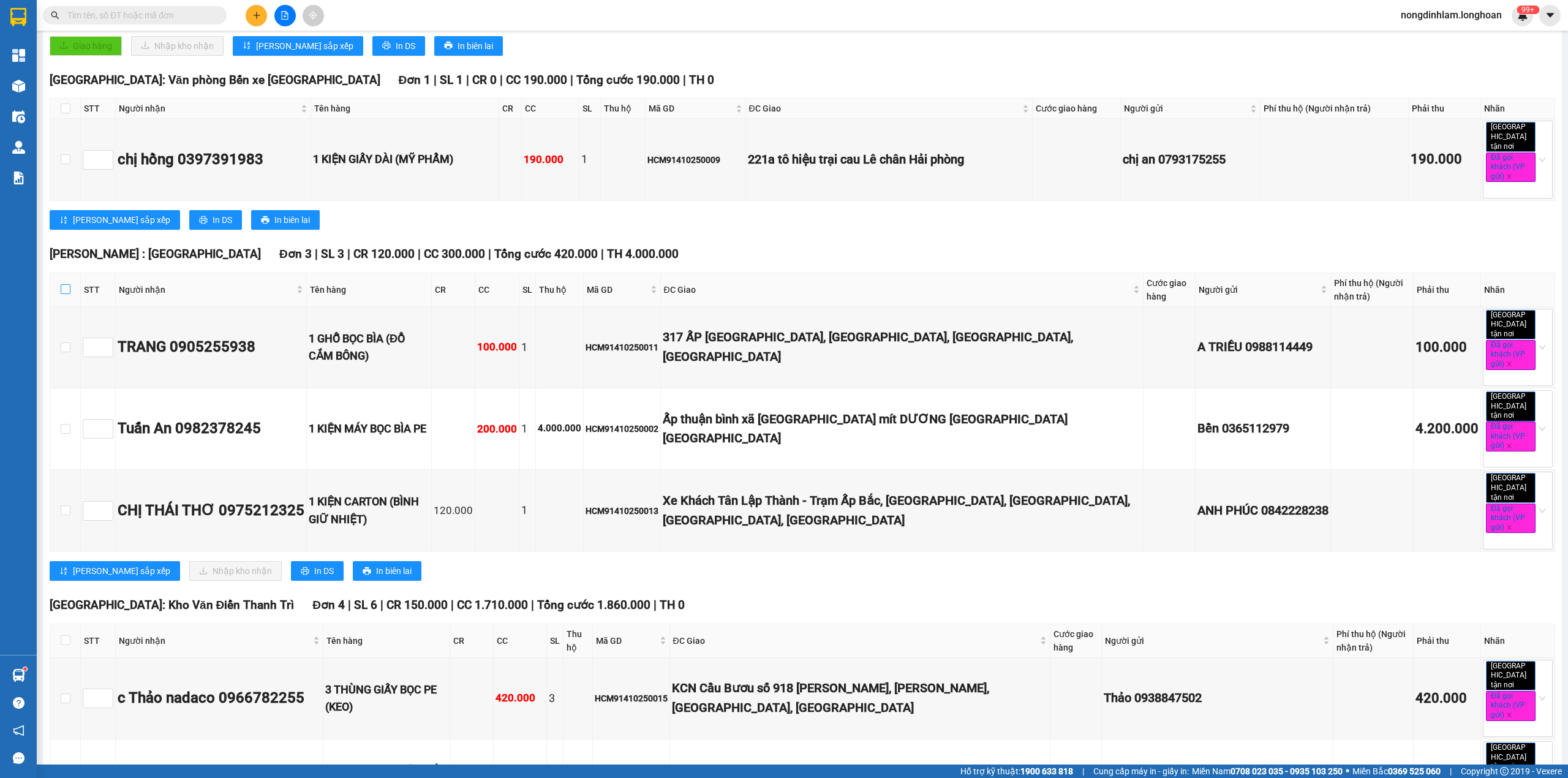
click at [61, 285] on input "checkbox" at bounding box center [65, 289] width 10 height 10
checkbox input "true"
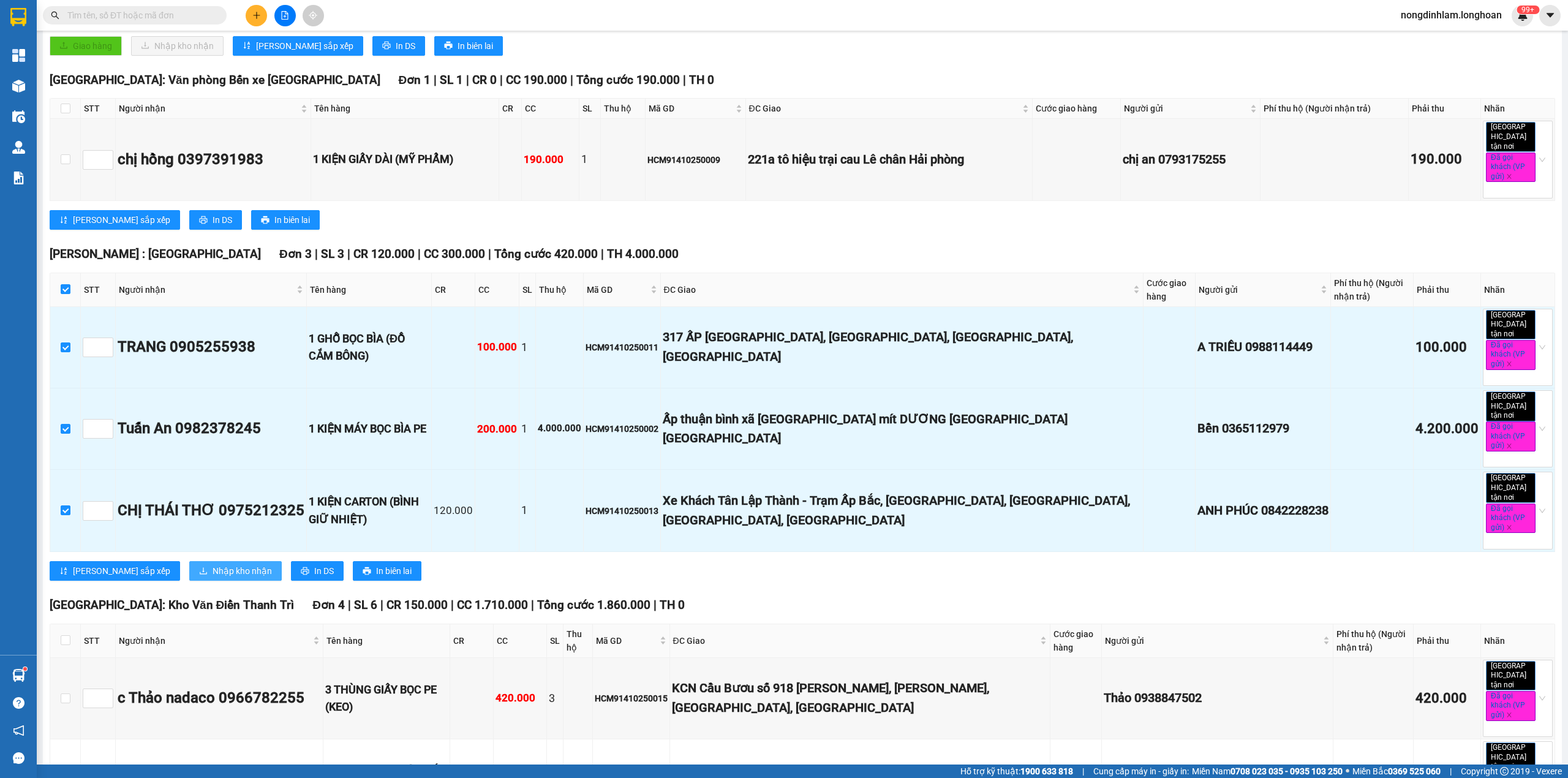
click at [212, 564] on span "Nhập kho nhận" at bounding box center [242, 571] width 59 height 13
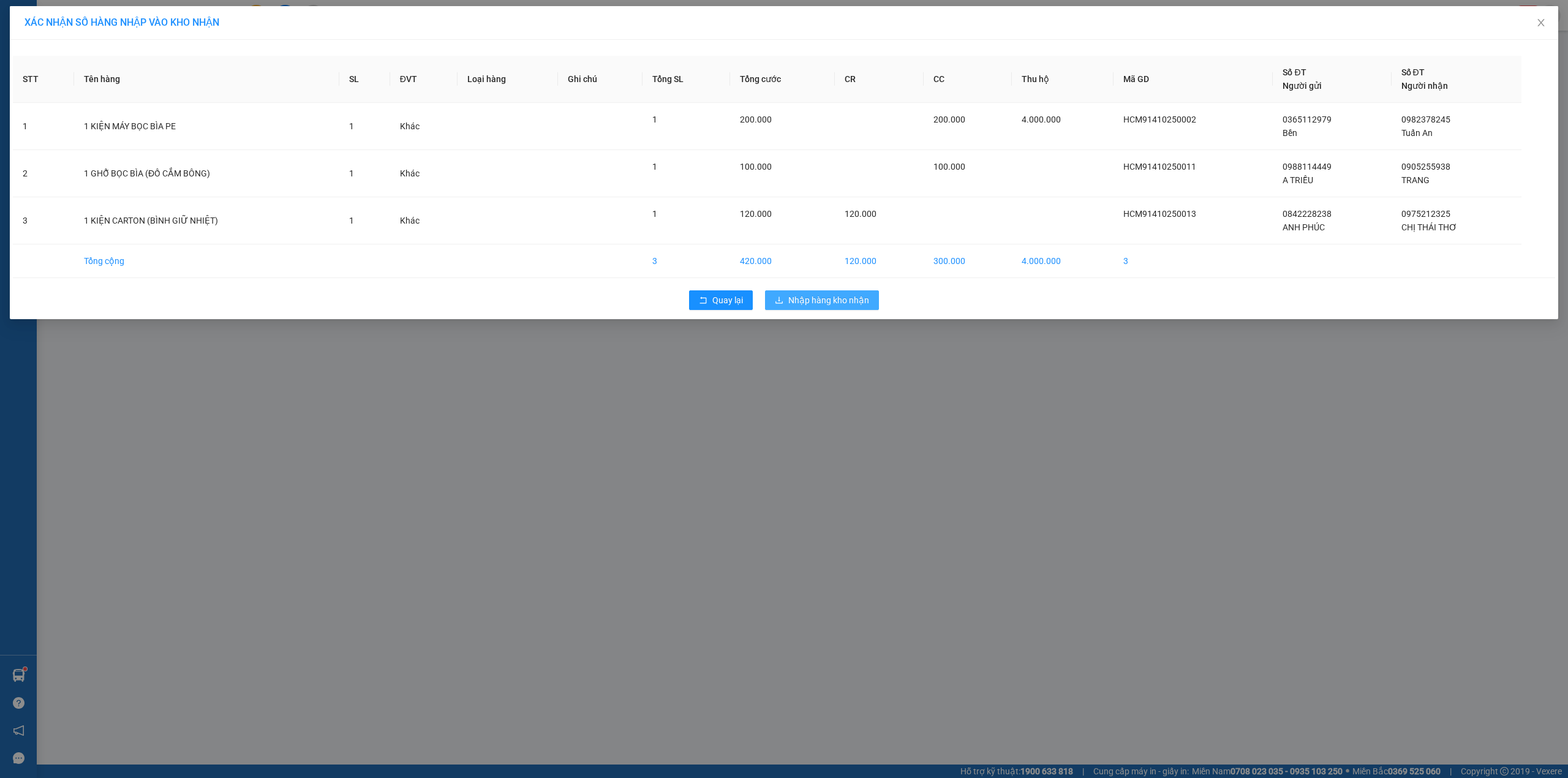
click at [801, 305] on span "Nhập hàng kho nhận" at bounding box center [828, 300] width 81 height 13
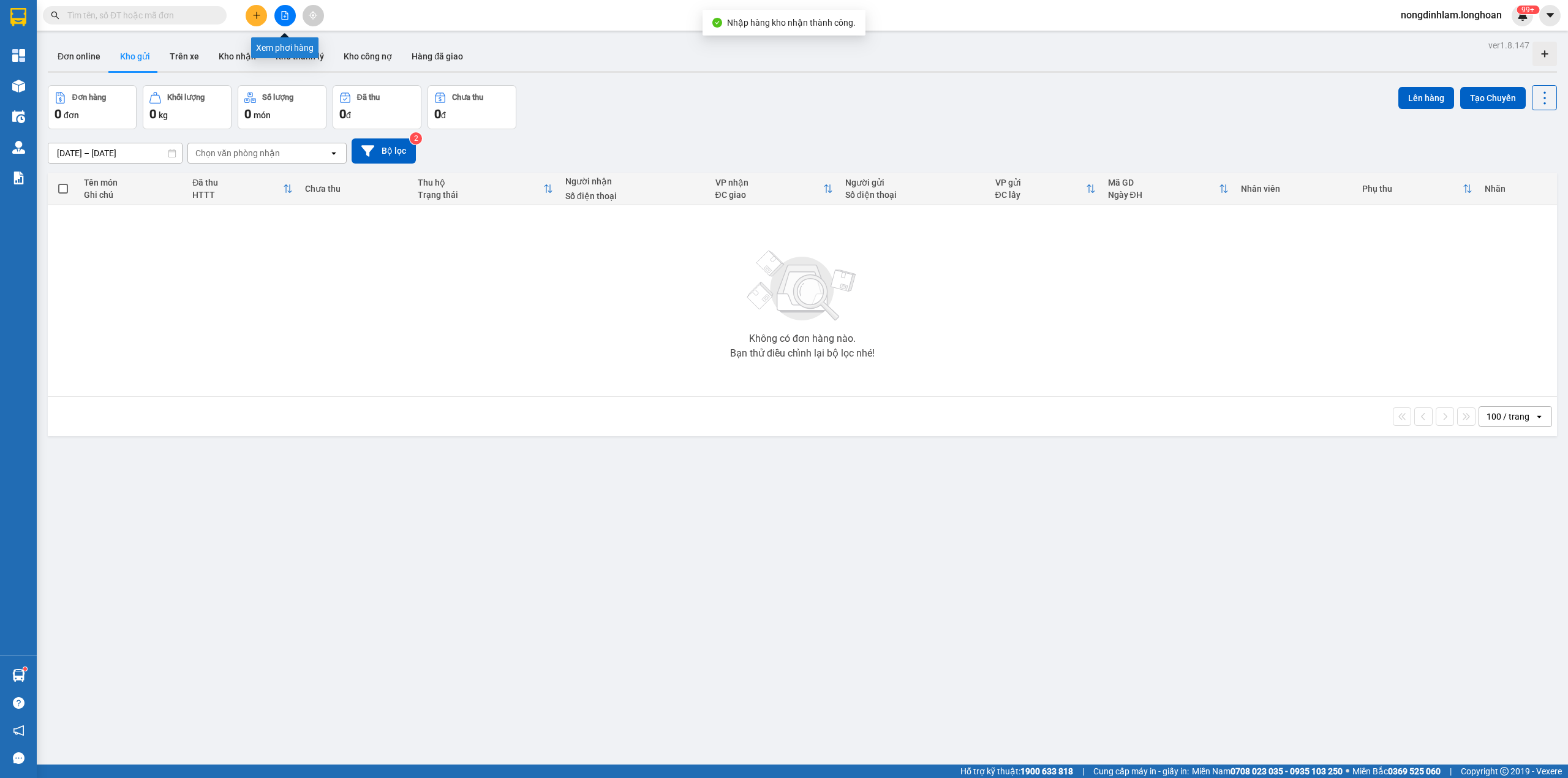
click at [292, 20] on button at bounding box center [284, 16] width 22 height 22
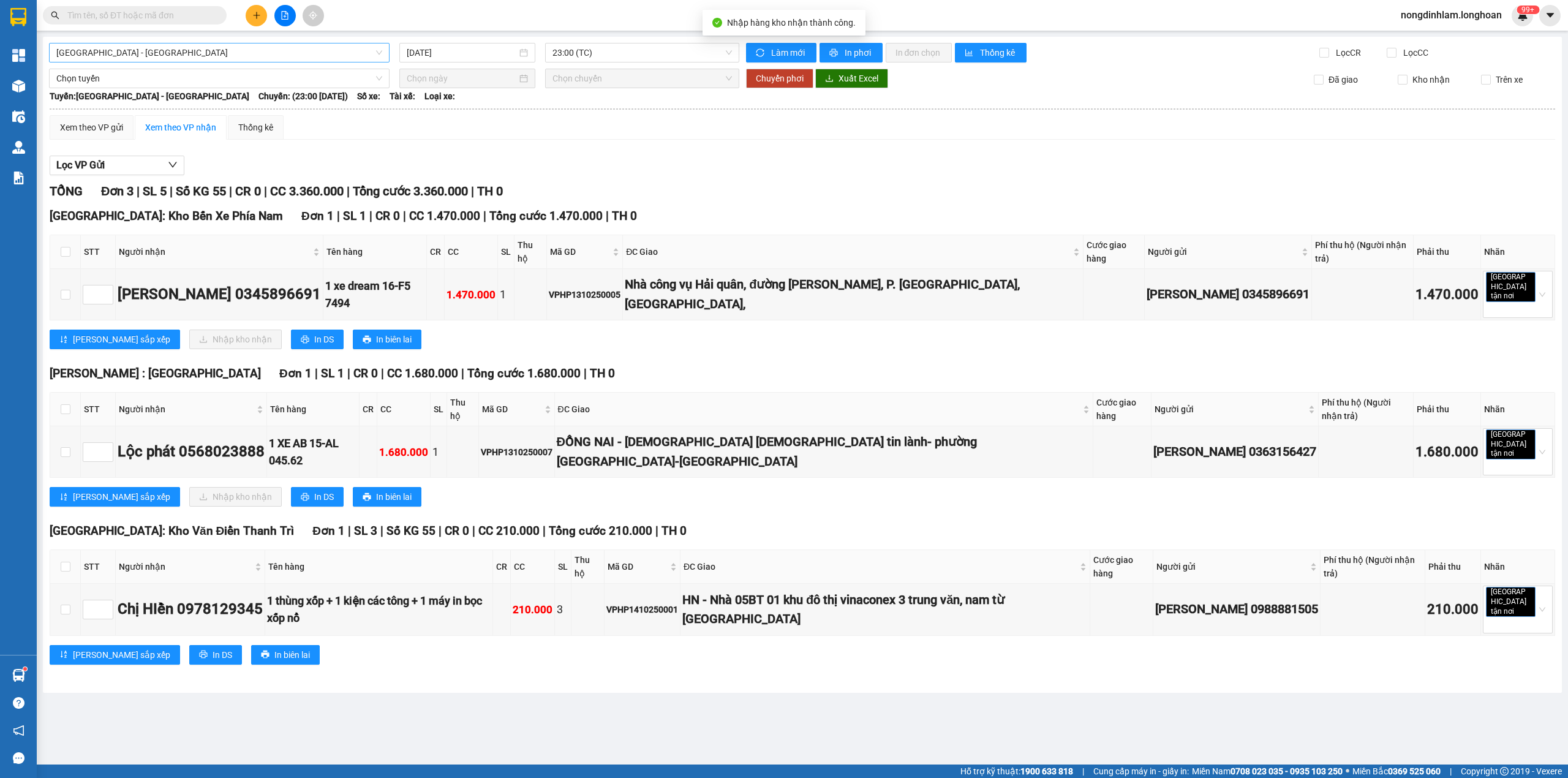
click at [198, 48] on span "[GEOGRAPHIC_DATA] - [GEOGRAPHIC_DATA]" at bounding box center [219, 53] width 326 height 19
type input "thủ"
click at [151, 97] on div "VP Thủ Đức - Kho HCM 1" at bounding box center [219, 97] width 326 height 13
type input "[DATE]"
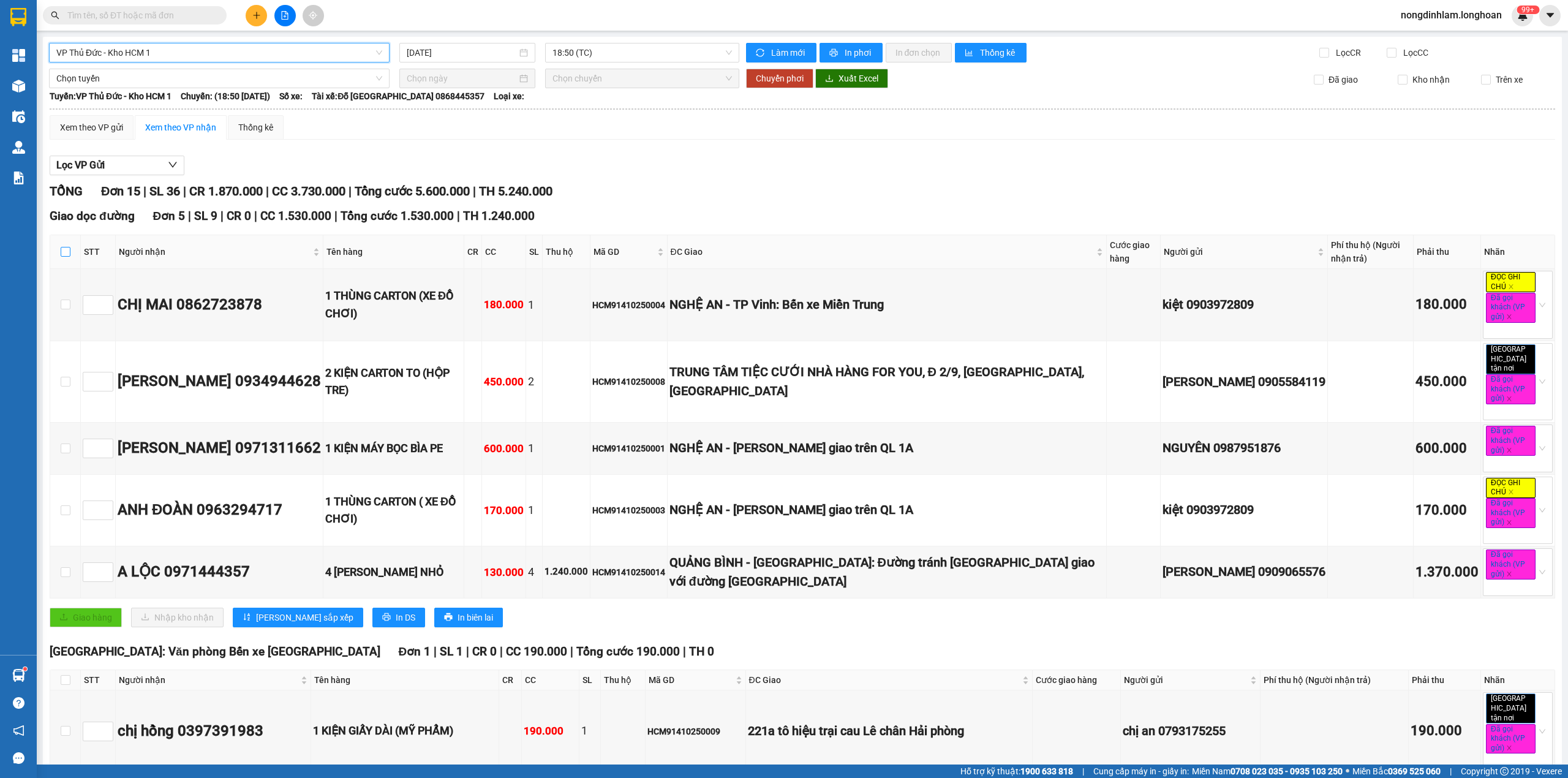
click at [68, 259] on label at bounding box center [65, 252] width 10 height 13
click at [68, 256] on input "checkbox" at bounding box center [65, 251] width 10 height 10
checkbox input "true"
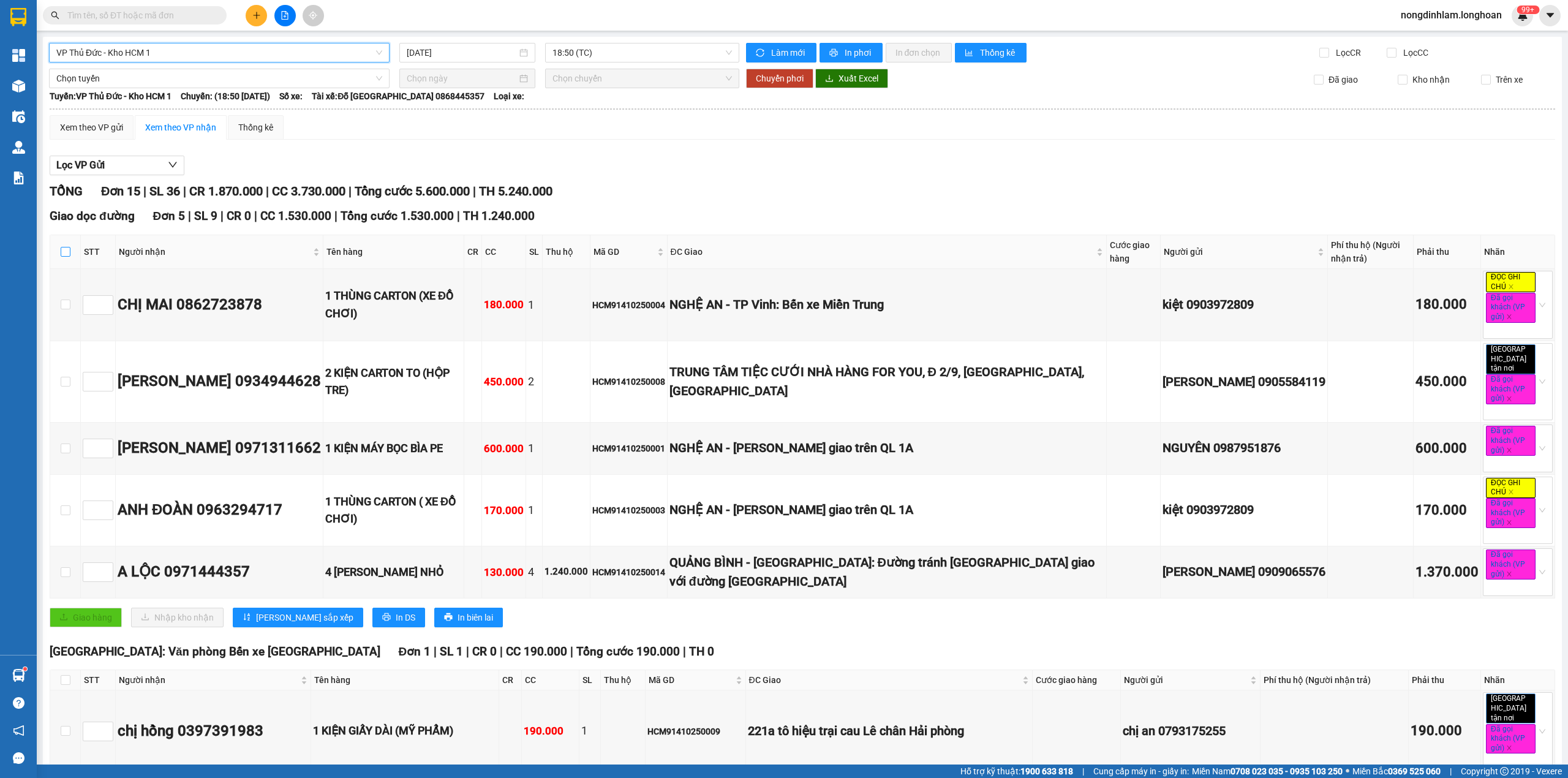
checkbox input "true"
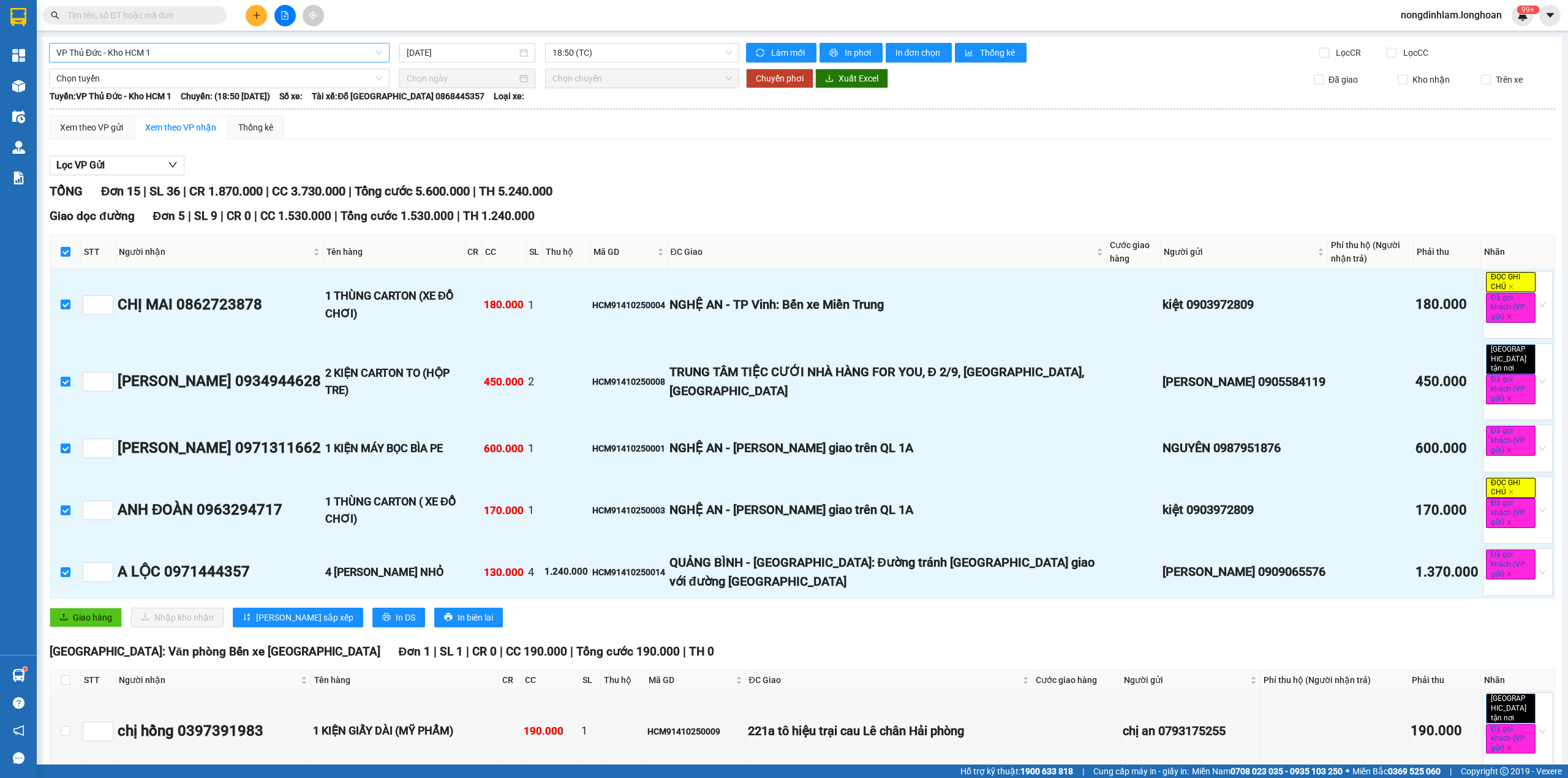
scroll to position [490, 0]
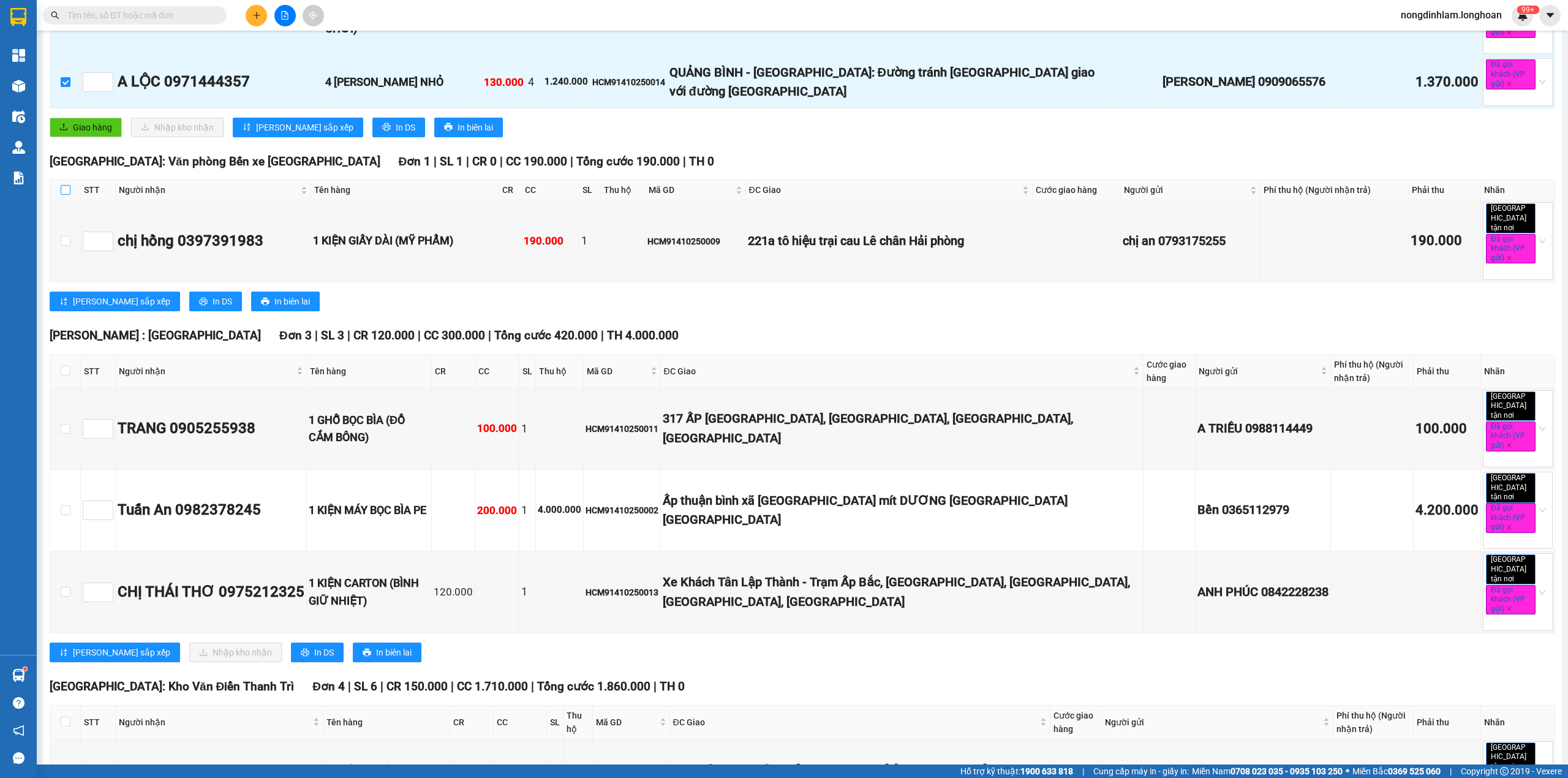
click at [65, 187] on input "checkbox" at bounding box center [65, 189] width 10 height 10
checkbox input "true"
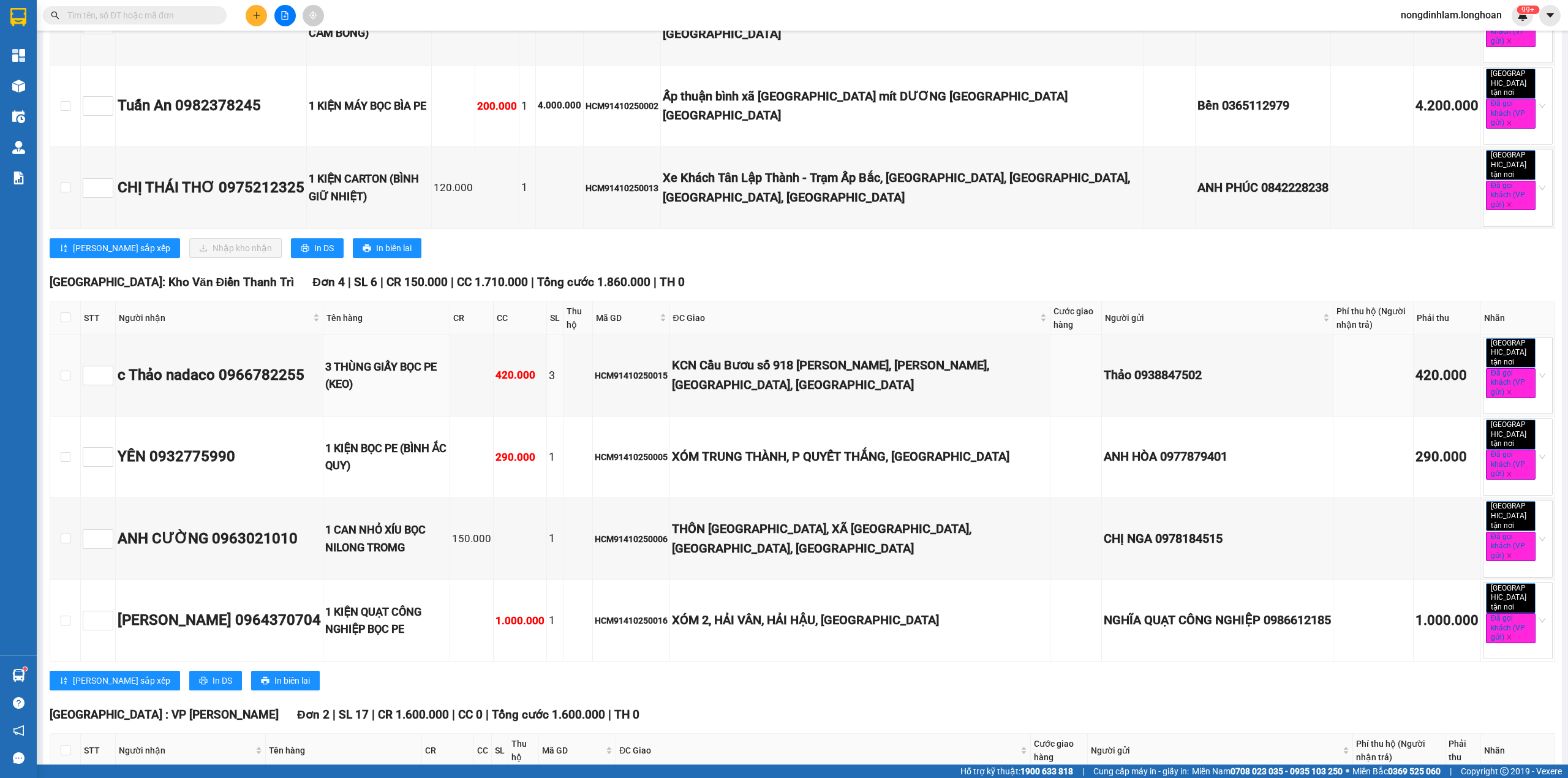
scroll to position [898, 0]
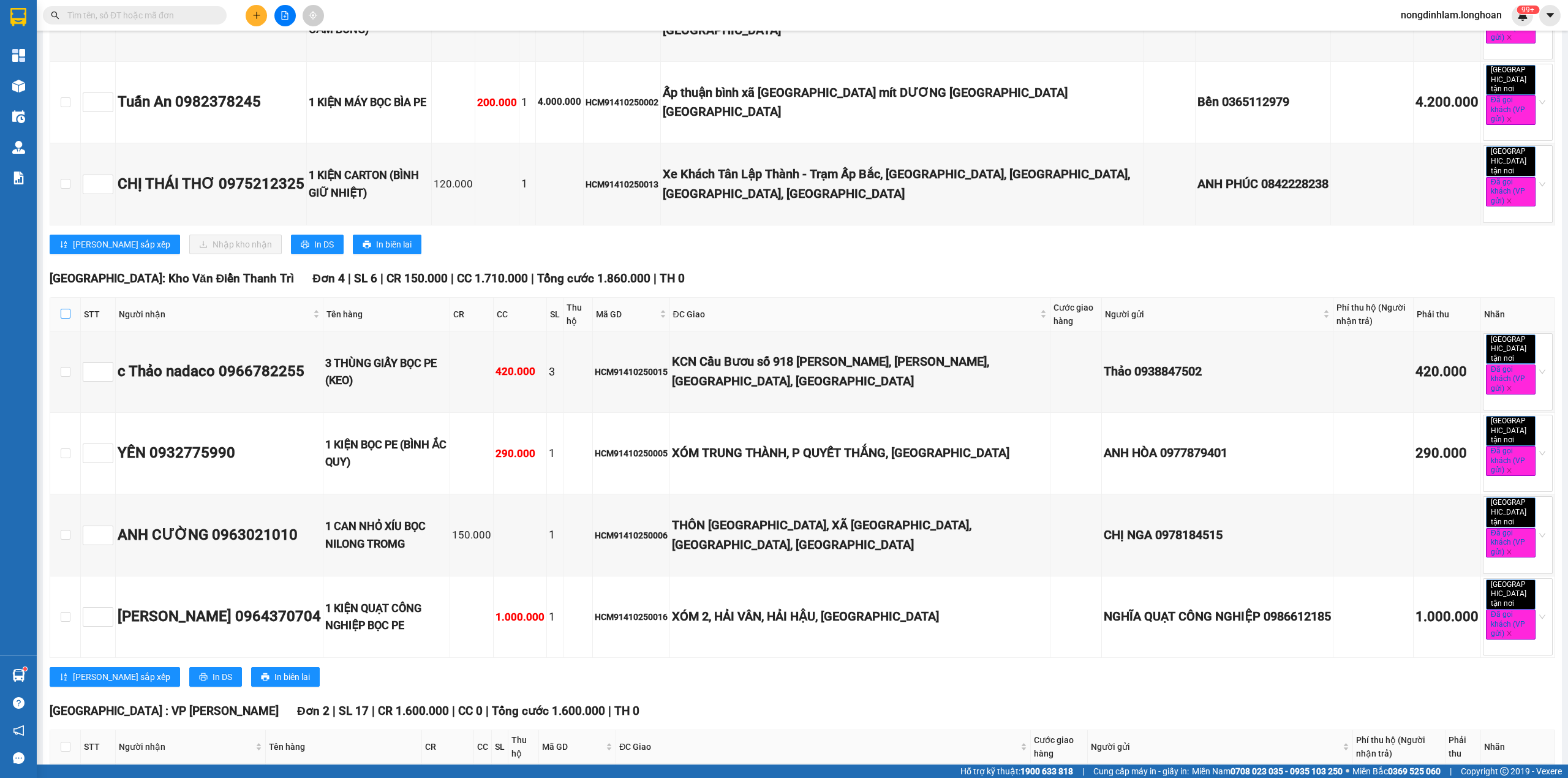
click at [66, 309] on input "checkbox" at bounding box center [65, 314] width 10 height 10
checkbox input "true"
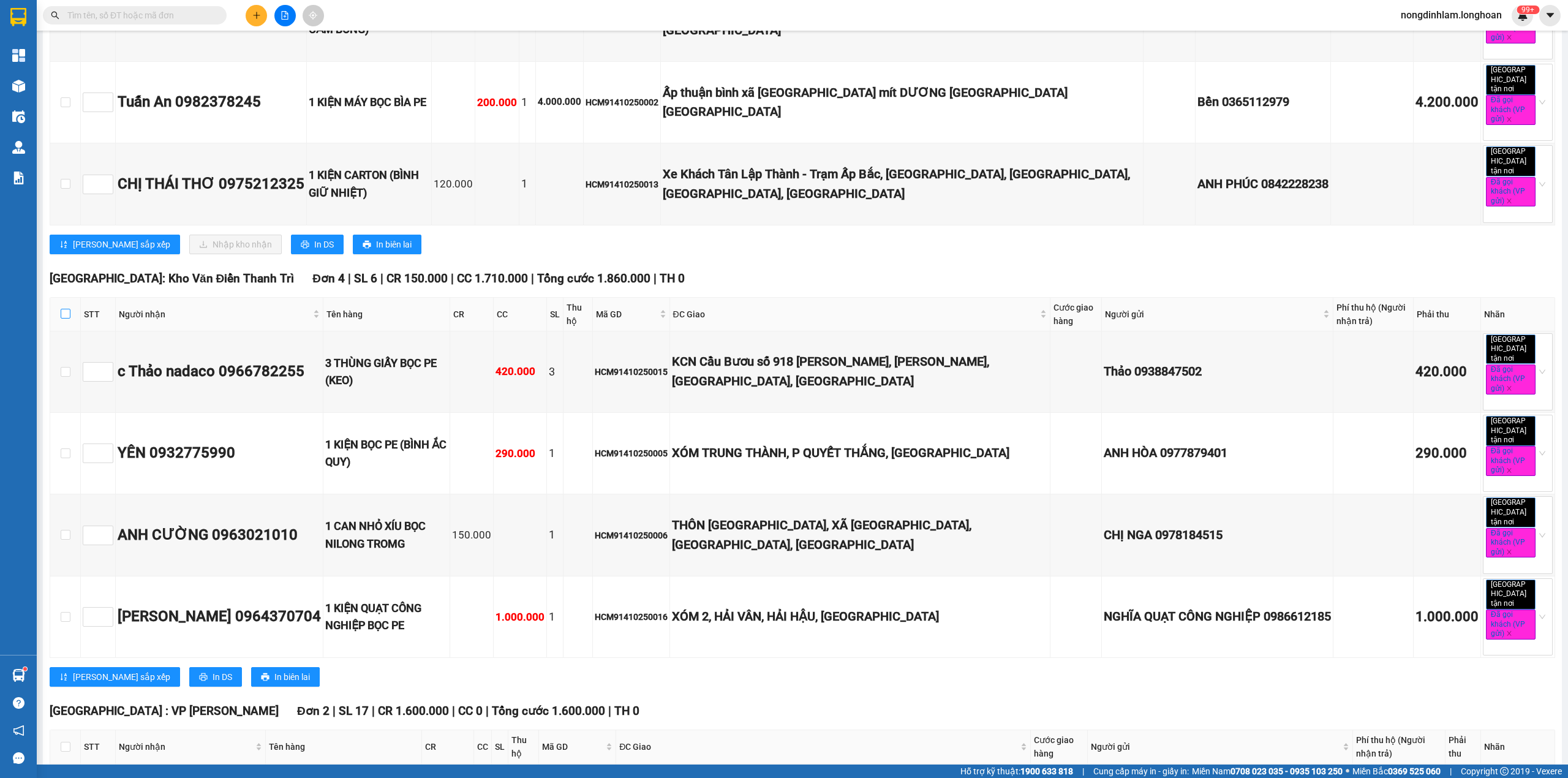
checkbox input "true"
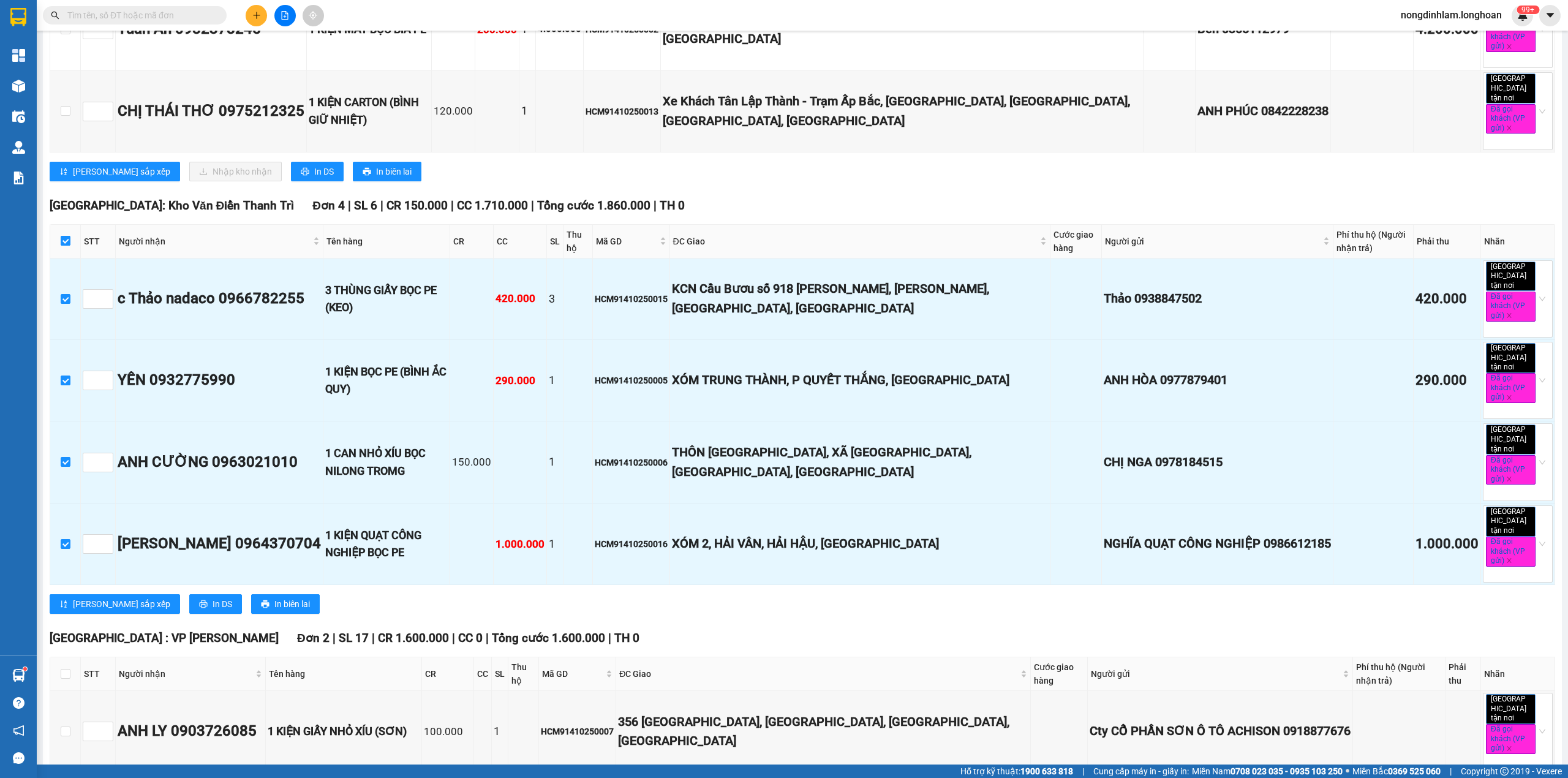
scroll to position [1054, 0]
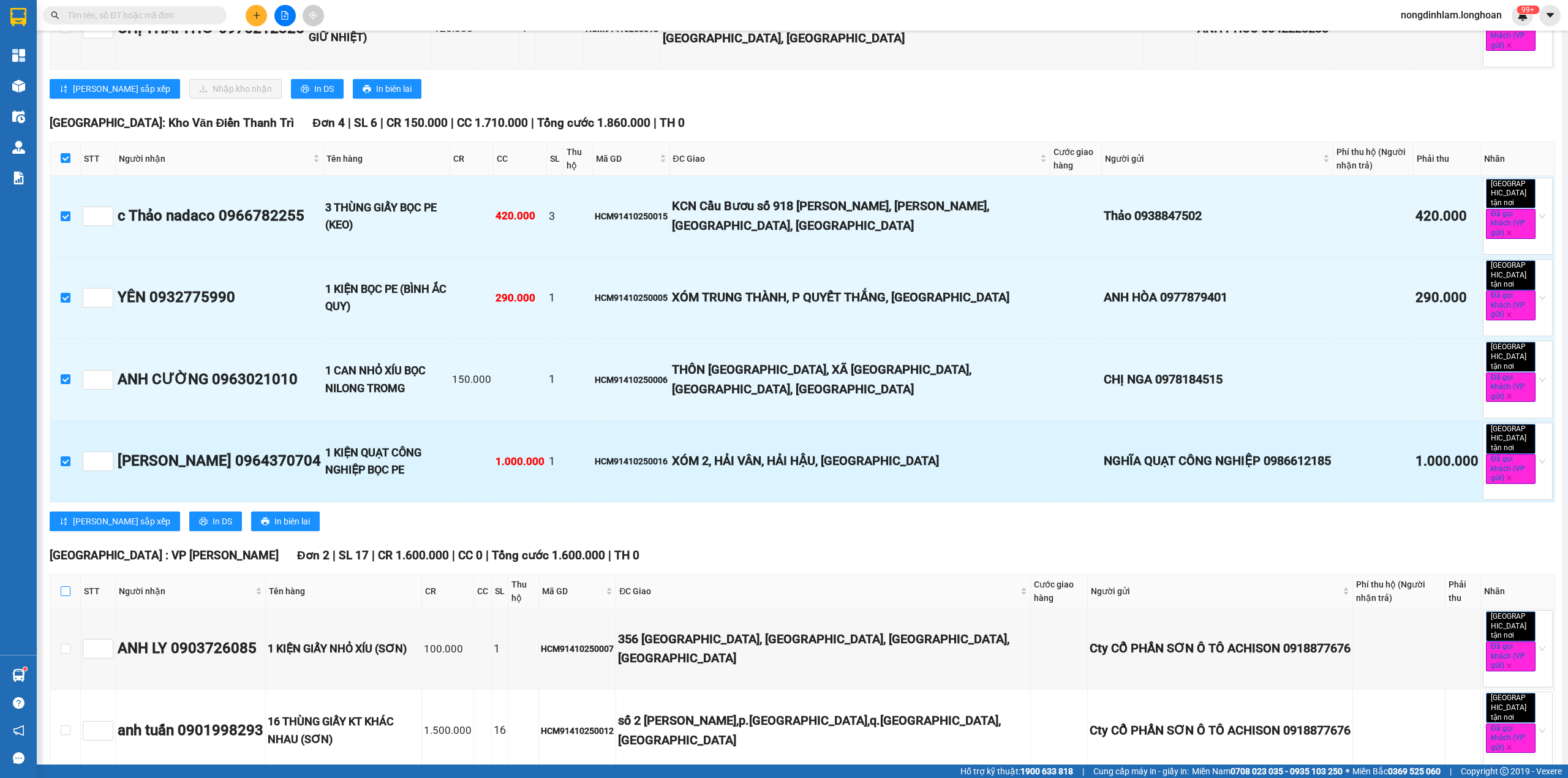
drag, startPoint x: 68, startPoint y: 539, endPoint x: 192, endPoint y: 419, distance: 172.6
click at [68, 586] on input "checkbox" at bounding box center [65, 591] width 10 height 10
checkbox input "true"
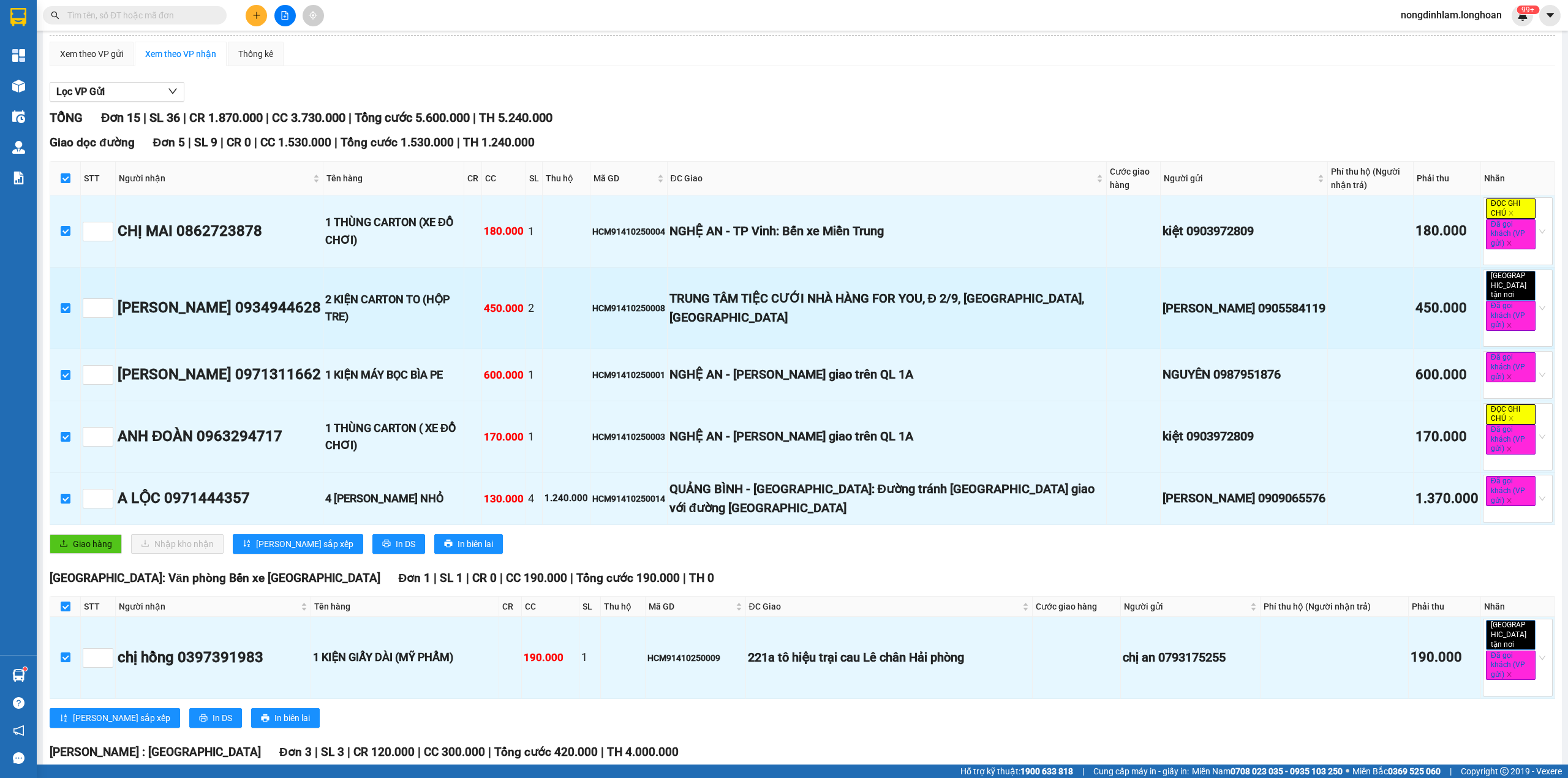
scroll to position [0, 0]
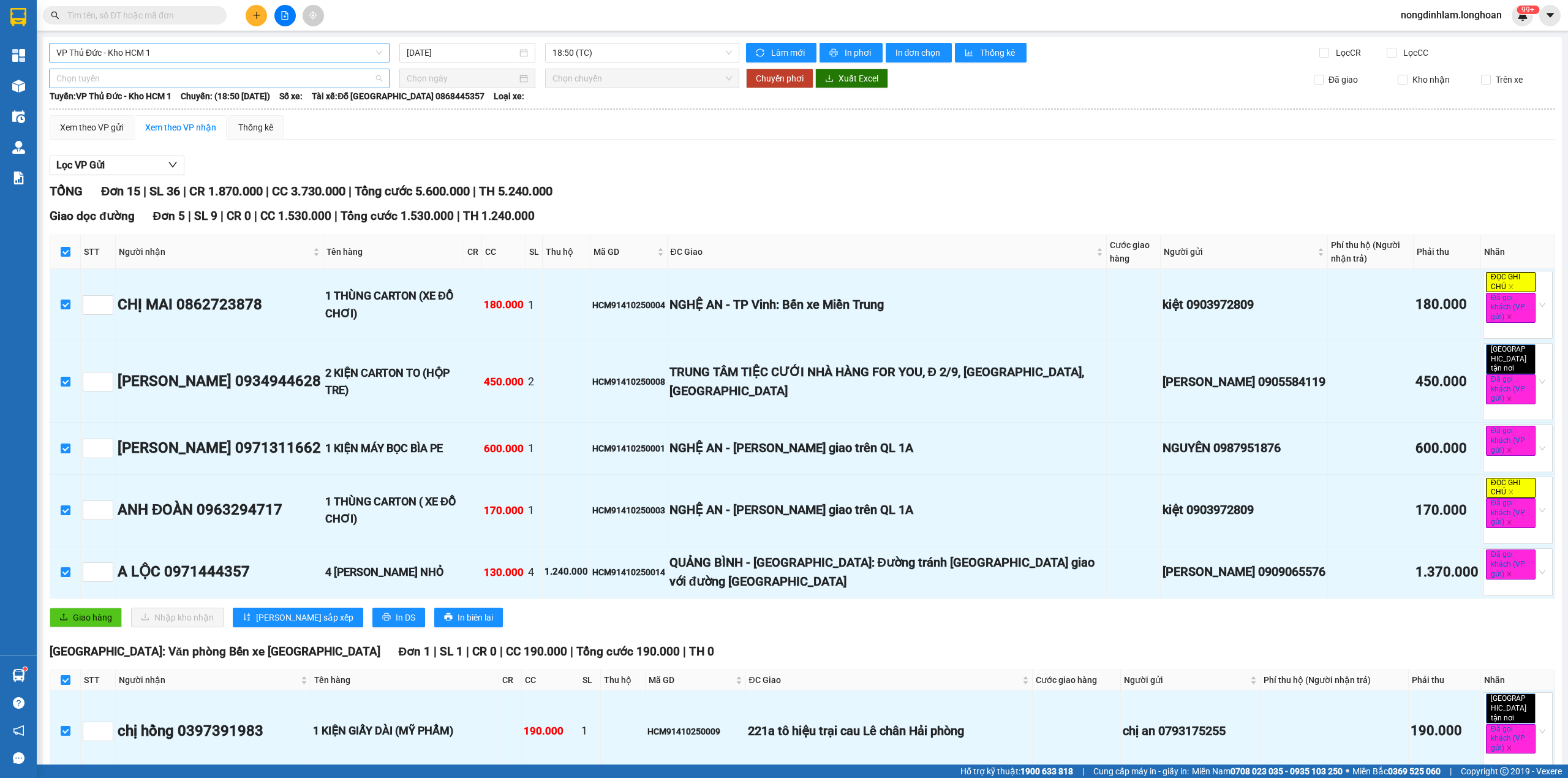
click at [270, 82] on span "Chọn tuyến" at bounding box center [219, 78] width 326 height 19
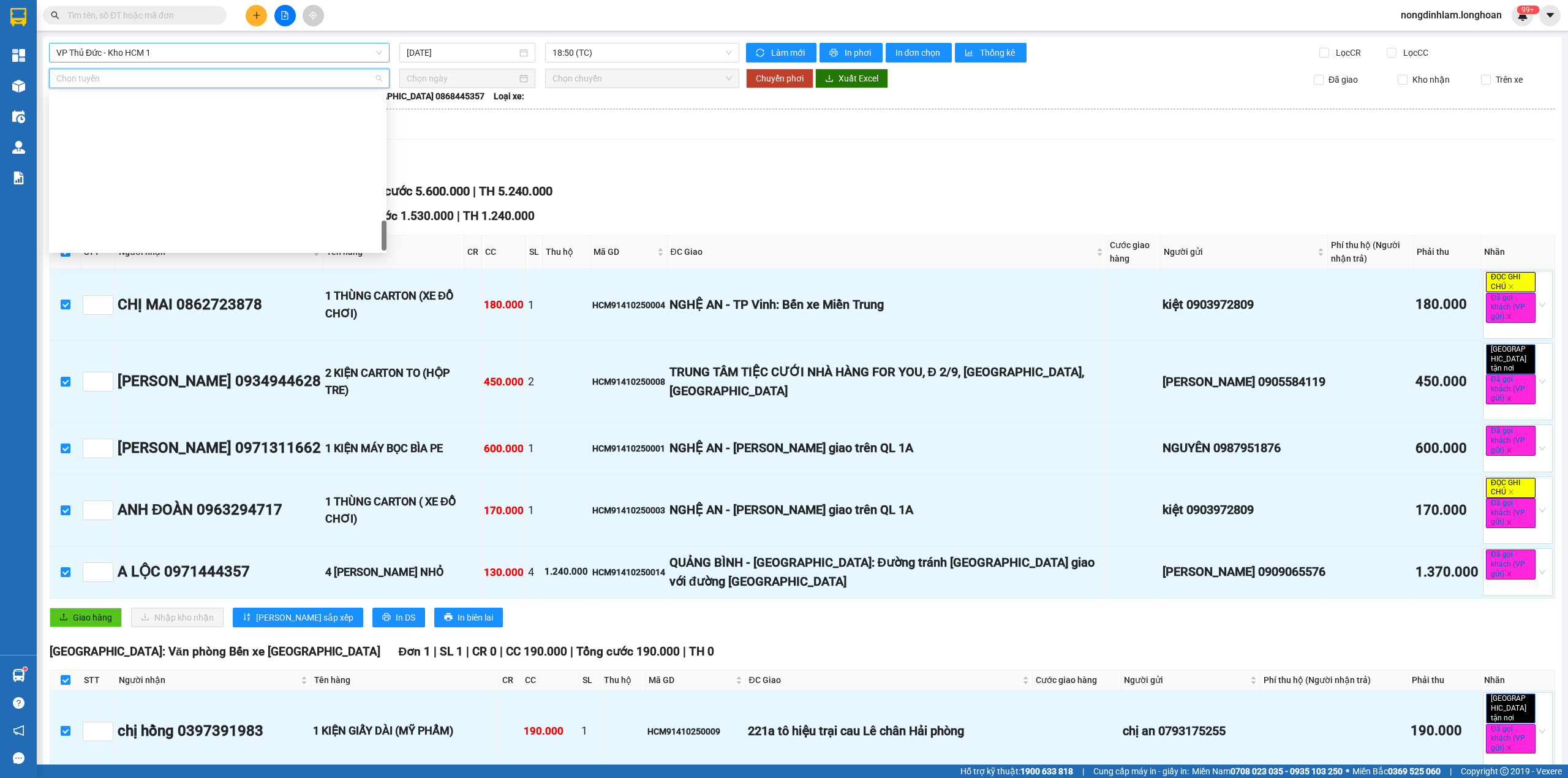
scroll to position [863, 0]
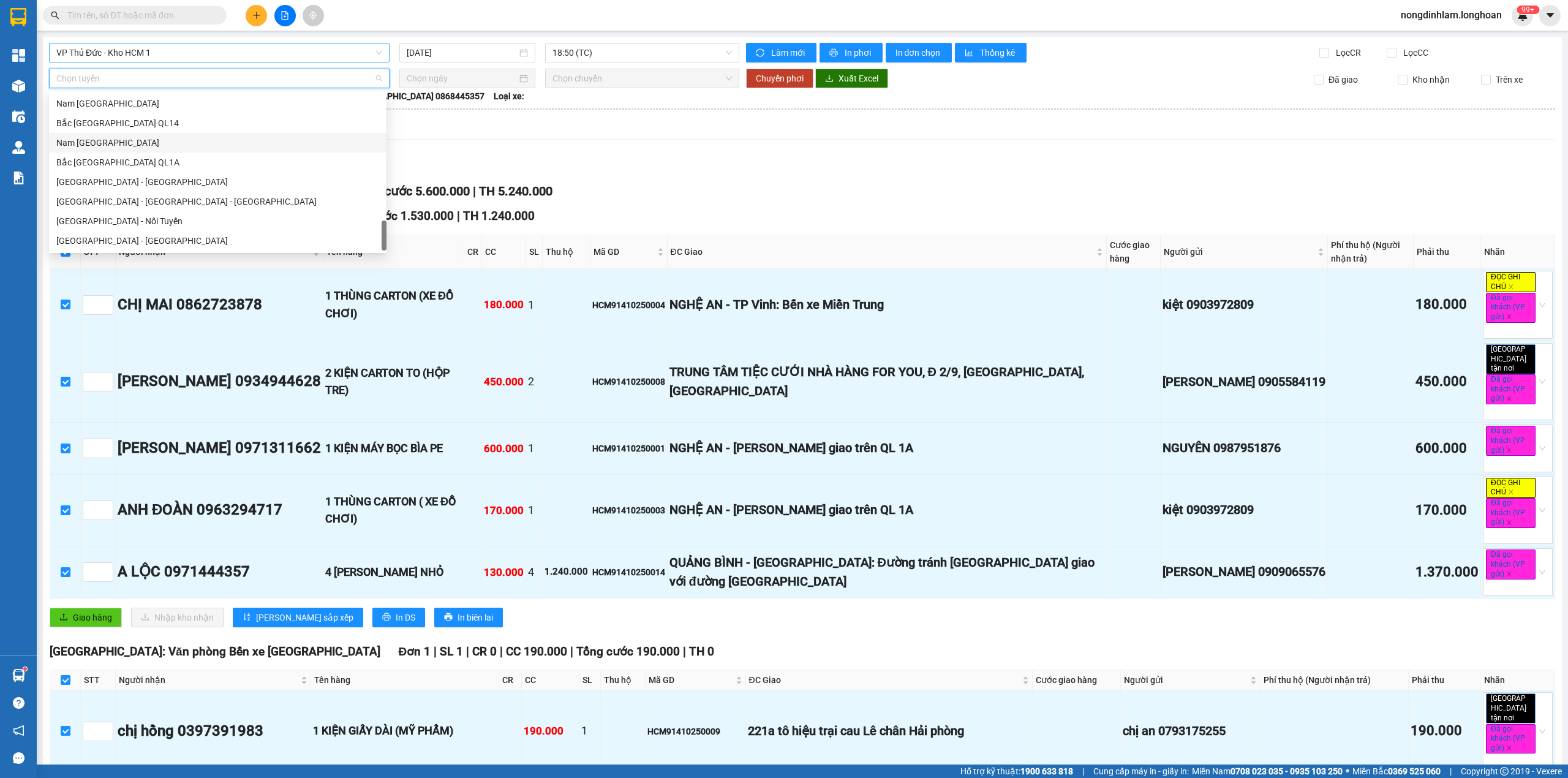
click at [160, 137] on div "Nam [GEOGRAPHIC_DATA]" at bounding box center [218, 143] width 323 height 13
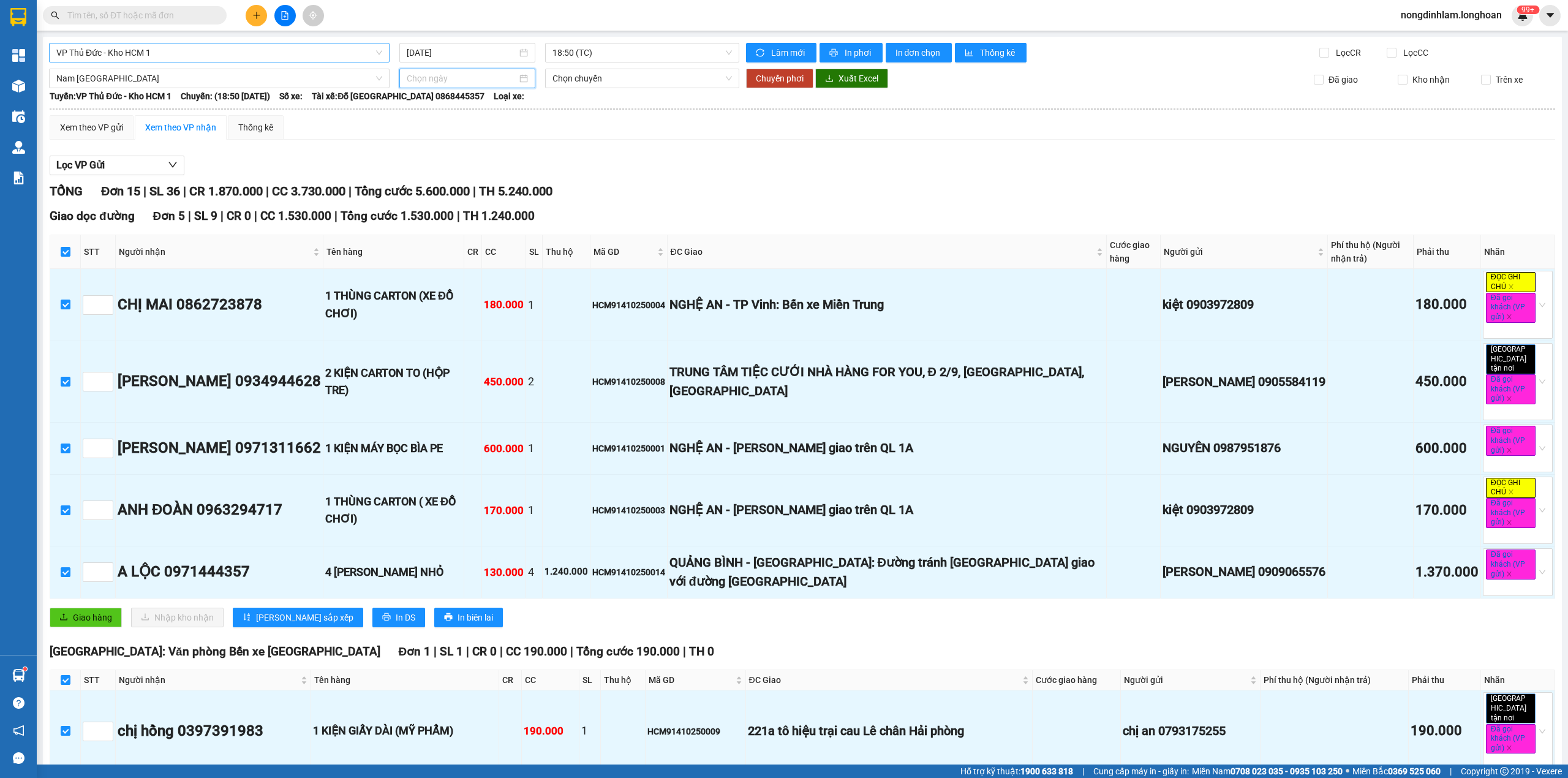
click at [451, 82] on input at bounding box center [461, 78] width 110 height 13
type input "[DATE]"
click at [456, 189] on div "14" at bounding box center [459, 187] width 15 height 15
type input "[DATE]"
click at [578, 81] on span "20:00 (TC) - 29E-097.92" at bounding box center [643, 78] width 180 height 19
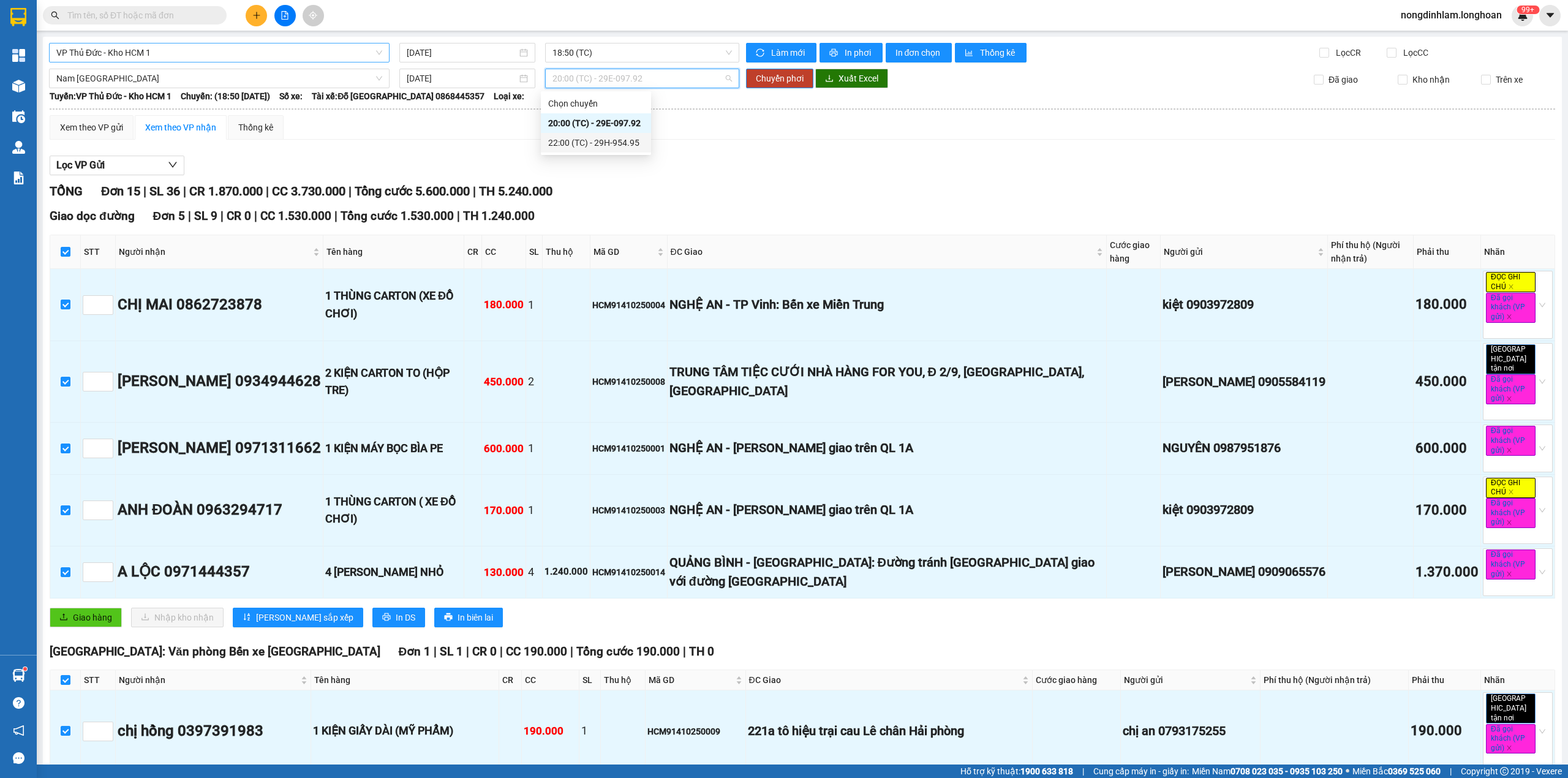
click at [572, 147] on div "22:00 (TC) - 29H-954.95" at bounding box center [596, 143] width 96 height 13
click at [763, 77] on span "Chuyển phơi" at bounding box center [779, 78] width 48 height 13
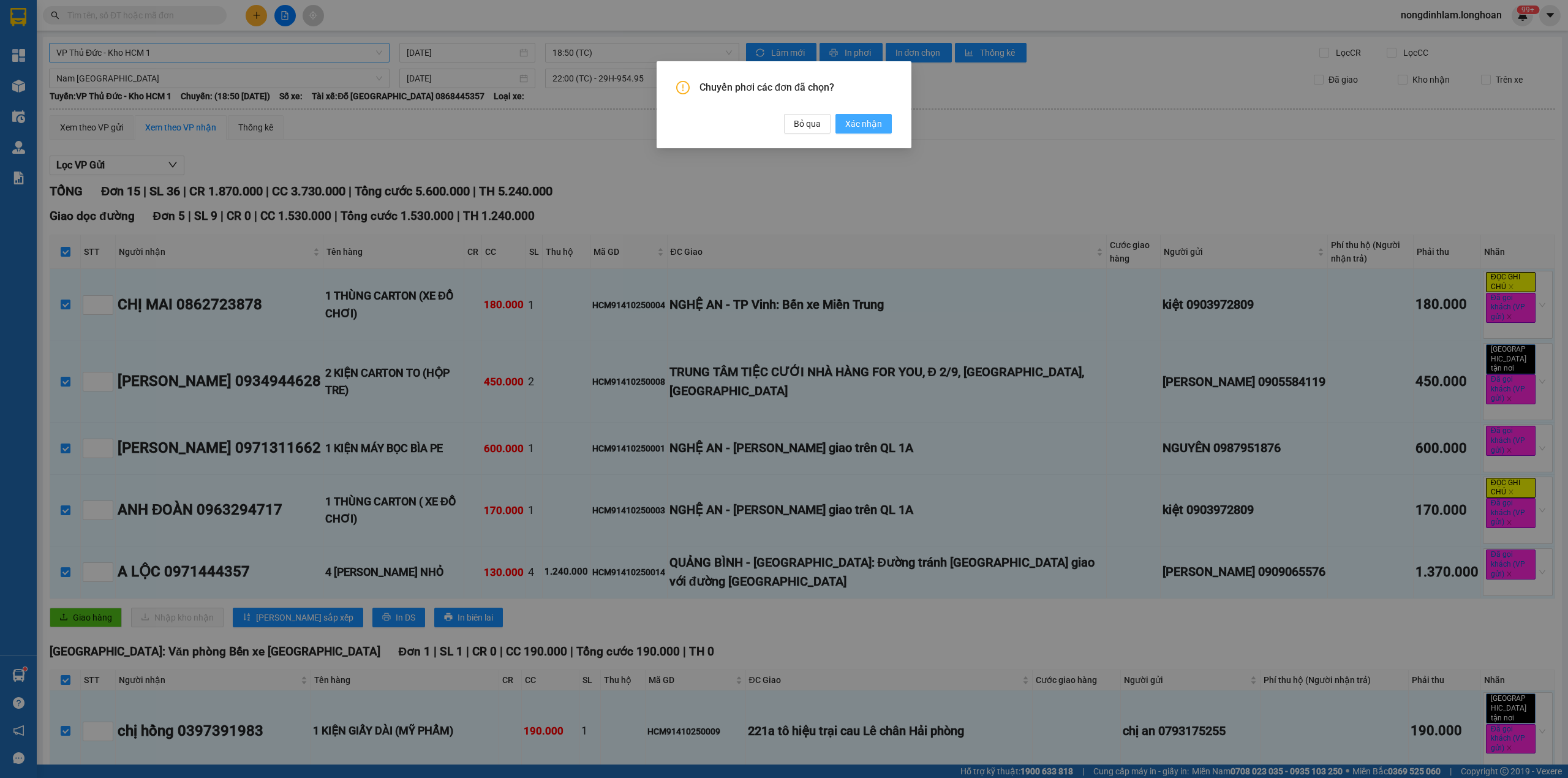
click at [856, 129] on span "Xác nhận" at bounding box center [863, 123] width 36 height 13
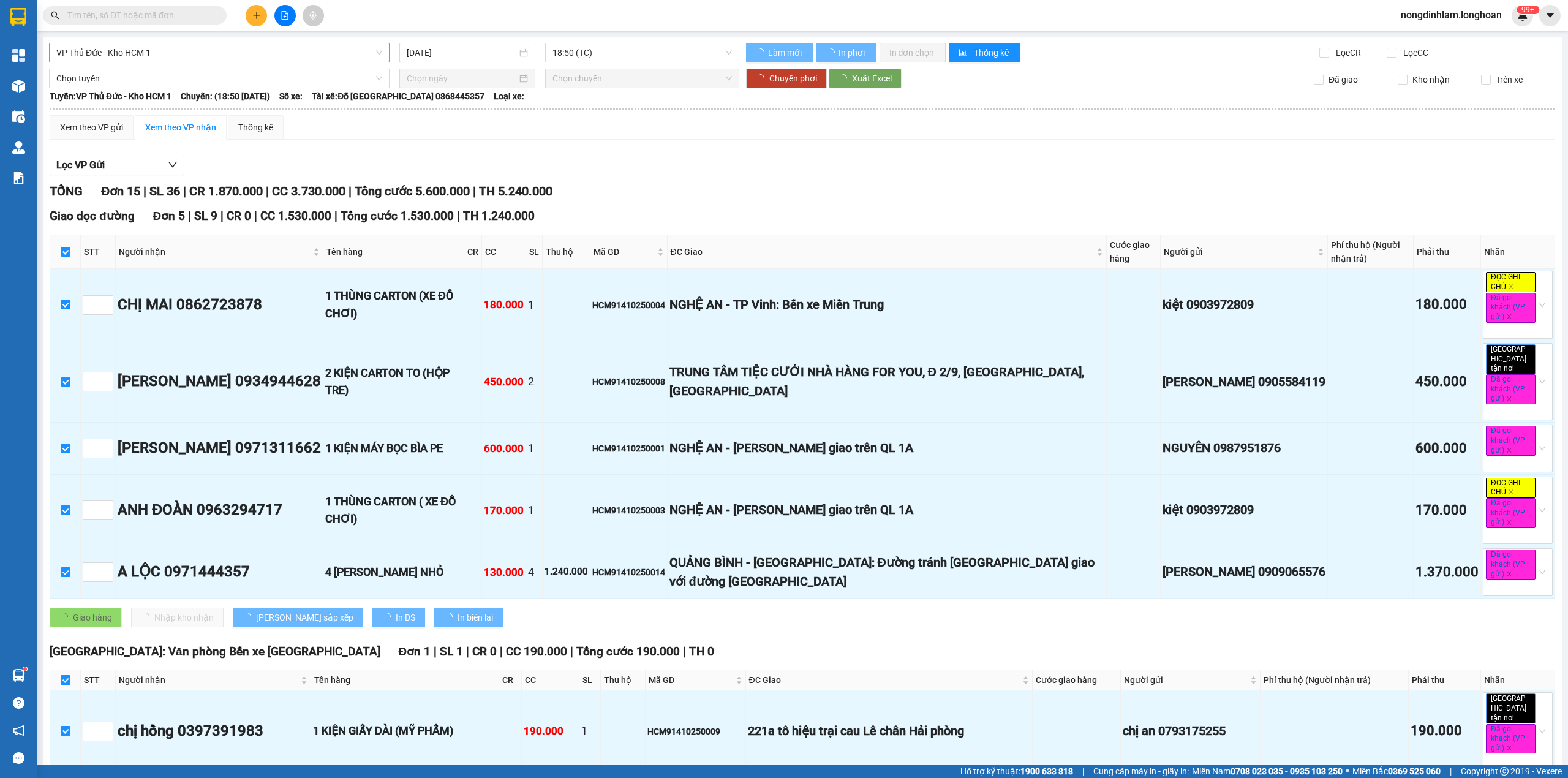
checkbox input "false"
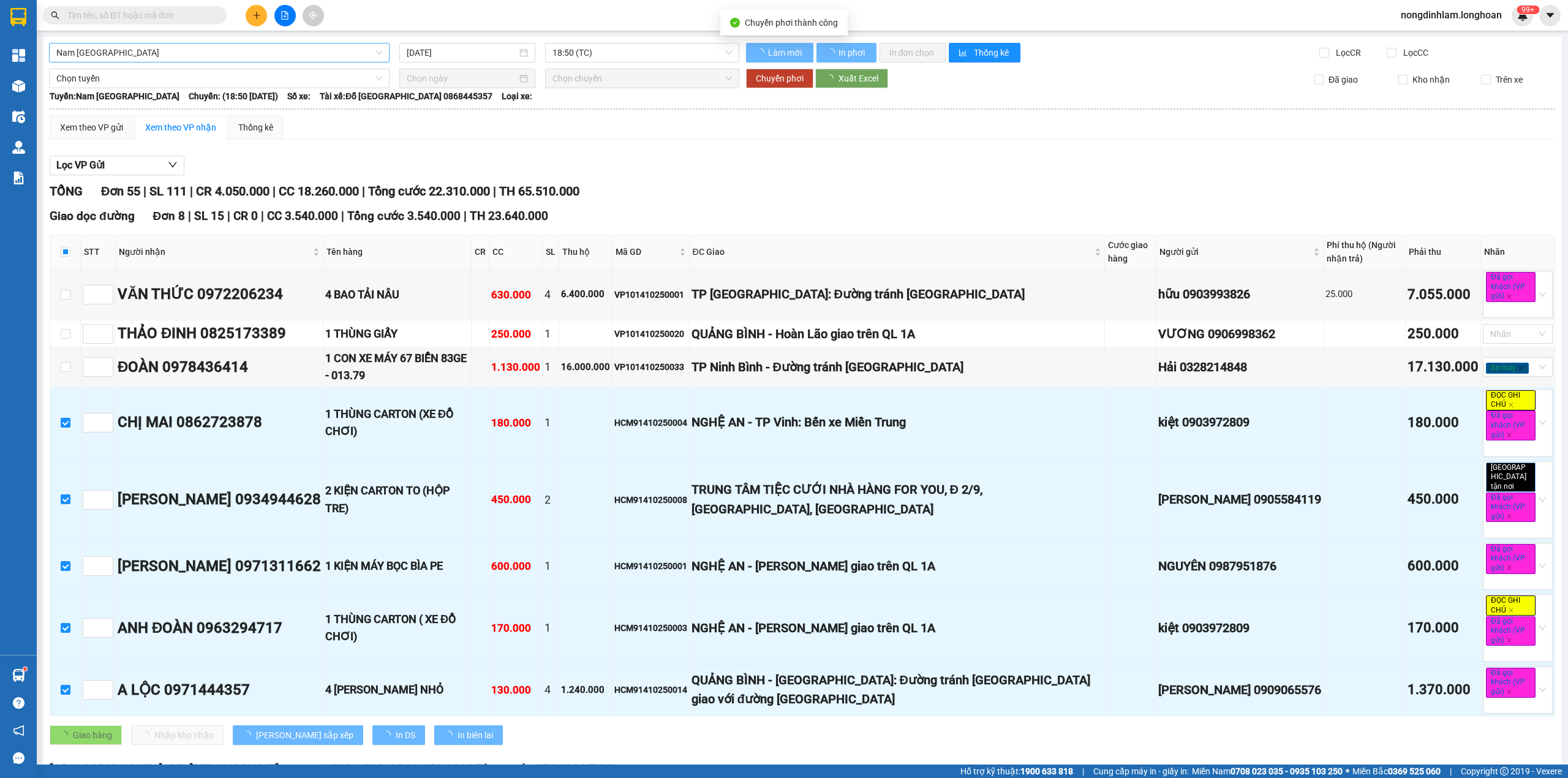
checkbox input "false"
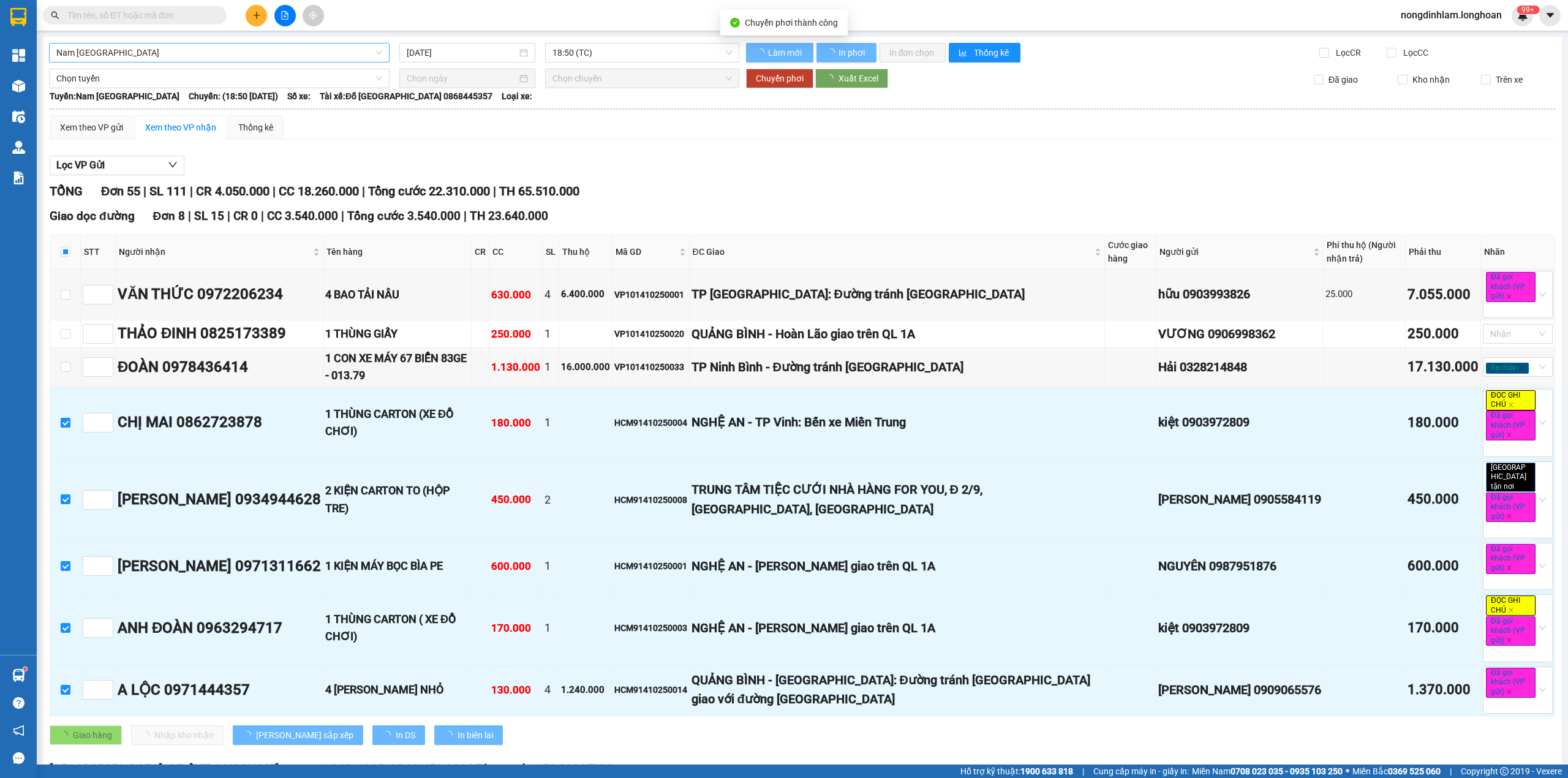
checkbox input "false"
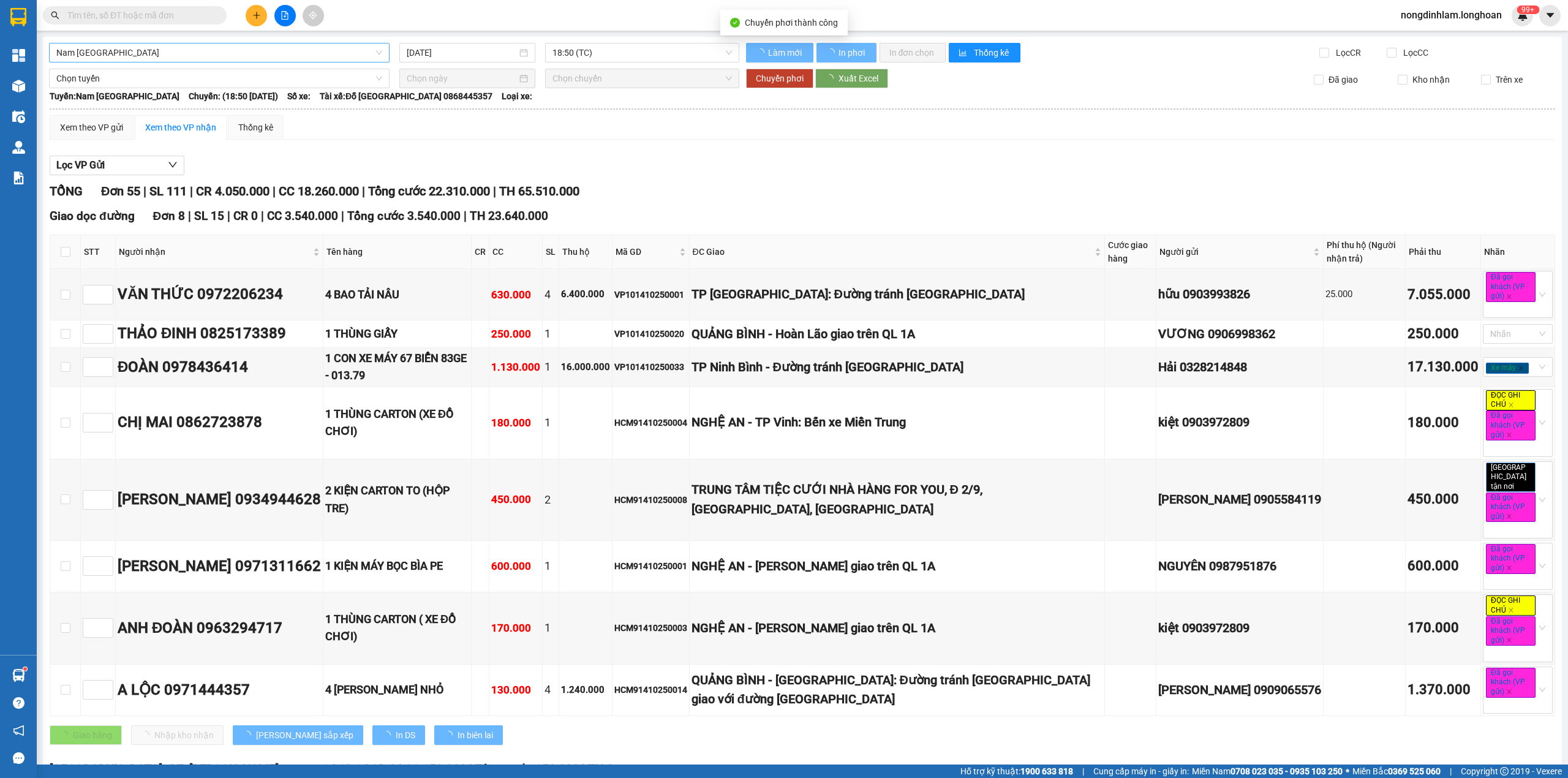
checkbox input "false"
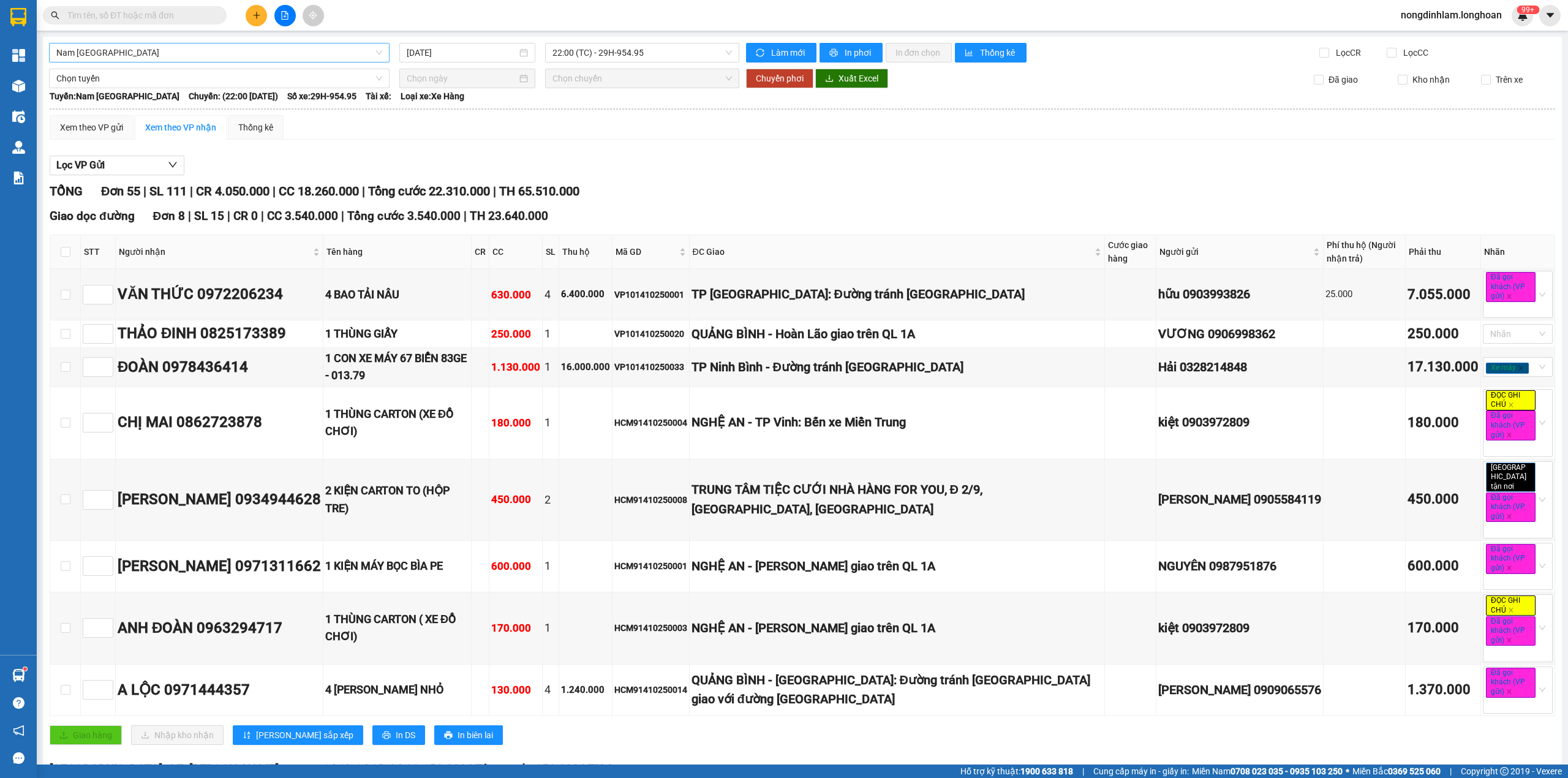
click at [235, 51] on span "Nam [GEOGRAPHIC_DATA]" at bounding box center [219, 53] width 326 height 19
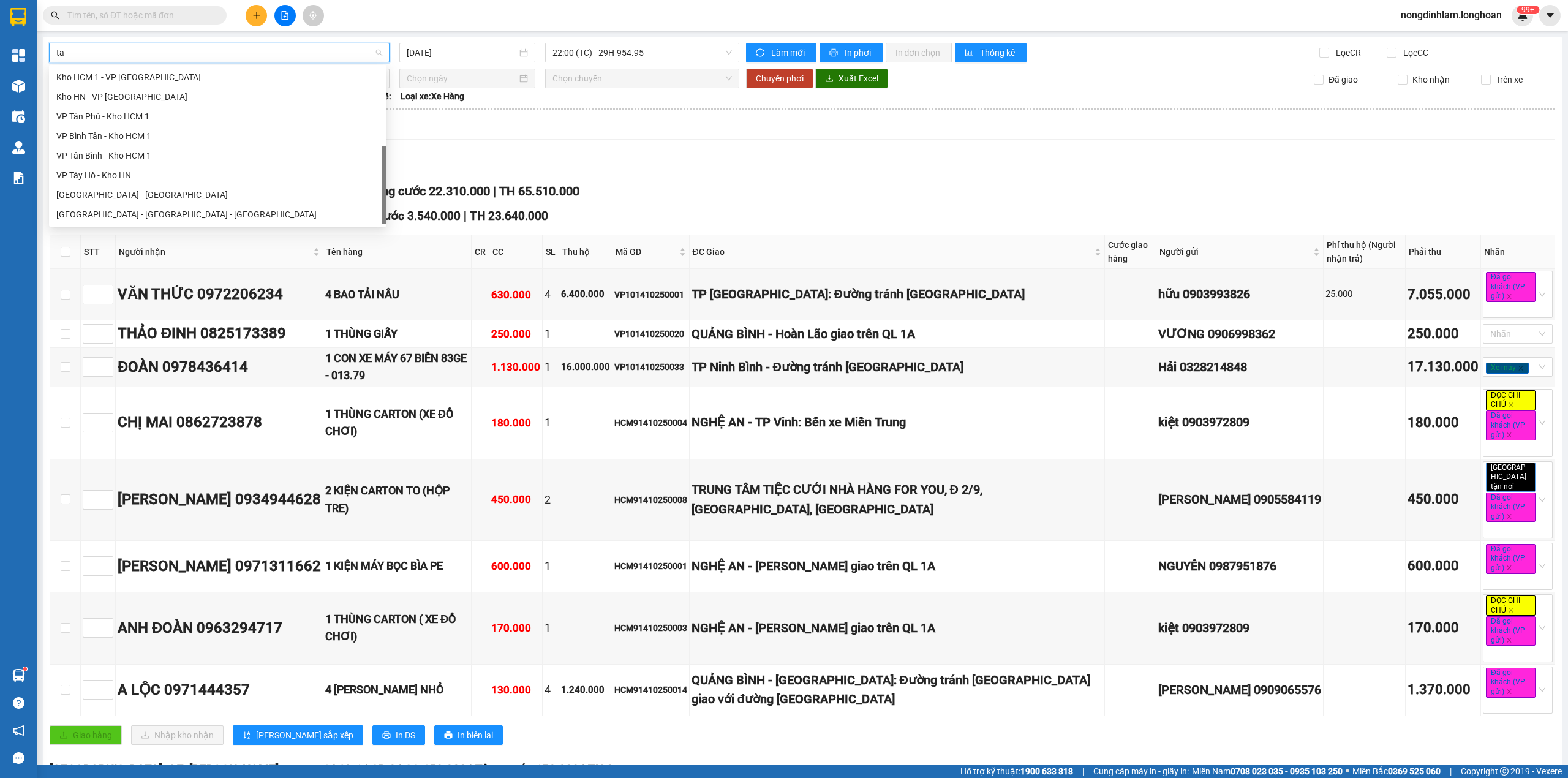
scroll to position [39, 0]
type input "tâ"
click at [137, 158] on div "VP Tân Bình - Kho HCM 1" at bounding box center [218, 155] width 323 height 13
type input "[DATE]"
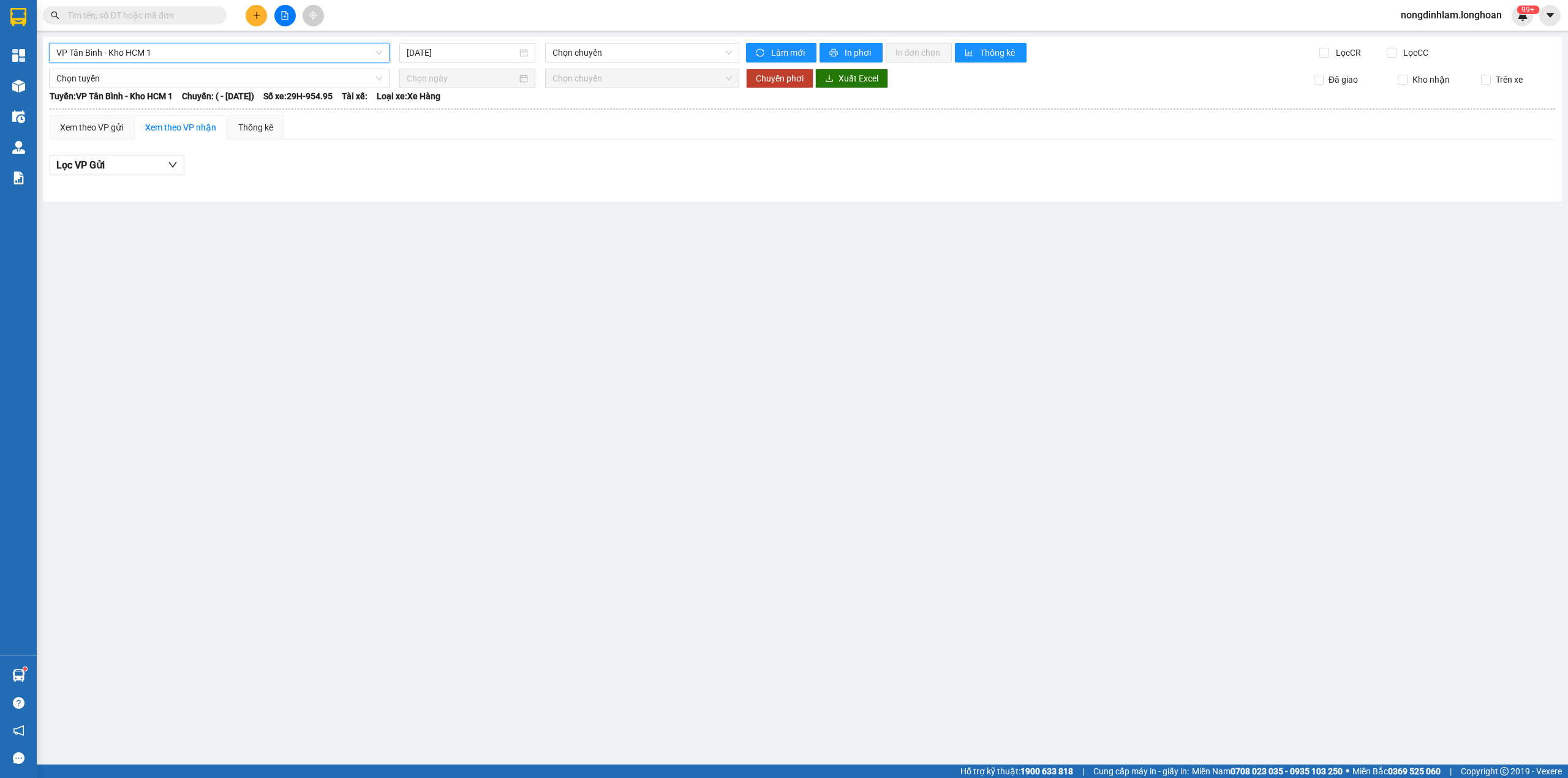
click at [564, 62] on div "VP Tân Bình - Kho HCM 1 VP Tân Bình - Kho HCM 1 [DATE] Chọn chuyến Làm mới In p…" at bounding box center [802, 119] width 1519 height 165
click at [577, 51] on span "Chọn chuyến" at bounding box center [643, 53] width 180 height 19
click at [180, 54] on span "VP Tân Bình - Kho HCM 1" at bounding box center [219, 53] width 326 height 19
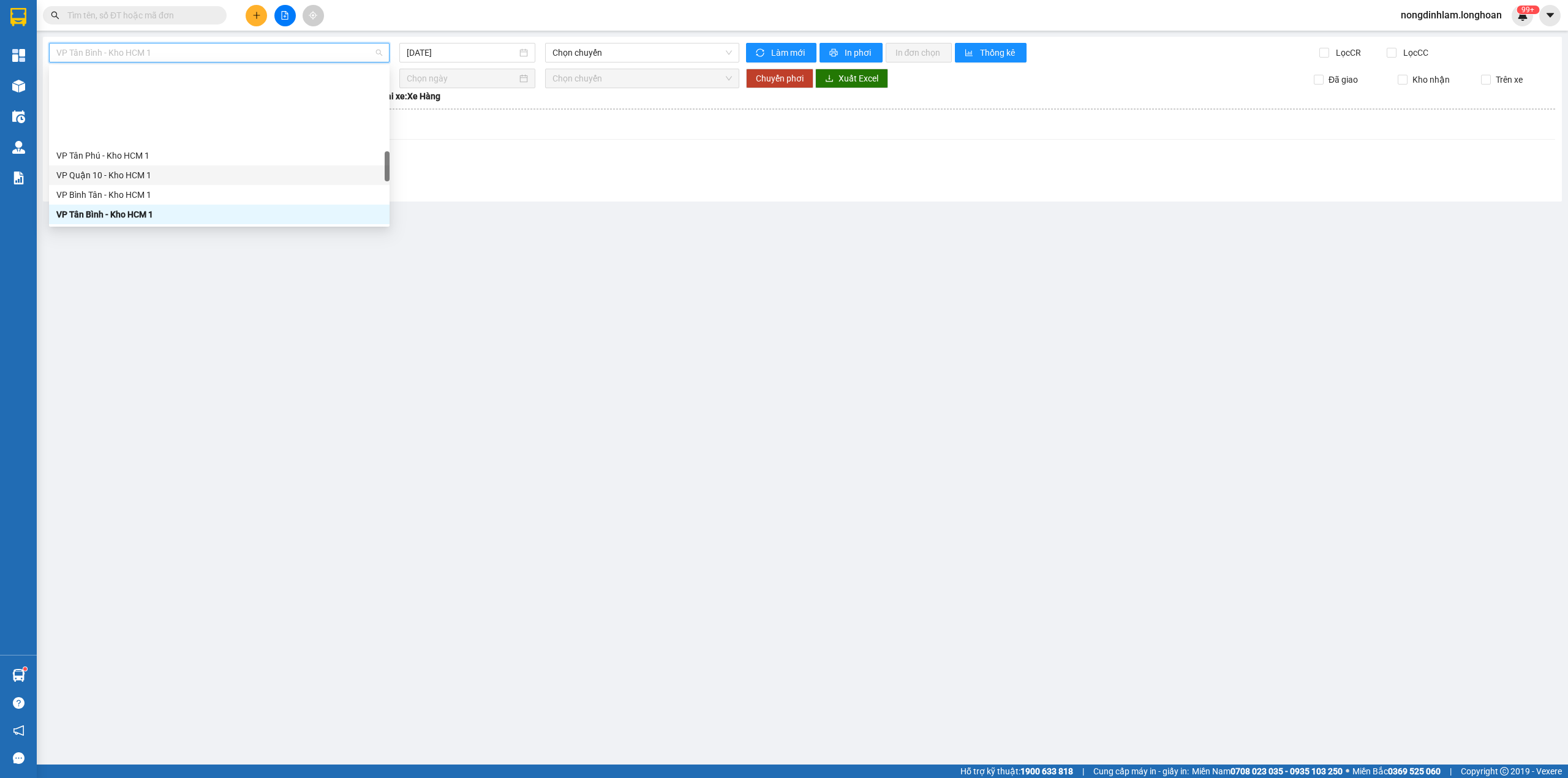
scroll to position [571, 0]
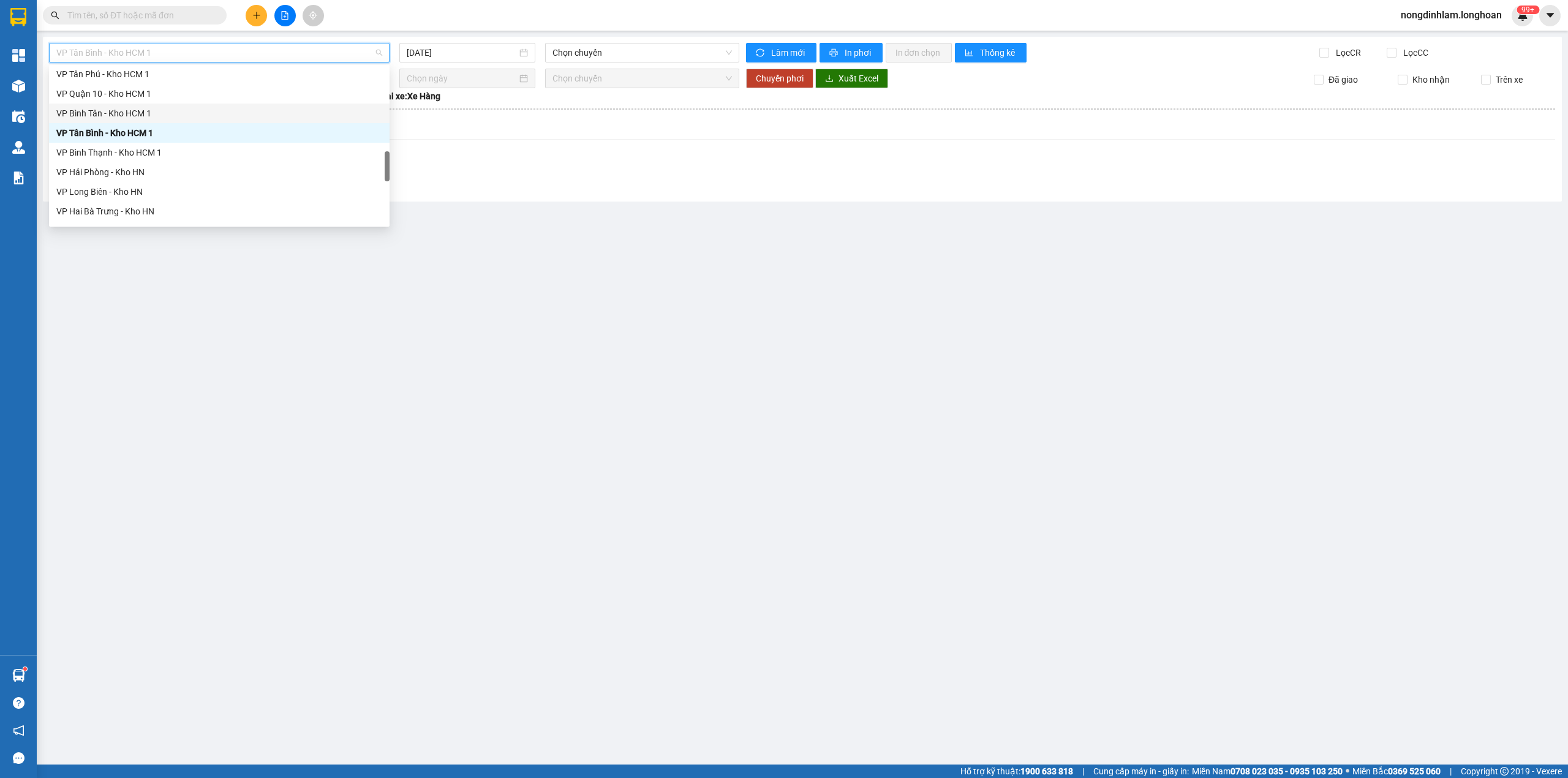
click at [133, 114] on div "VP Bình Tân - Kho HCM 1" at bounding box center [219, 113] width 326 height 13
type input "[DATE]"
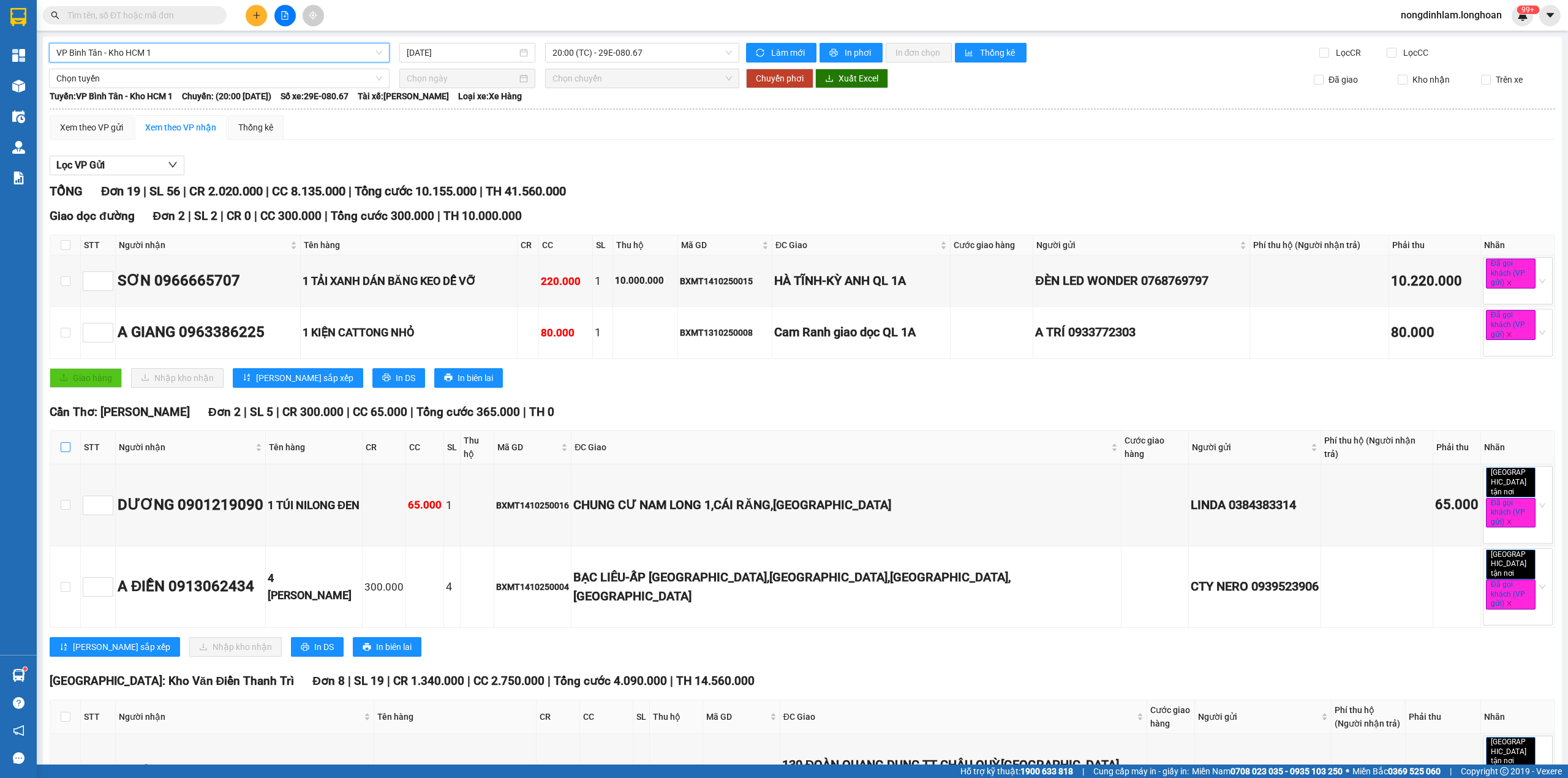
click at [69, 447] on input "checkbox" at bounding box center [65, 447] width 10 height 10
checkbox input "true"
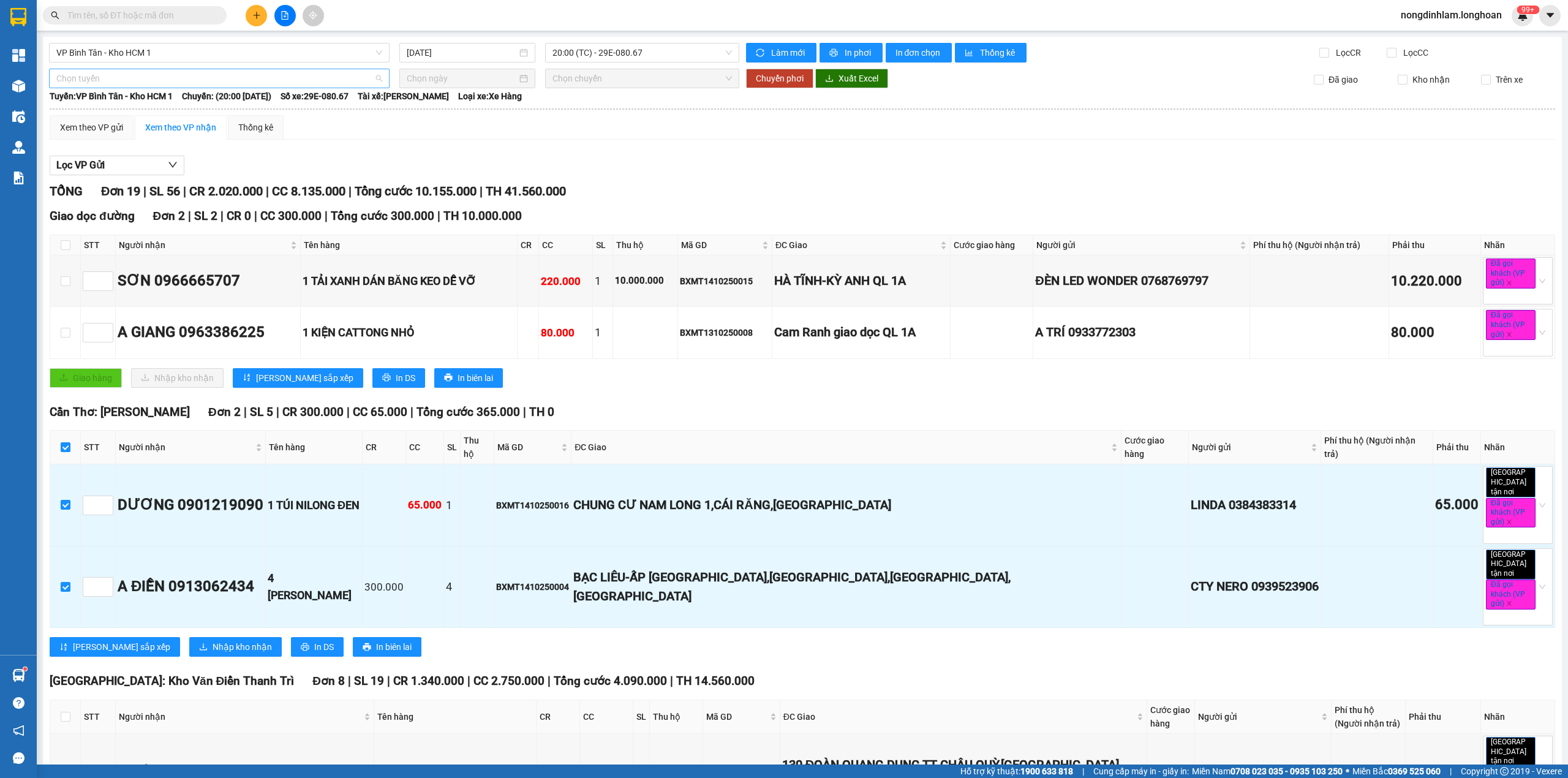
click at [224, 75] on span "Chọn tuyến" at bounding box center [219, 78] width 326 height 19
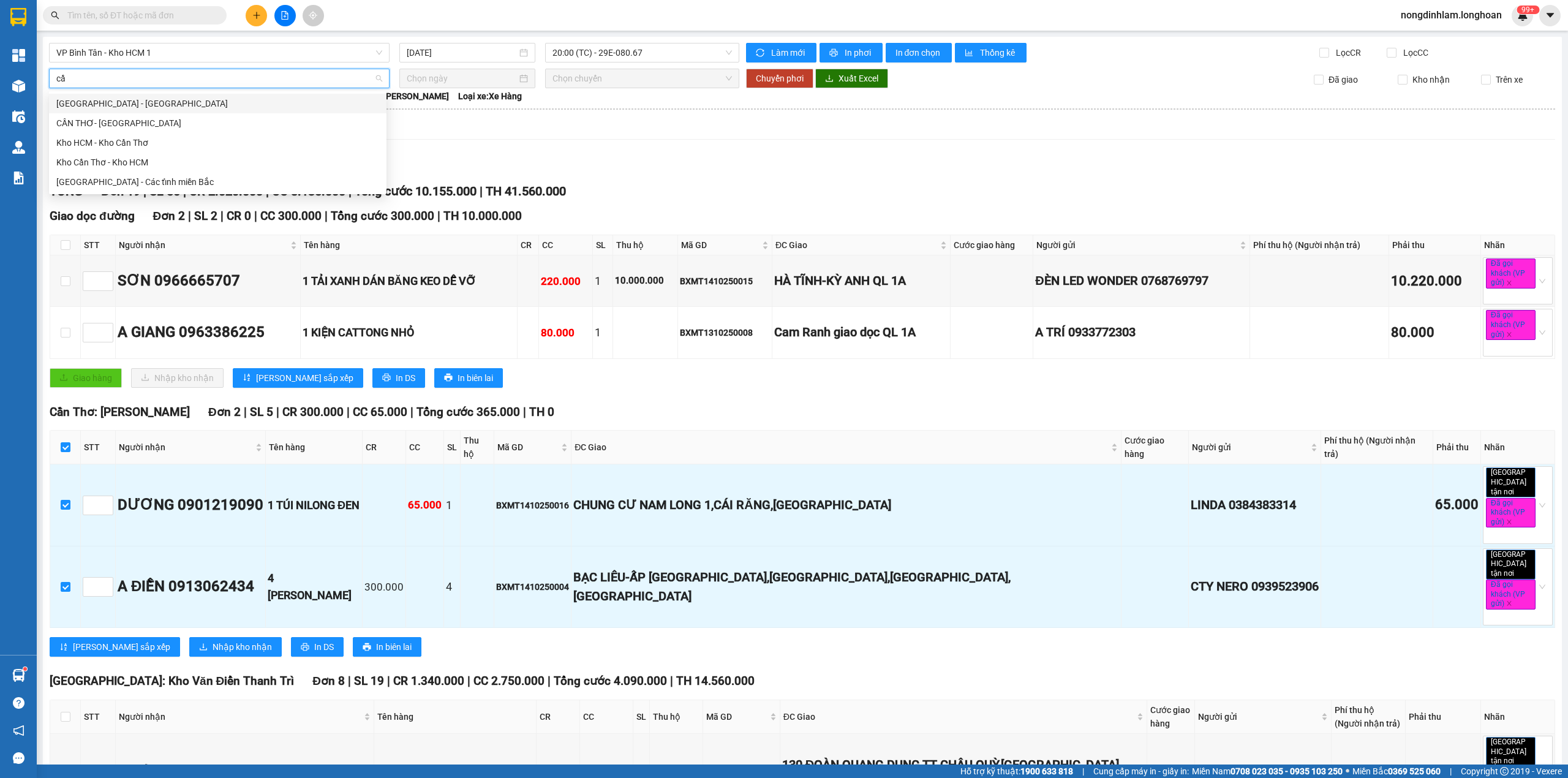
type input "cần"
click at [177, 152] on div "Kho Cần Thơ - Kho HCM" at bounding box center [218, 162] width 337 height 19
click at [143, 81] on span "Kho Cần Thơ - Kho HCM" at bounding box center [219, 78] width 326 height 19
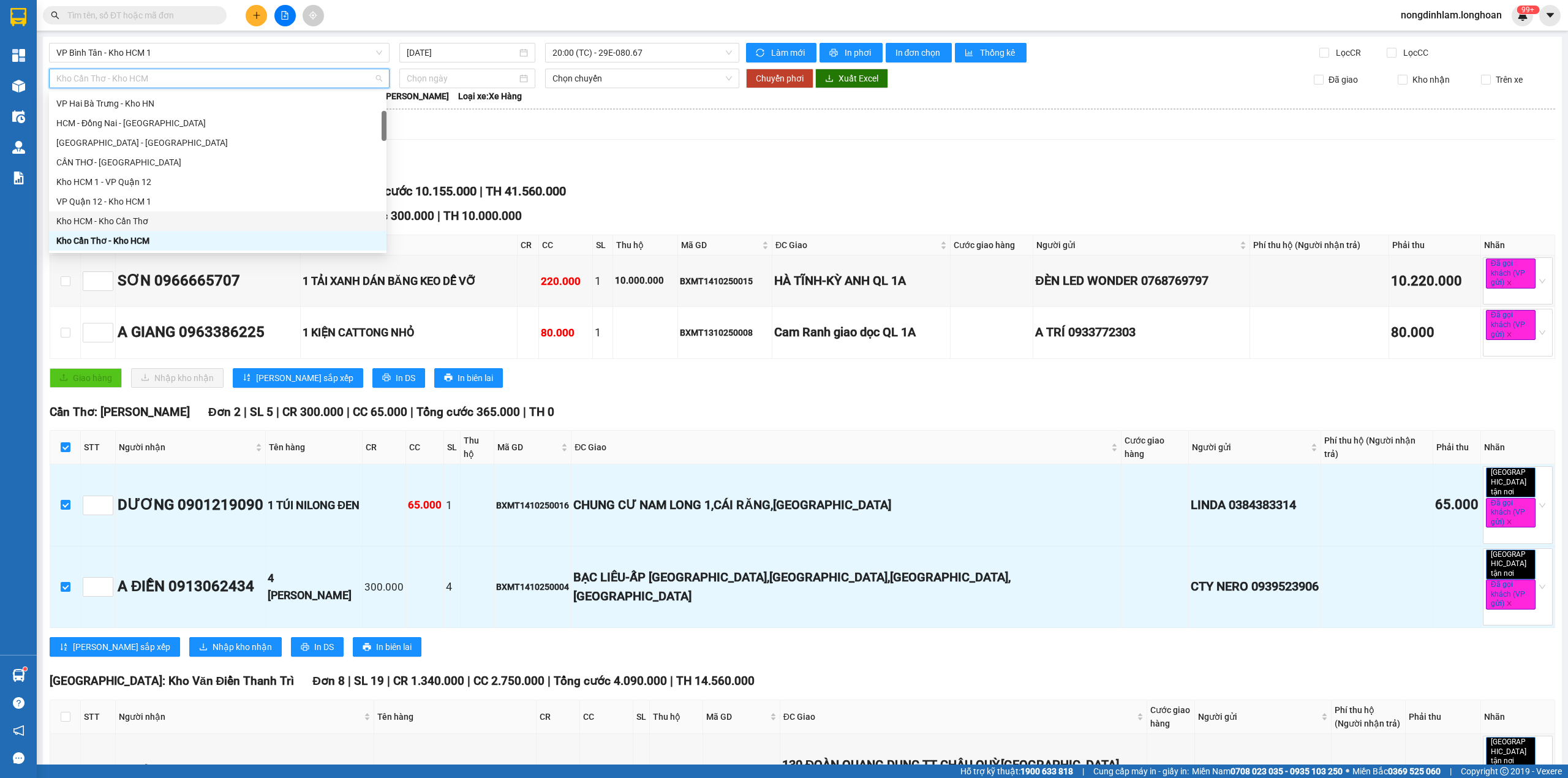
click at [111, 224] on div "Kho HCM - Kho Cần Thơ" at bounding box center [218, 221] width 323 height 13
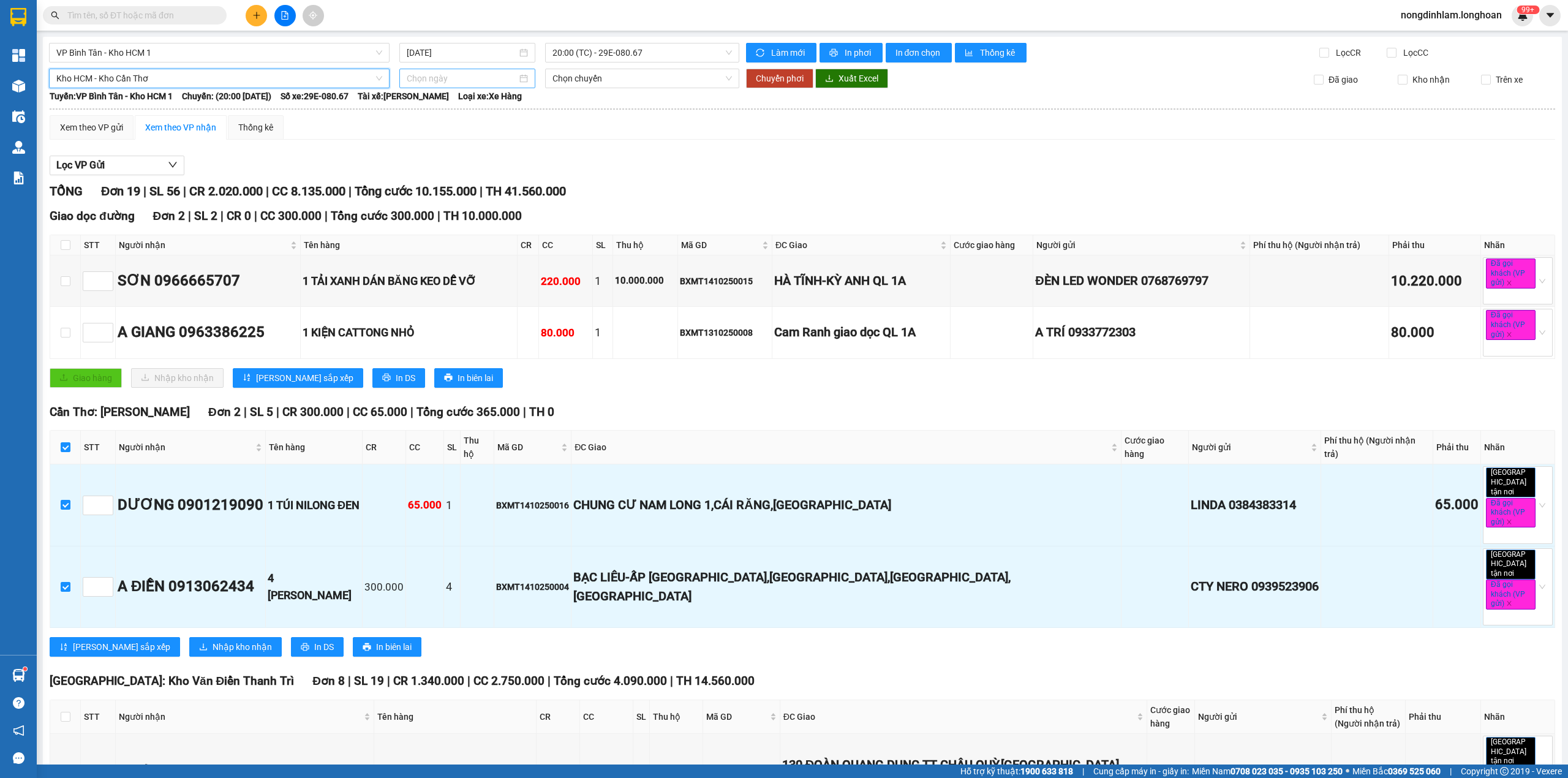
click at [428, 72] on input at bounding box center [461, 78] width 110 height 13
type input "[DATE]"
click at [466, 181] on td "14" at bounding box center [459, 187] width 22 height 19
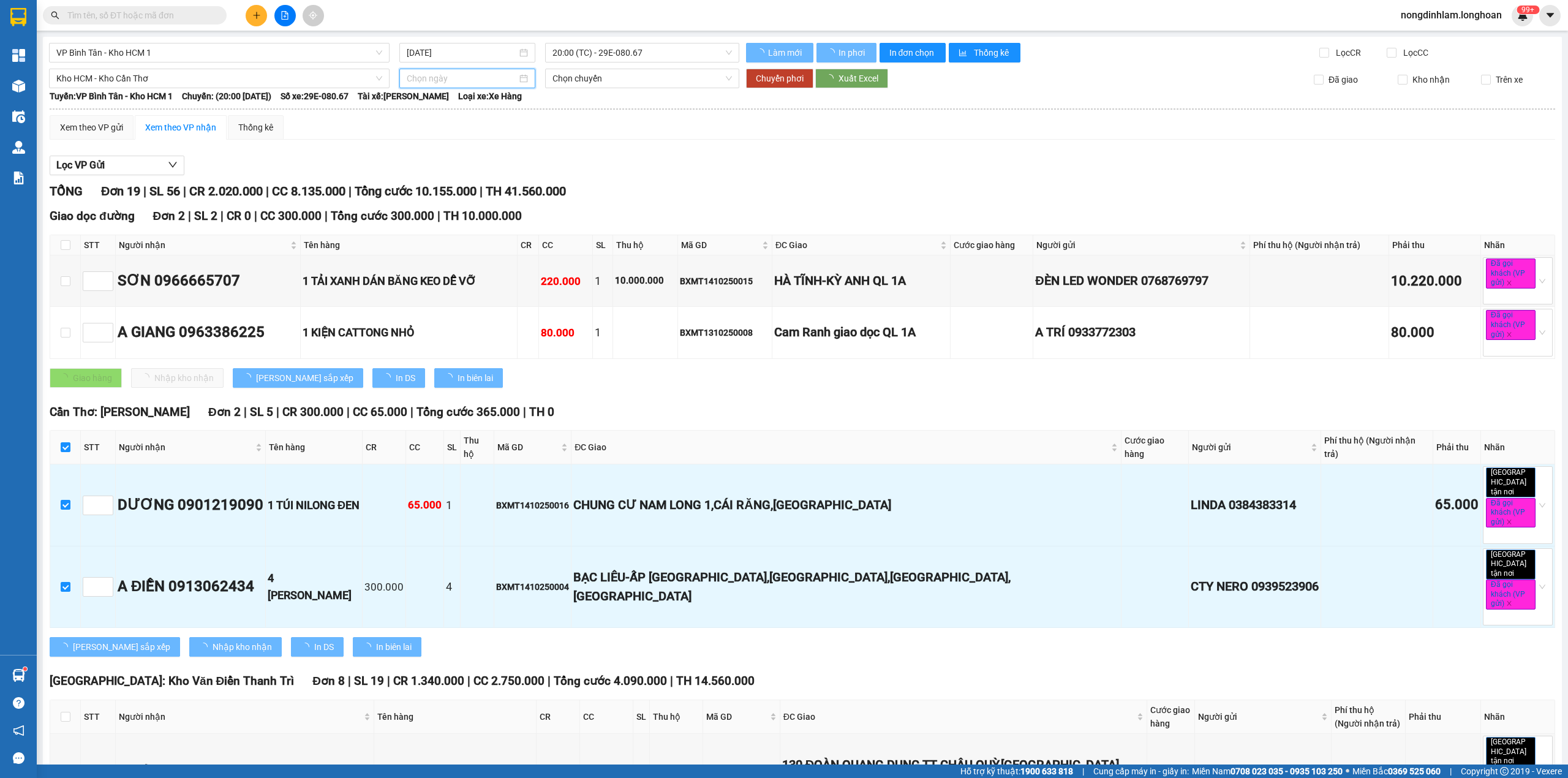
type input "[DATE]"
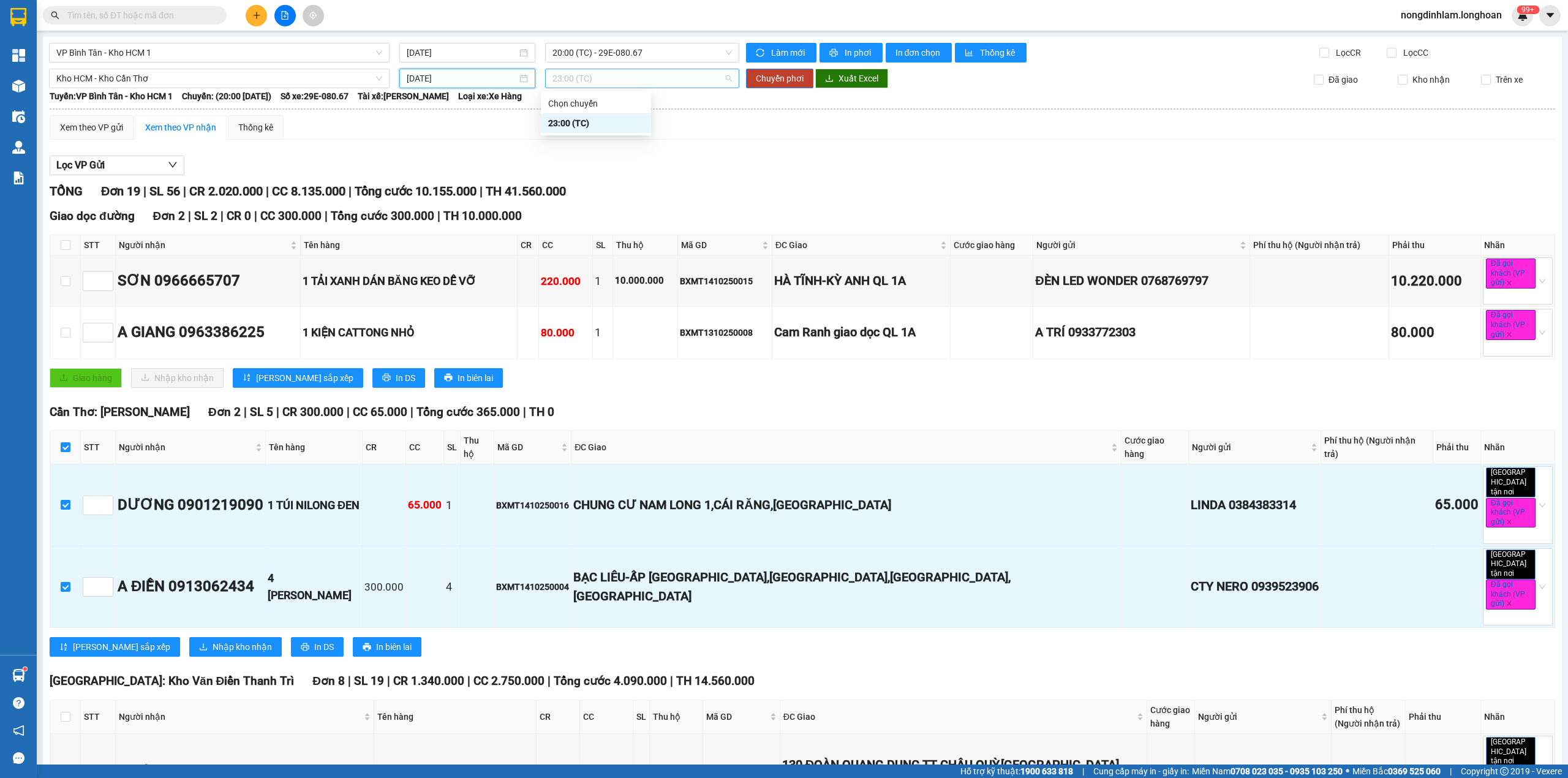
click at [621, 77] on span "23:00 (TC)" at bounding box center [643, 78] width 180 height 19
click at [611, 82] on span "23:00 (TC)" at bounding box center [643, 78] width 180 height 19
click at [759, 82] on span "Chuyển phơi" at bounding box center [779, 78] width 48 height 13
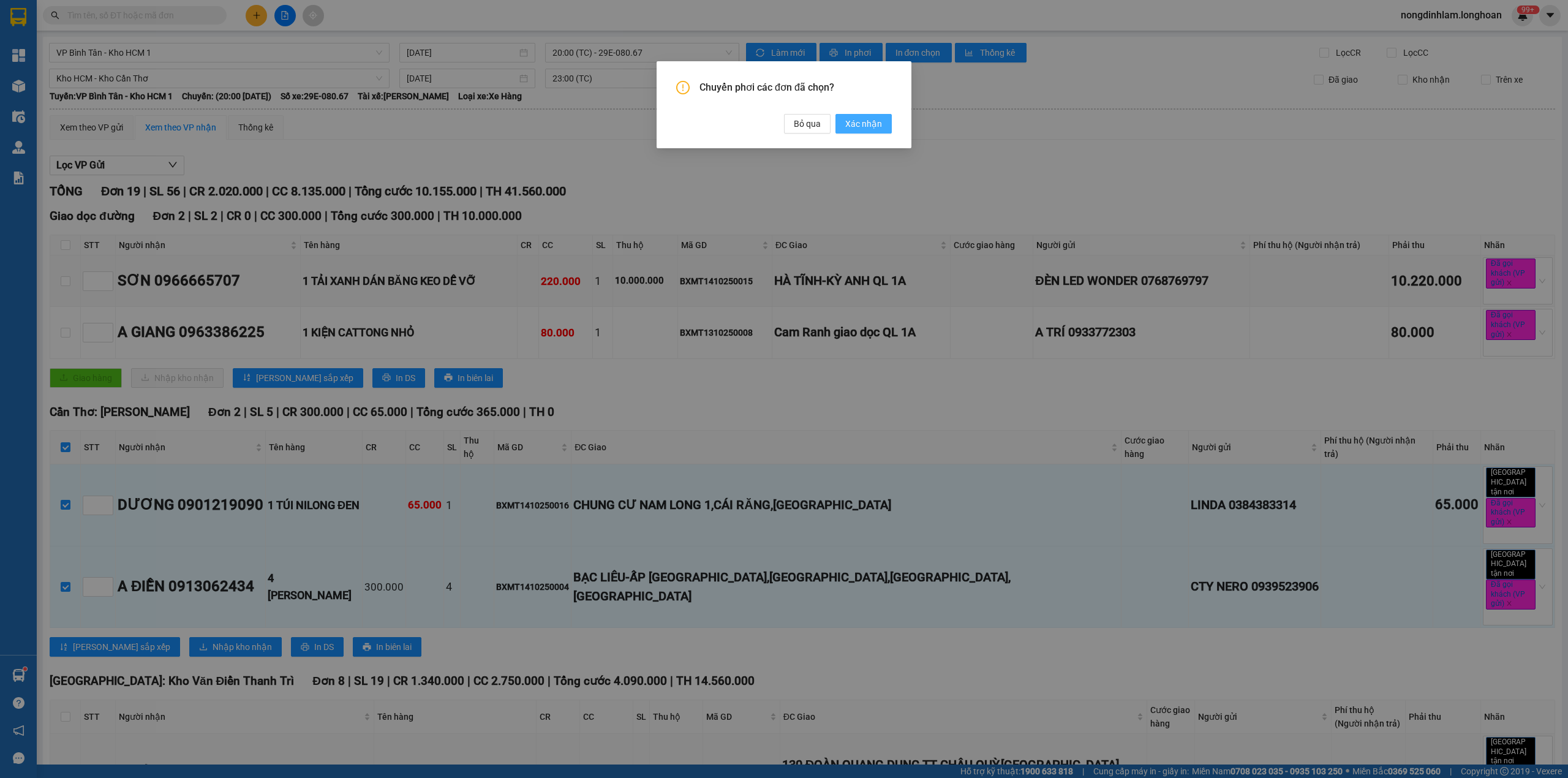
click at [849, 125] on span "Xác nhận" at bounding box center [863, 123] width 36 height 13
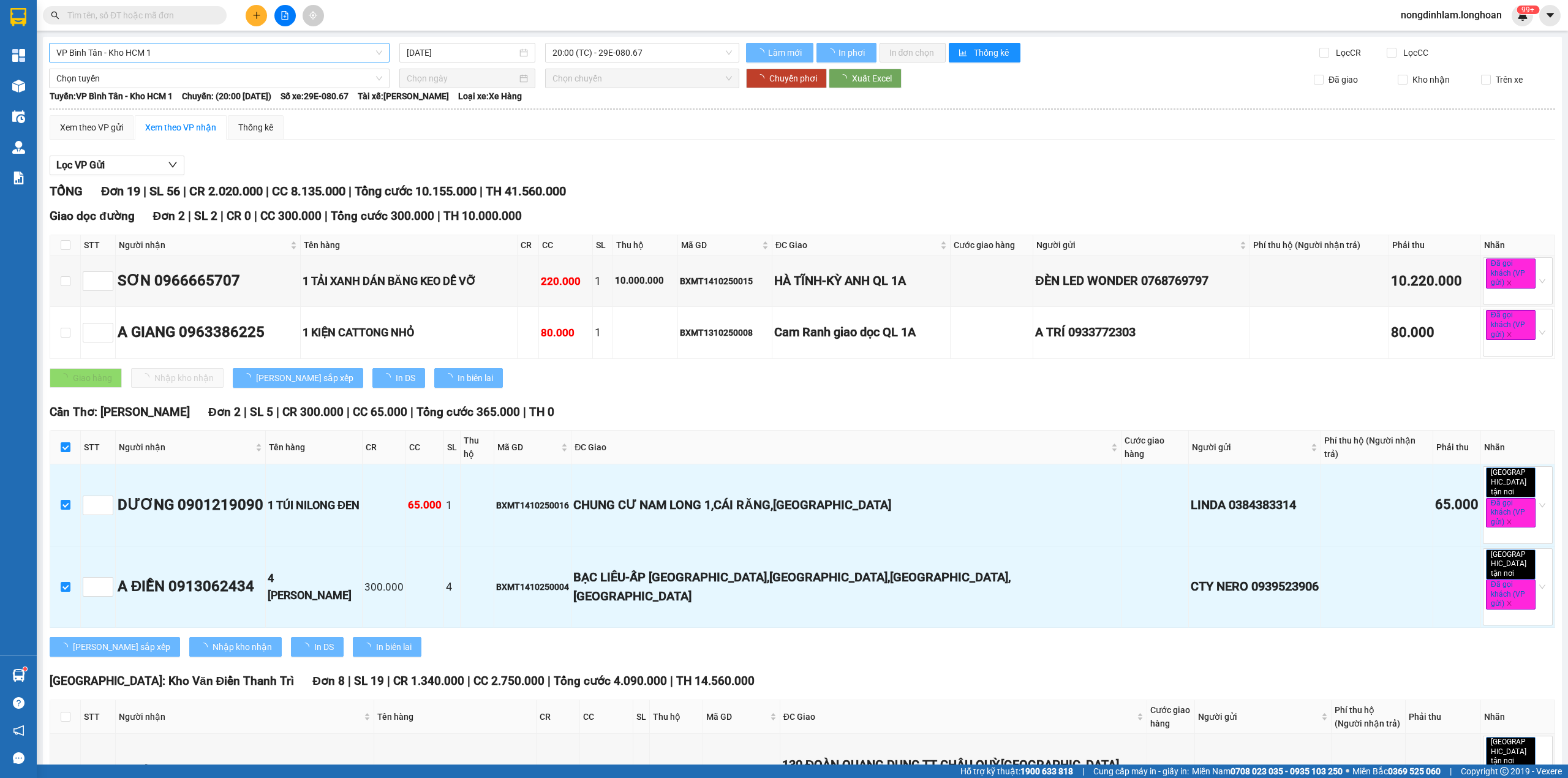
checkbox input "false"
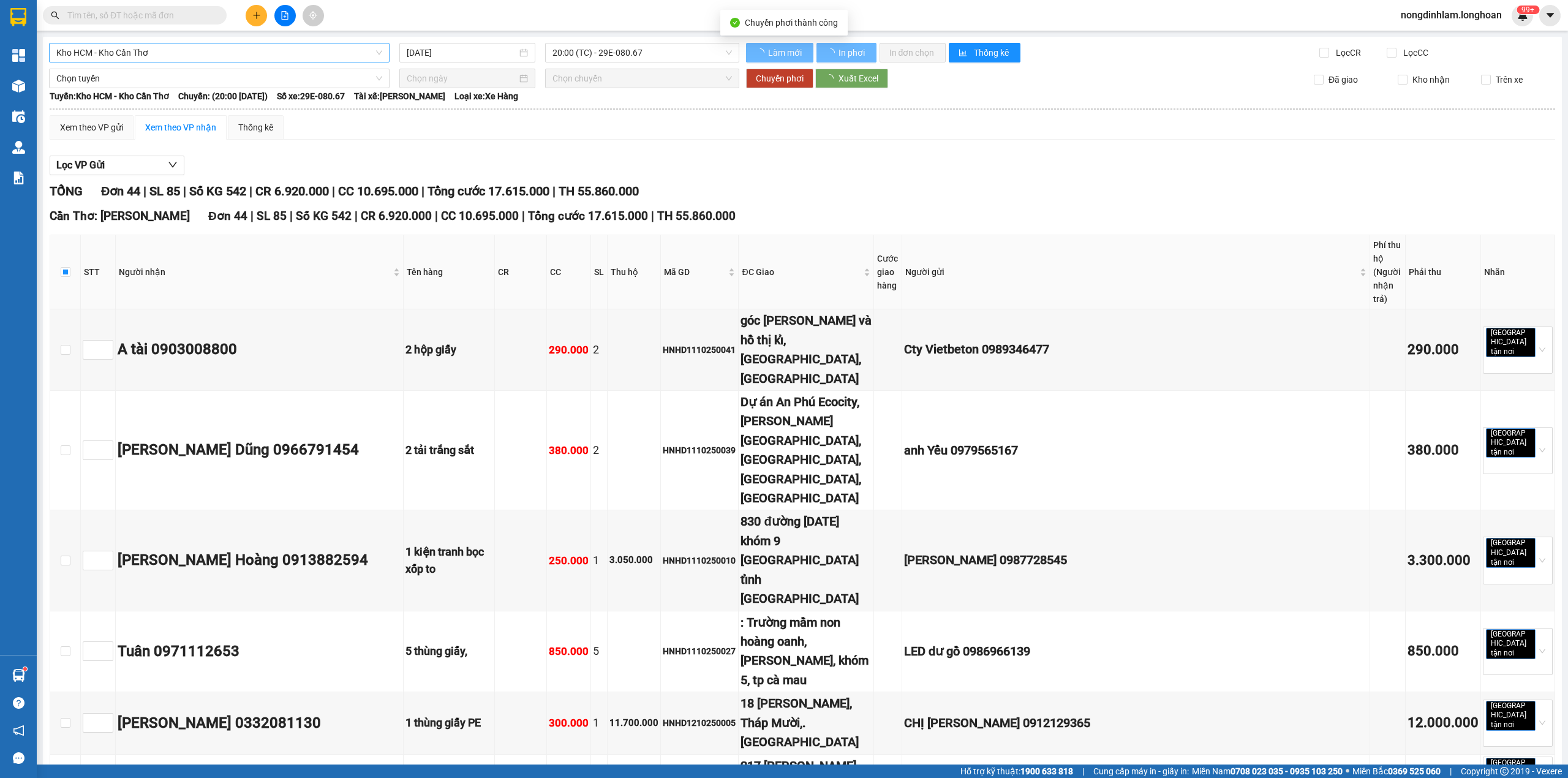
checkbox input "false"
click at [129, 47] on span "Kho HCM - Kho Cần Thơ" at bounding box center [219, 53] width 326 height 19
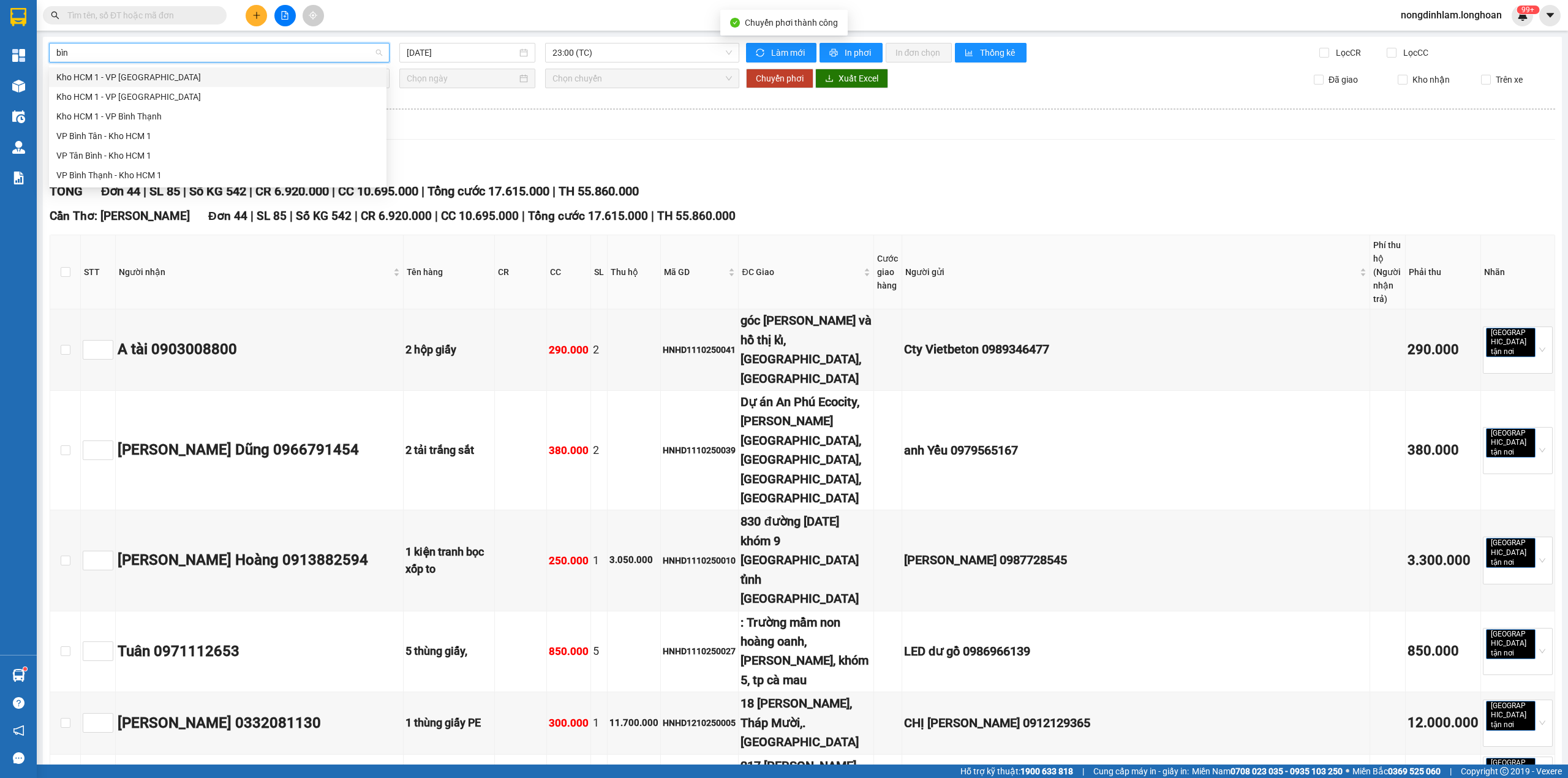
type input "bình"
click at [111, 128] on div "VP Bình Tân - Kho HCM 1" at bounding box center [218, 136] width 337 height 19
type input "[DATE]"
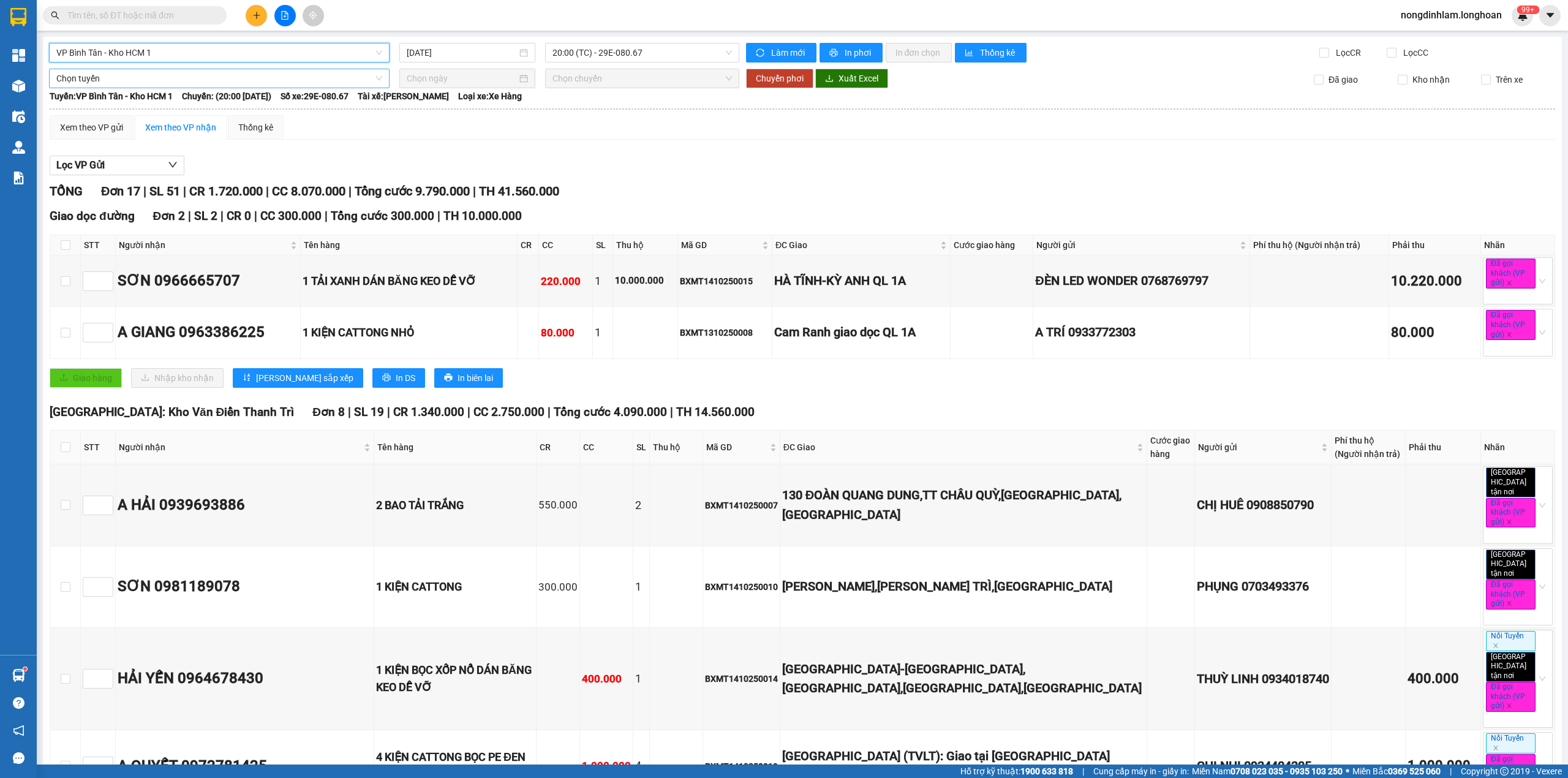
click at [169, 79] on span "Chọn tuyến" at bounding box center [219, 78] width 326 height 19
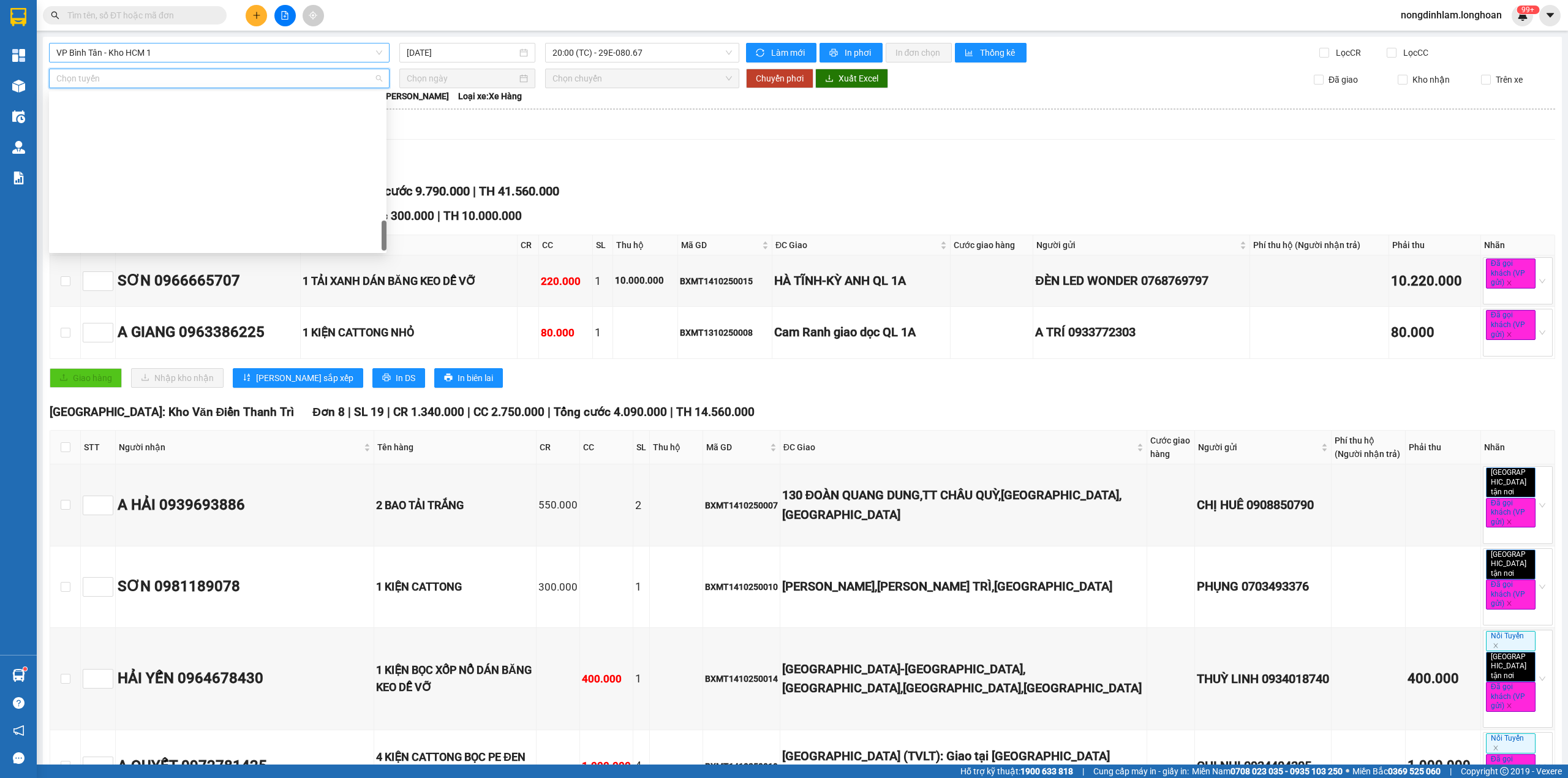
scroll to position [863, 0]
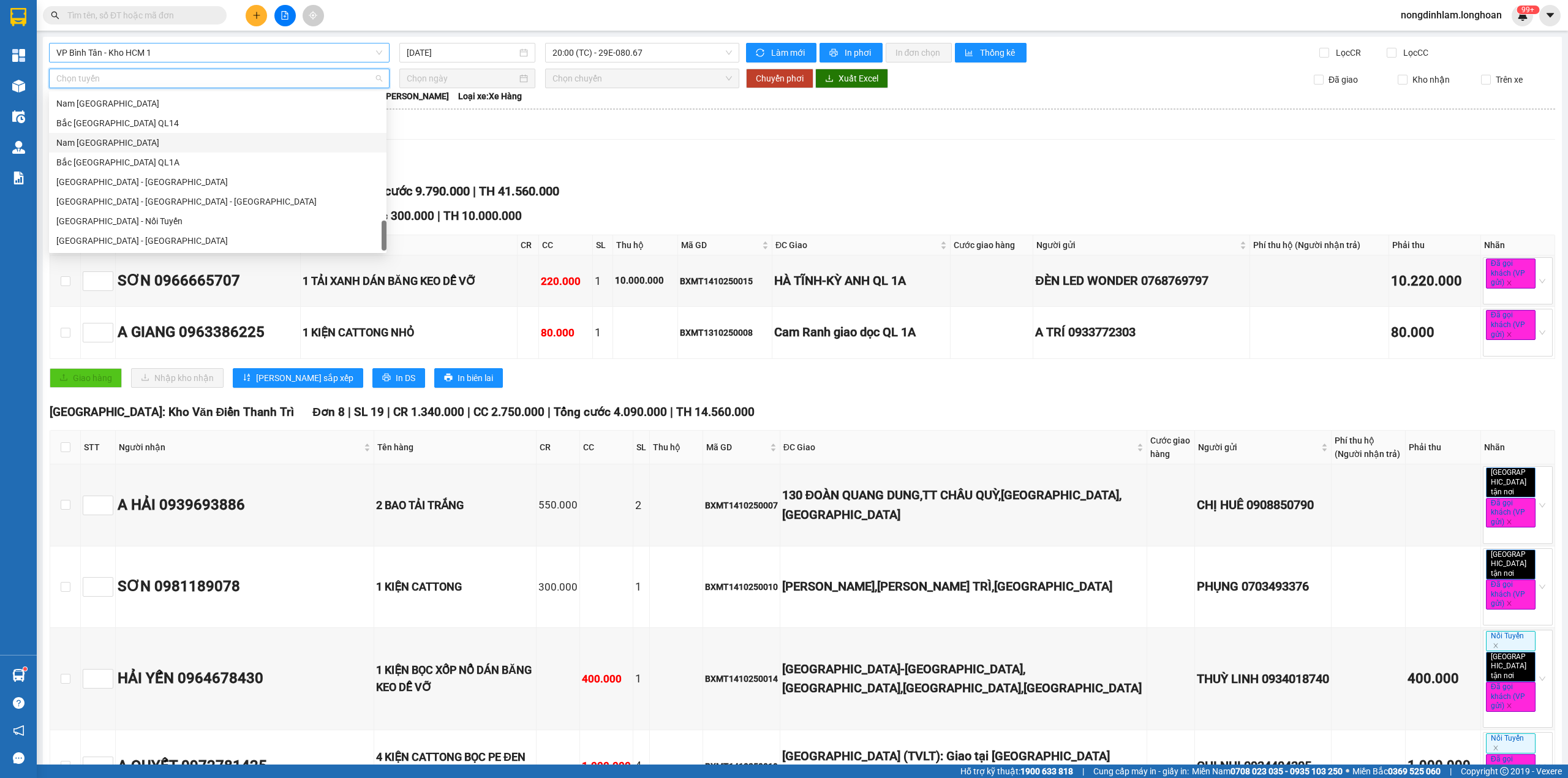
click at [141, 145] on div "Nam [GEOGRAPHIC_DATA]" at bounding box center [218, 143] width 323 height 13
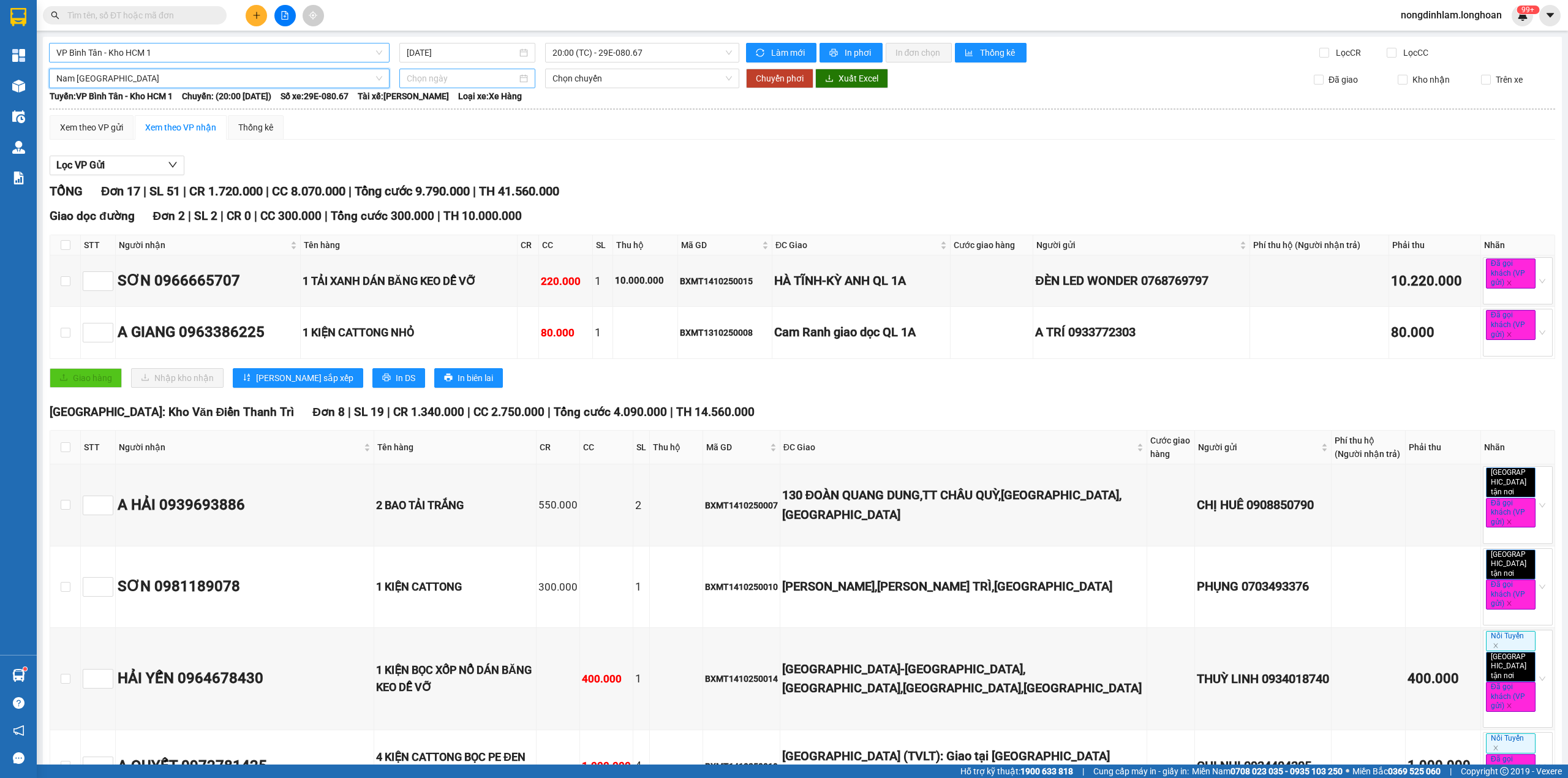
click at [455, 77] on input at bounding box center [461, 78] width 110 height 13
type input "[DATE]"
click at [459, 179] on td "14" at bounding box center [459, 187] width 22 height 19
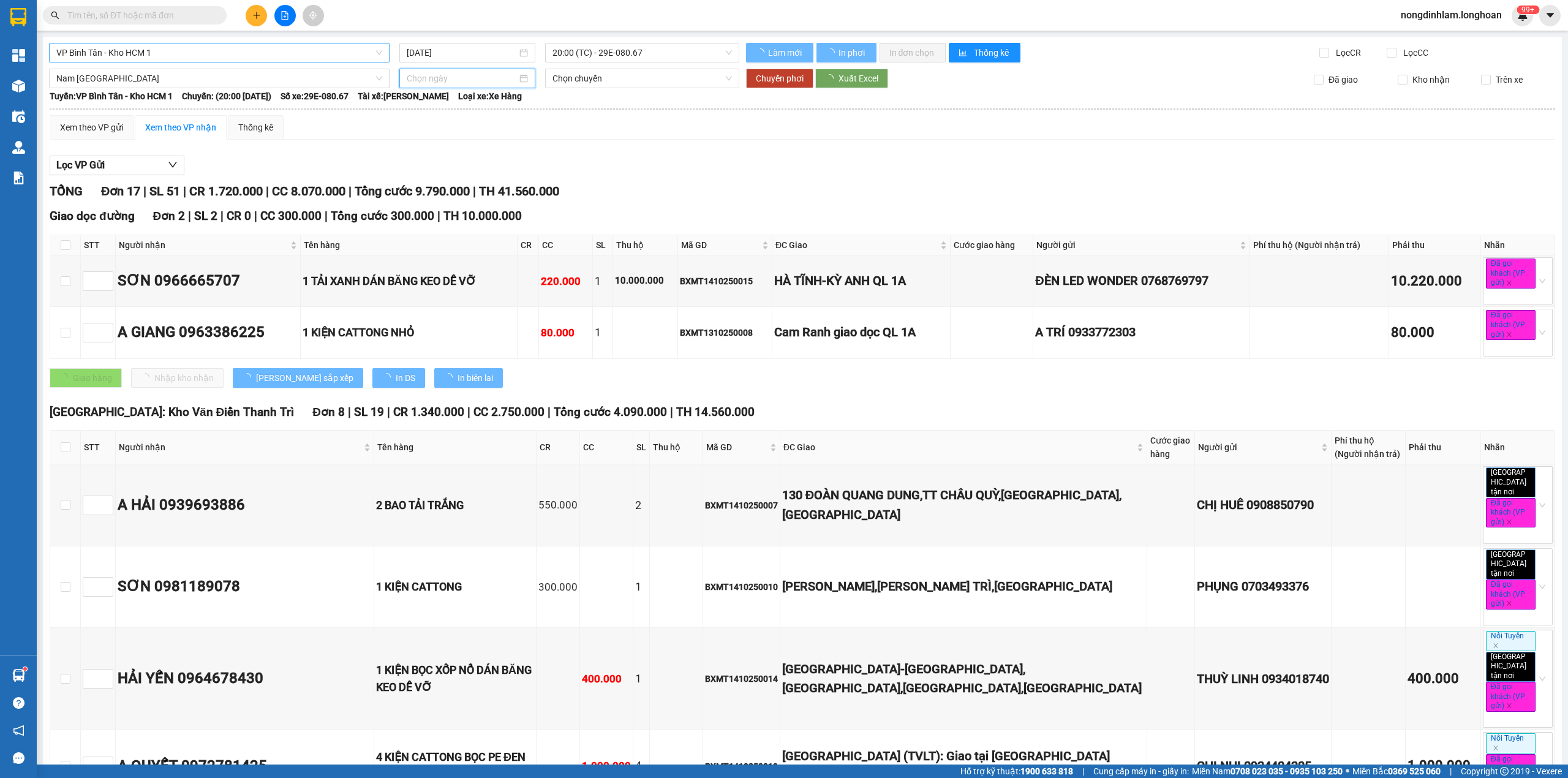
type input "[DATE]"
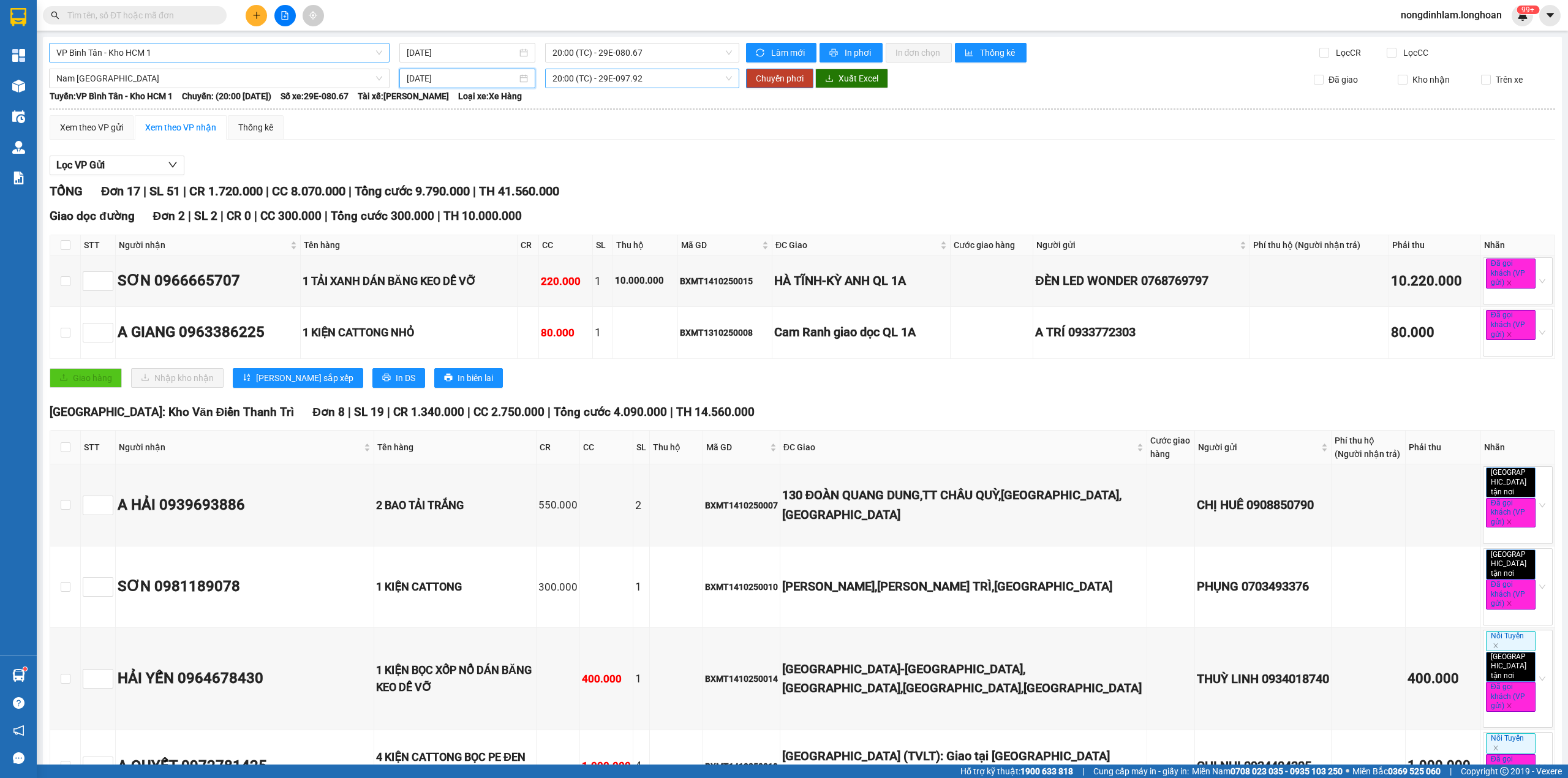
click at [623, 80] on span "20:00 (TC) - 29E-097.92" at bounding box center [643, 78] width 180 height 19
click at [615, 143] on div "22:00 (TC) - 29H-954.95" at bounding box center [596, 143] width 96 height 13
click at [766, 70] on button "Chuyển phơi" at bounding box center [779, 78] width 68 height 19
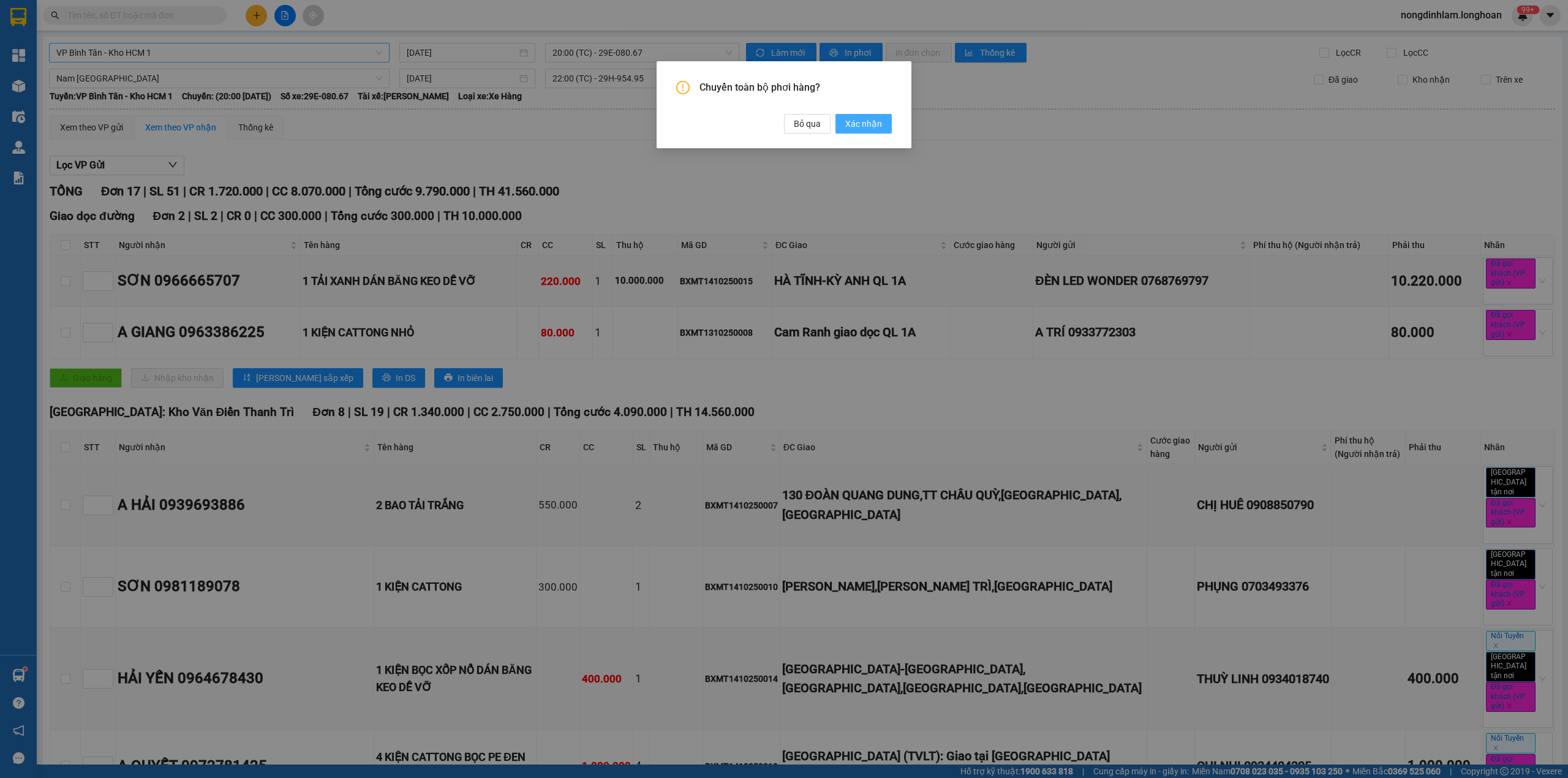
click at [860, 123] on span "Xác nhận" at bounding box center [863, 123] width 36 height 13
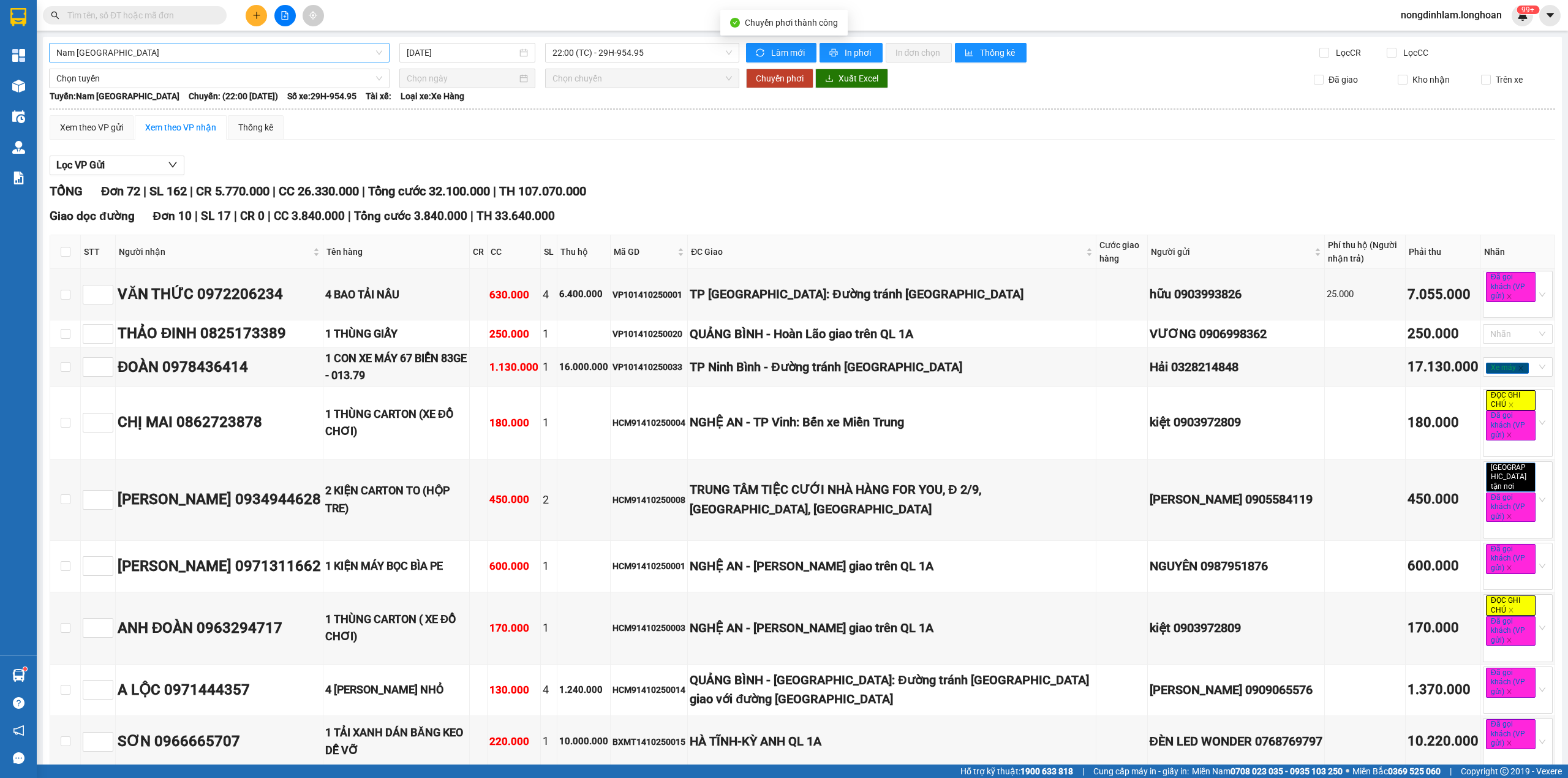
click at [169, 50] on span "Nam [GEOGRAPHIC_DATA]" at bounding box center [219, 53] width 326 height 19
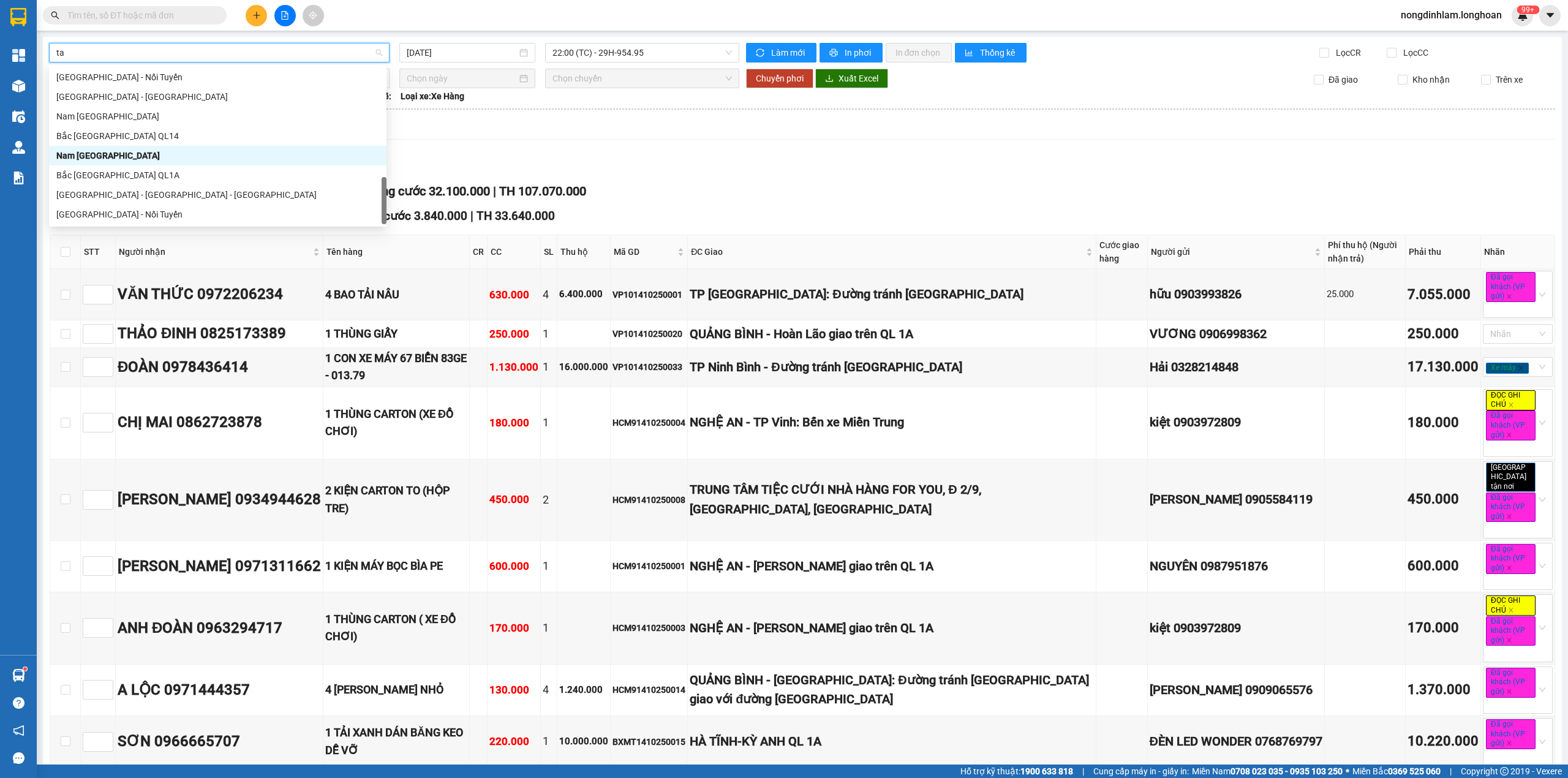
scroll to position [19, 0]
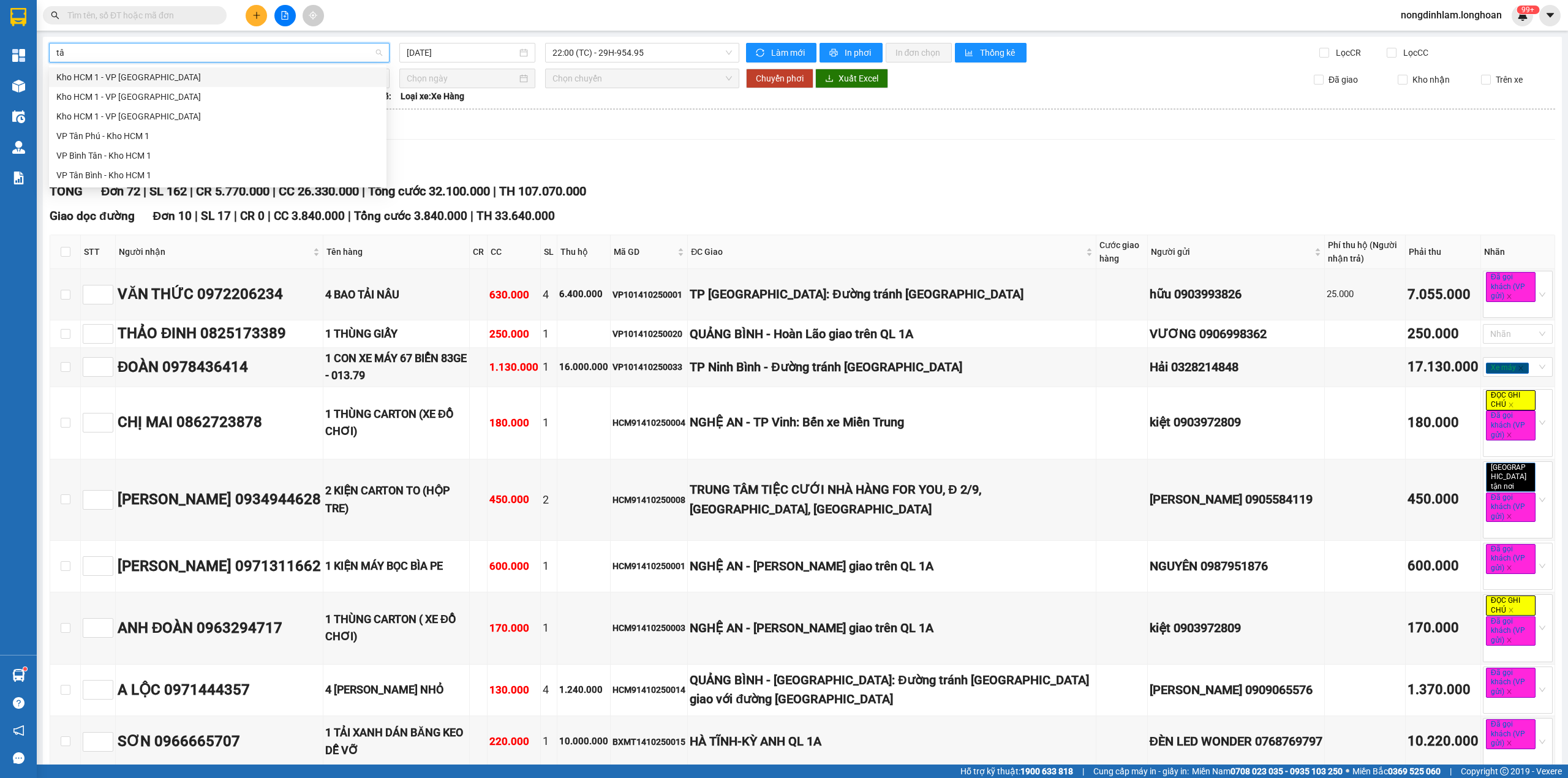
type input "tân"
click at [115, 134] on div "VP Tân Phú - Kho HCM 1" at bounding box center [218, 136] width 323 height 13
type input "[DATE]"
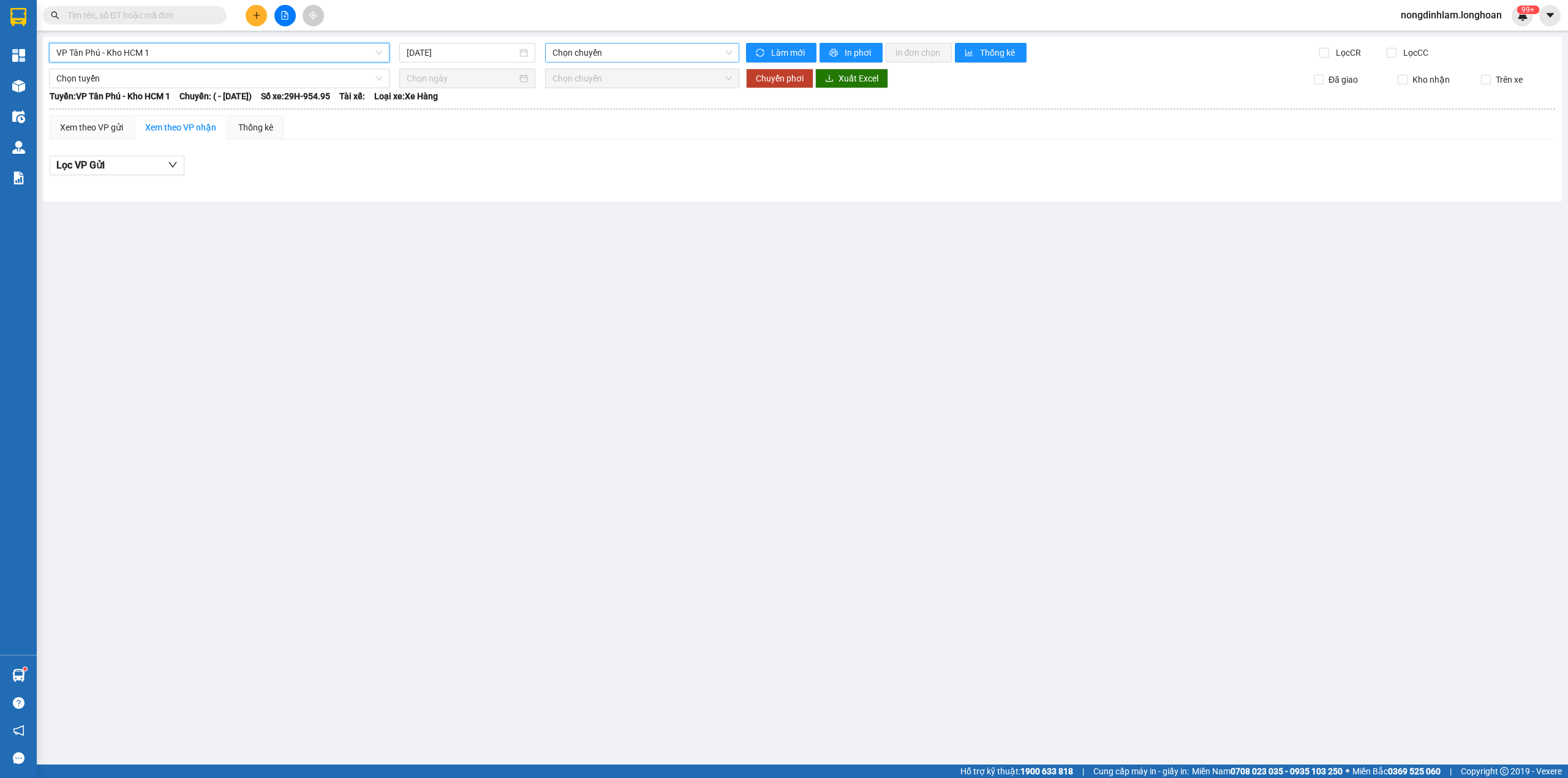
click at [588, 53] on span "Chọn chuyến" at bounding box center [643, 53] width 180 height 19
click at [420, 55] on input "[DATE]" at bounding box center [461, 53] width 110 height 13
click at [284, 52] on span "VP Tân Phú - Kho HCM 1" at bounding box center [219, 53] width 326 height 19
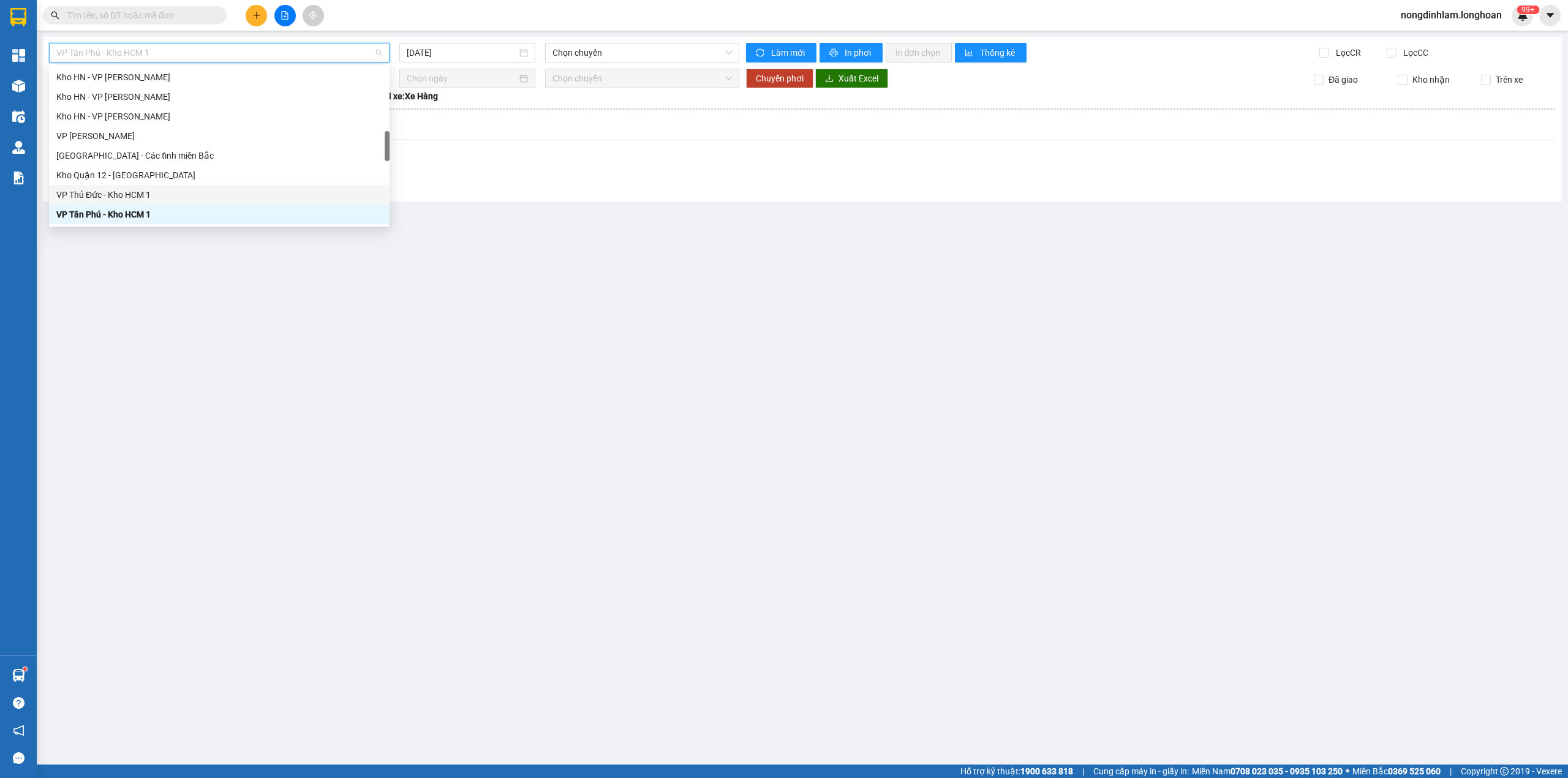
click at [126, 192] on div "VP Thủ Đức - Kho HCM 1" at bounding box center [219, 195] width 326 height 13
type input "[DATE]"
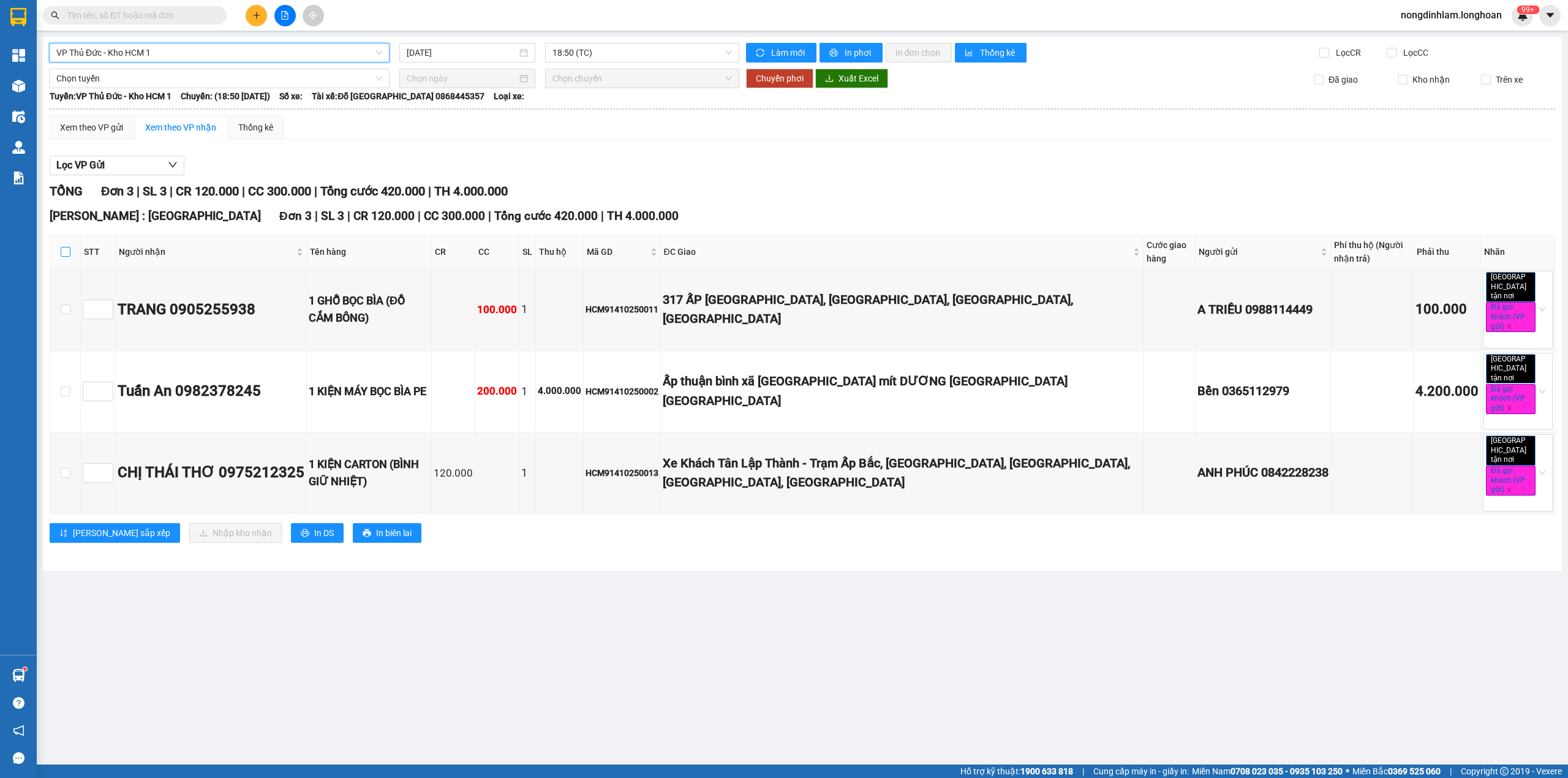
click at [65, 253] on input "checkbox" at bounding box center [65, 251] width 10 height 10
checkbox input "true"
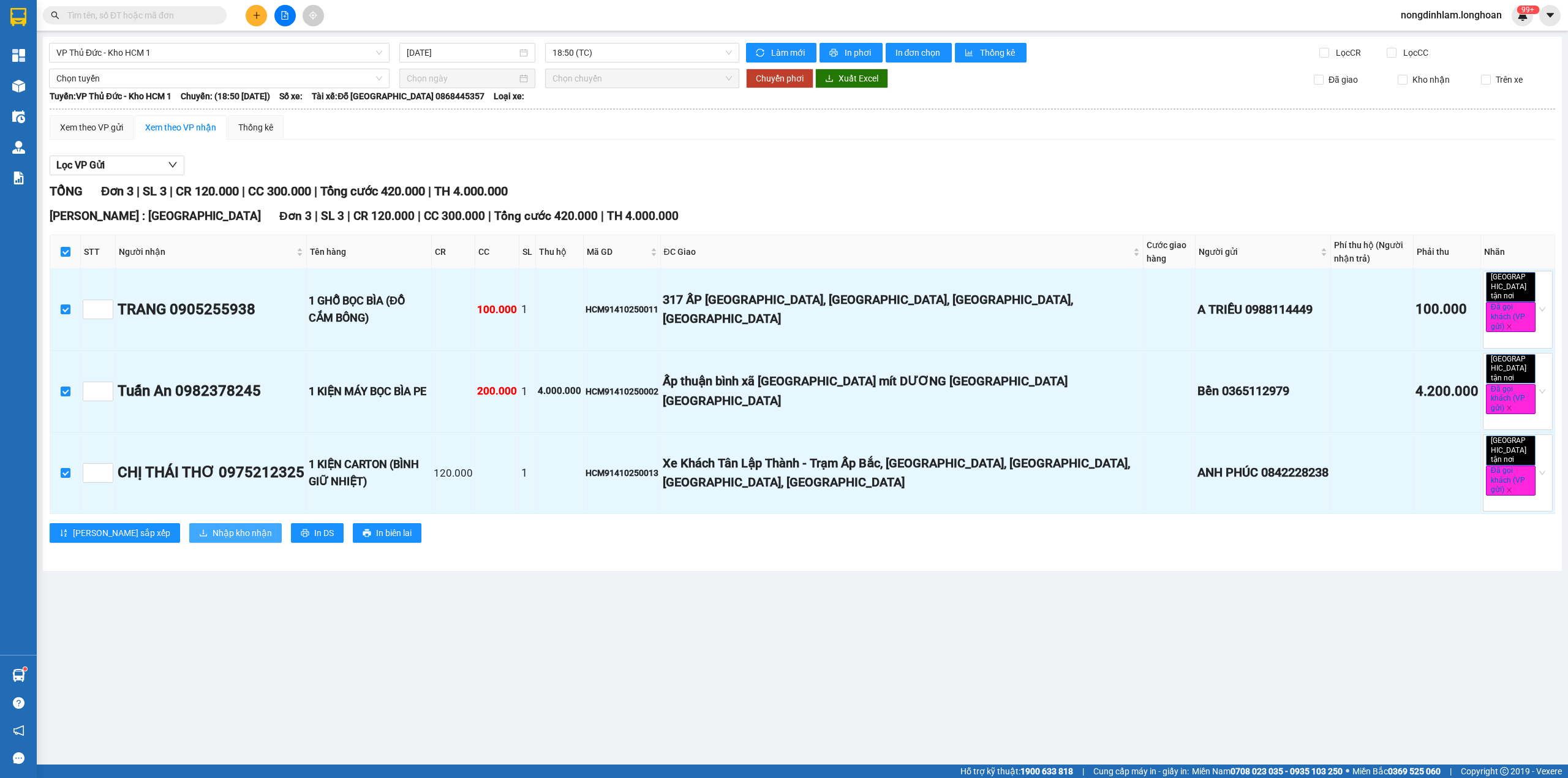
click at [212, 526] on span "Nhập kho nhận" at bounding box center [242, 533] width 59 height 13
click at [603, 50] on span "18:50 (TC)" at bounding box center [643, 53] width 180 height 19
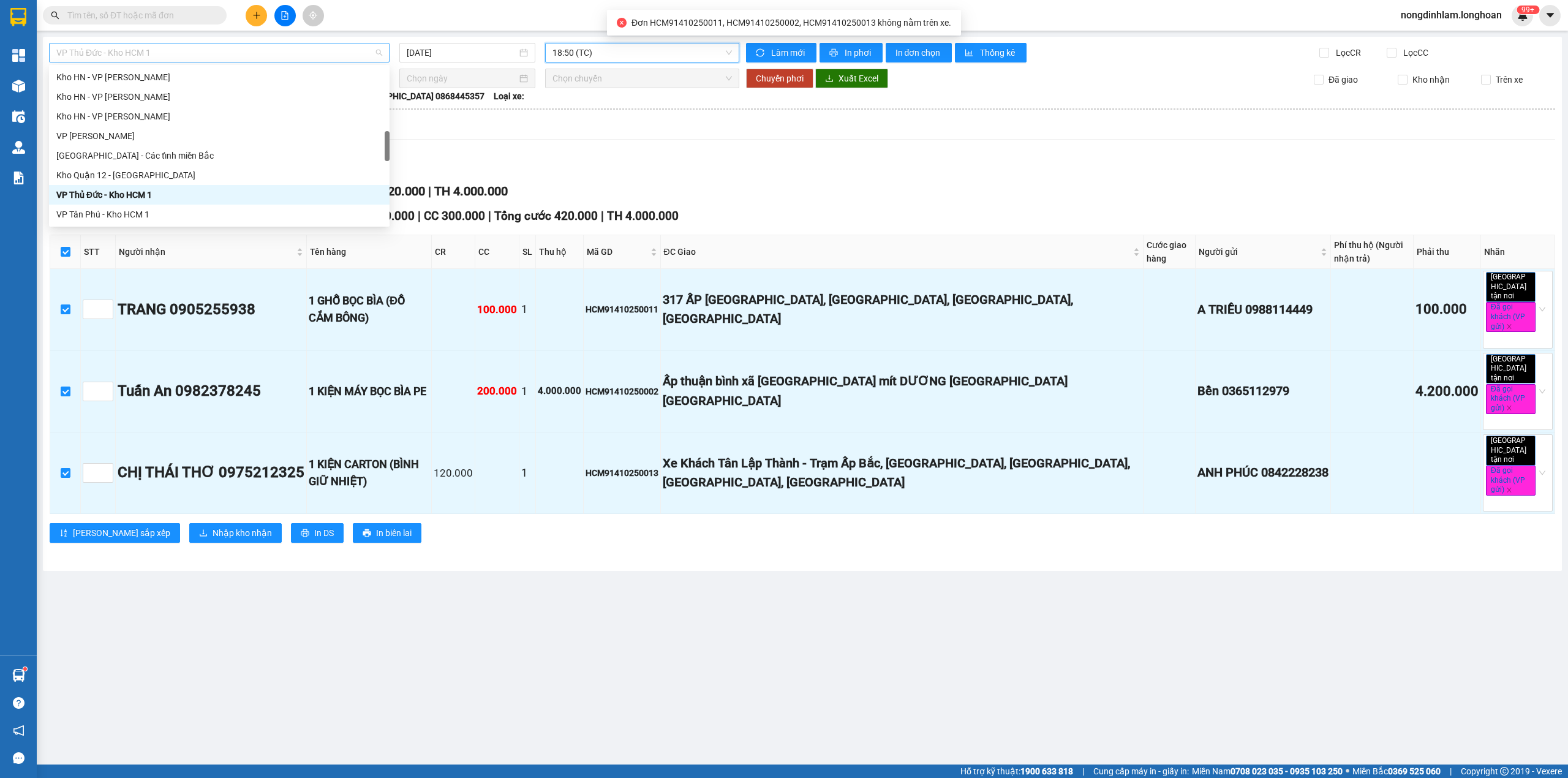
click at [260, 52] on span "VP Thủ Đức - Kho HCM 1" at bounding box center [219, 53] width 326 height 19
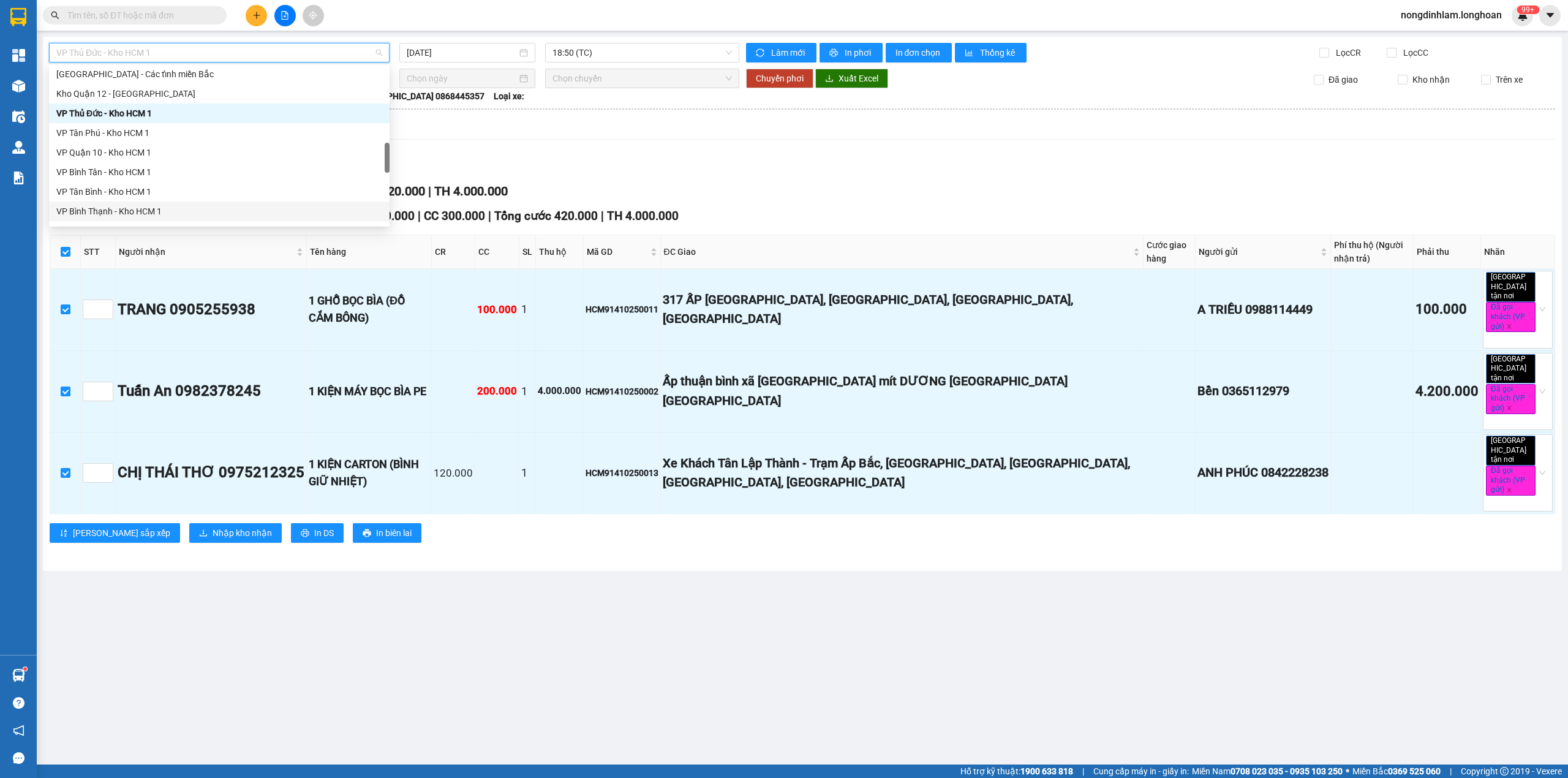
click at [137, 209] on div "VP Bình Thạnh - Kho HCM 1" at bounding box center [219, 211] width 326 height 13
type input "[DATE]"
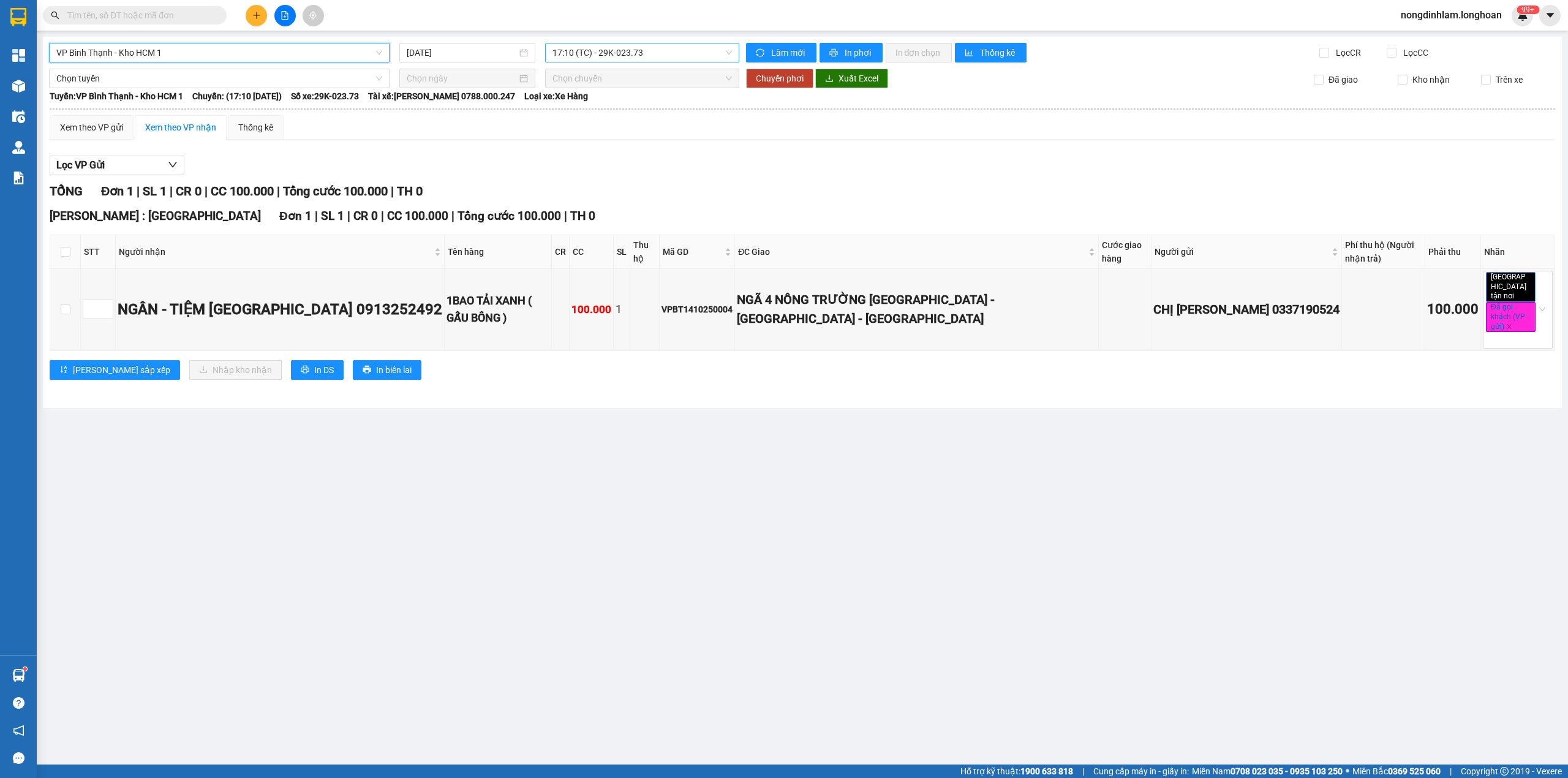
click at [628, 54] on span "17:10 (TC) - 29K-023.73" at bounding box center [643, 53] width 180 height 19
click at [284, 54] on span "VP Bình Thạnh - Kho HCM 1" at bounding box center [219, 53] width 326 height 19
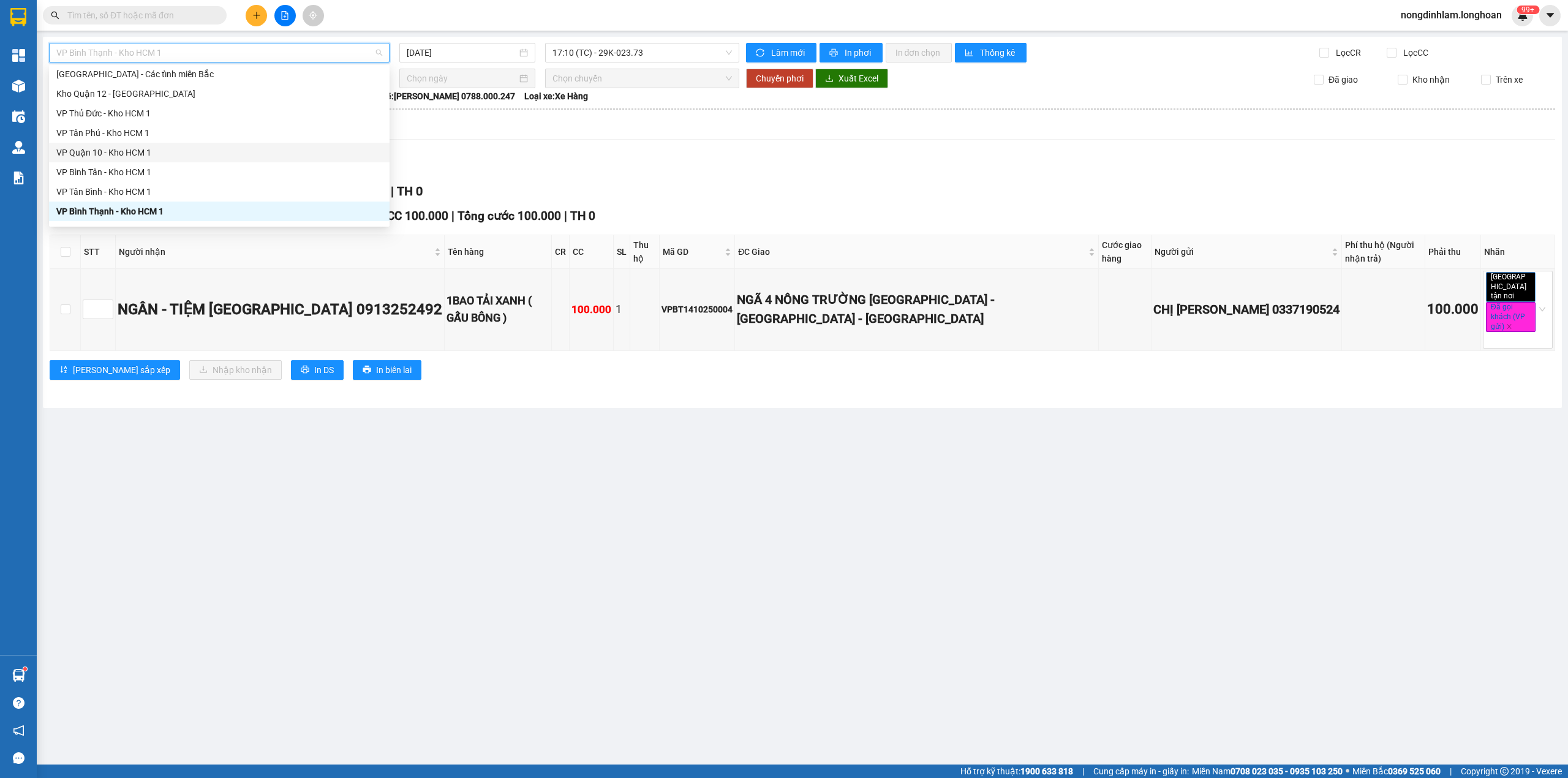
click at [142, 155] on div "VP Quận 10 - Kho HCM 1" at bounding box center [219, 152] width 326 height 13
type input "[DATE]"
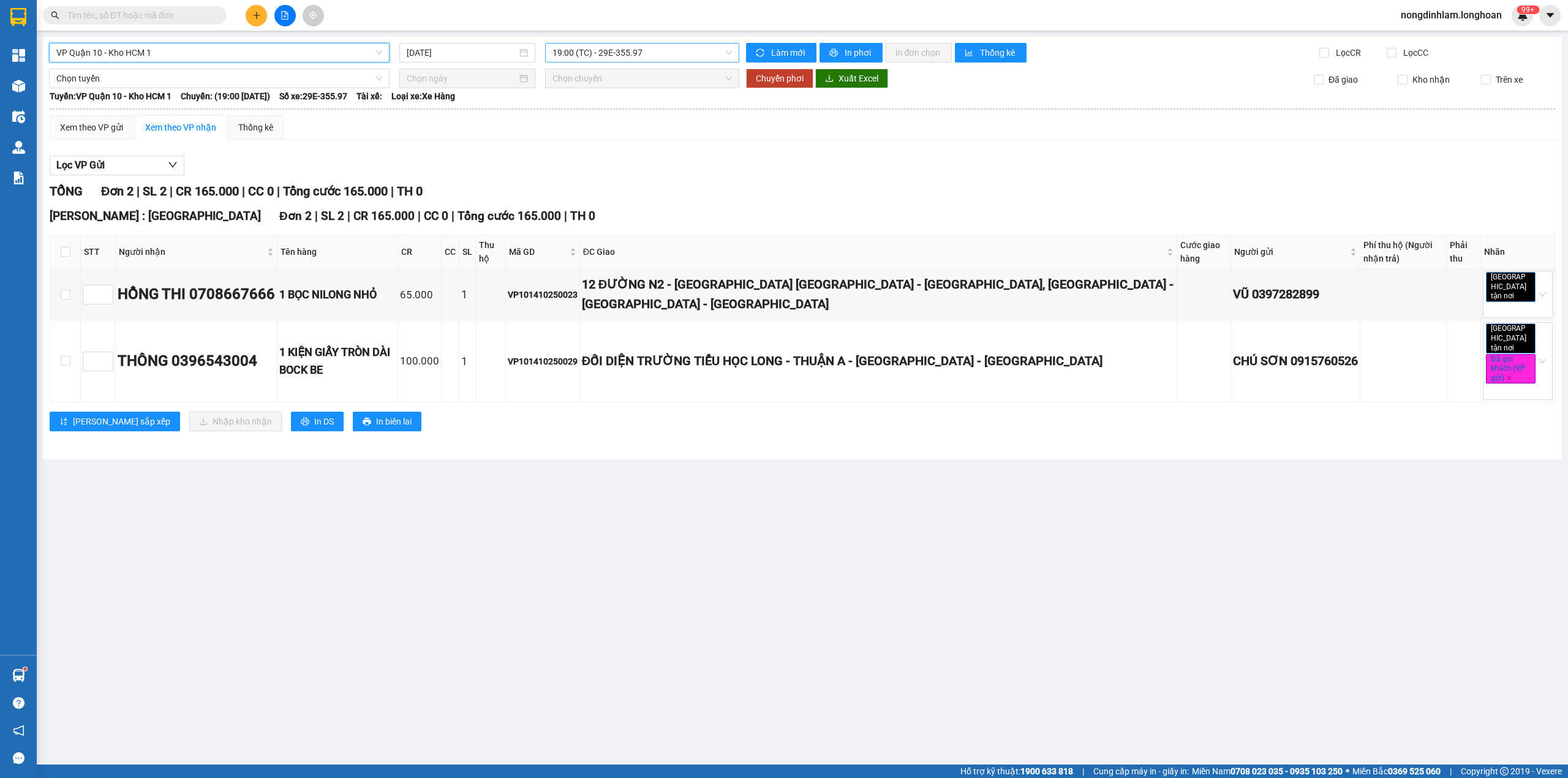
click at [627, 50] on span "19:00 (TC) - 29E-355.97" at bounding box center [643, 53] width 180 height 19
click at [602, 110] on div "21:00 (TC)" at bounding box center [600, 117] width 96 height 13
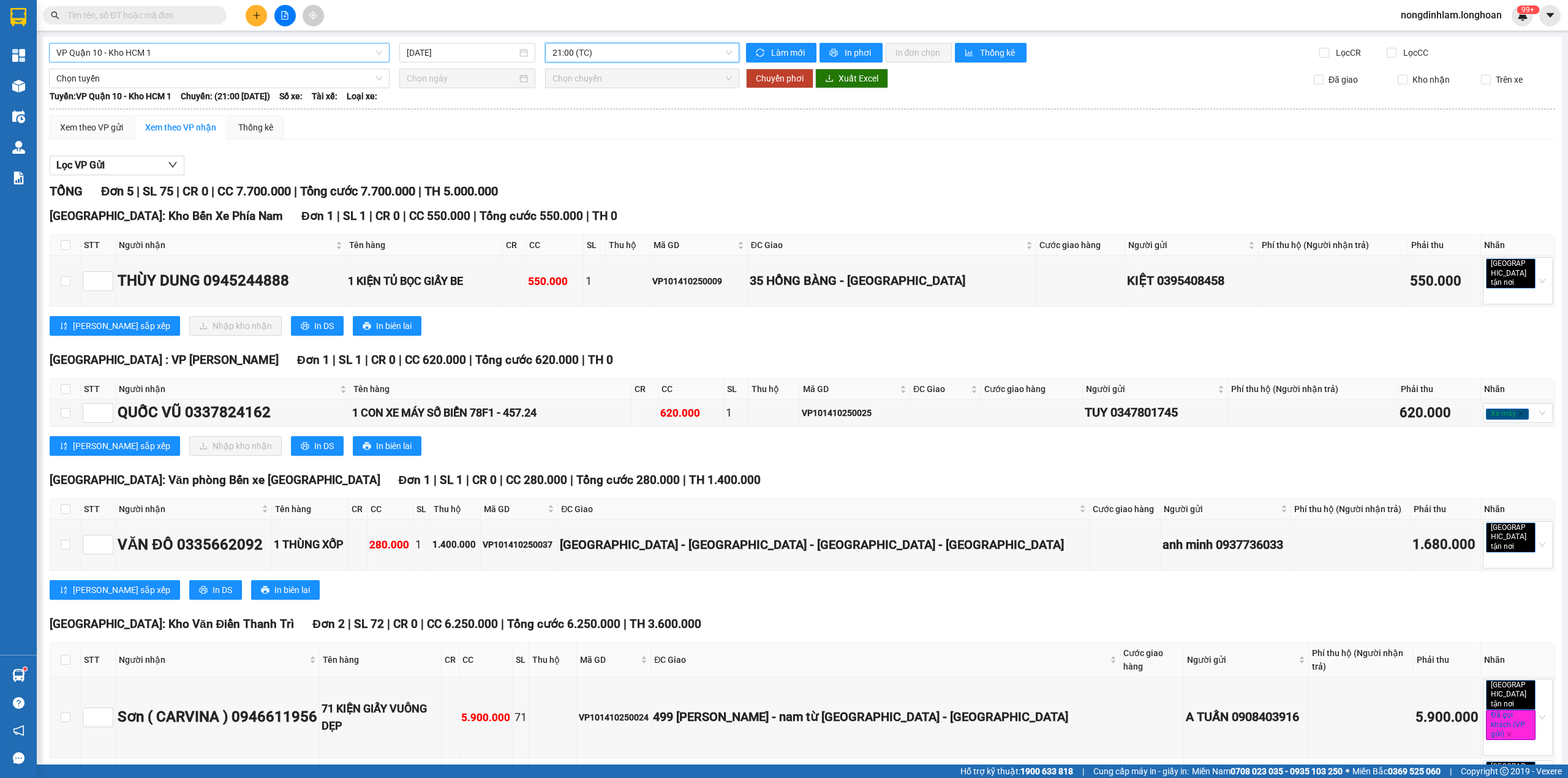
click at [322, 43] on div "VP Quận 10 - Kho HCM 1" at bounding box center [219, 53] width 340 height 19
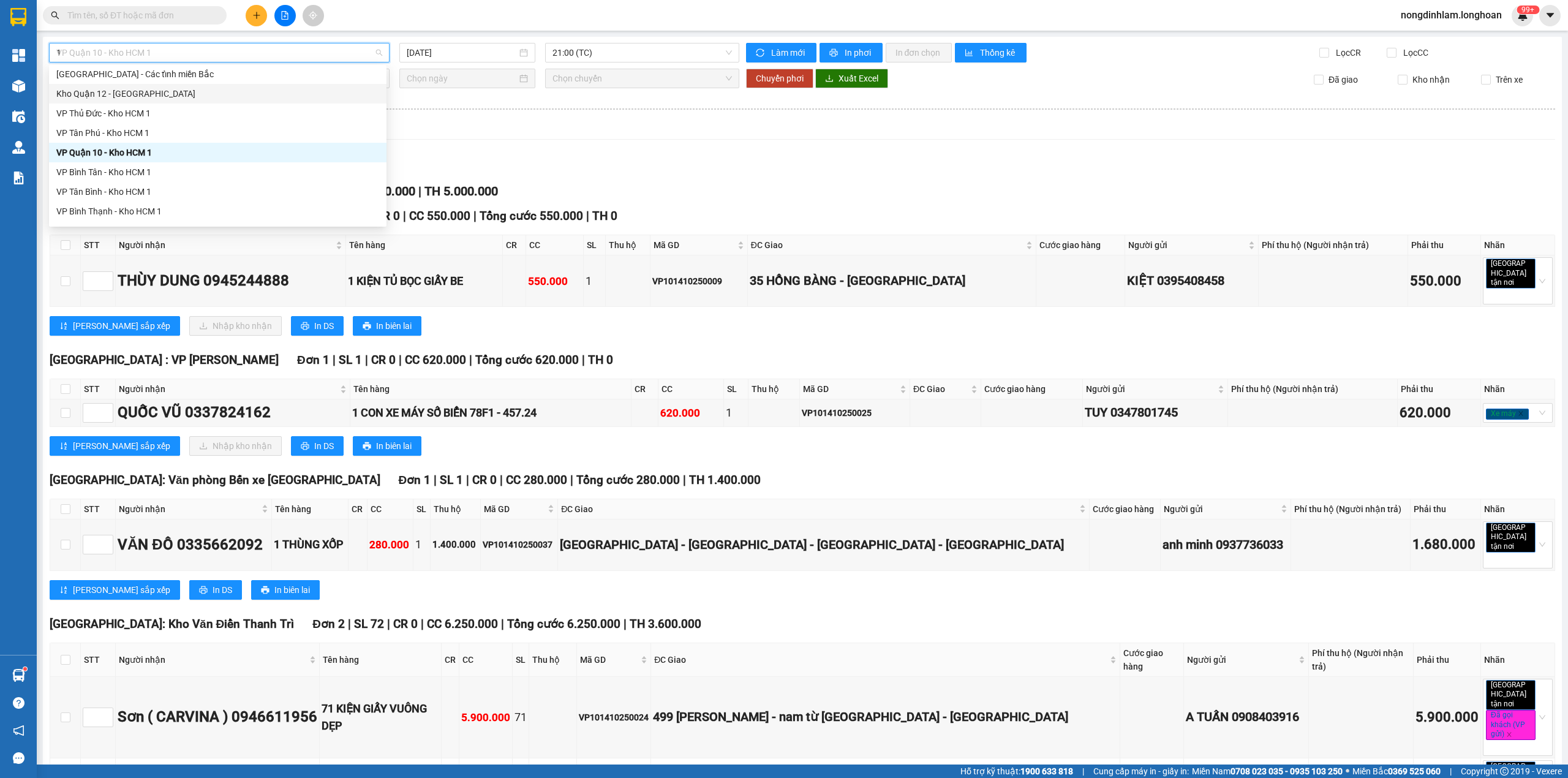
type input "12"
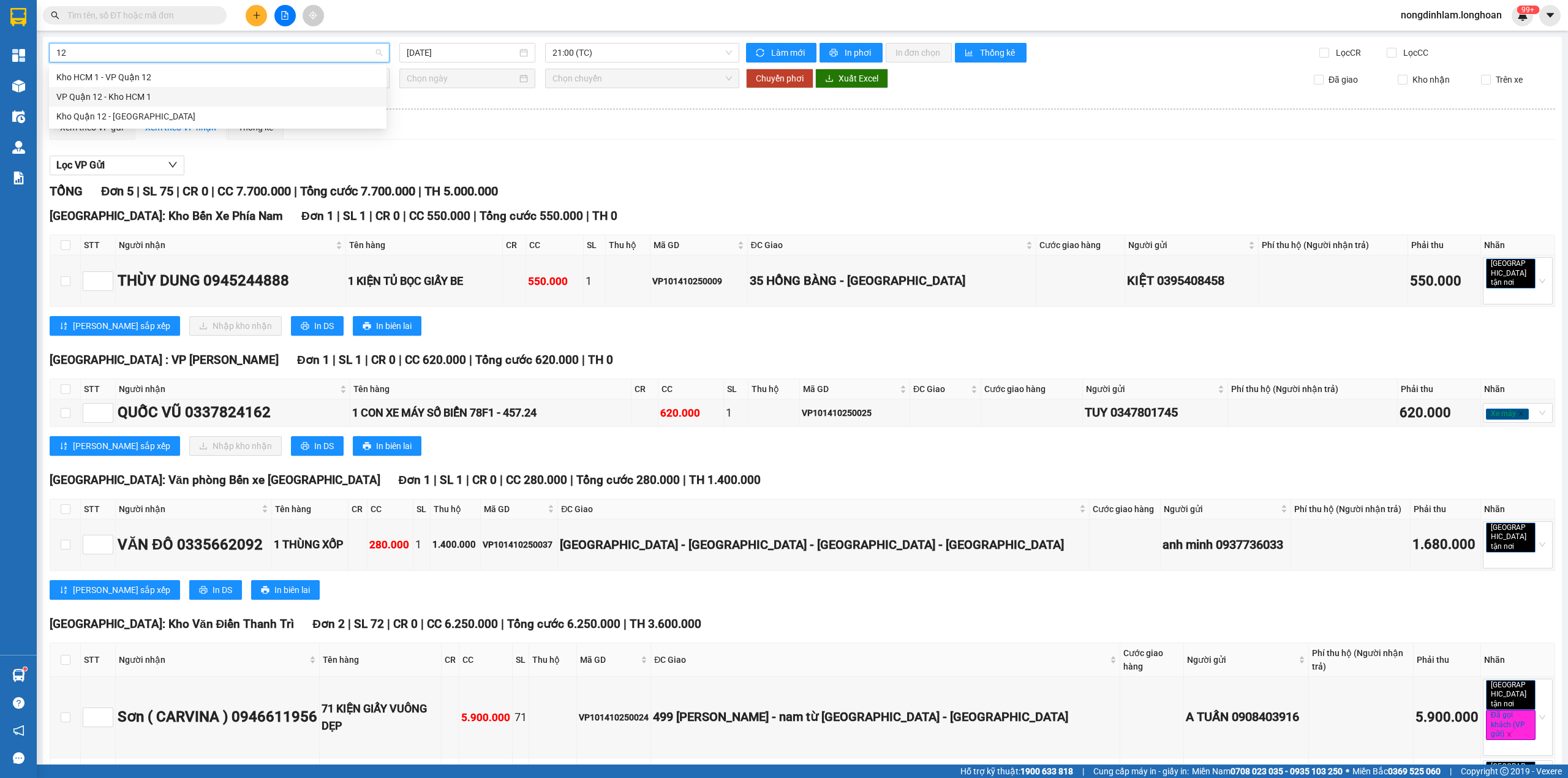
click at [143, 99] on div "VP Quận 12 - Kho HCM 1" at bounding box center [218, 97] width 323 height 13
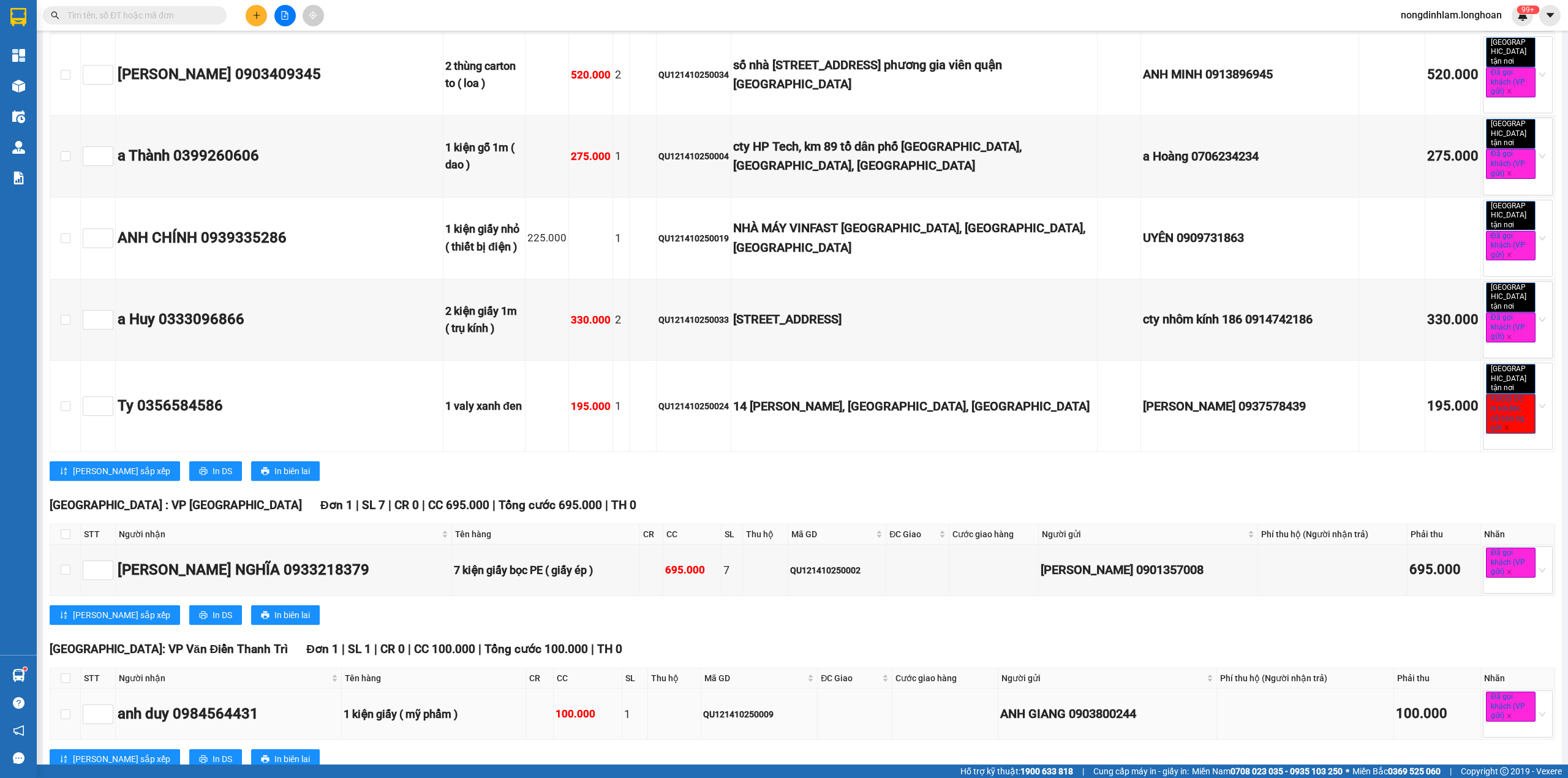
scroll to position [2486, 0]
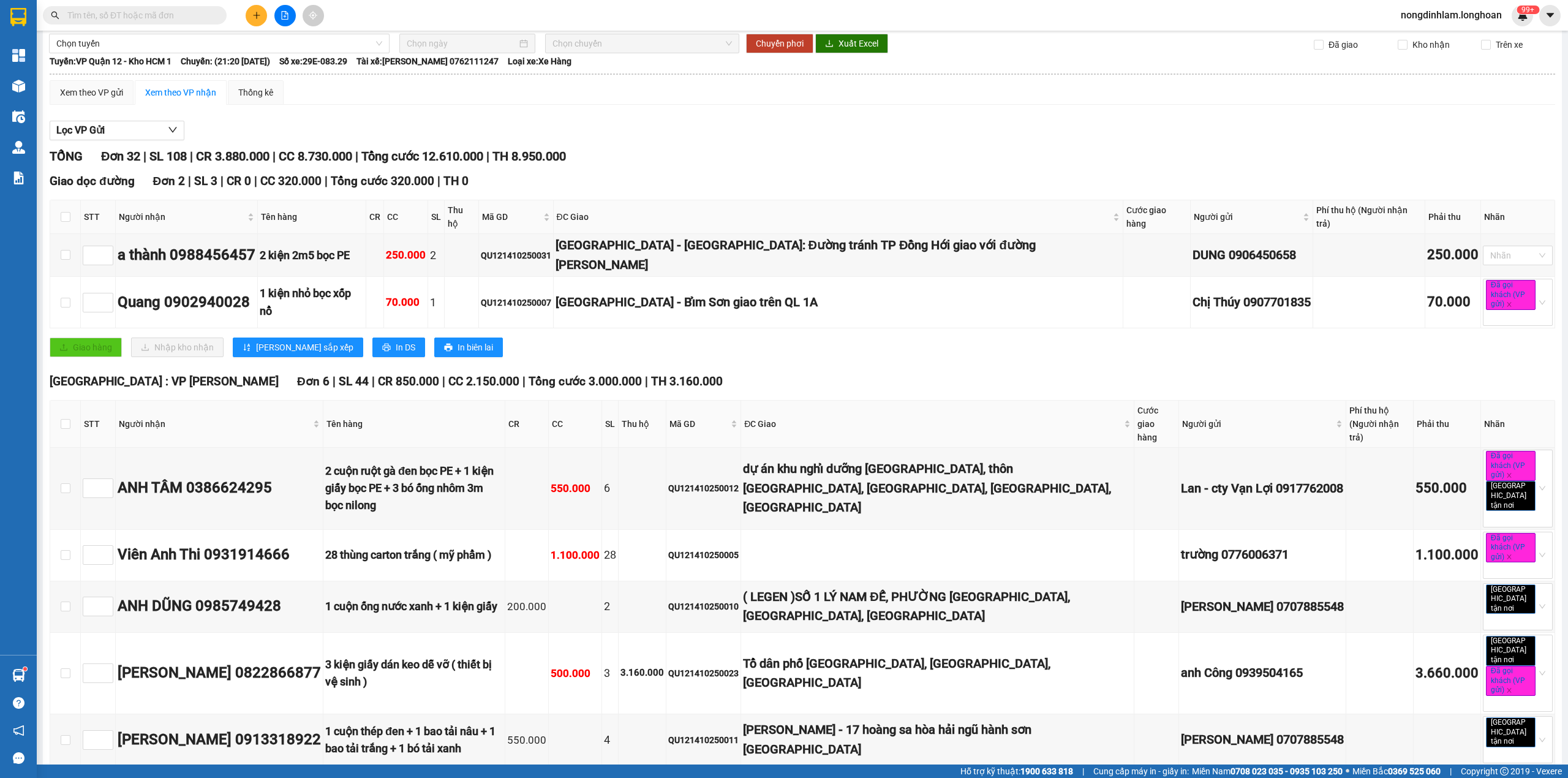
scroll to position [0, 0]
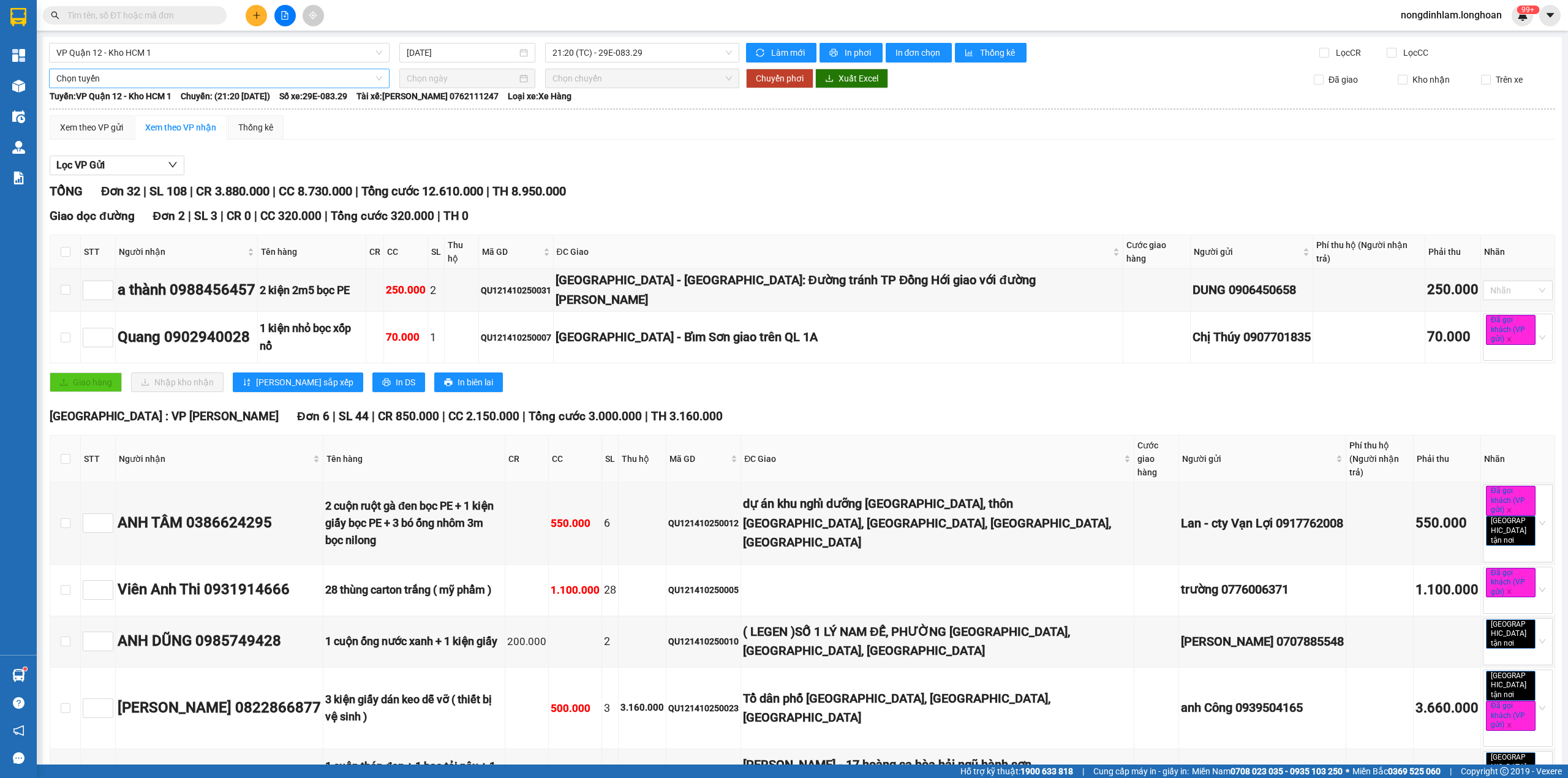
click at [176, 79] on span "Chọn tuyến" at bounding box center [219, 78] width 326 height 19
click at [133, 140] on div "Kho HCM - Kho Cần Thơ" at bounding box center [218, 143] width 323 height 13
click at [480, 81] on input at bounding box center [461, 78] width 110 height 13
click at [455, 191] on div "14" at bounding box center [459, 187] width 15 height 15
click at [759, 77] on span "Chuyển phơi" at bounding box center [779, 78] width 48 height 13
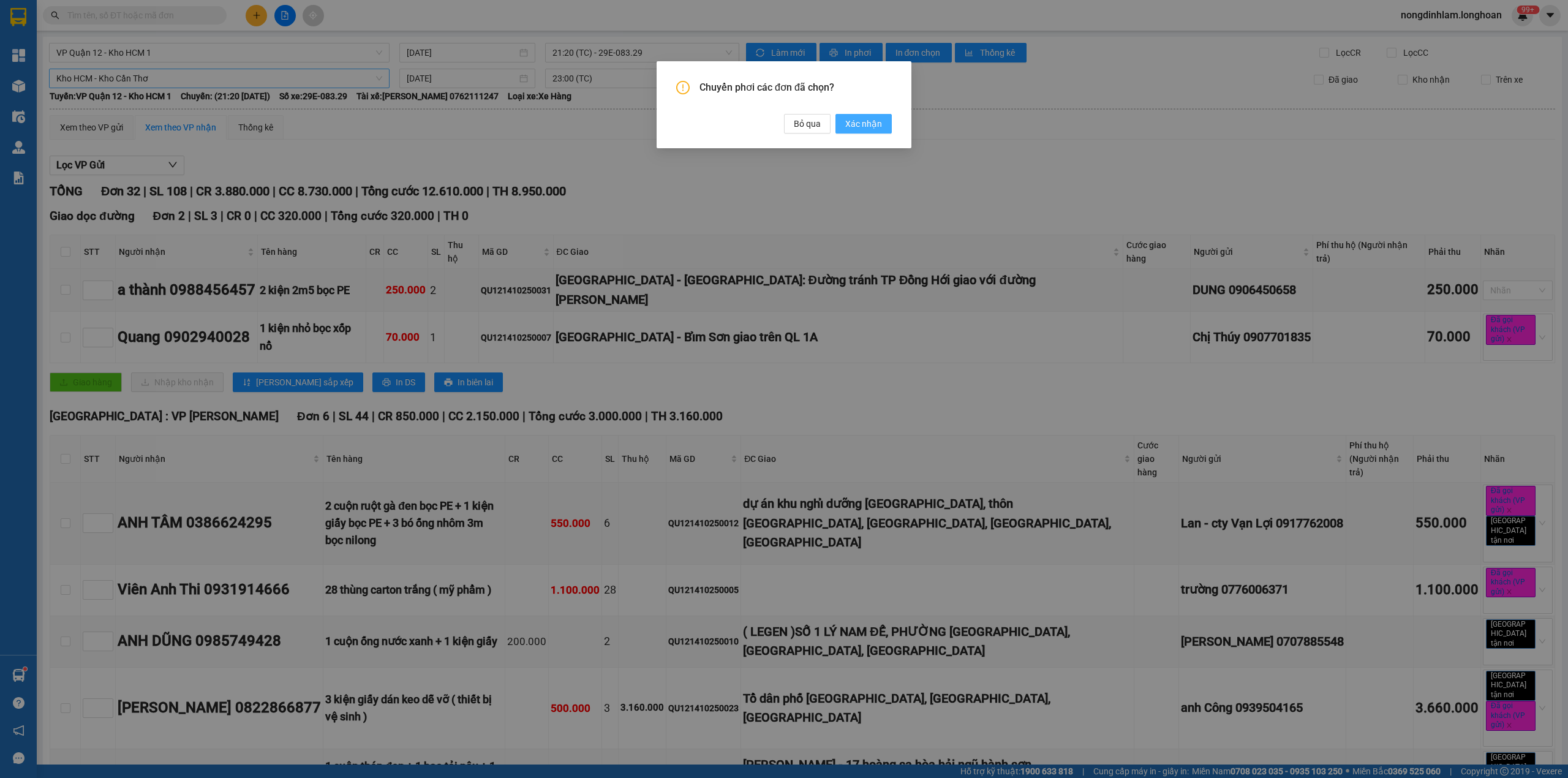
click at [860, 123] on span "Xác nhận" at bounding box center [863, 123] width 36 height 13
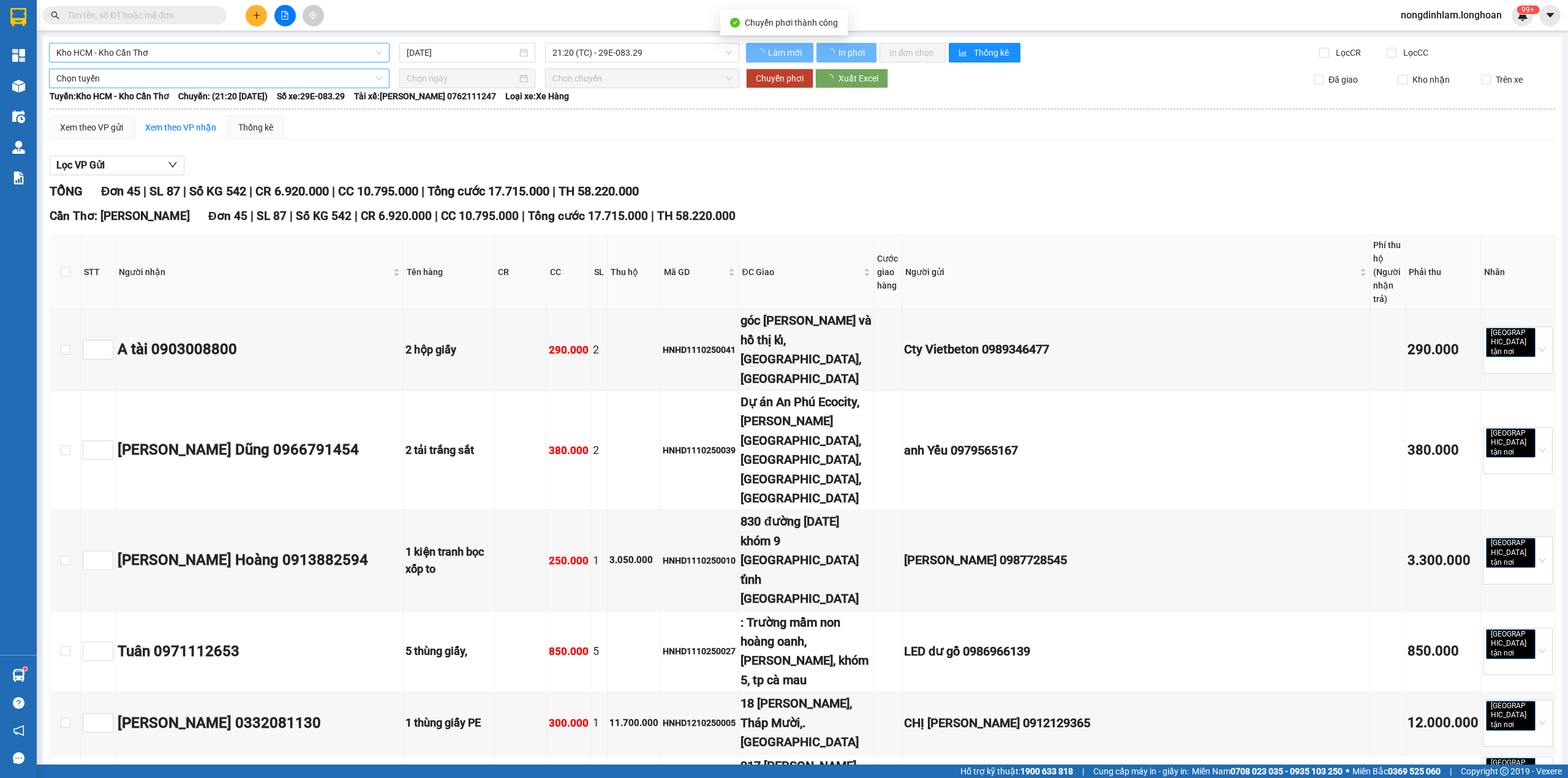
click at [149, 50] on span "Kho HCM - Kho Cần Thơ" at bounding box center [219, 53] width 326 height 19
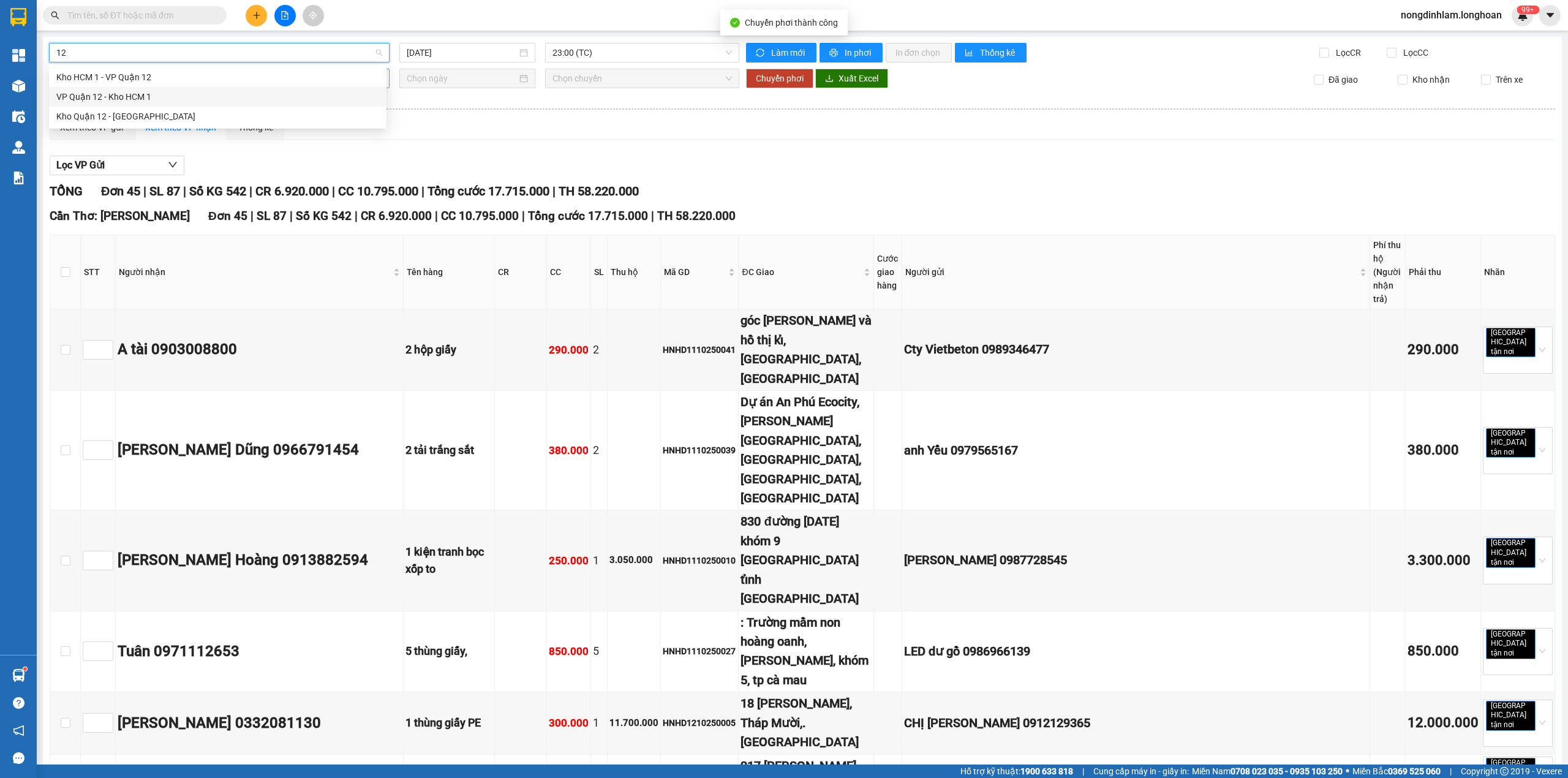
click at [126, 100] on div "VP Quận 12 - Kho HCM 1" at bounding box center [218, 97] width 323 height 13
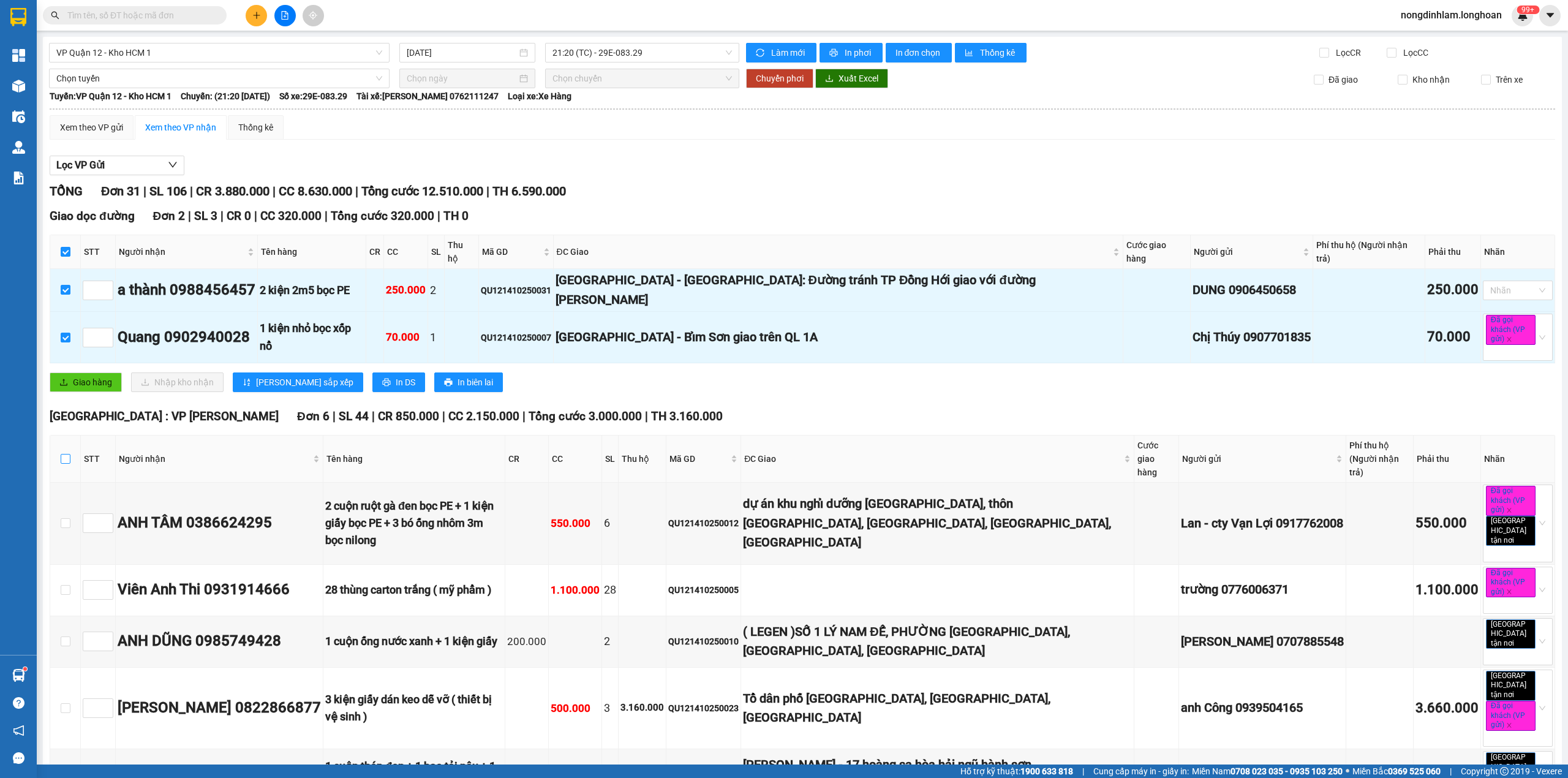
click at [65, 454] on input "checkbox" at bounding box center [65, 458] width 10 height 10
checkbox input "true"
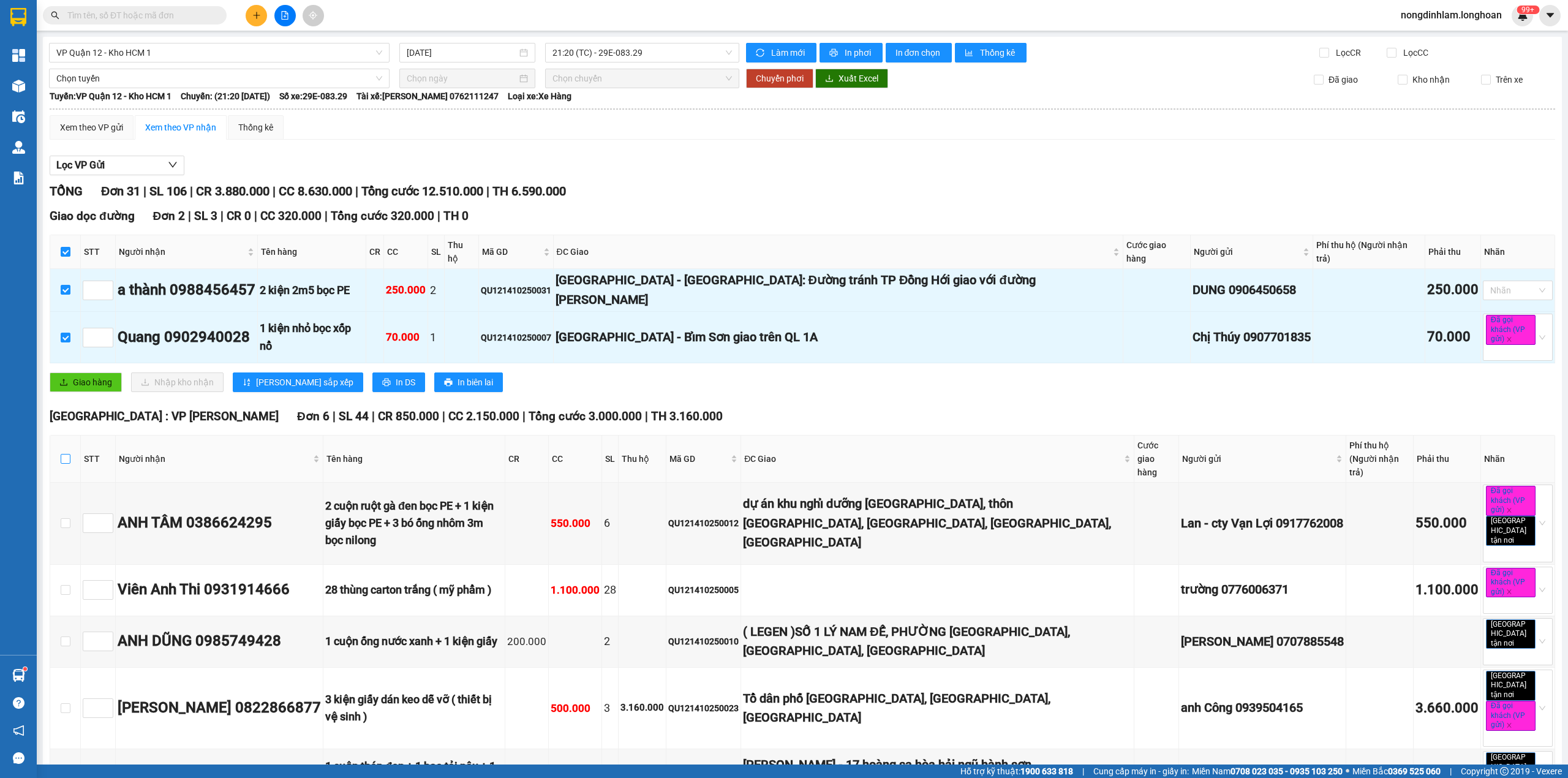
checkbox input "true"
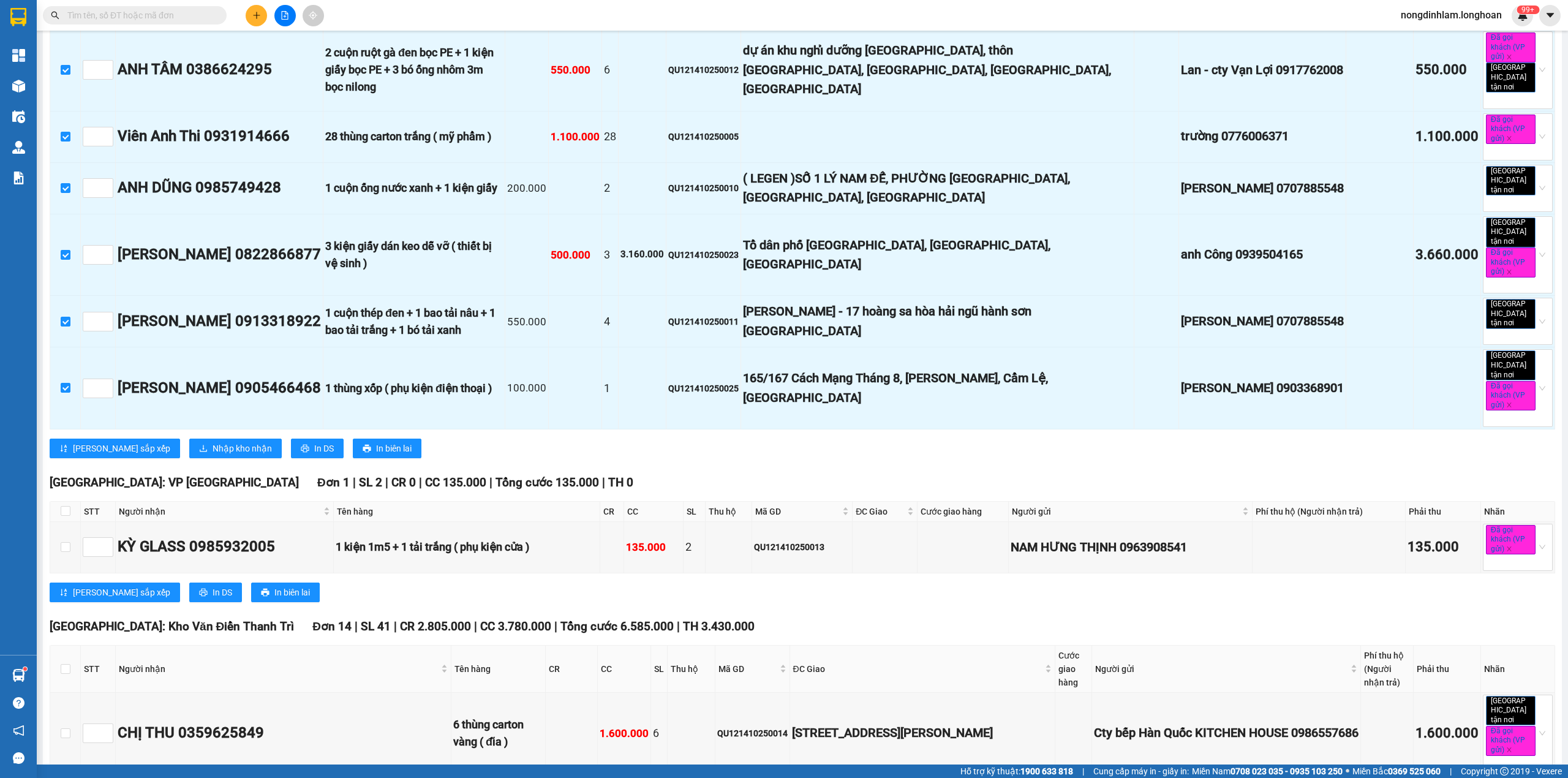
scroll to position [490, 0]
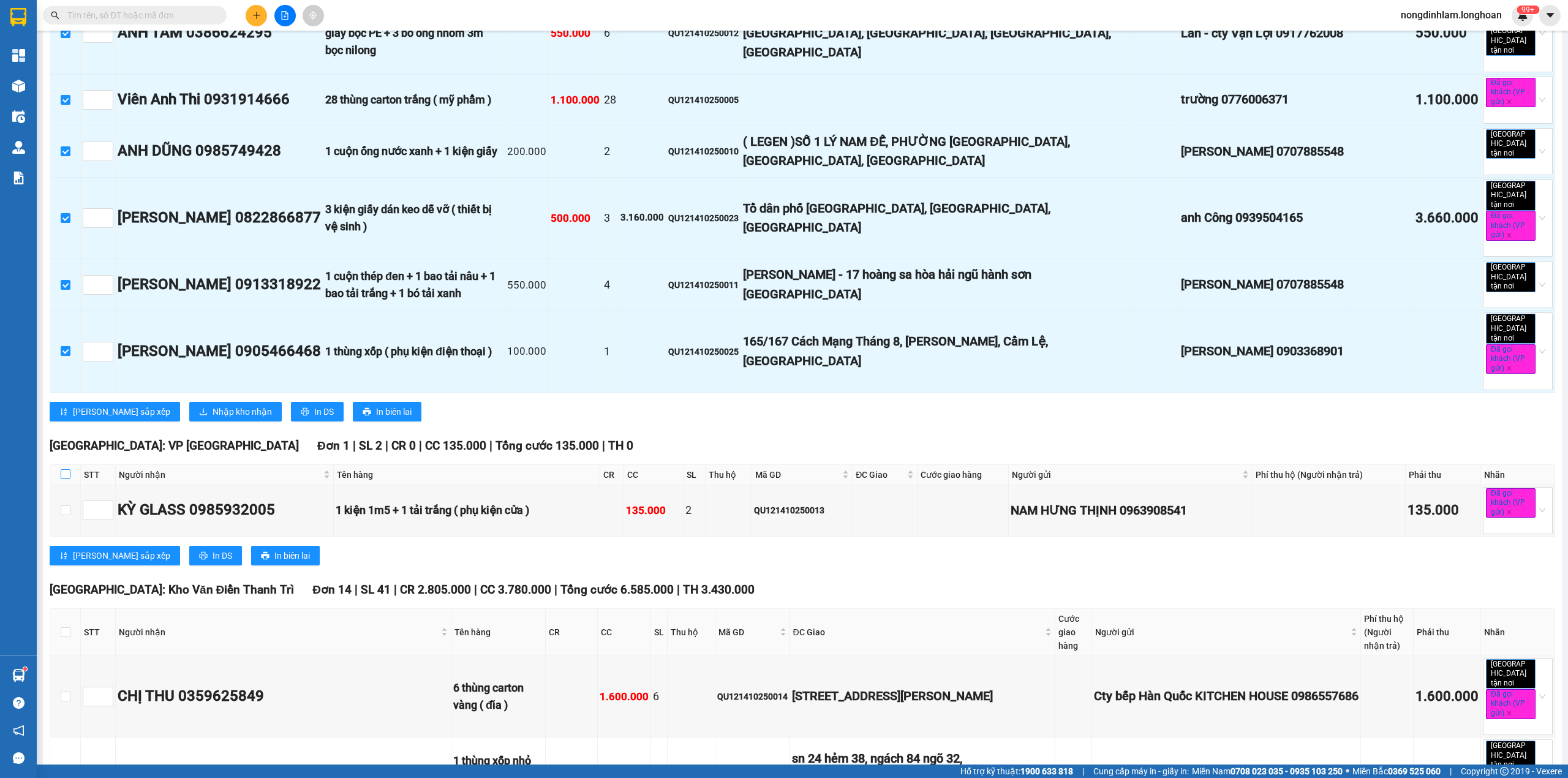
click at [64, 470] on input "checkbox" at bounding box center [65, 474] width 10 height 10
checkbox input "true"
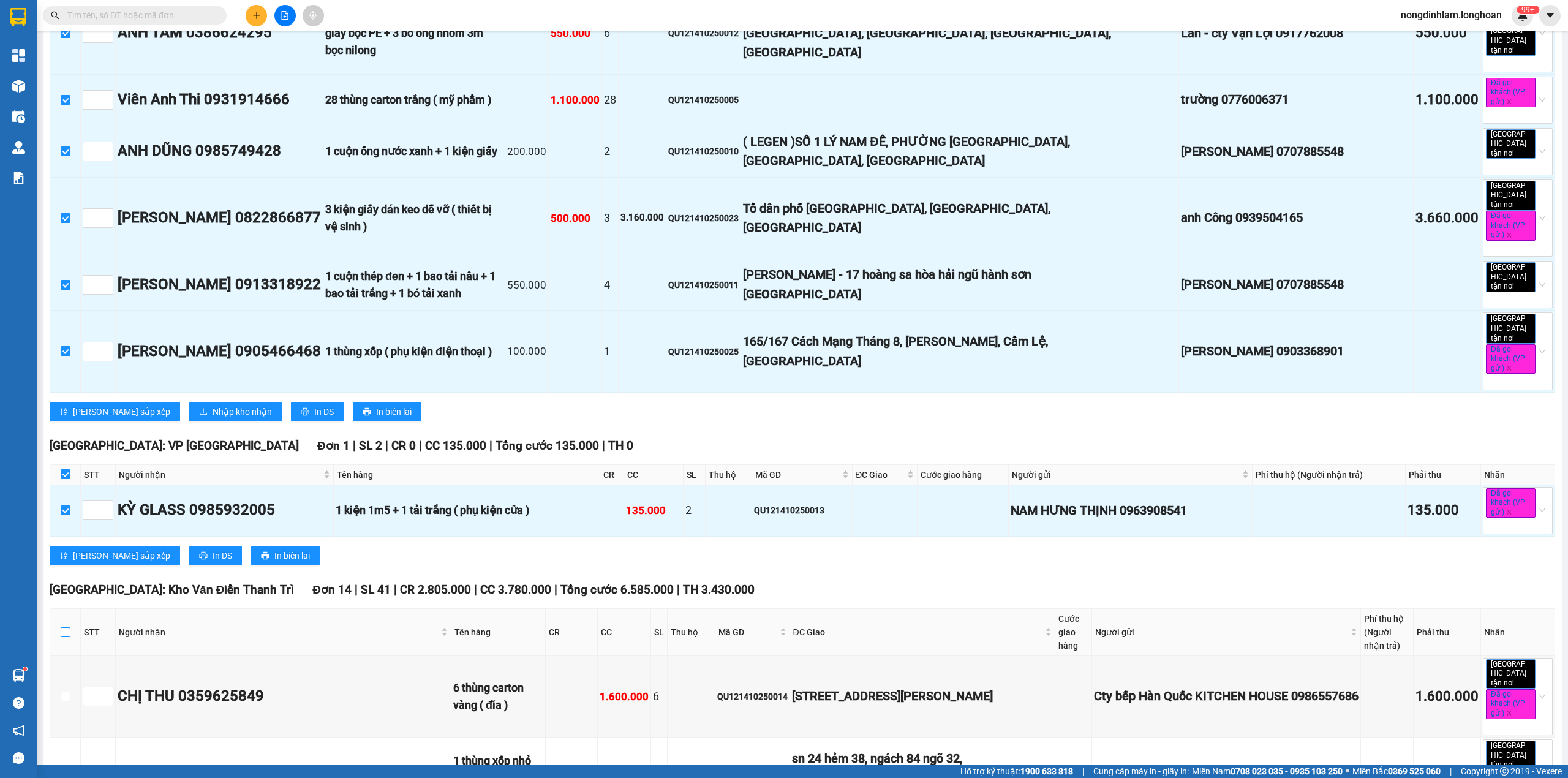
click at [66, 627] on input "checkbox" at bounding box center [65, 632] width 10 height 10
checkbox input "true"
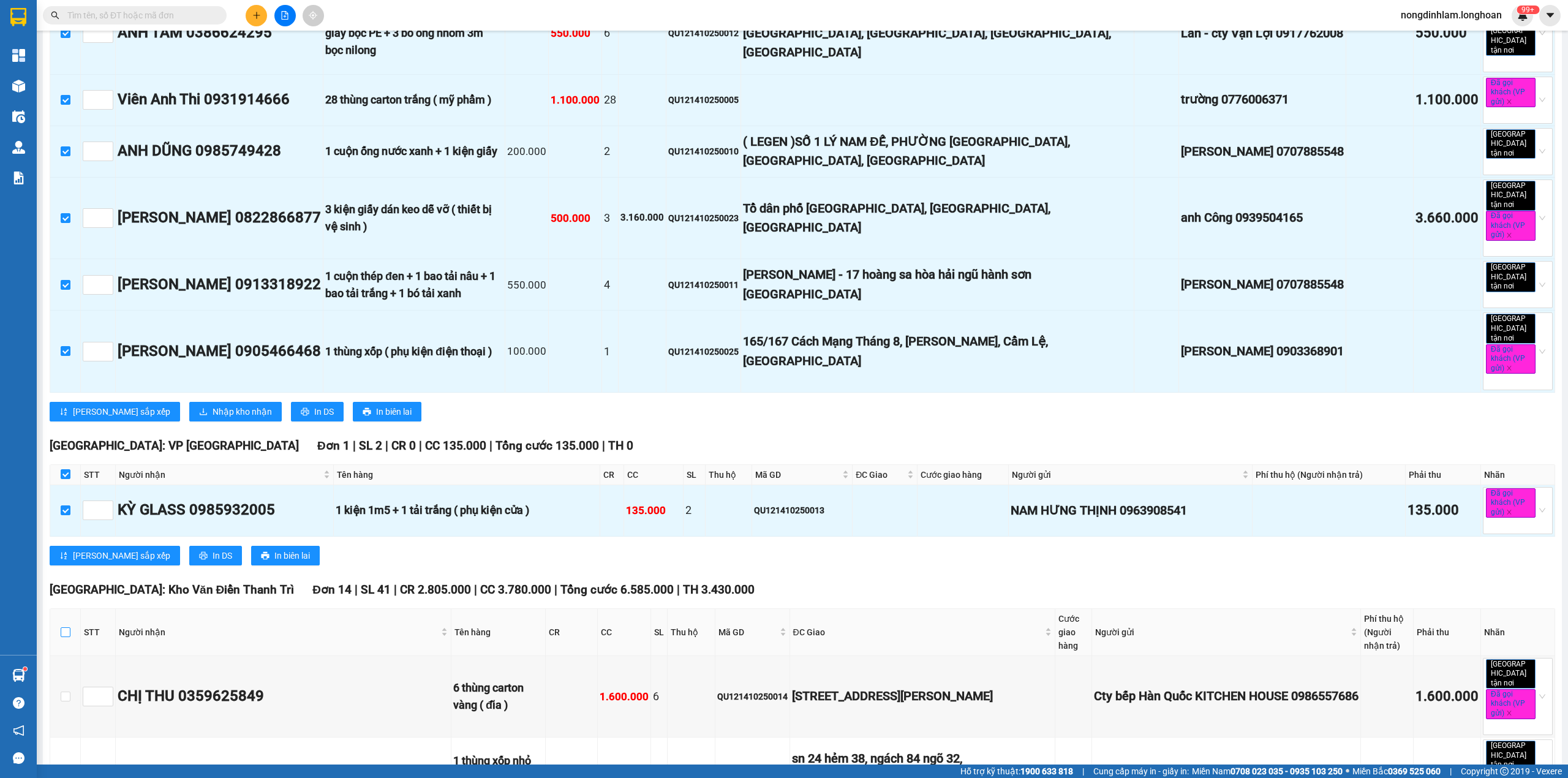
checkbox input "true"
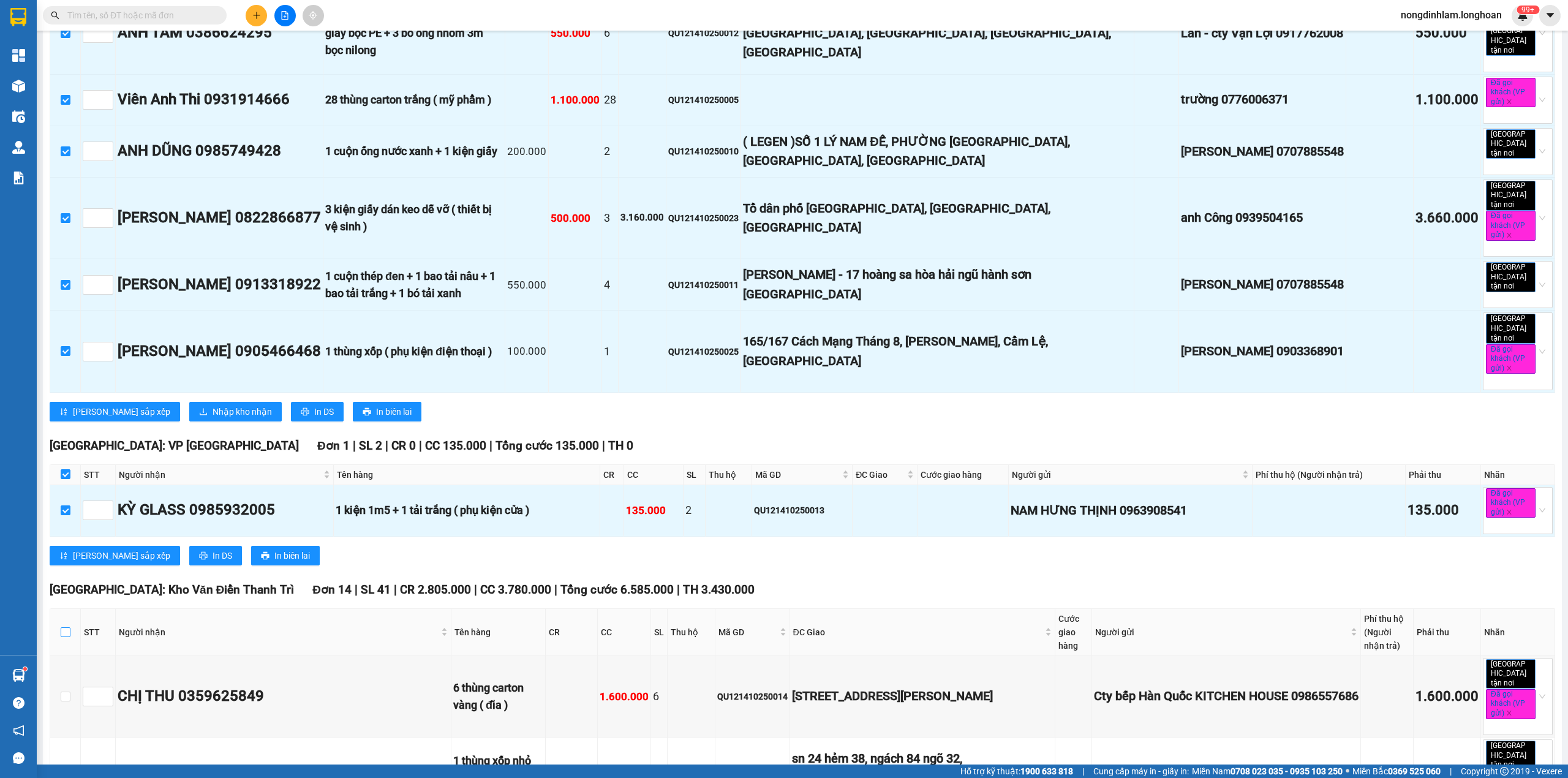
checkbox input "true"
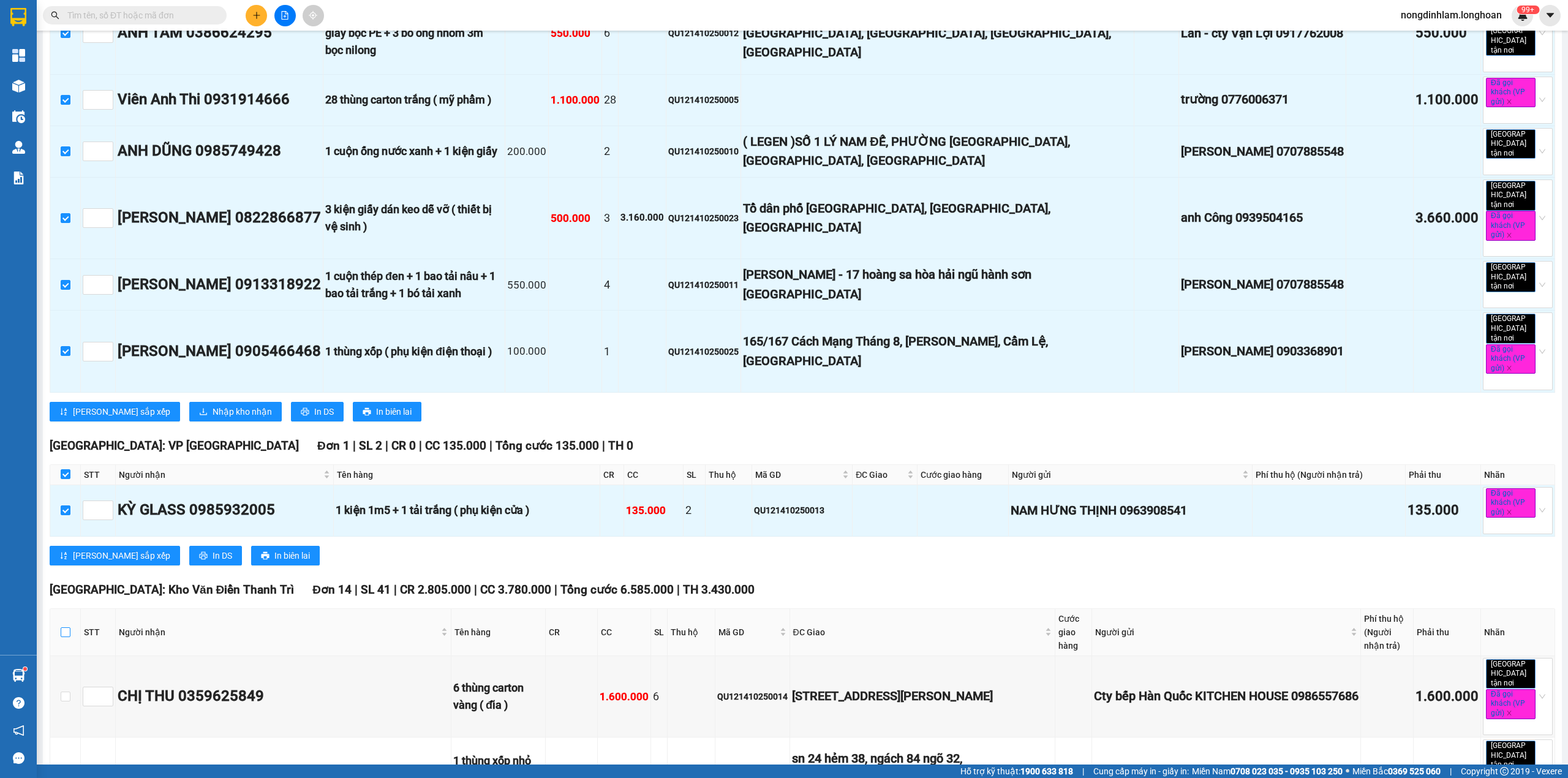
checkbox input "true"
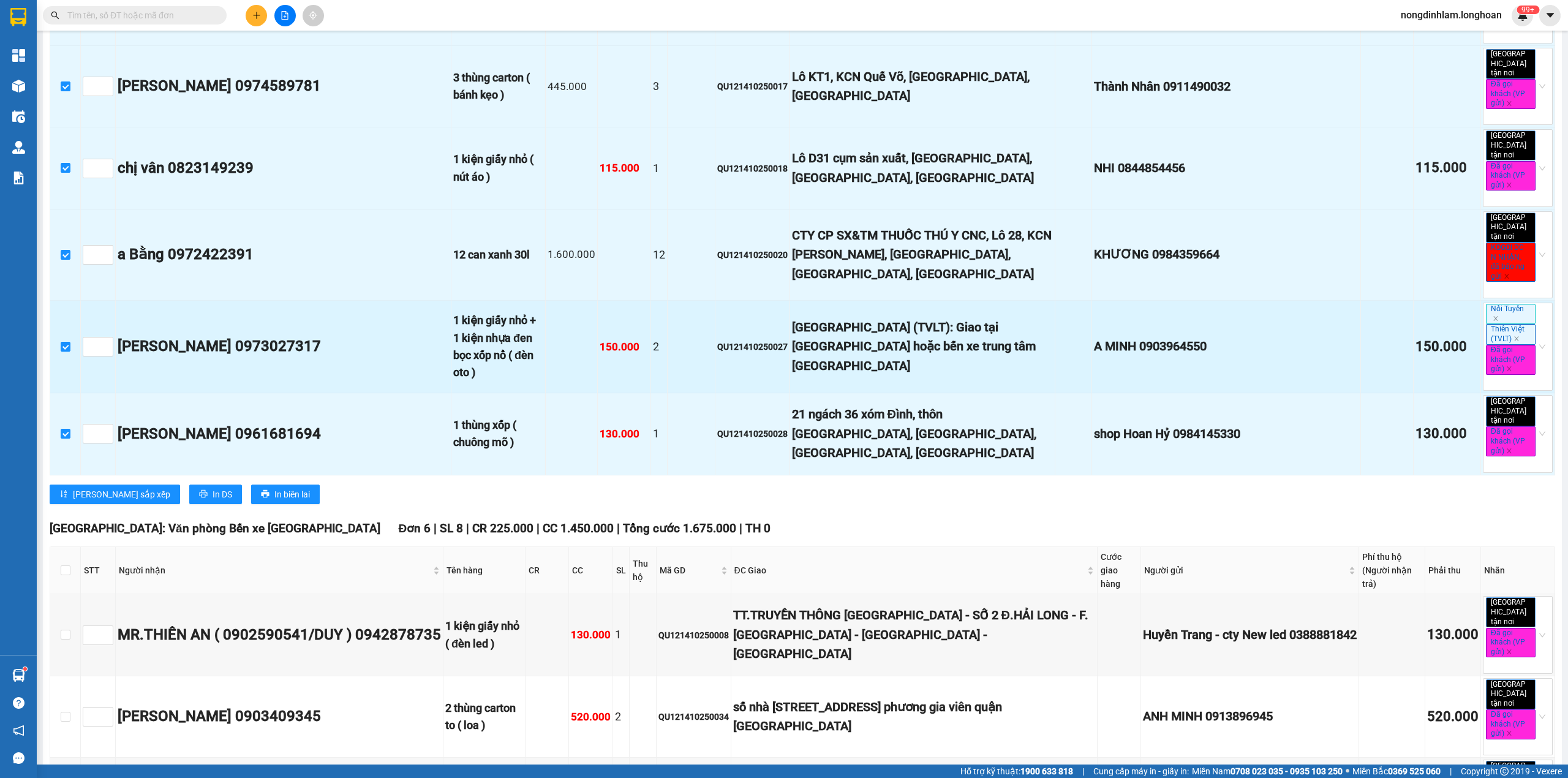
scroll to position [2042, 0]
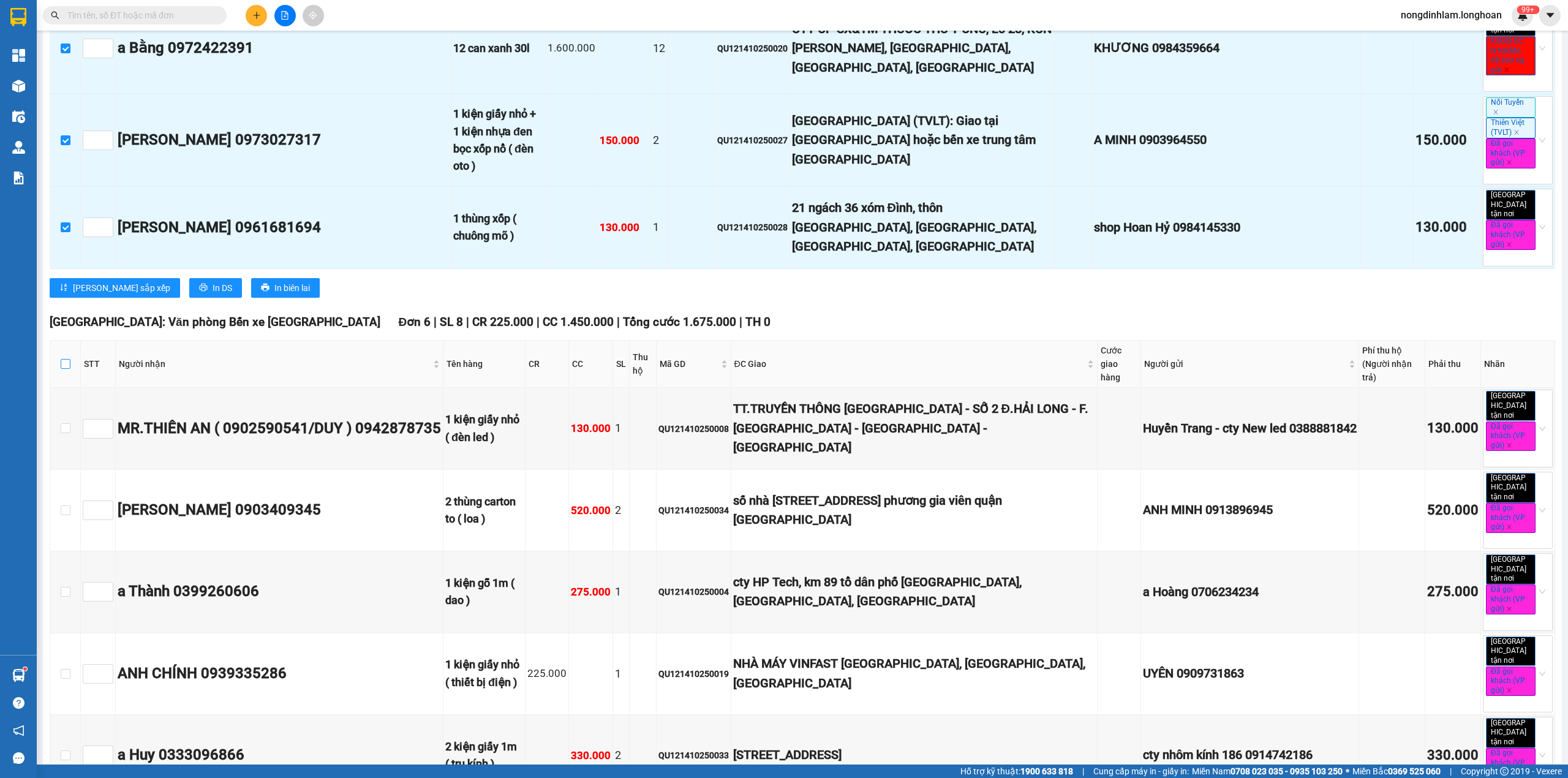
click at [67, 359] on input "checkbox" at bounding box center [65, 363] width 10 height 10
checkbox input "true"
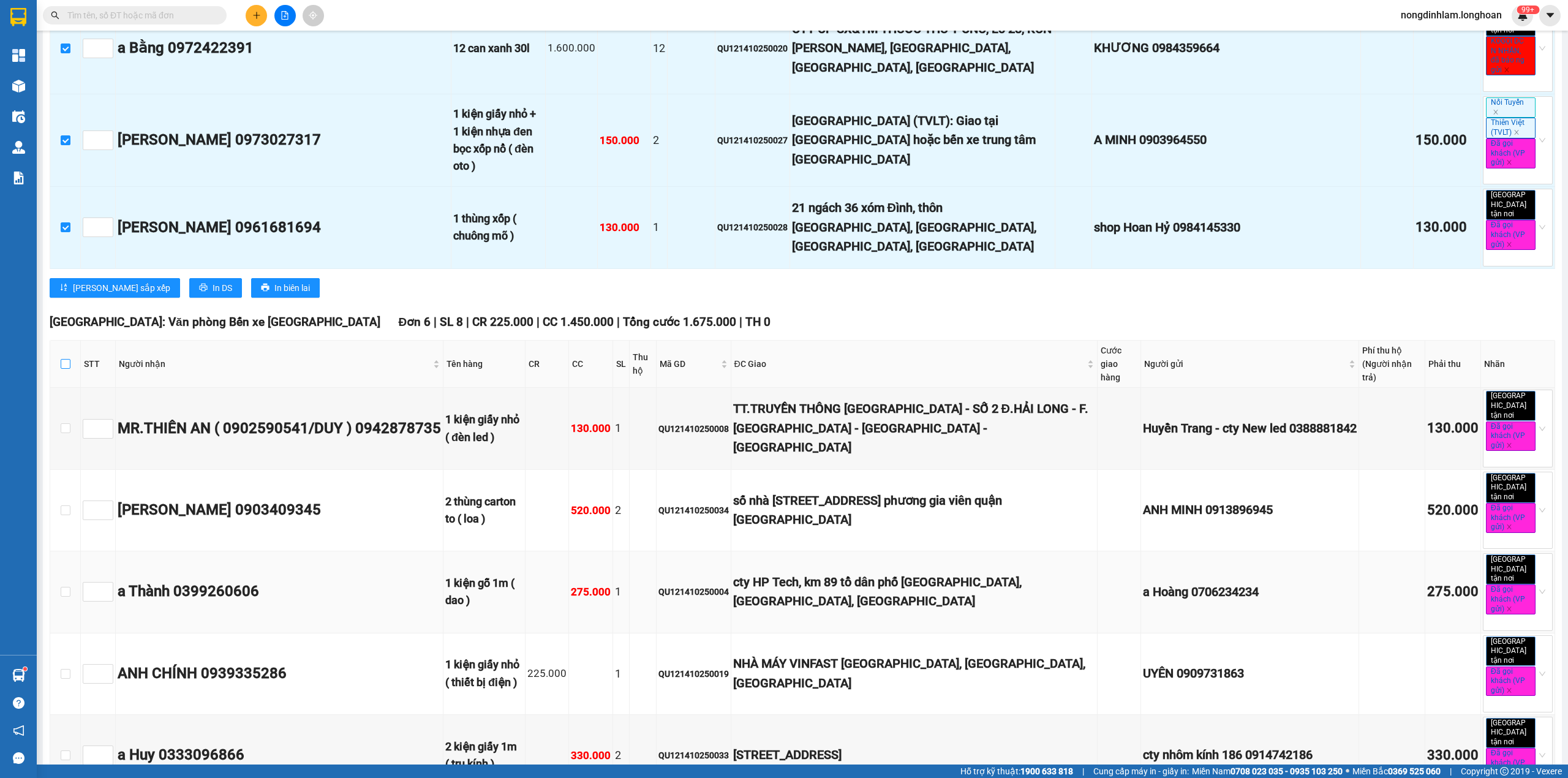
checkbox input "true"
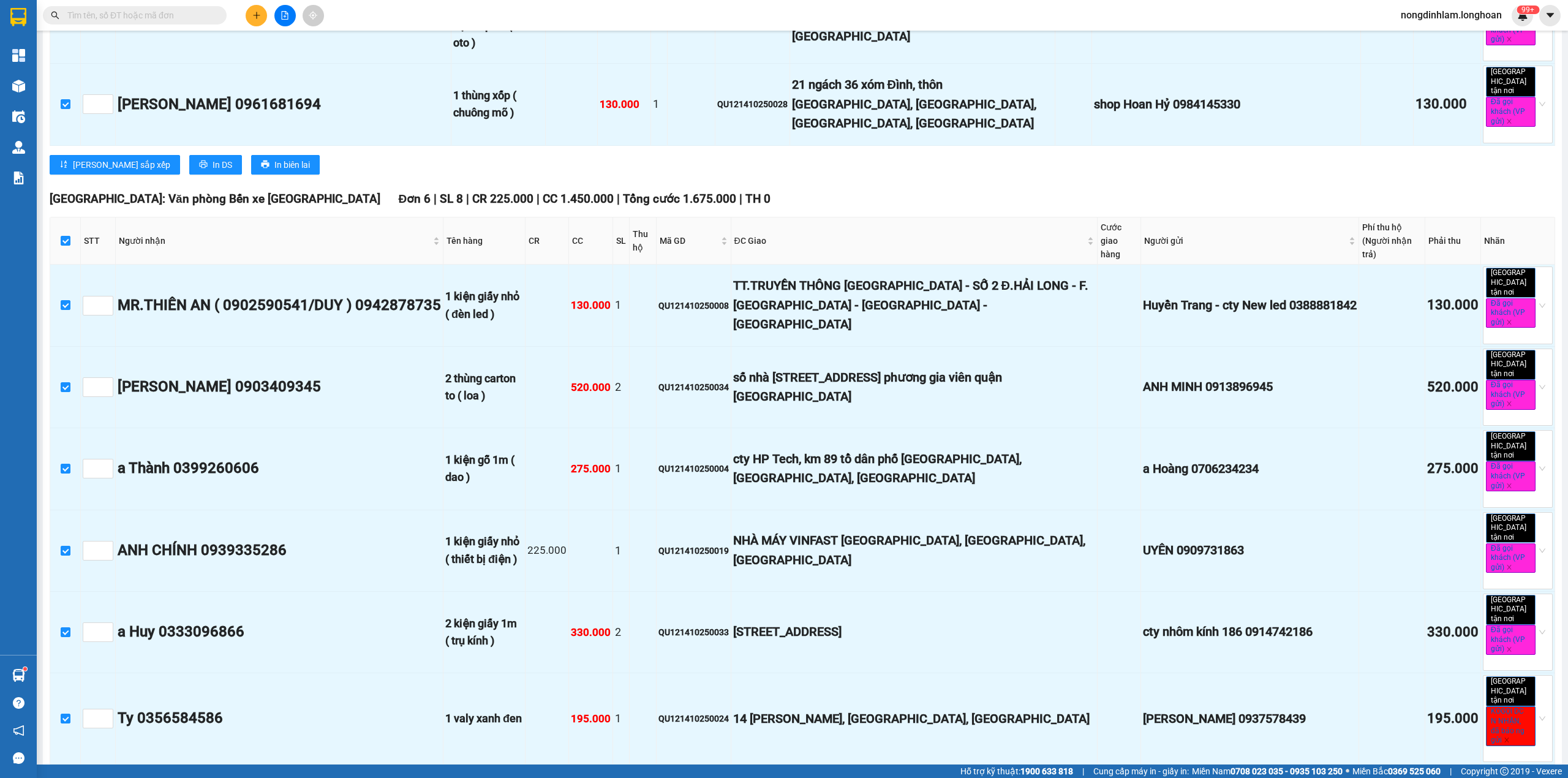
scroll to position [2297, 0]
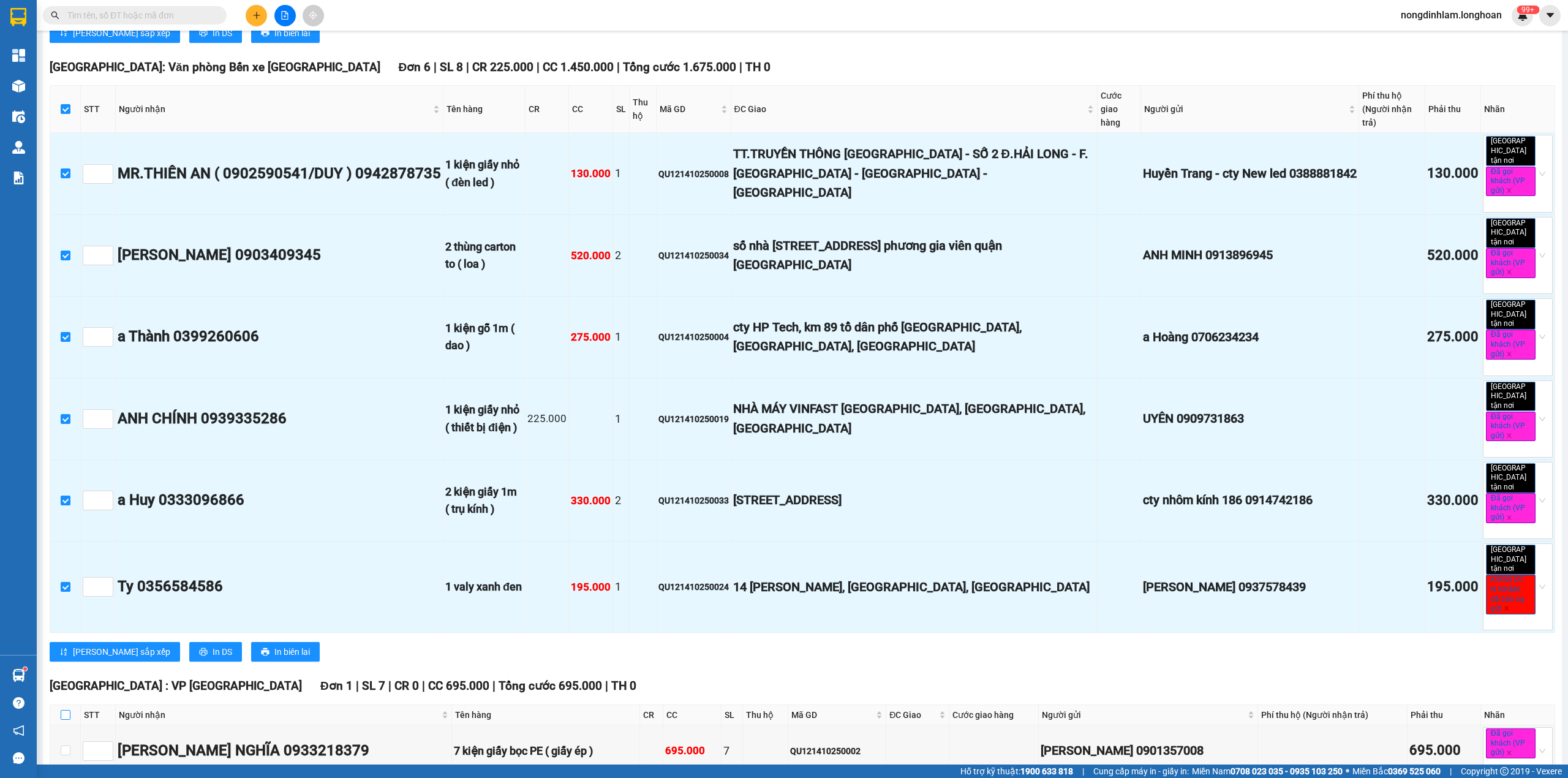
click at [67, 710] on input "checkbox" at bounding box center [65, 715] width 10 height 10
checkbox input "true"
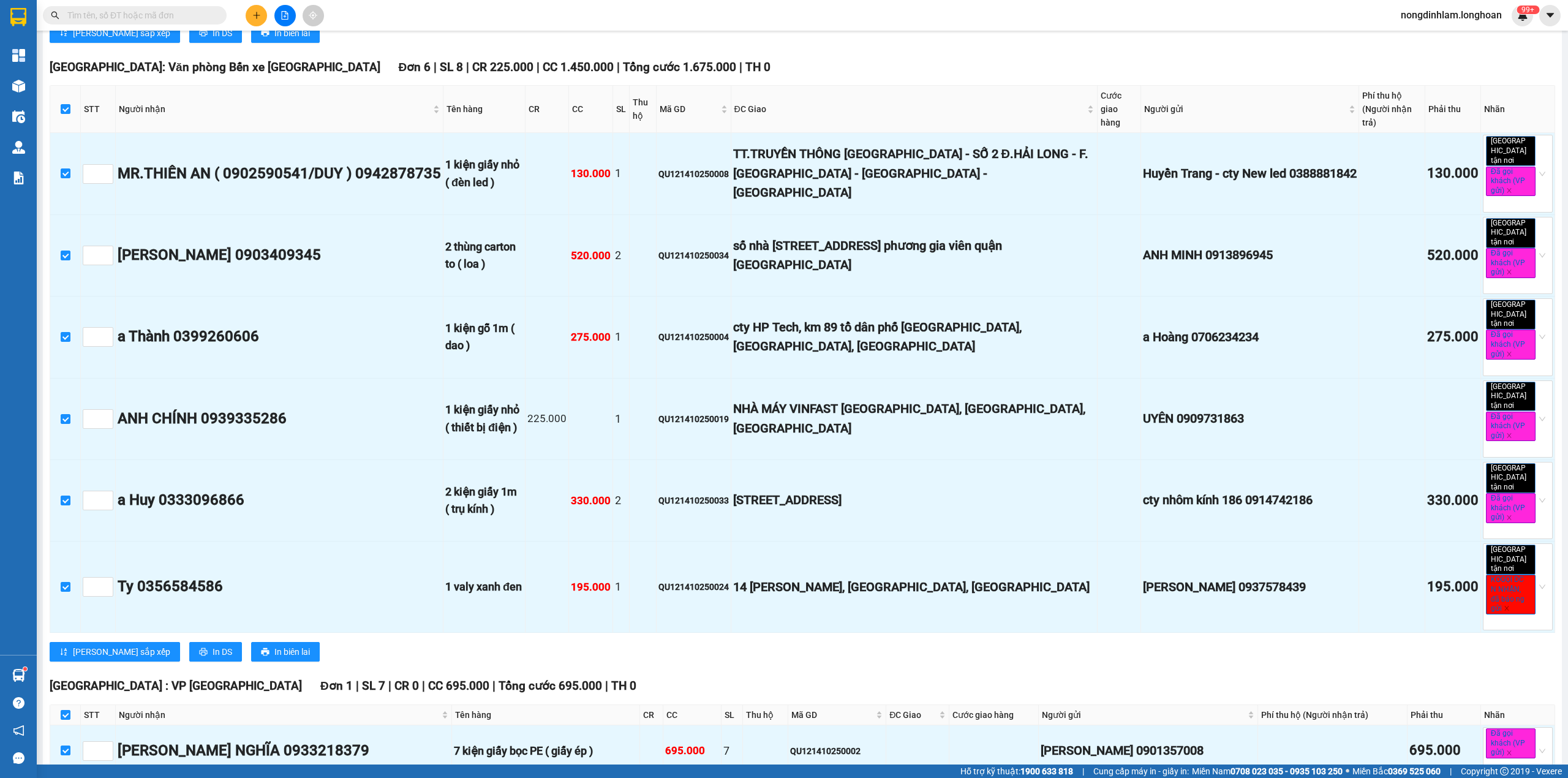
checkbox input "true"
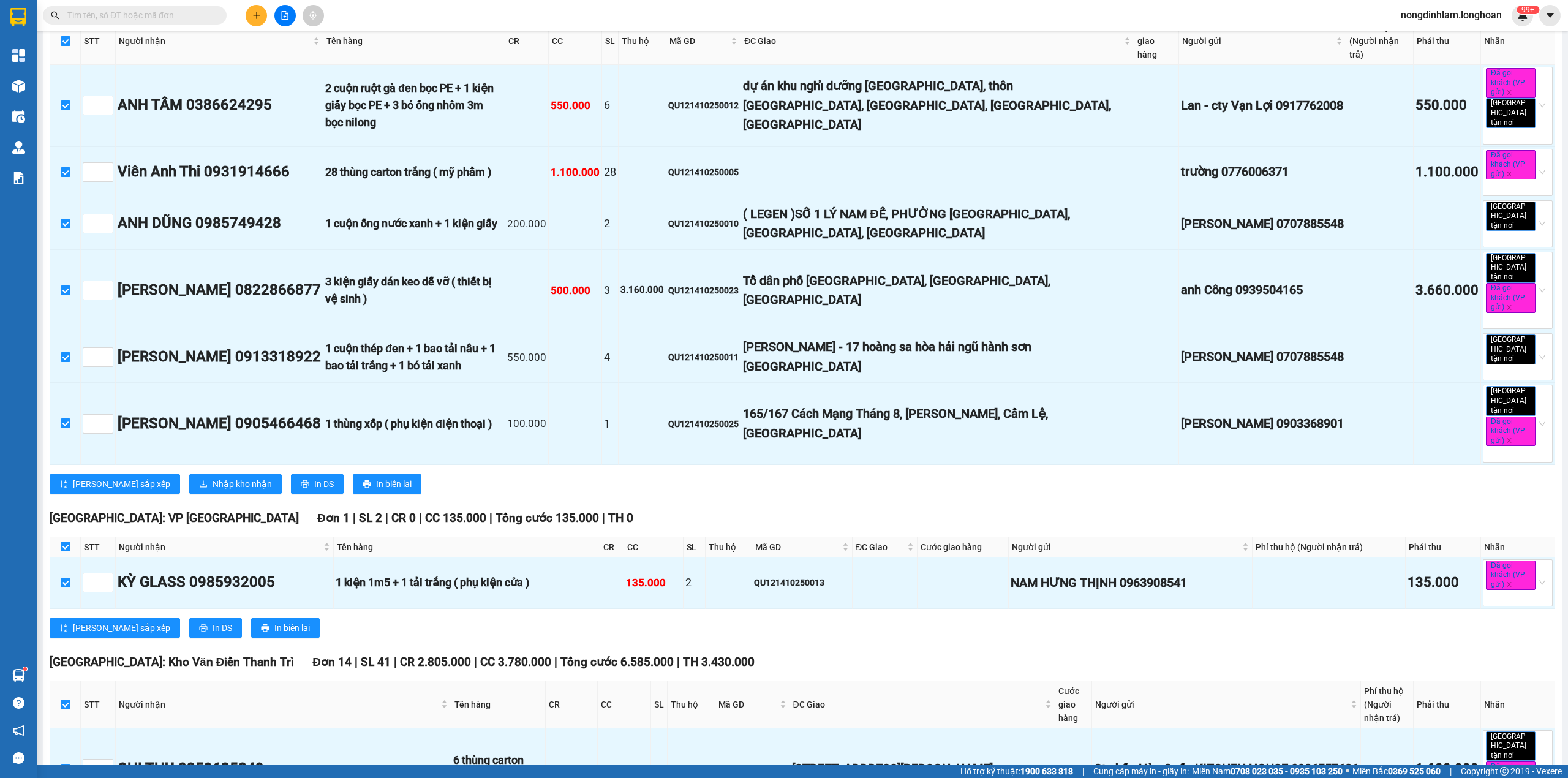
scroll to position [0, 0]
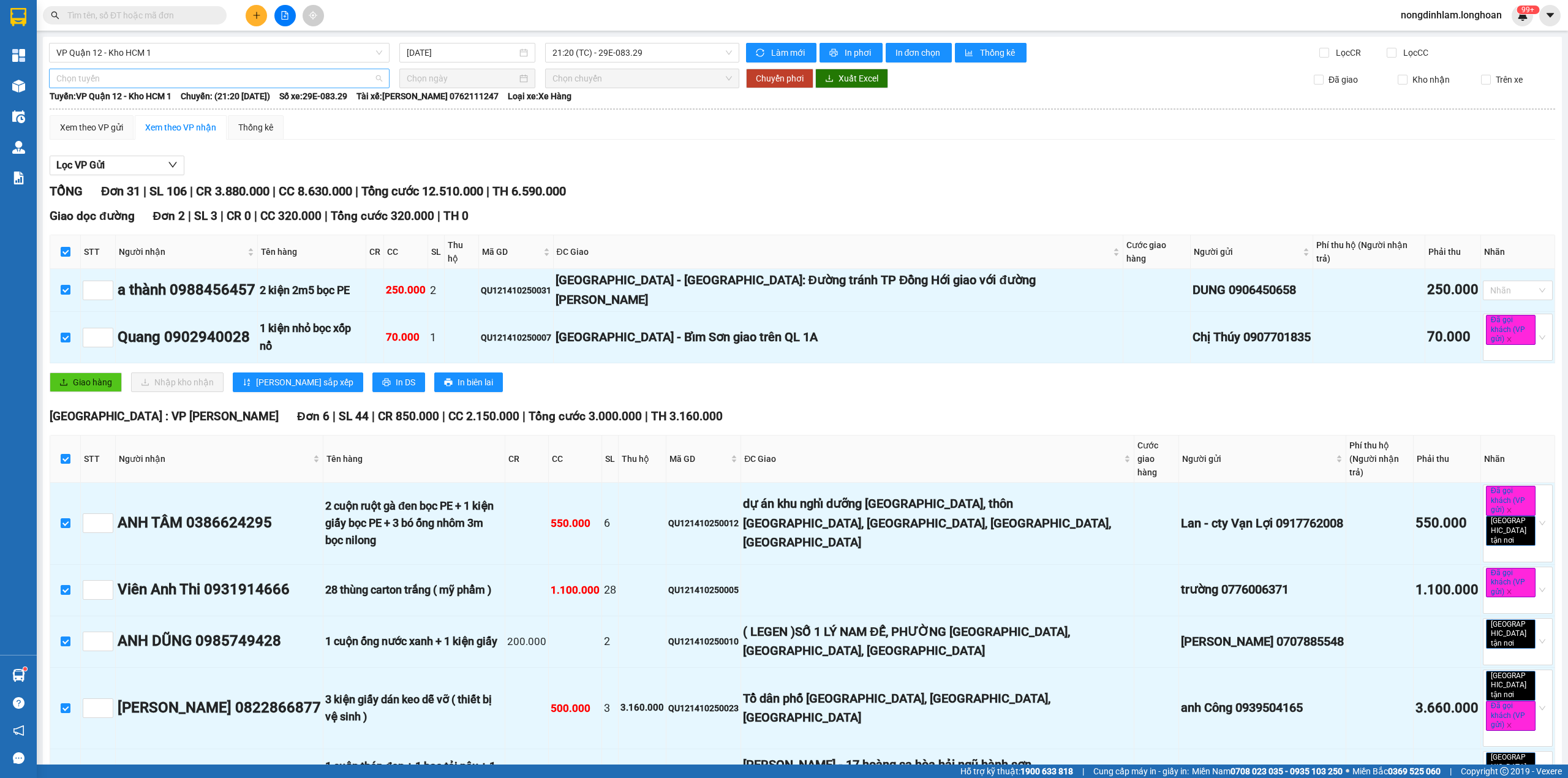
click at [111, 81] on span "Chọn tuyến" at bounding box center [219, 78] width 326 height 19
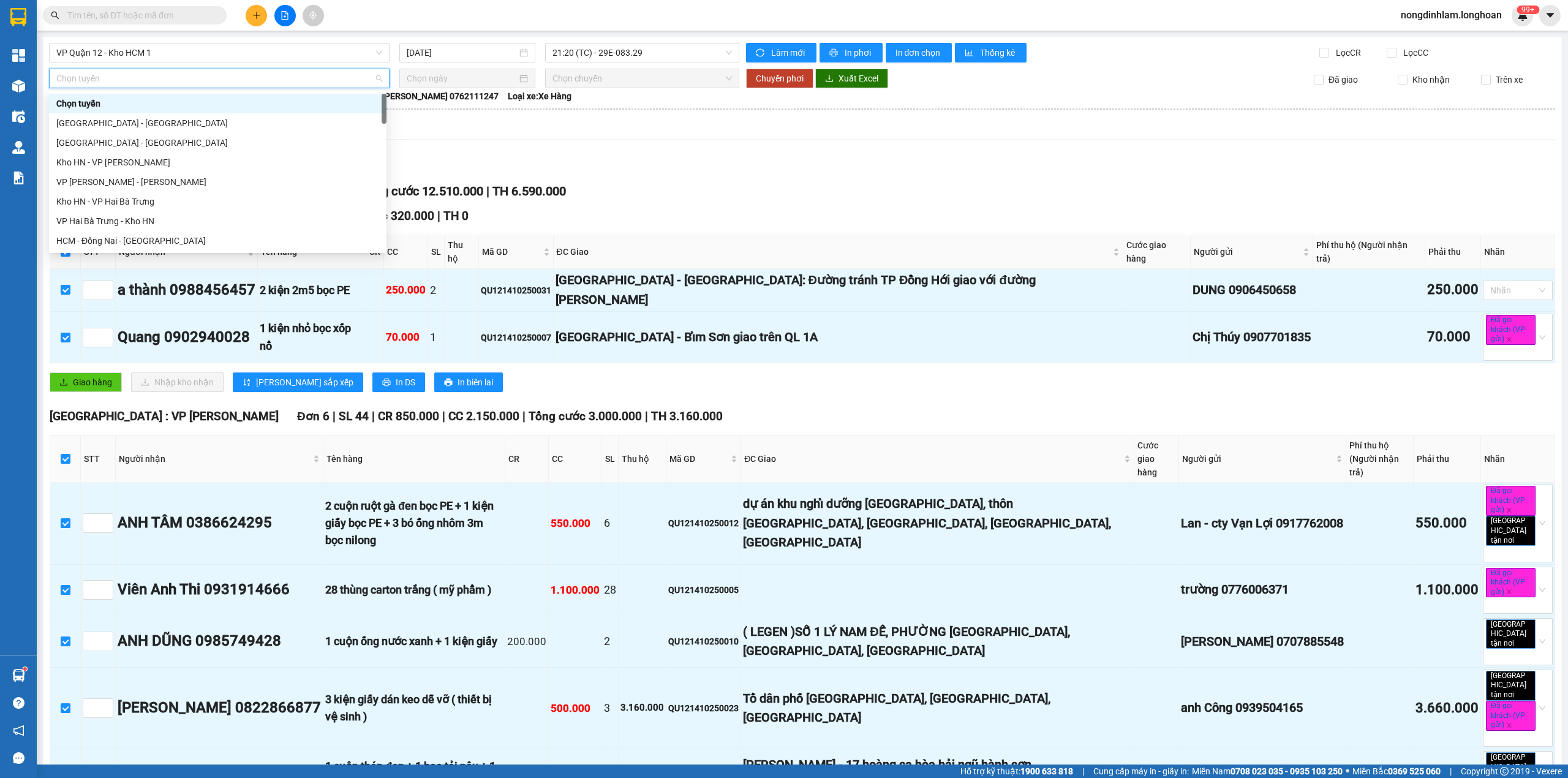
scroll to position [863, 0]
click at [114, 134] on div "Nam [GEOGRAPHIC_DATA]" at bounding box center [218, 143] width 337 height 19
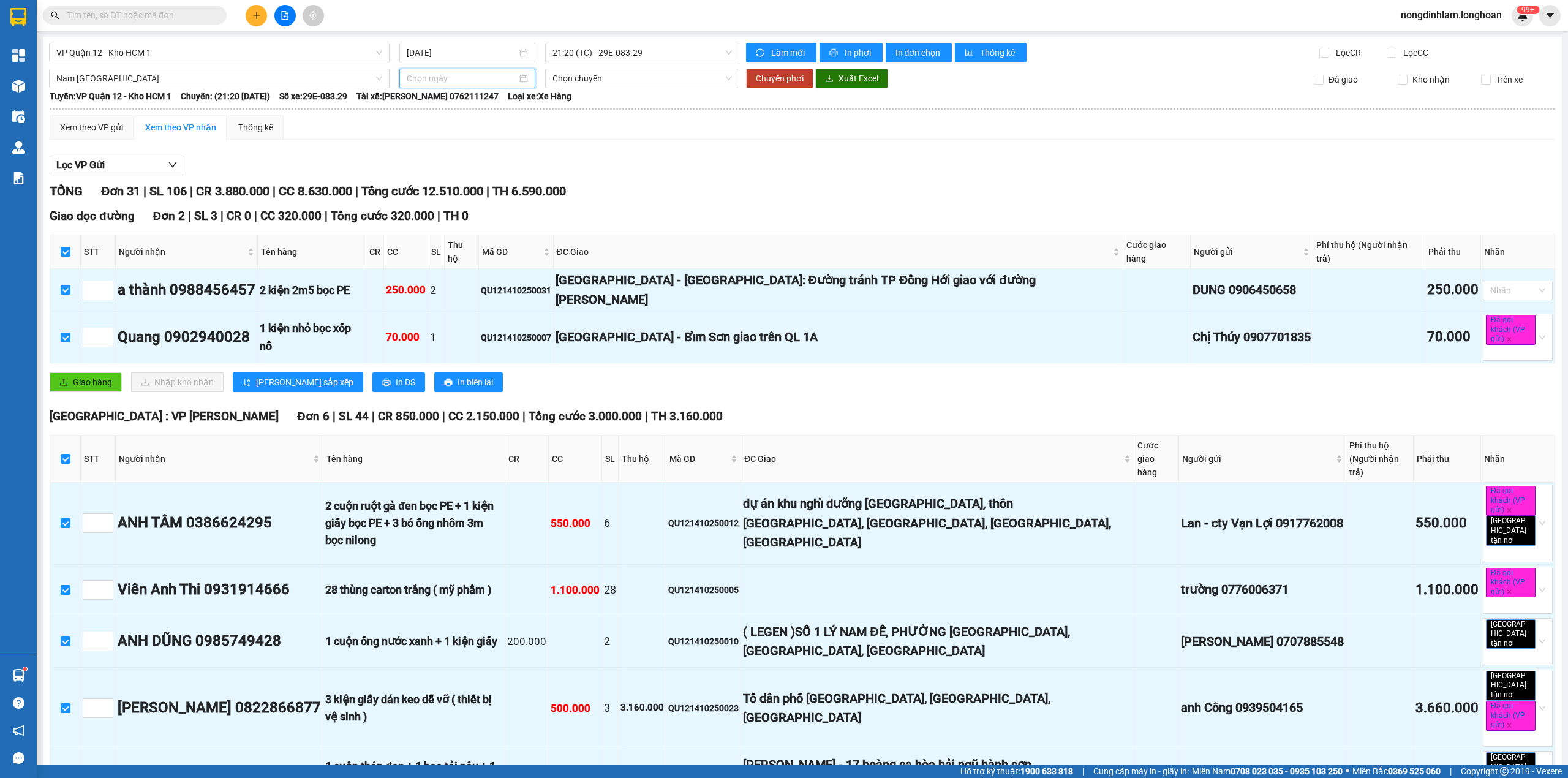
click at [420, 76] on input at bounding box center [461, 78] width 110 height 13
type input "[DATE]"
click at [458, 184] on div "14" at bounding box center [459, 187] width 15 height 15
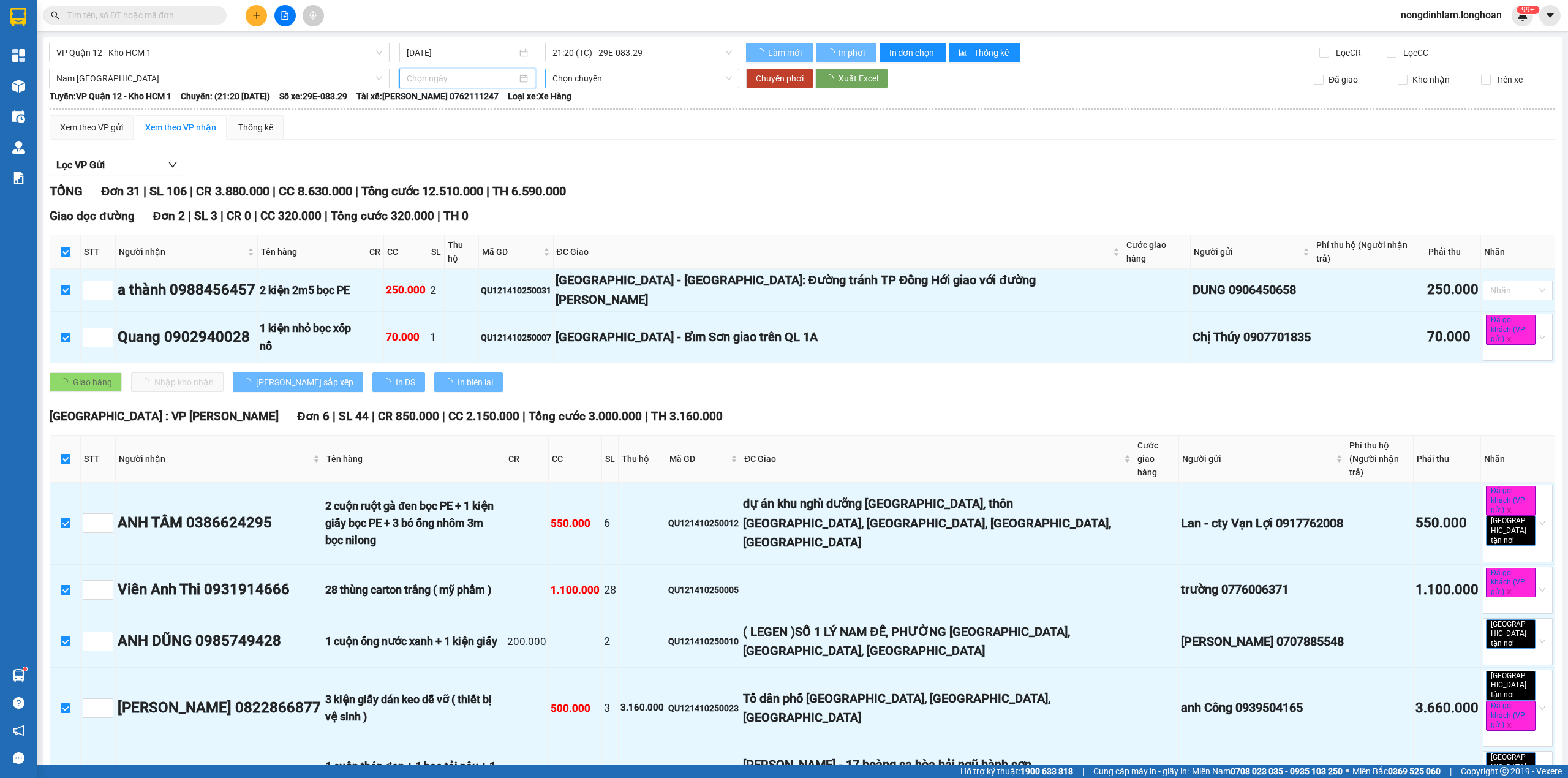
type input "[DATE]"
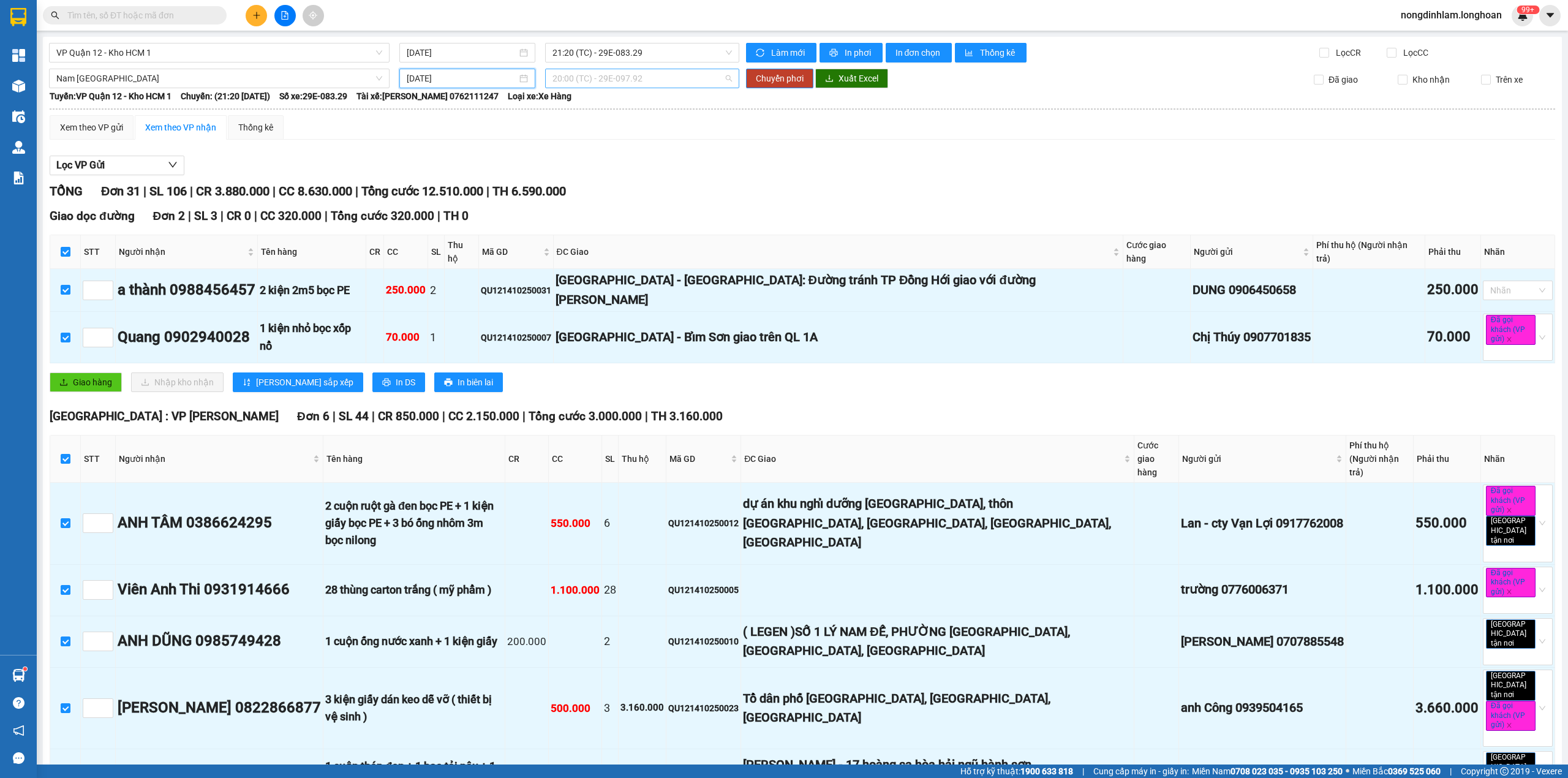
click at [637, 74] on span "20:00 (TC) - 29E-097.92" at bounding box center [643, 78] width 180 height 19
click at [638, 141] on div "22:00 (TC) - 29H-954.95" at bounding box center [596, 143] width 96 height 13
click at [763, 75] on span "Chuyển phơi" at bounding box center [779, 78] width 48 height 13
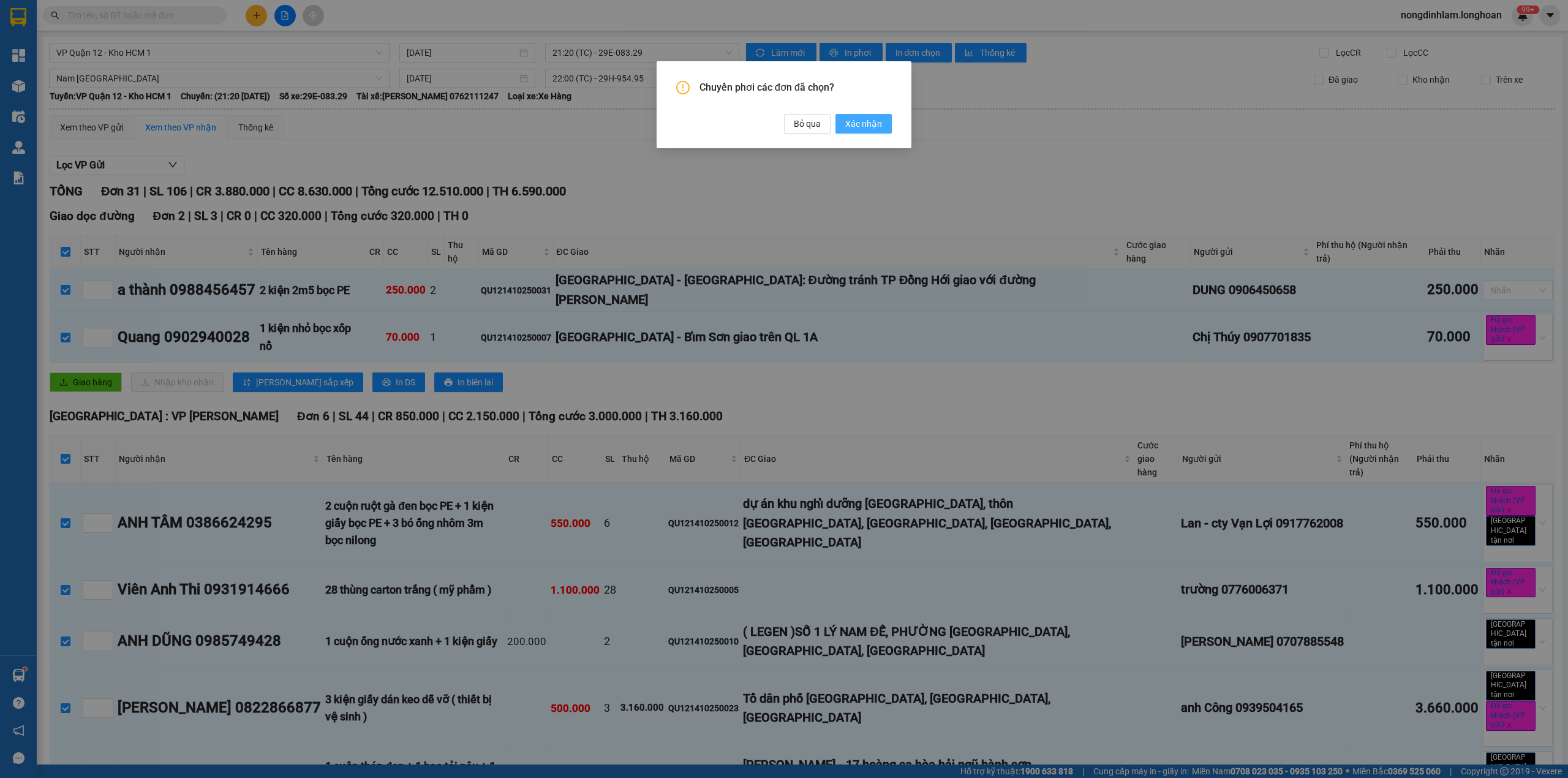
click at [871, 120] on span "Xác nhận" at bounding box center [863, 123] width 36 height 13
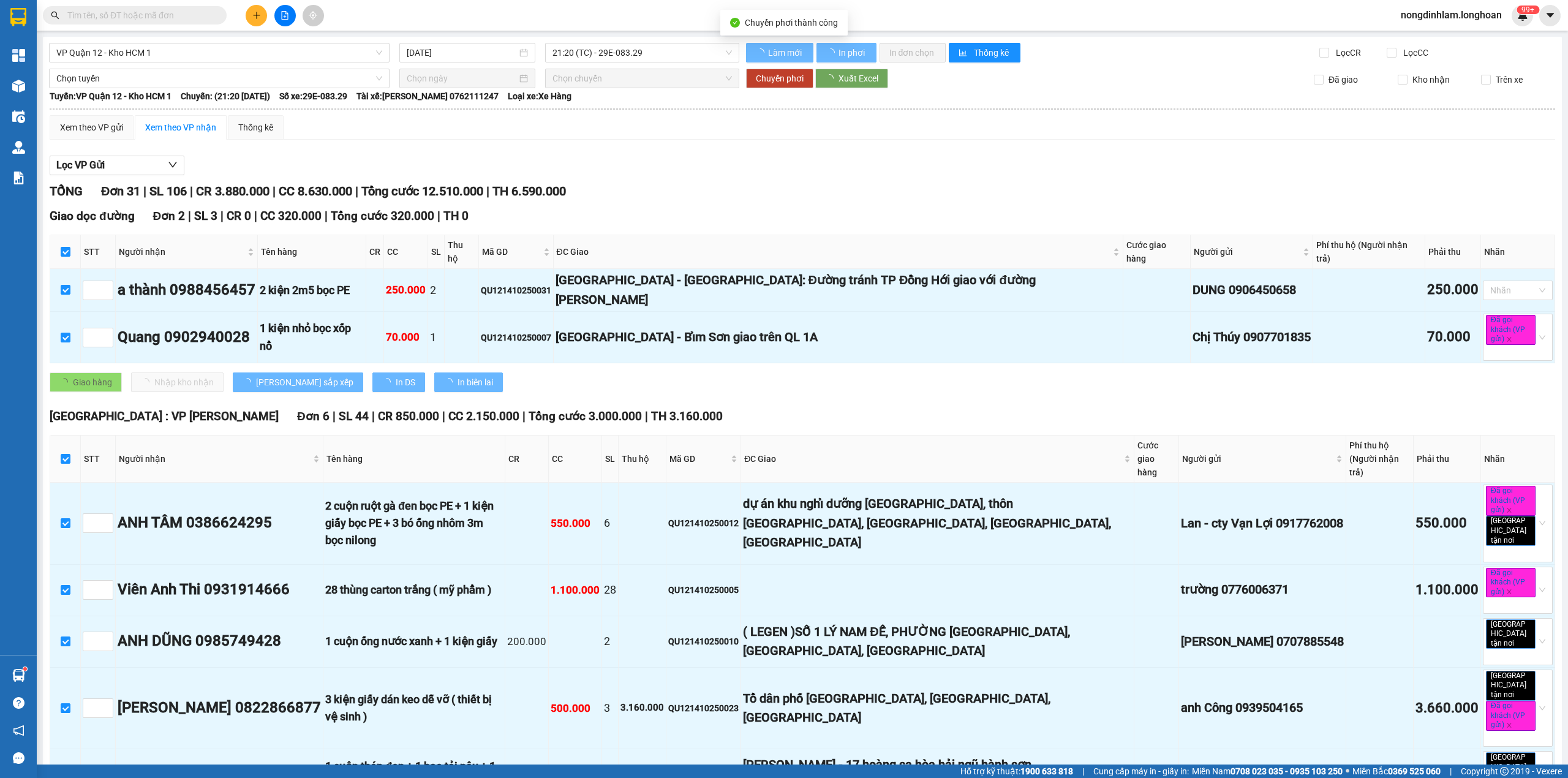
checkbox input "false"
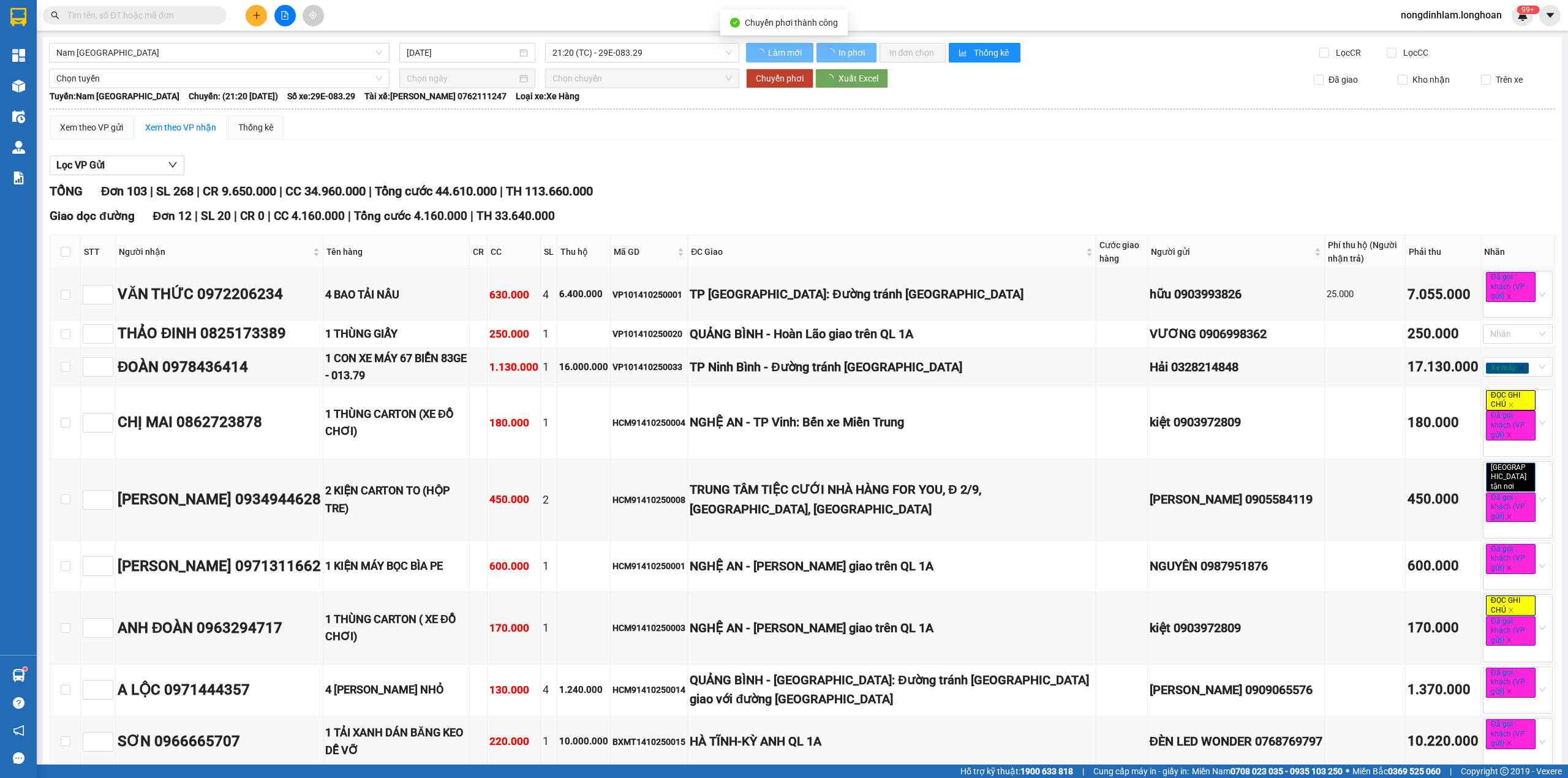
checkbox input "false"
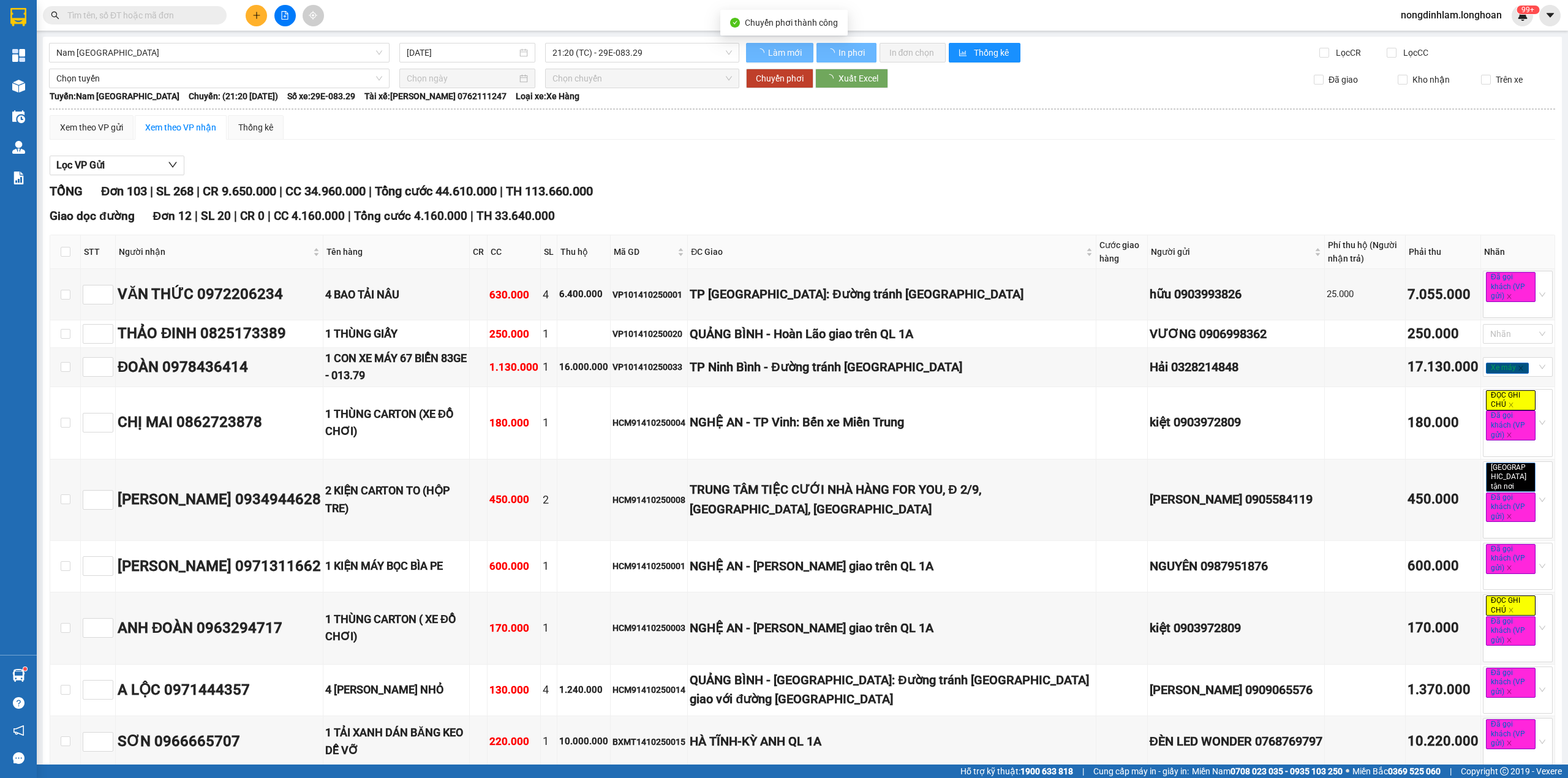
checkbox input "false"
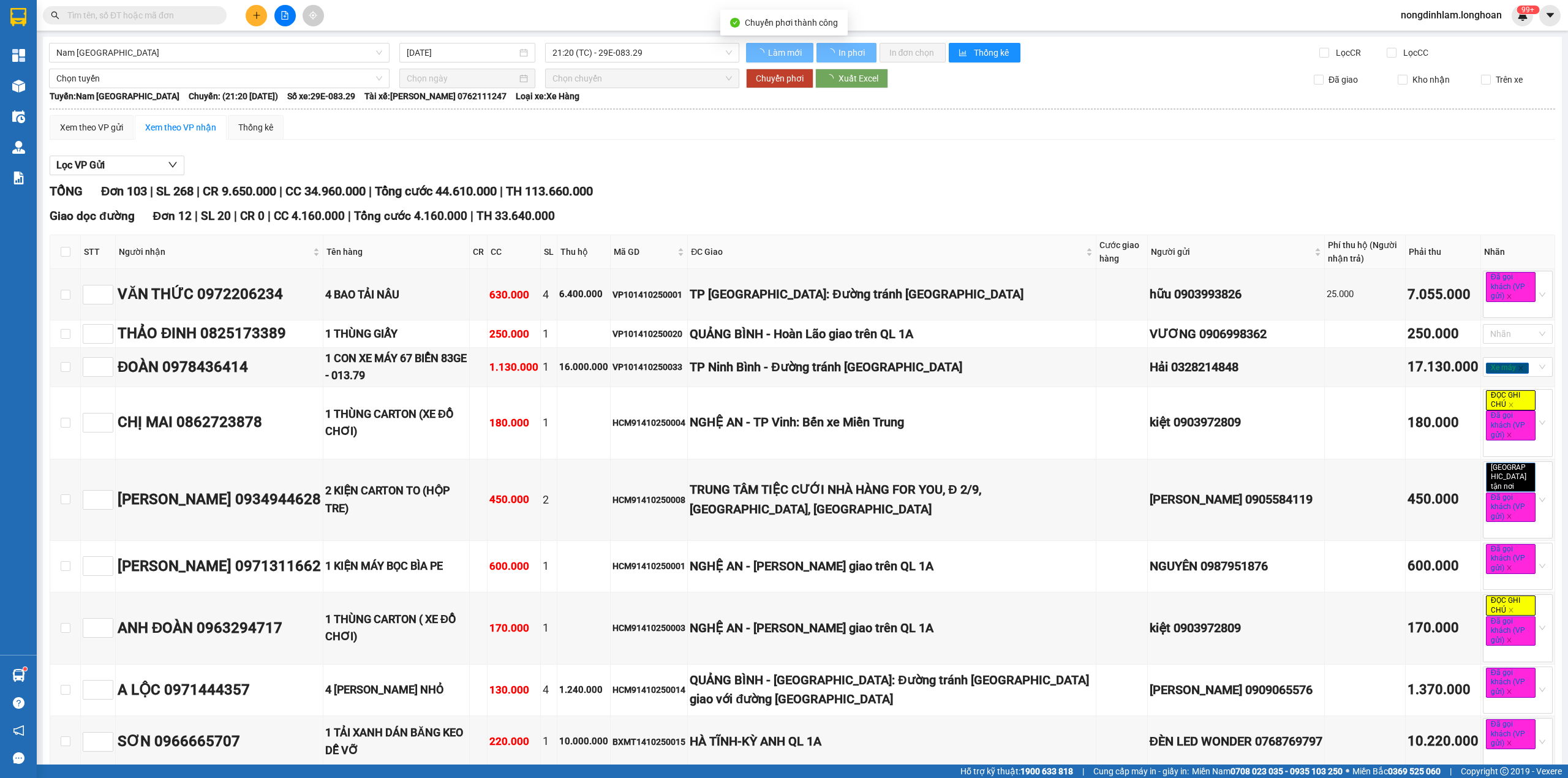
checkbox input "false"
drag, startPoint x: 462, startPoint y: 201, endPoint x: 443, endPoint y: 196, distance: 19.6
click at [443, 196] on div "TỔNG Đơn 103 | SL 268 | CR 9.650.000 | CC 34.960.000 | Tổng cước 44.610.000 | T…" at bounding box center [802, 192] width 1506 height 19
checkbox input "false"
